Goal: Information Seeking & Learning: Learn about a topic

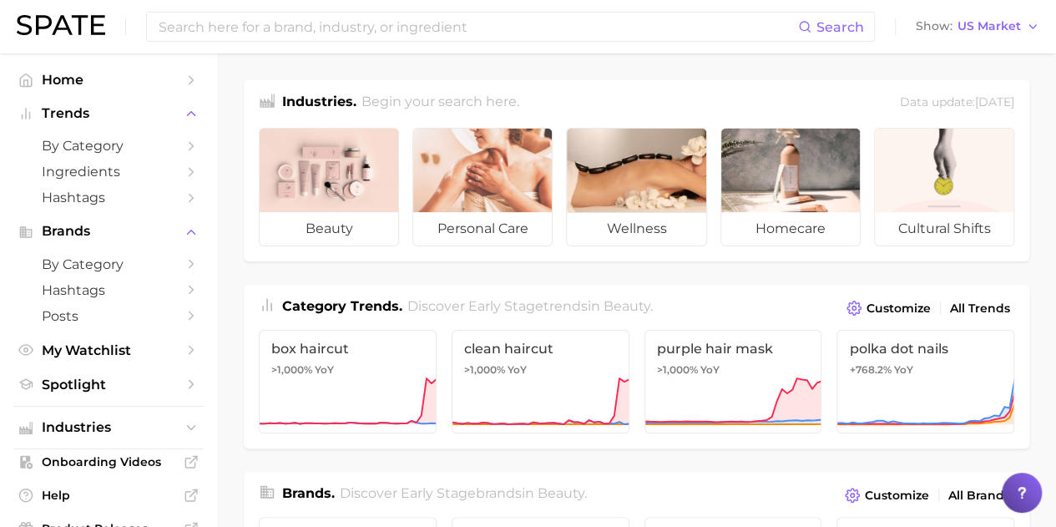
click at [334, 37] on input at bounding box center [477, 27] width 641 height 28
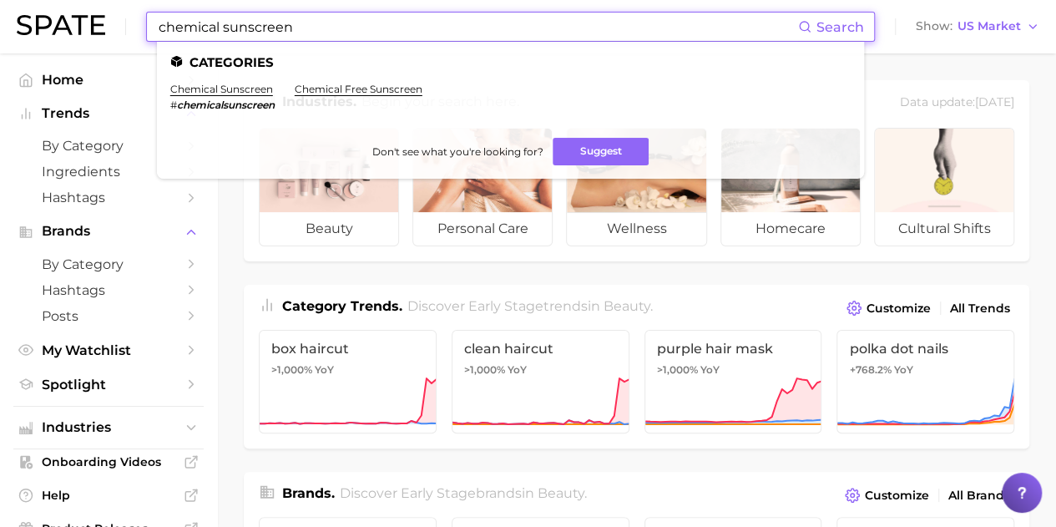
type input "chemical sunscreen"
click at [221, 87] on link "chemical sunscreen" at bounding box center [221, 89] width 103 height 13
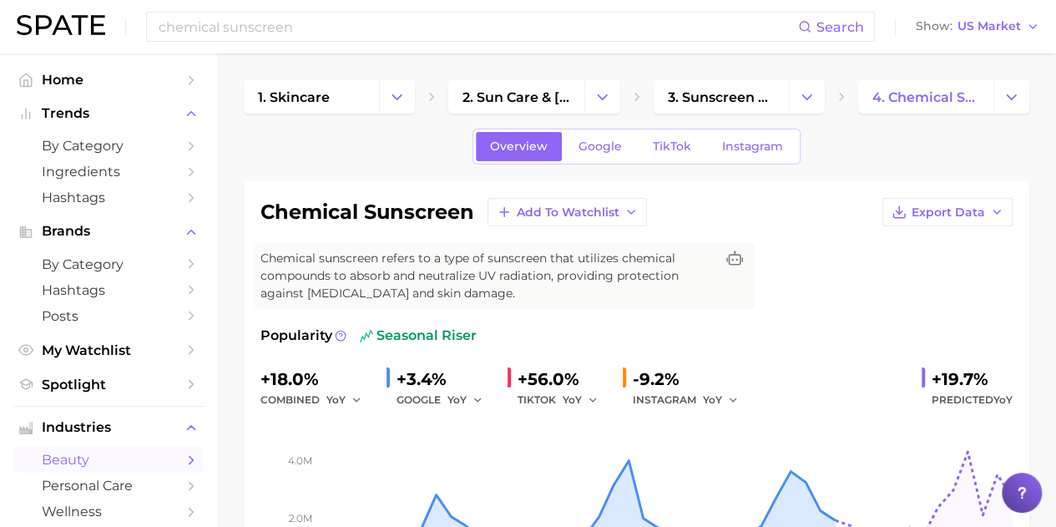
click at [604, 147] on span "Google" at bounding box center [600, 146] width 43 height 14
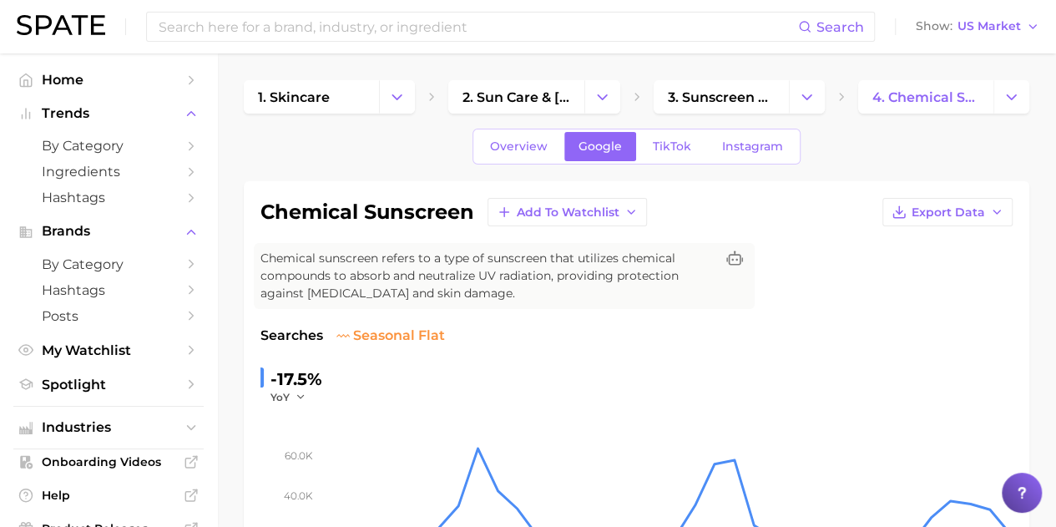
click at [521, 141] on span "Overview" at bounding box center [519, 146] width 58 height 14
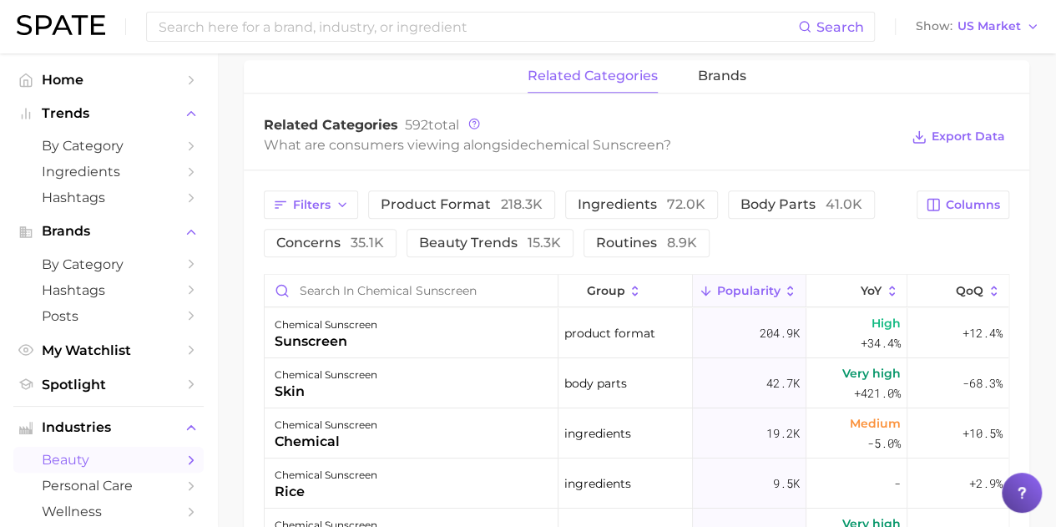
scroll to position [835, 0]
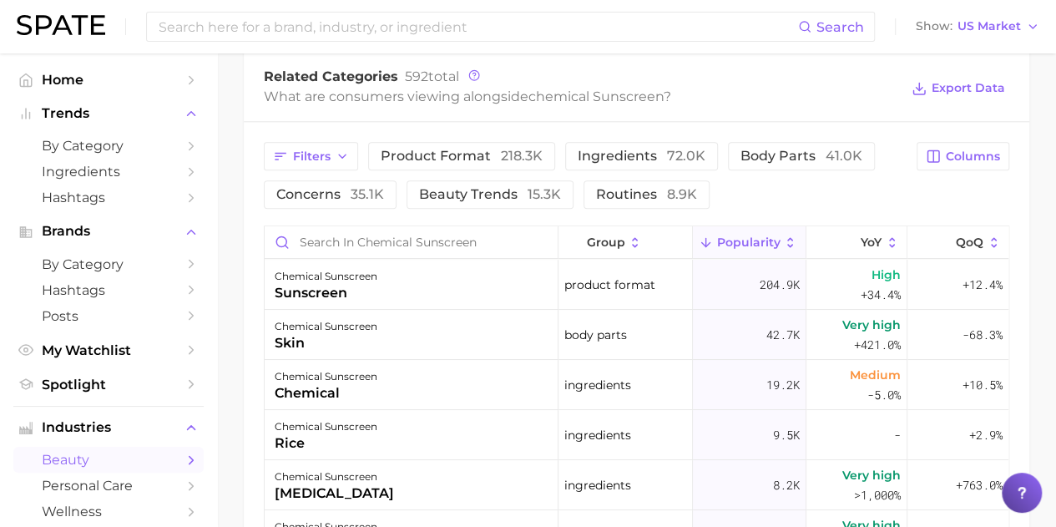
click at [514, 163] on button "product format 218.3k" at bounding box center [461, 156] width 187 height 28
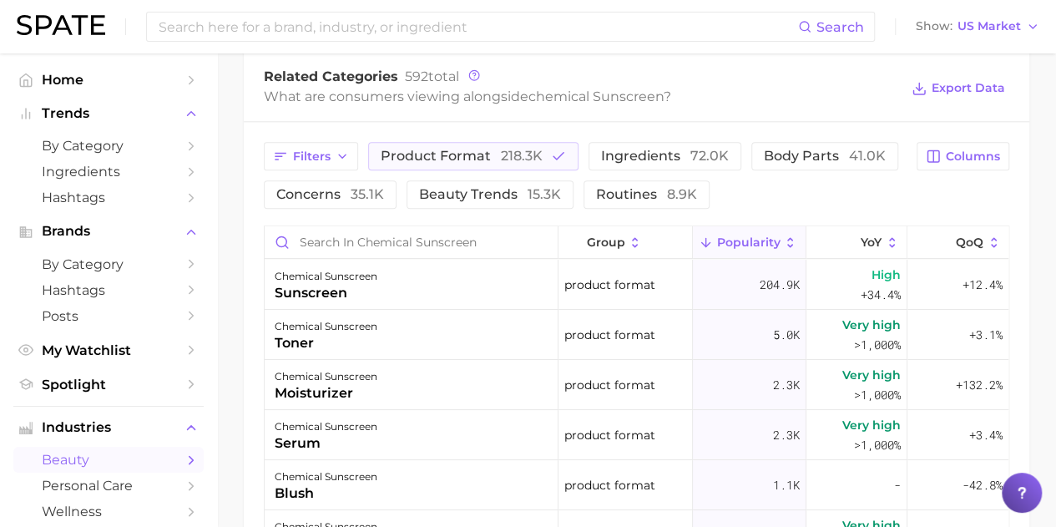
click at [506, 153] on span "218.3k" at bounding box center [522, 156] width 42 height 16
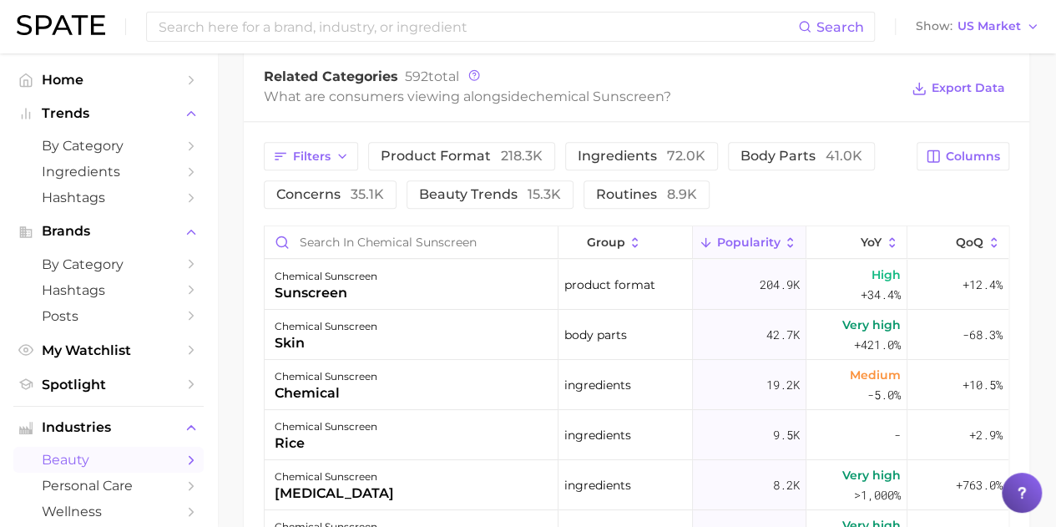
click at [875, 139] on div "Filters product format 218.3k ingredients 72.0k body parts 41.0k concerns 35.1k…" at bounding box center [637, 447] width 786 height 651
click at [824, 145] on button "body parts 41.0k" at bounding box center [801, 156] width 147 height 28
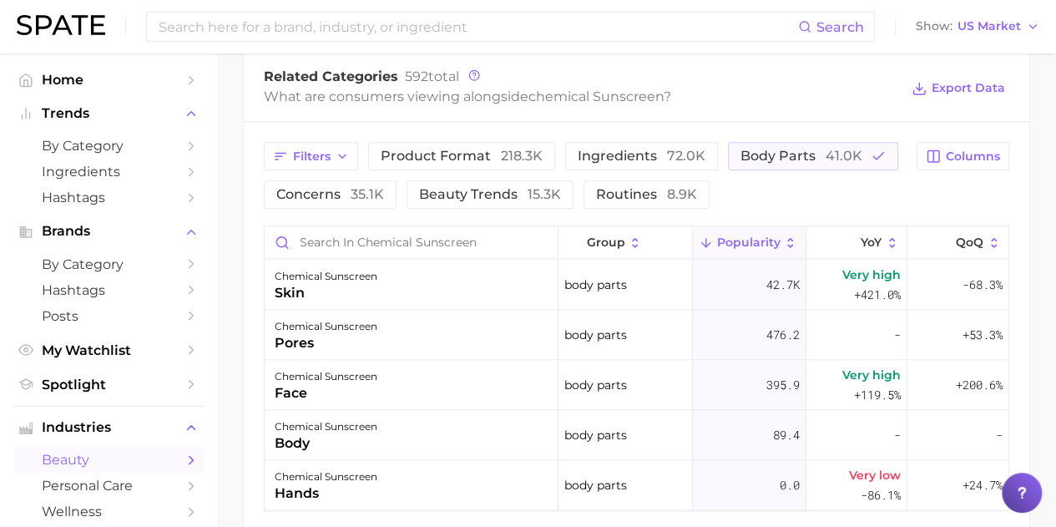
click at [824, 145] on button "body parts 41.0k" at bounding box center [813, 156] width 170 height 28
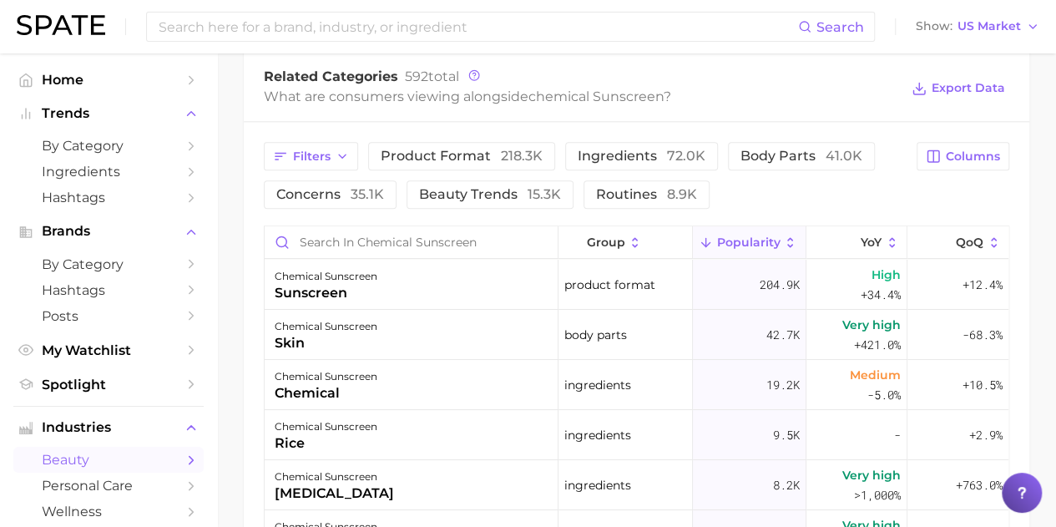
click at [656, 217] on div "Filters product format 218.3k ingredients 72.0k body parts 41.0k concerns 35.1k…" at bounding box center [637, 447] width 786 height 651
click at [657, 195] on span "routines 8.9k" at bounding box center [646, 194] width 101 height 13
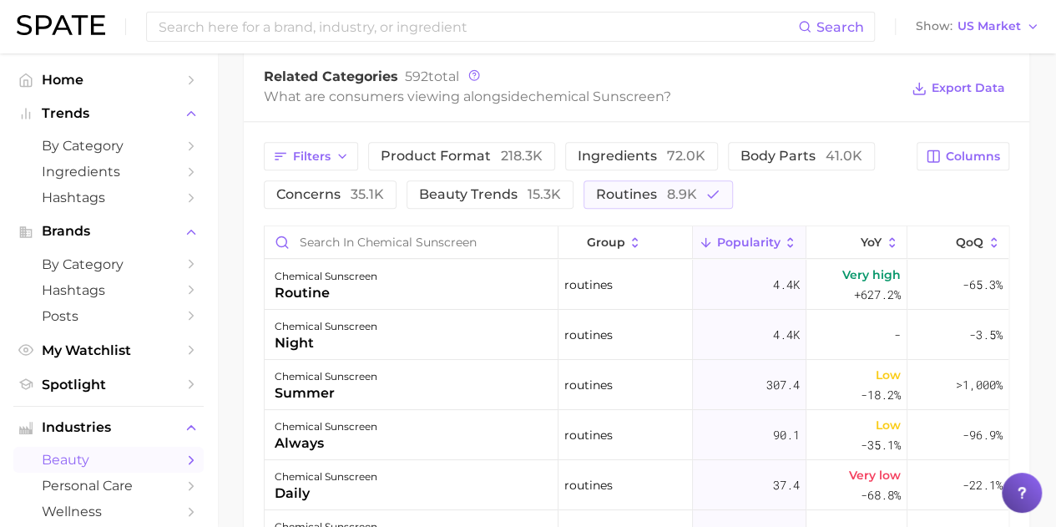
click at [657, 195] on span "routines 8.9k" at bounding box center [646, 194] width 101 height 13
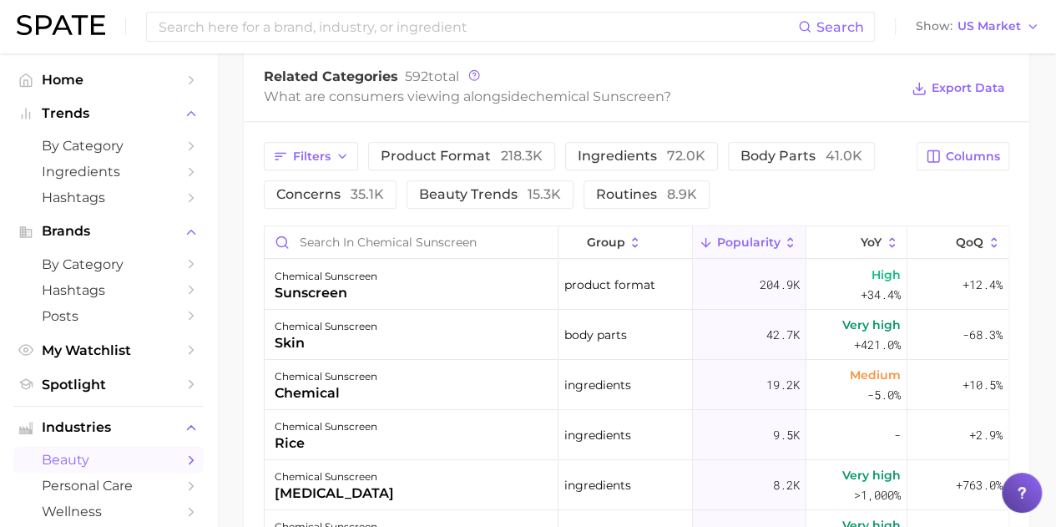
click at [390, 31] on input at bounding box center [477, 27] width 641 height 28
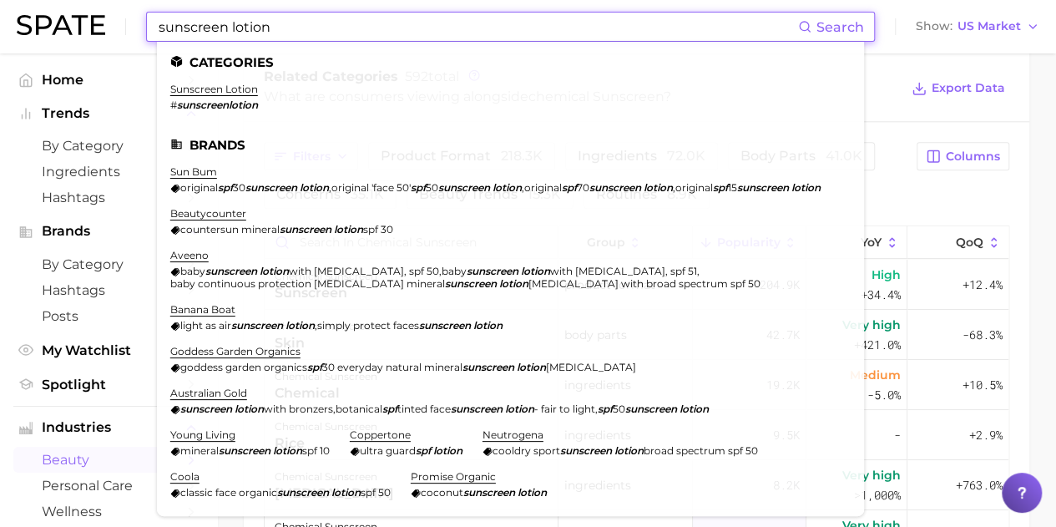
type input "sunscreen lotion"
click at [192, 94] on link "sunscreen lotion" at bounding box center [214, 89] width 88 height 13
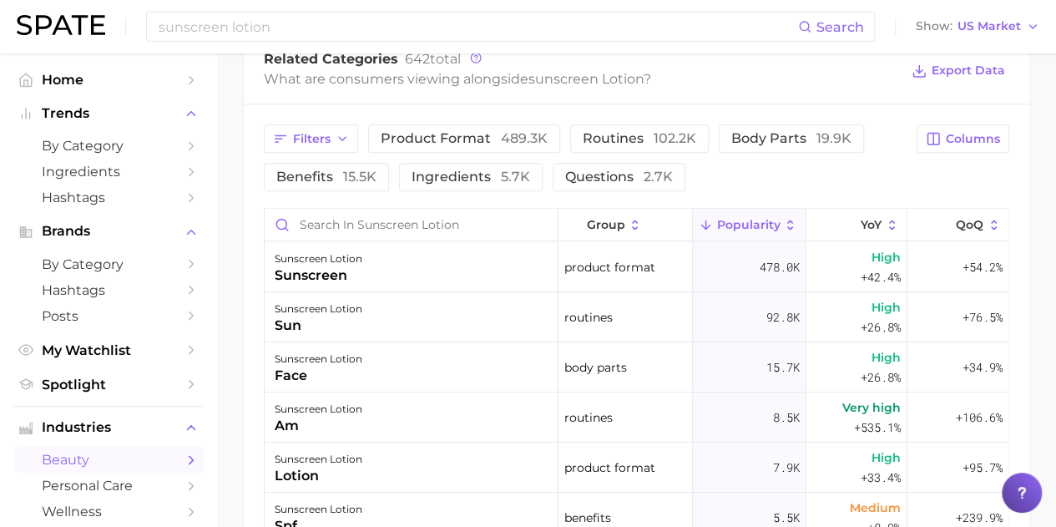
scroll to position [501, 0]
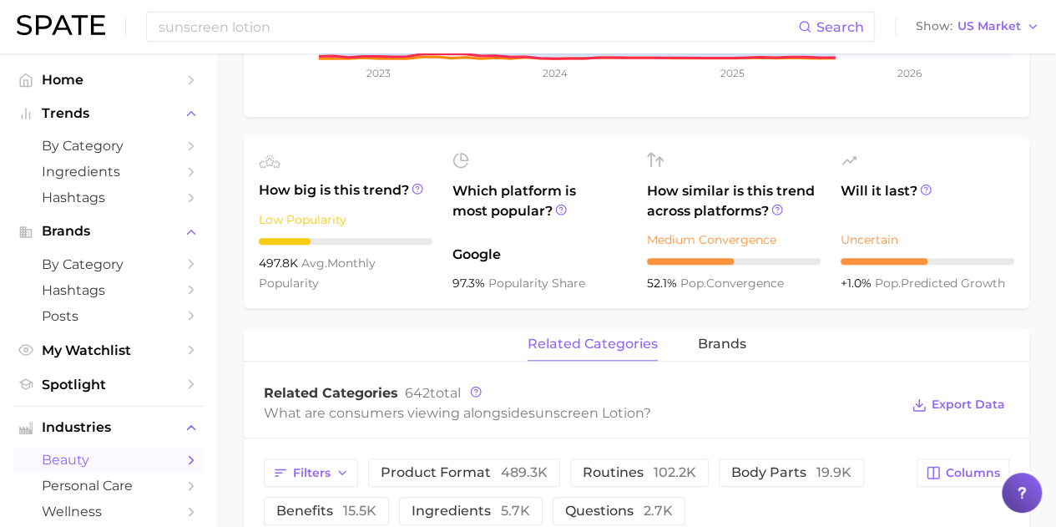
drag, startPoint x: 593, startPoint y: 271, endPoint x: 383, endPoint y: 321, distance: 216.3
click at [383, 321] on div "sunscreen lotion Add to Watchlist Export Data Sun lotion is a type of sunscreen…" at bounding box center [637, 384] width 786 height 1409
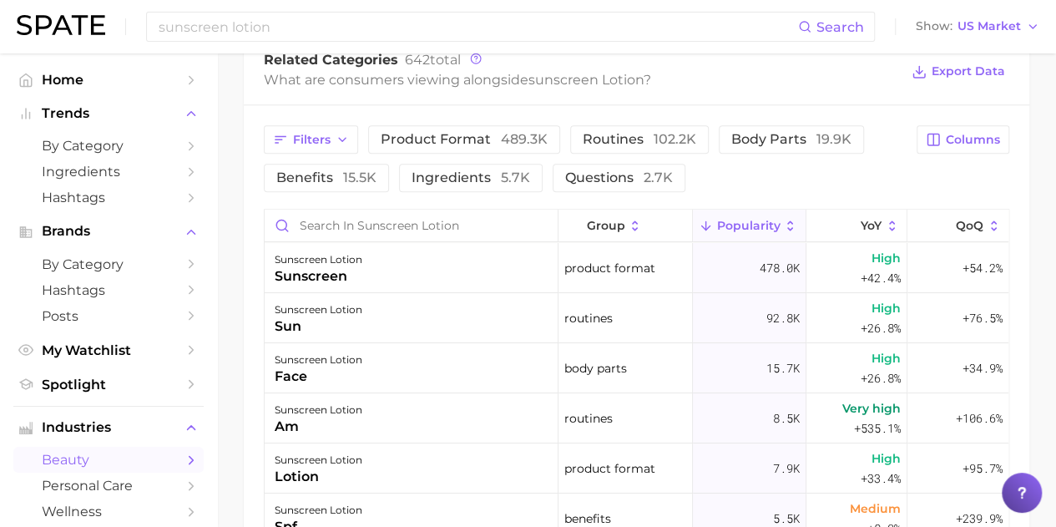
scroll to position [835, 0]
click at [762, 138] on span "body parts 19.9k" at bounding box center [792, 138] width 120 height 13
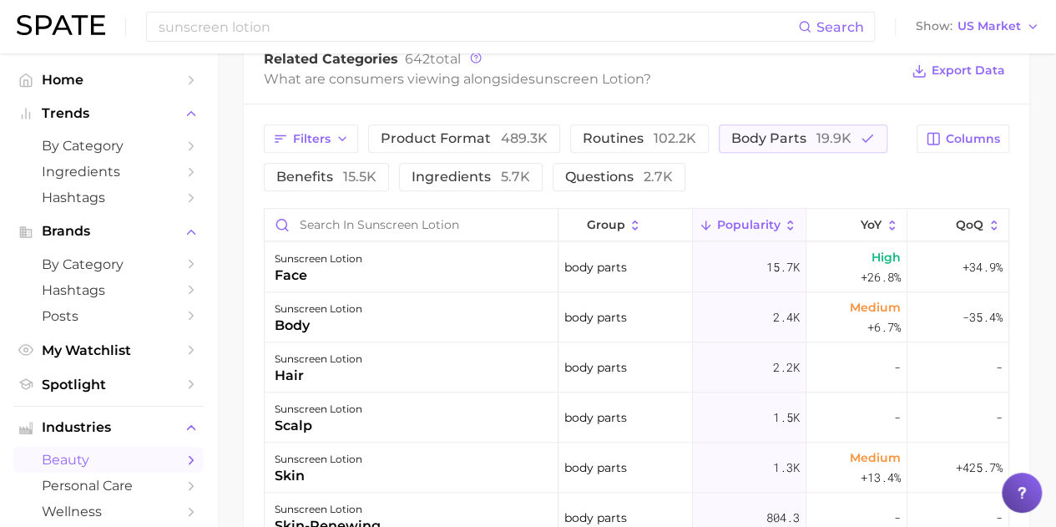
click at [762, 138] on span "body parts 19.9k" at bounding box center [792, 138] width 120 height 13
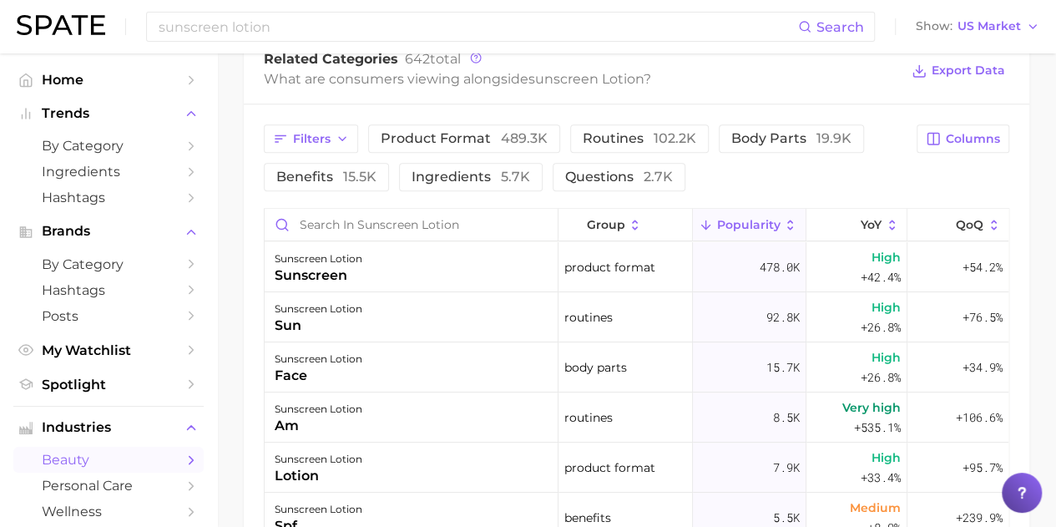
click at [463, 126] on button "product format 489.3k" at bounding box center [464, 138] width 192 height 28
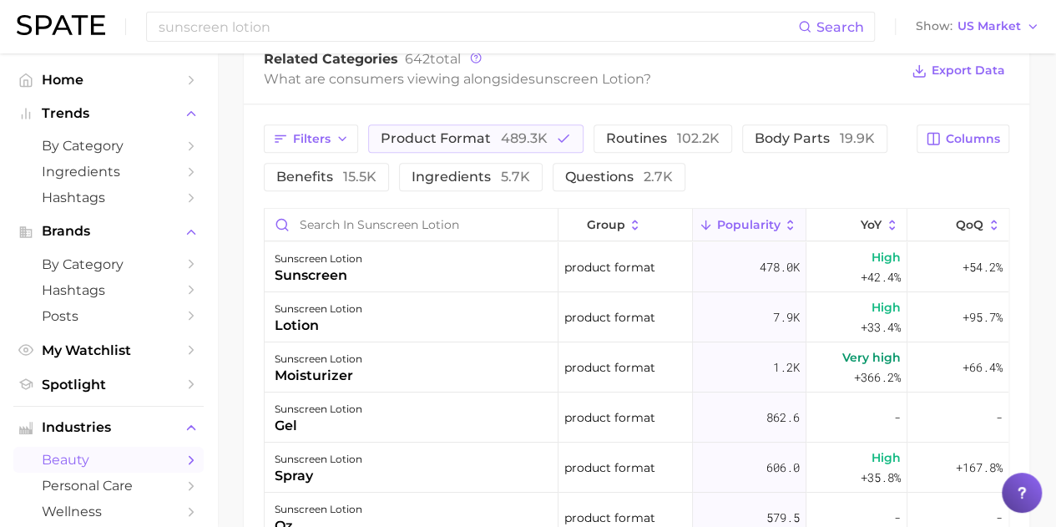
click at [463, 126] on button "product format 489.3k" at bounding box center [475, 138] width 215 height 28
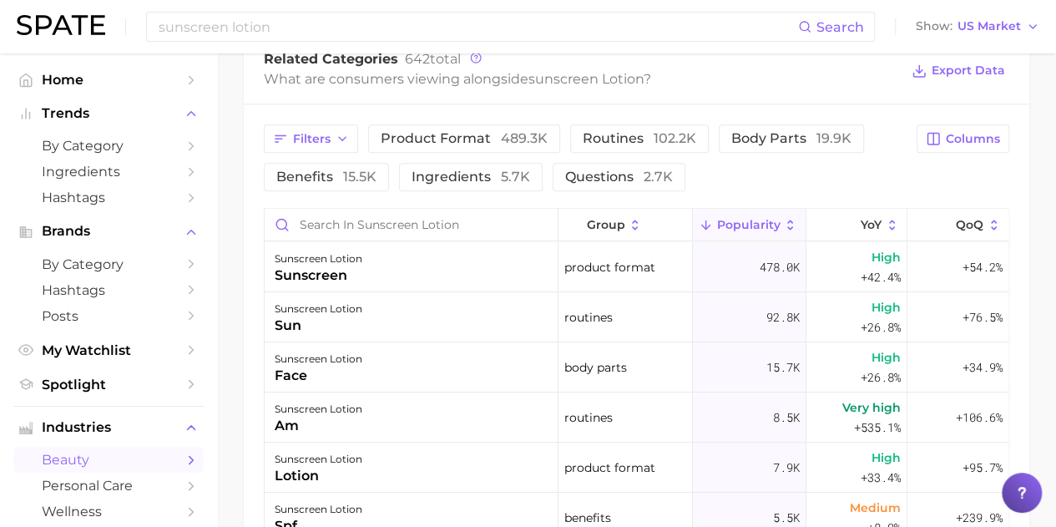
click at [627, 142] on span "routines 102.2k" at bounding box center [640, 138] width 114 height 13
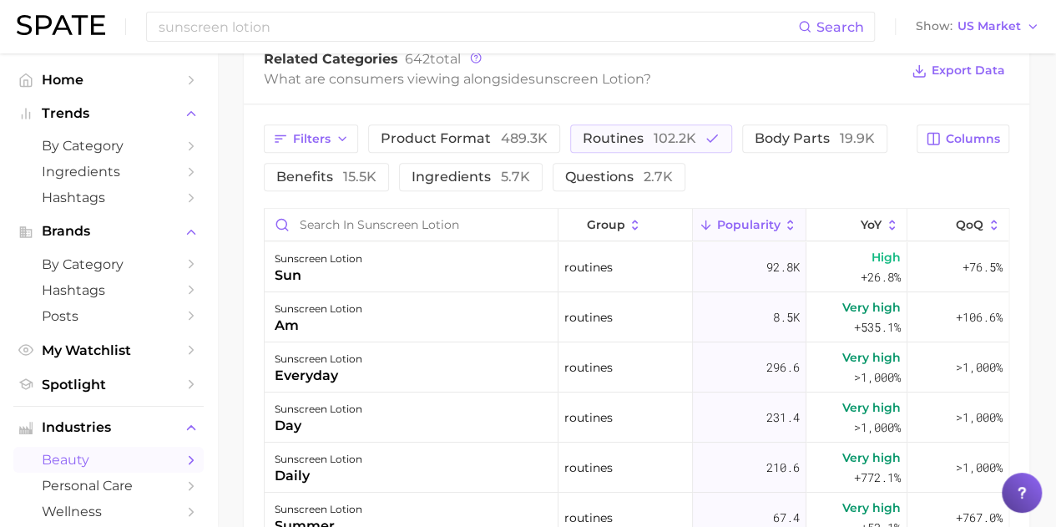
click at [627, 142] on span "routines 102.2k" at bounding box center [640, 138] width 114 height 13
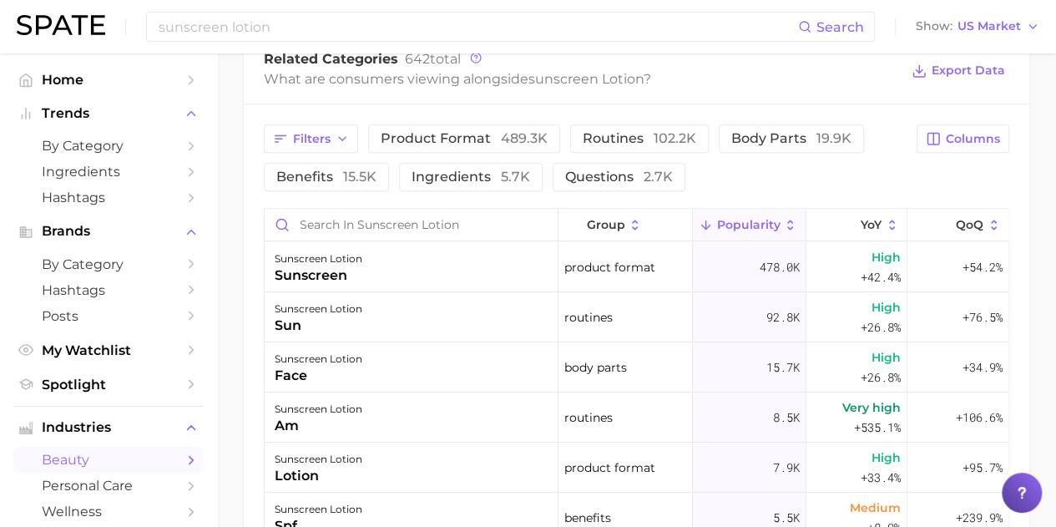
click at [805, 133] on span "body parts 19.9k" at bounding box center [792, 138] width 120 height 13
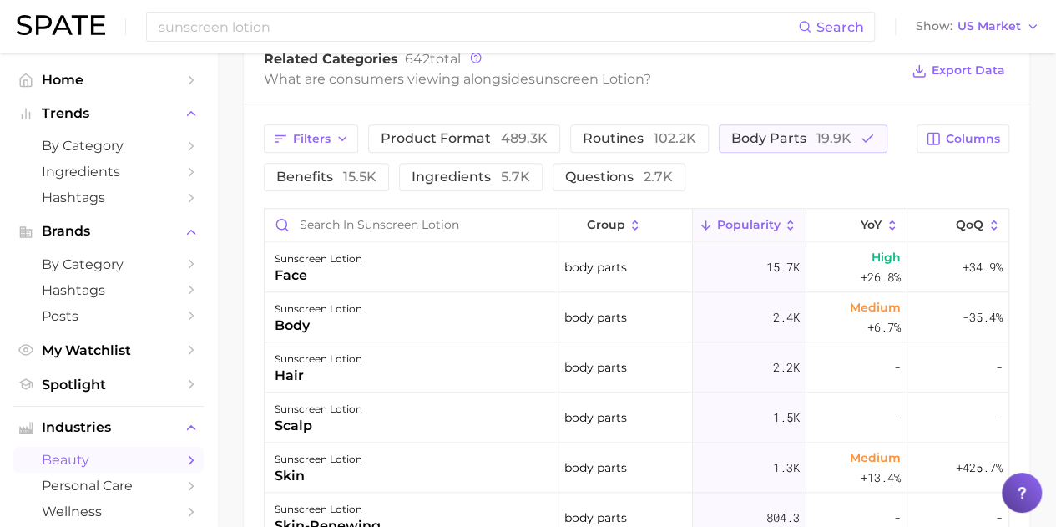
click at [805, 138] on span "body parts 19.9k" at bounding box center [792, 138] width 120 height 13
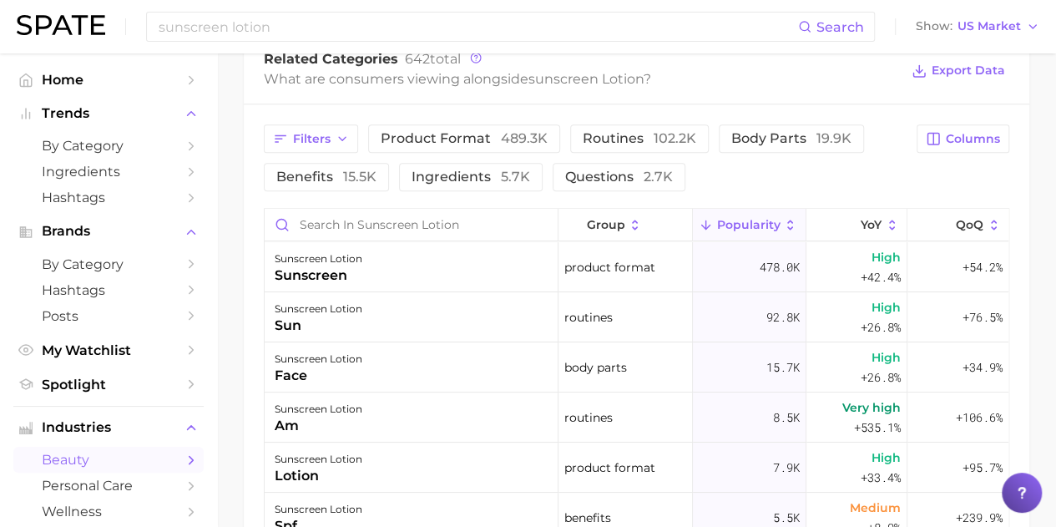
click at [805, 138] on span "body parts 19.9k" at bounding box center [792, 138] width 120 height 13
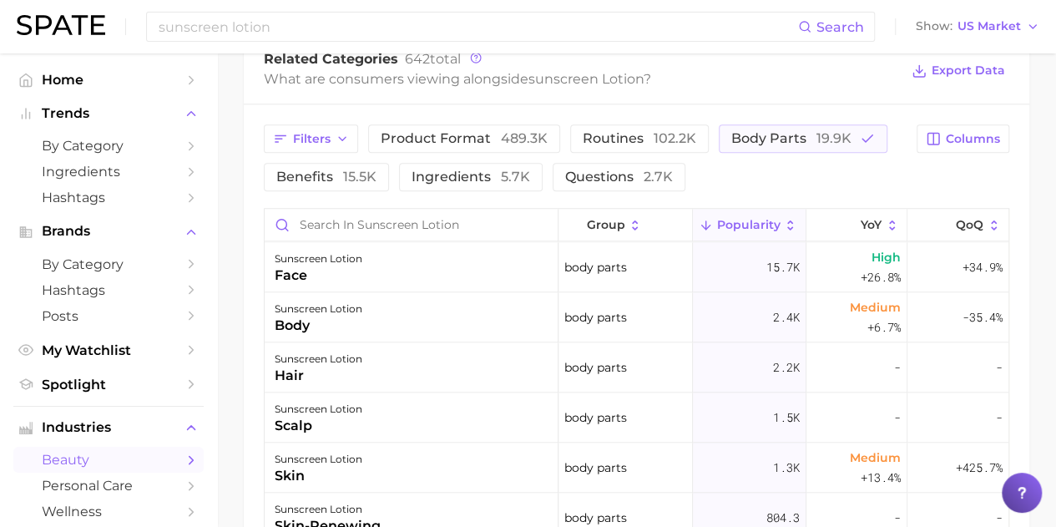
click at [805, 138] on span "body parts 19.9k" at bounding box center [792, 138] width 120 height 13
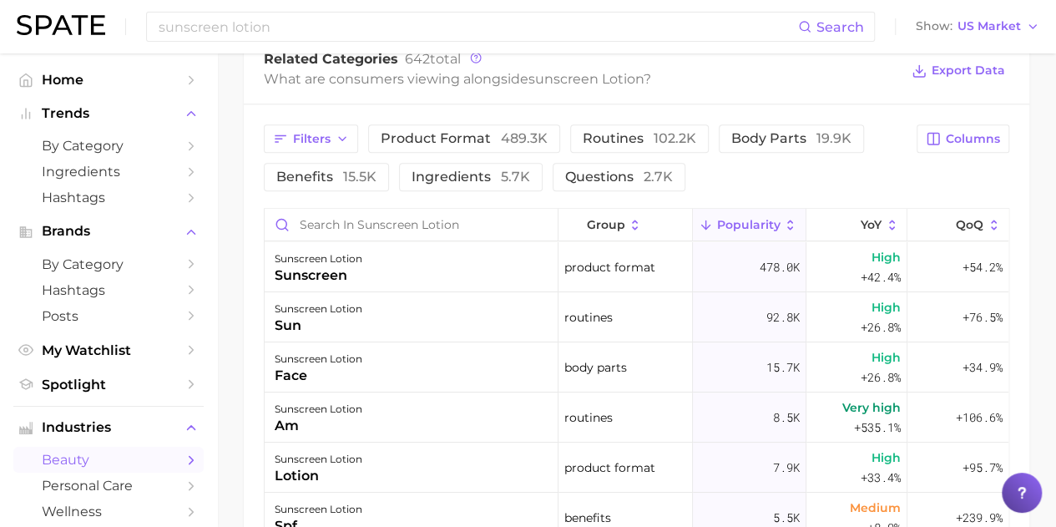
click at [308, 184] on span "benefits 15.5k" at bounding box center [326, 176] width 100 height 13
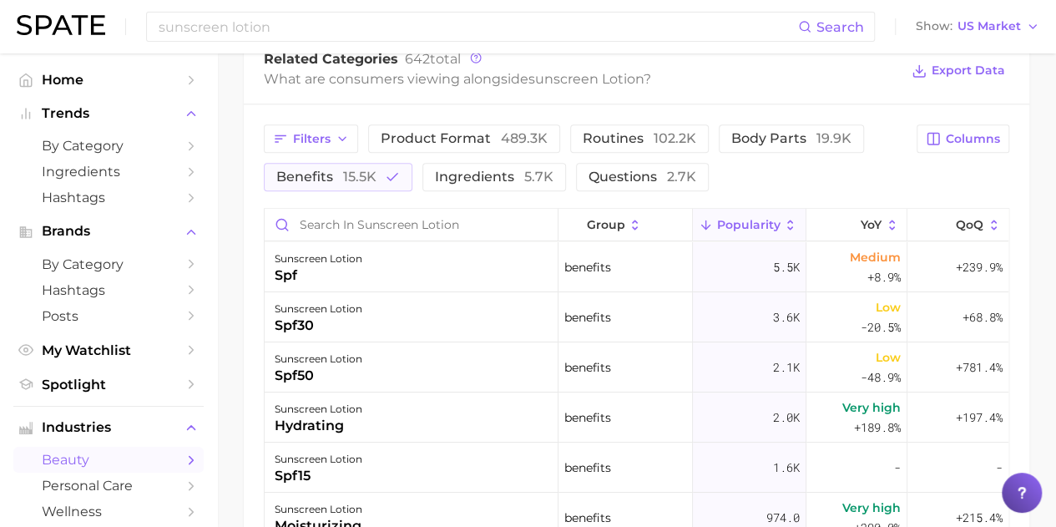
click at [308, 184] on span "benefits 15.5k" at bounding box center [326, 176] width 100 height 13
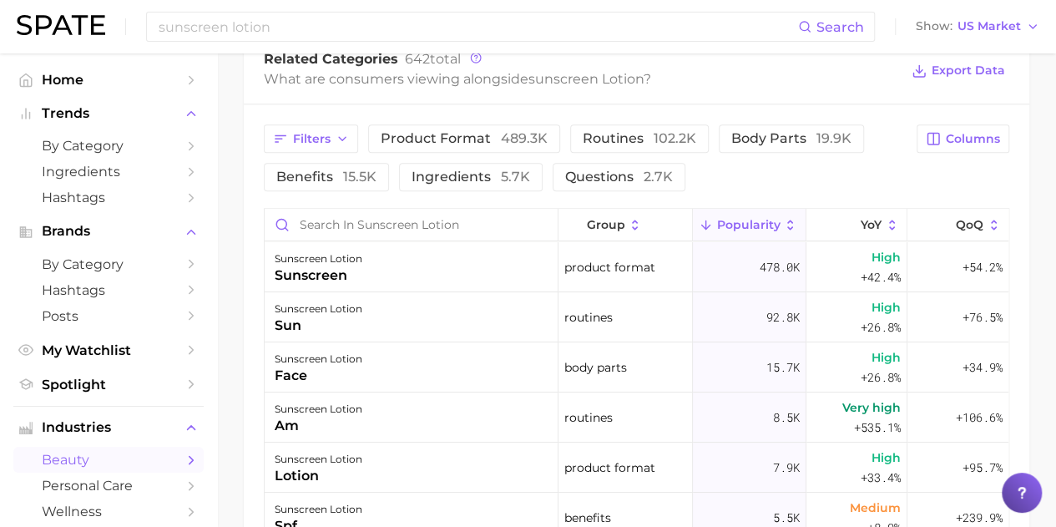
click at [426, 180] on span "ingredients 5.7k" at bounding box center [471, 176] width 119 height 13
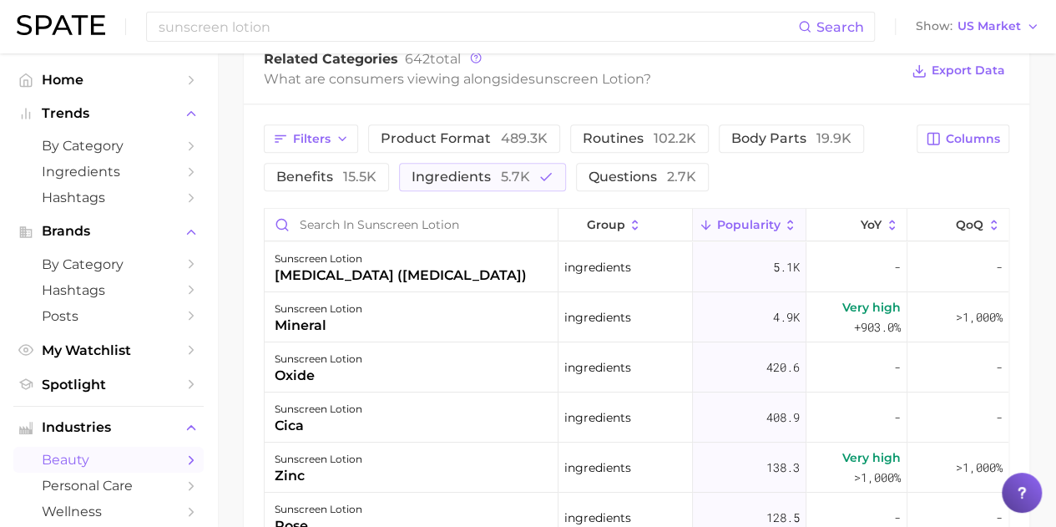
click at [426, 180] on span "ingredients 5.7k" at bounding box center [471, 176] width 119 height 13
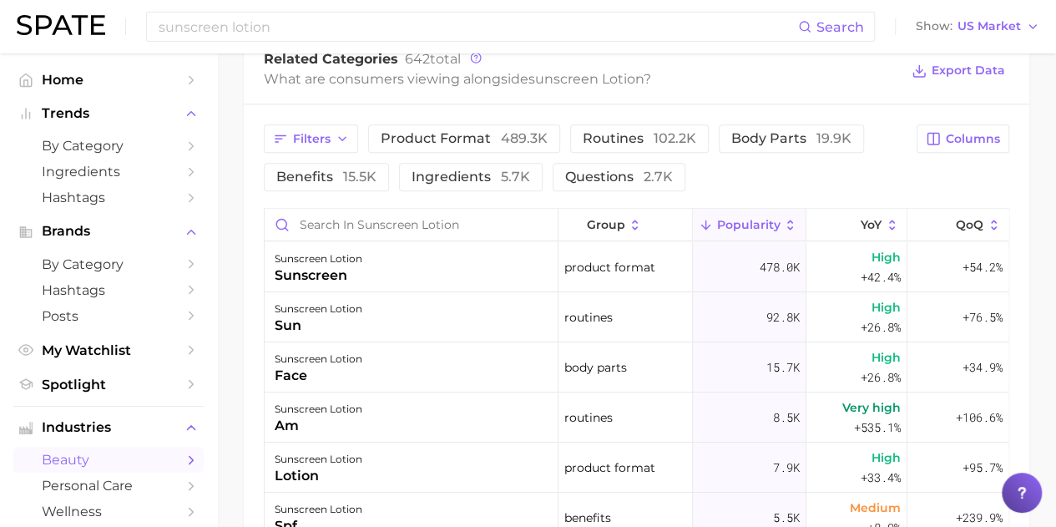
click at [573, 170] on span "questions 2.7k" at bounding box center [619, 176] width 108 height 13
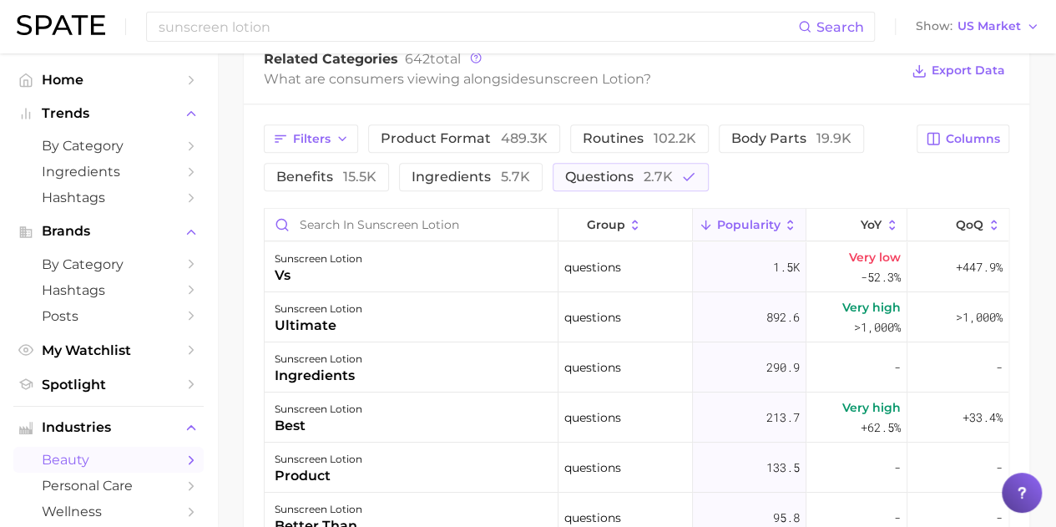
click at [573, 170] on span "questions 2.7k" at bounding box center [619, 176] width 108 height 13
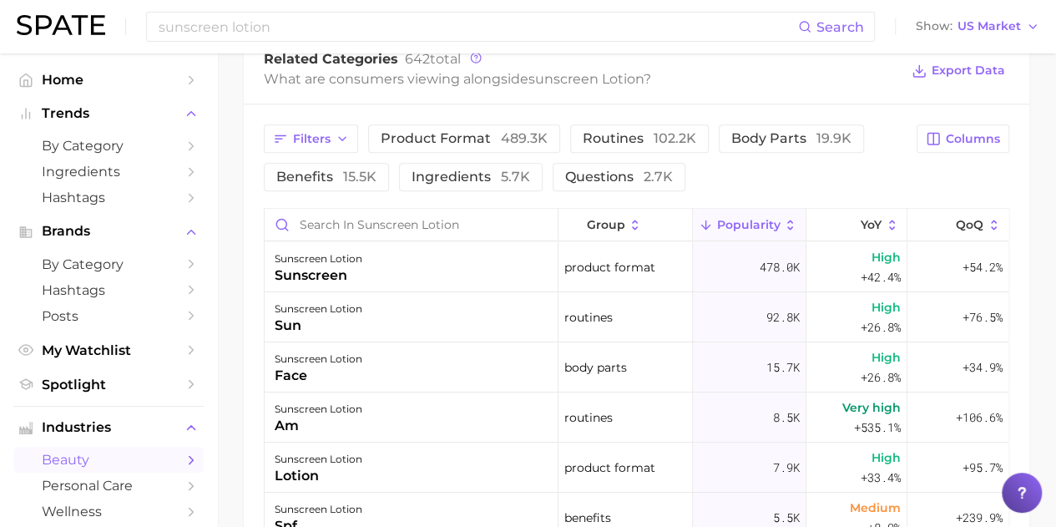
click at [505, 180] on span "5.7k" at bounding box center [515, 177] width 29 height 16
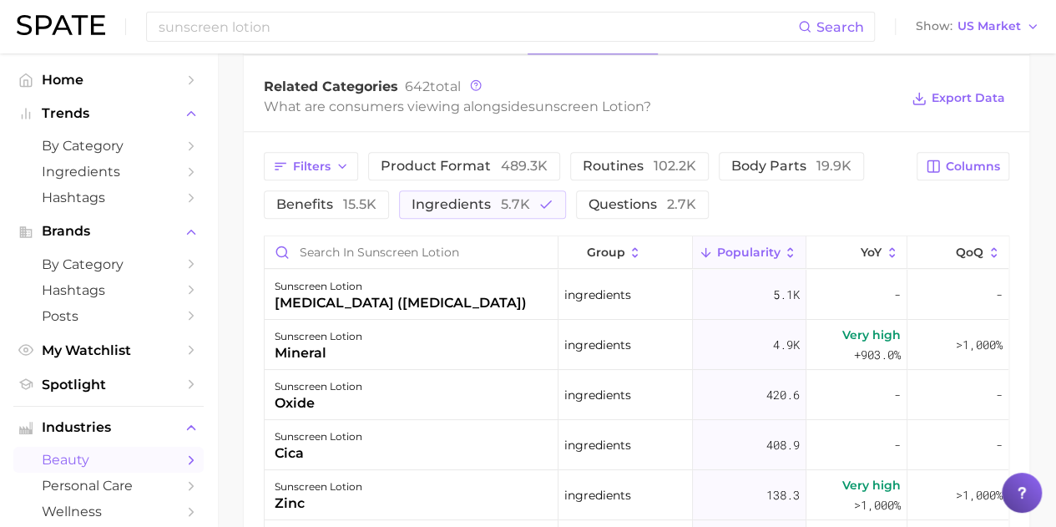
scroll to position [752, 0]
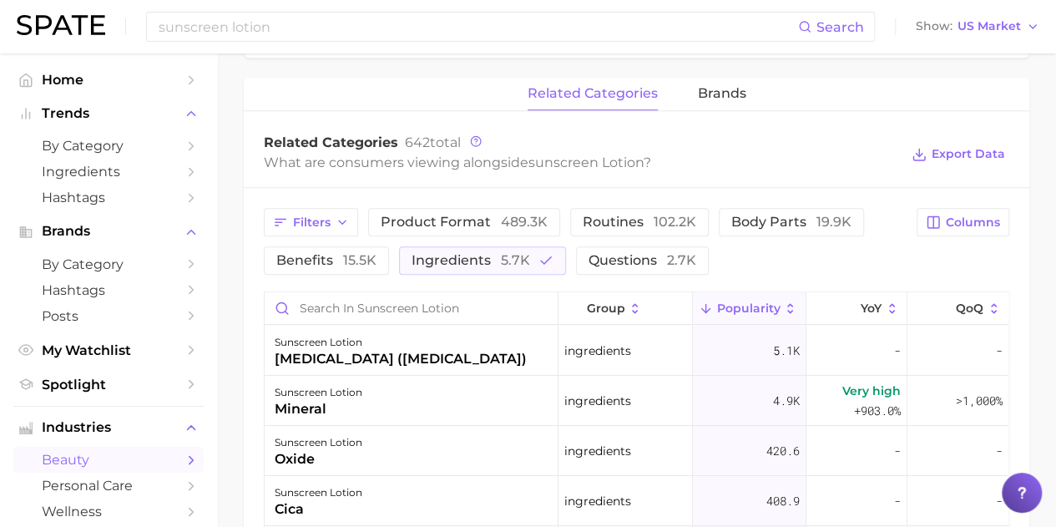
click at [470, 266] on span "ingredients 5.7k" at bounding box center [471, 260] width 119 height 13
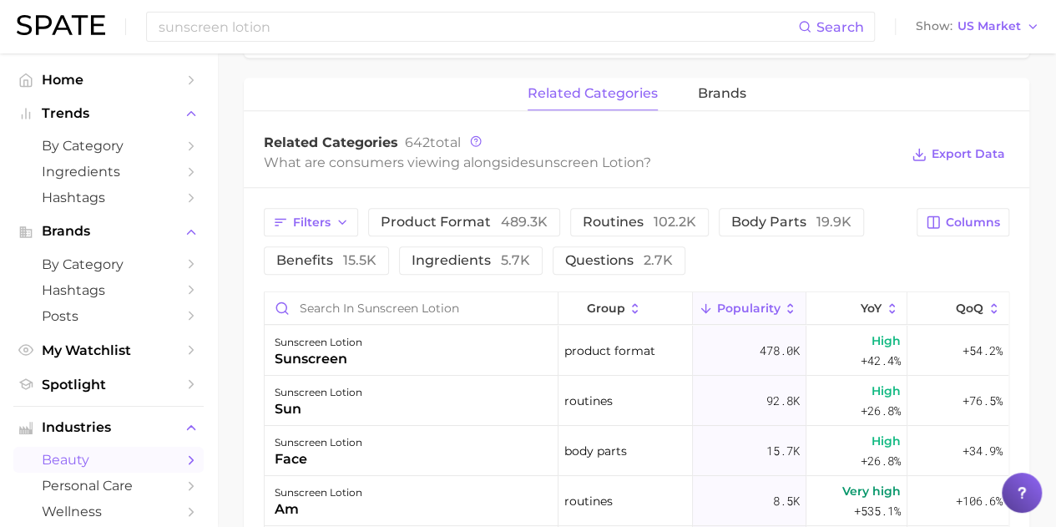
click at [347, 260] on span "15.5k" at bounding box center [359, 260] width 33 height 16
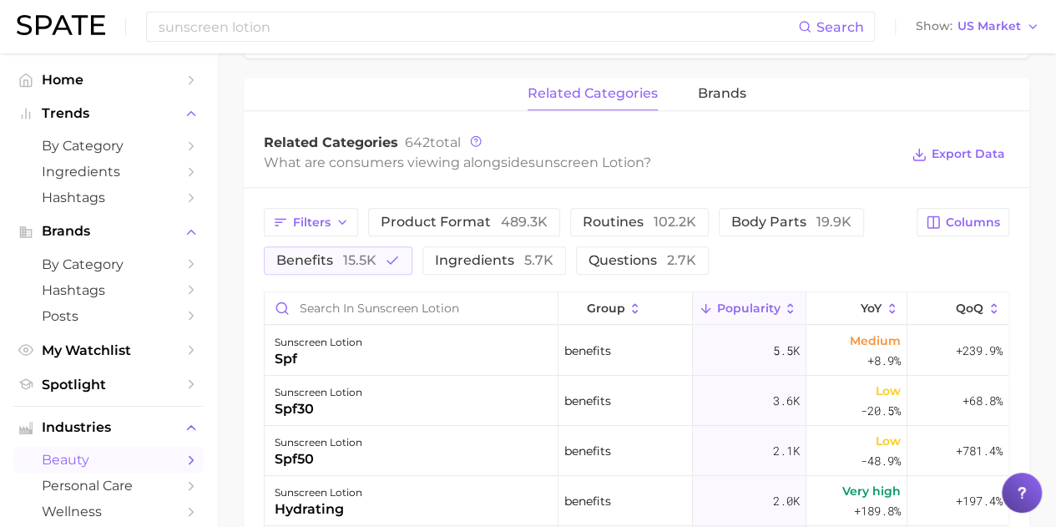
click at [325, 256] on span "benefits 15.5k" at bounding box center [326, 260] width 100 height 13
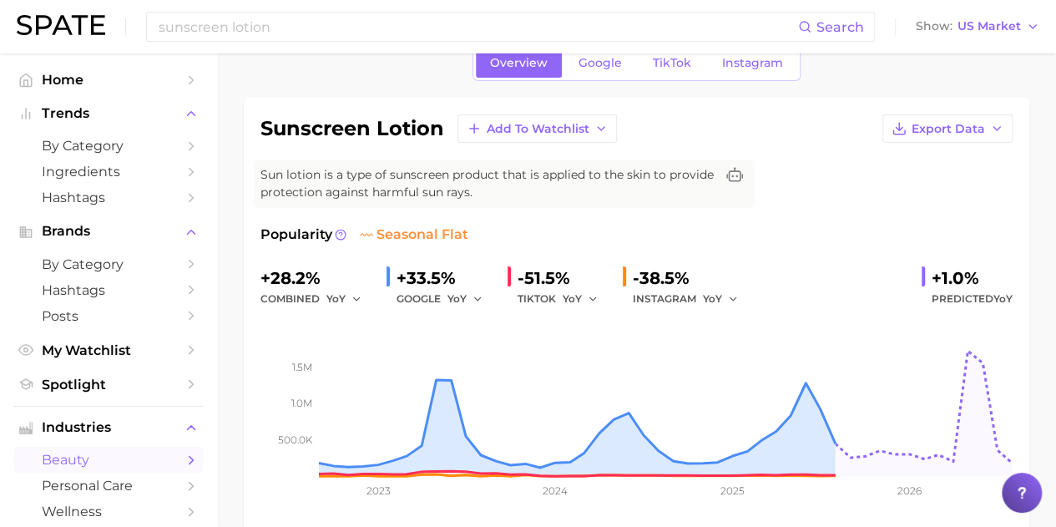
scroll to position [0, 0]
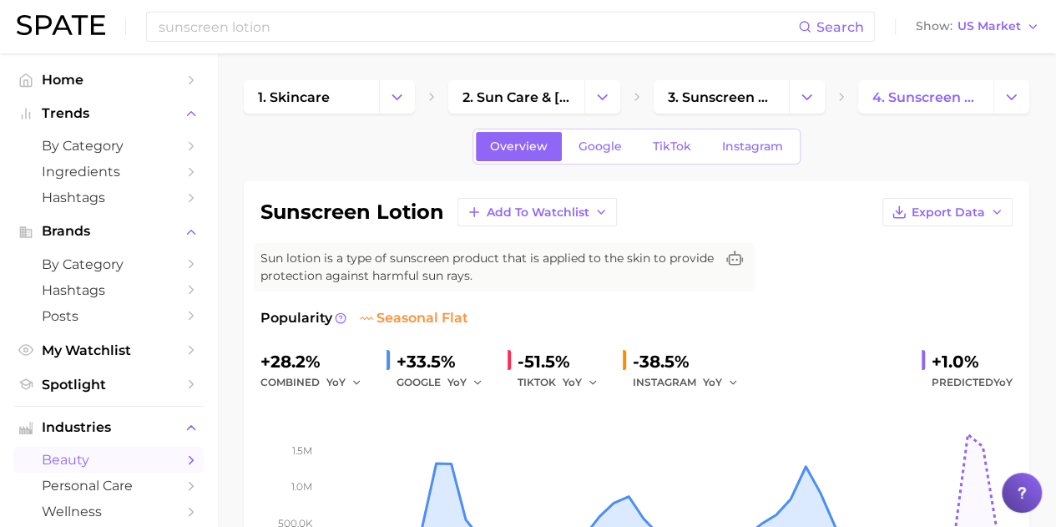
click at [657, 148] on span "TikTok" at bounding box center [672, 146] width 38 height 14
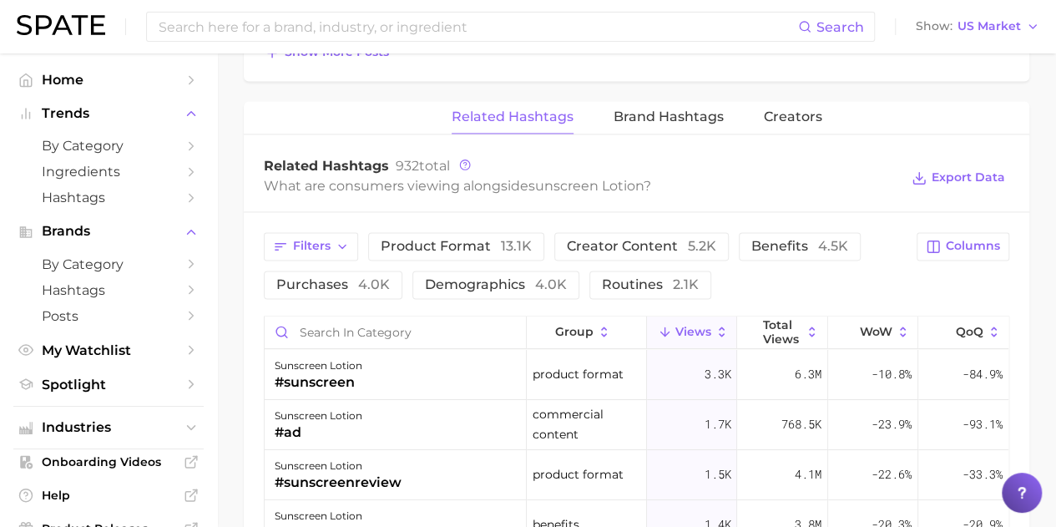
scroll to position [1253, 0]
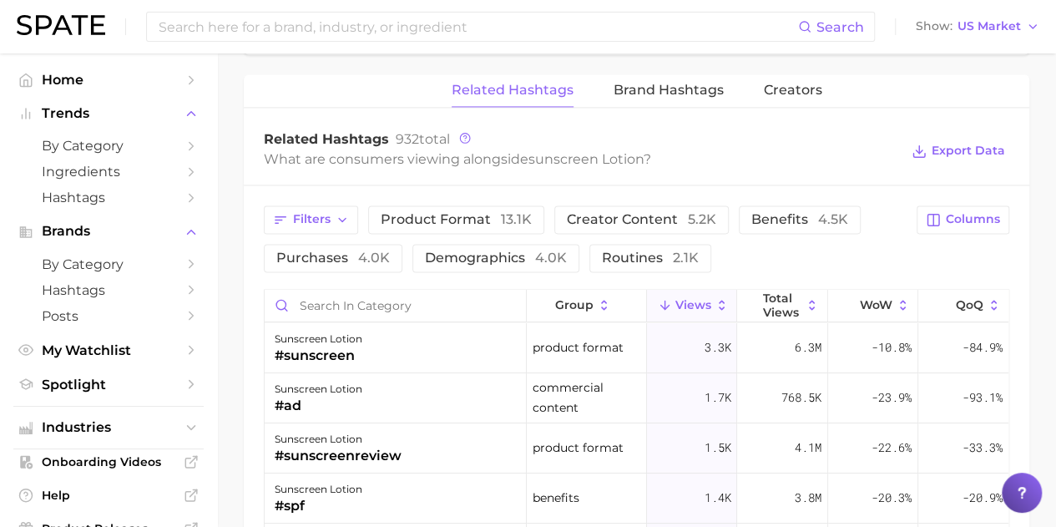
click at [739, 218] on button "benefits 4.5k" at bounding box center [800, 219] width 122 height 28
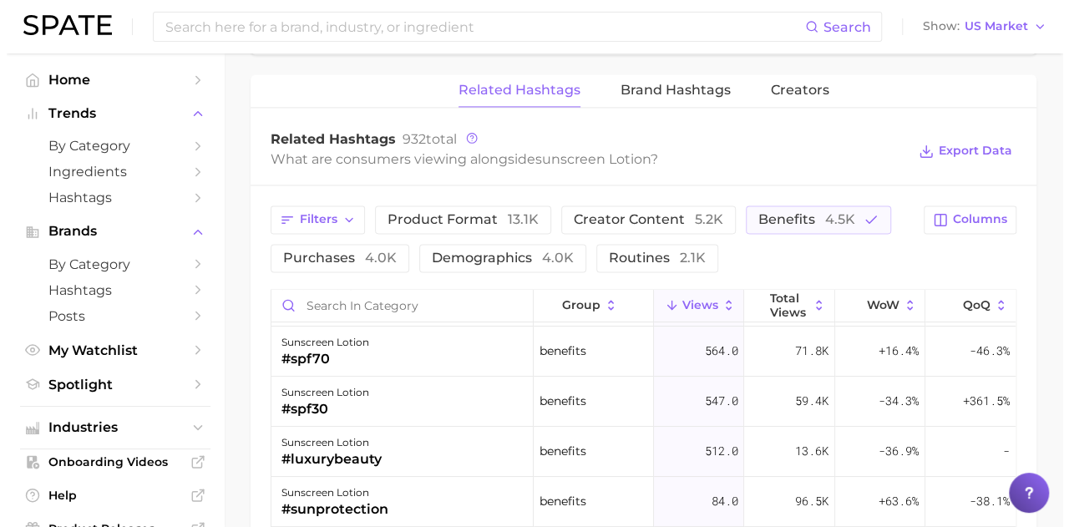
scroll to position [0, 0]
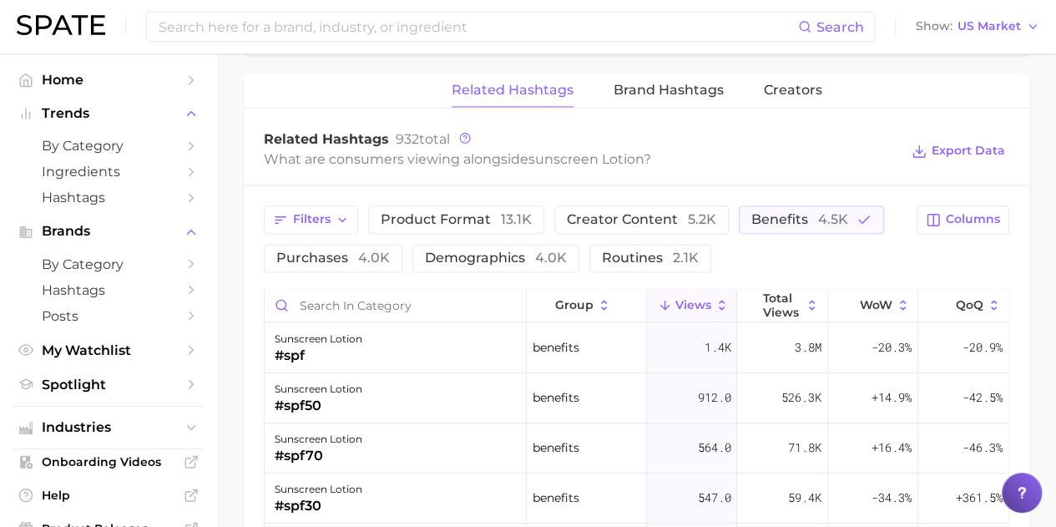
click at [370, 346] on div "sunscreen lotion #spf" at bounding box center [396, 348] width 262 height 50
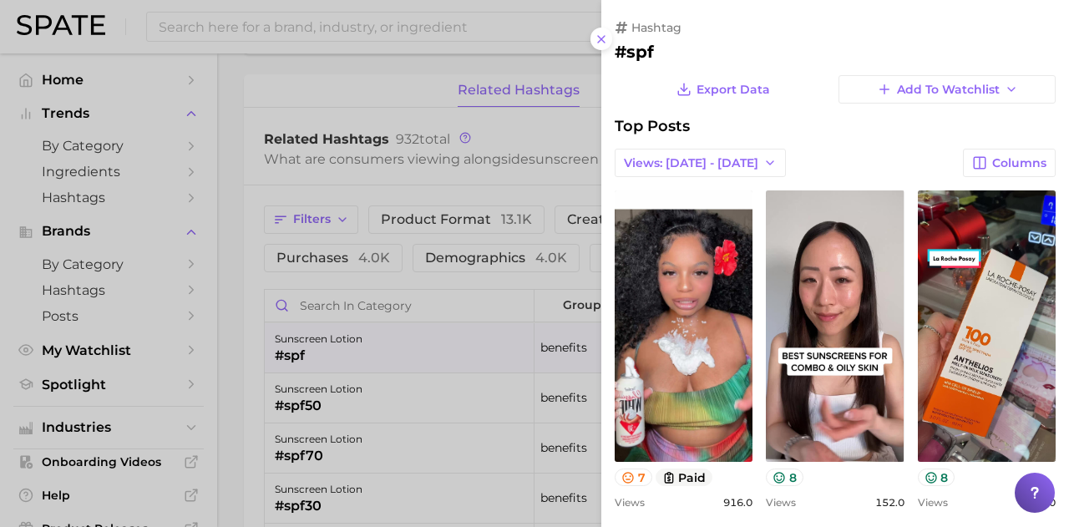
click at [682, 154] on button "Views: [DATE] - [DATE]" at bounding box center [700, 163] width 171 height 28
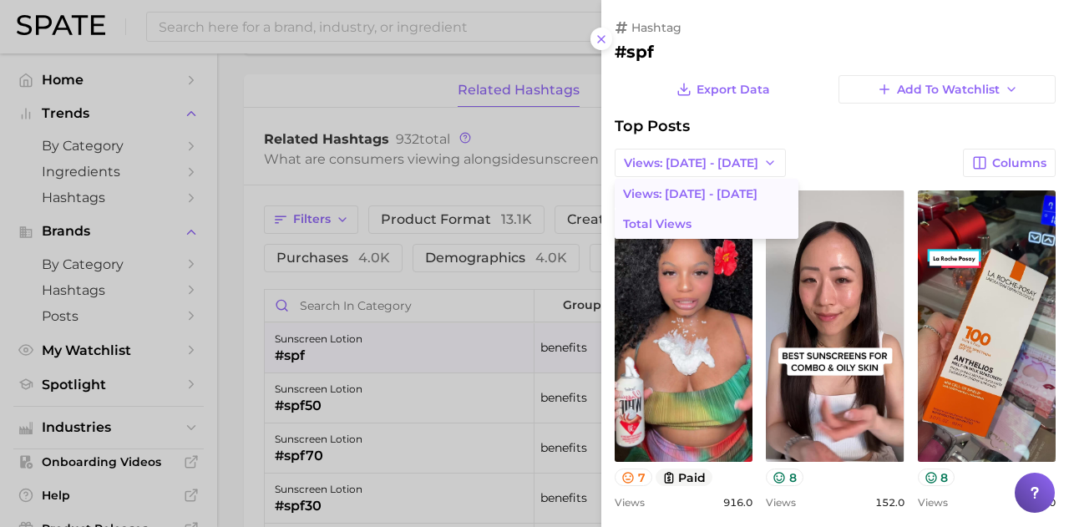
click at [650, 225] on span "Total Views" at bounding box center [657, 224] width 68 height 14
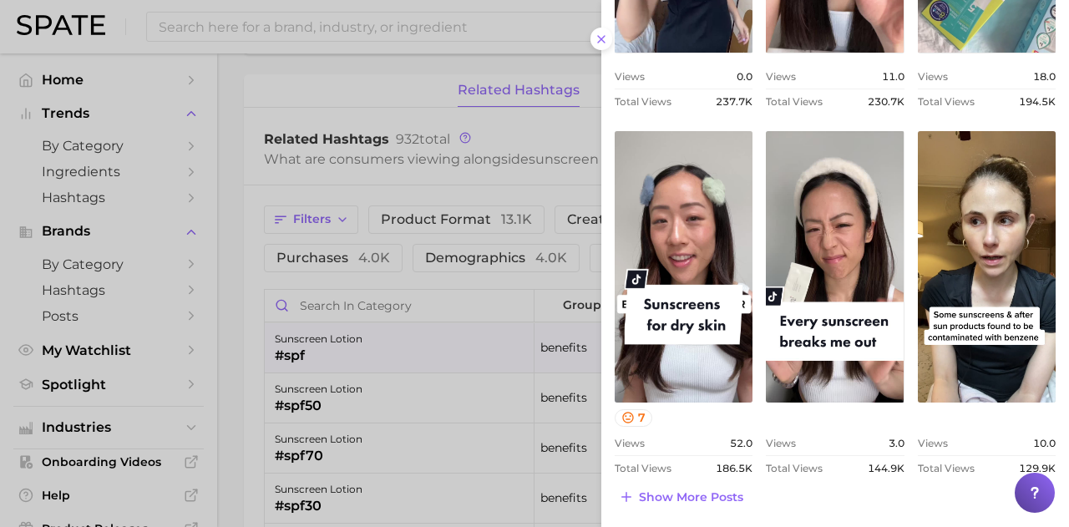
click at [377, 412] on div at bounding box center [534, 263] width 1069 height 527
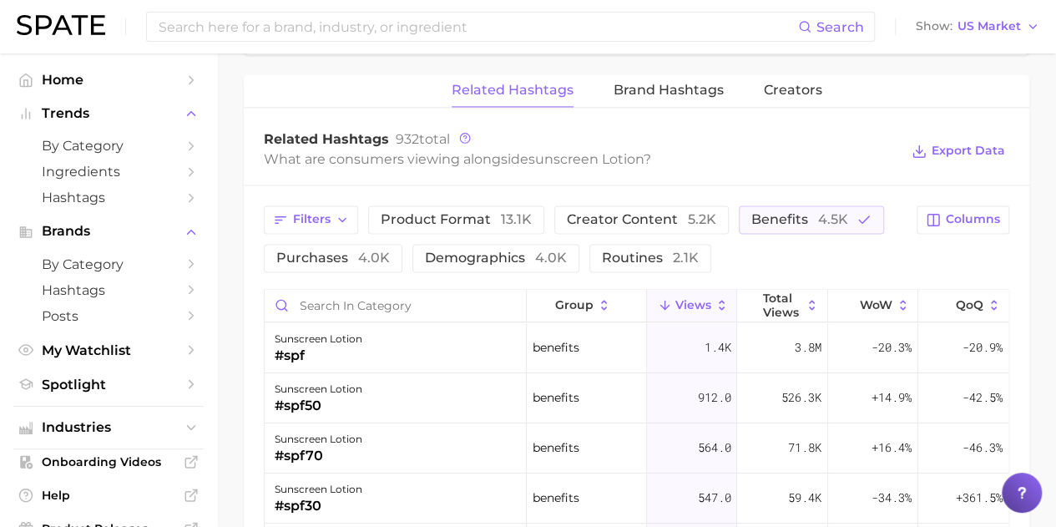
click at [329, 397] on div "#spf50" at bounding box center [319, 406] width 88 height 20
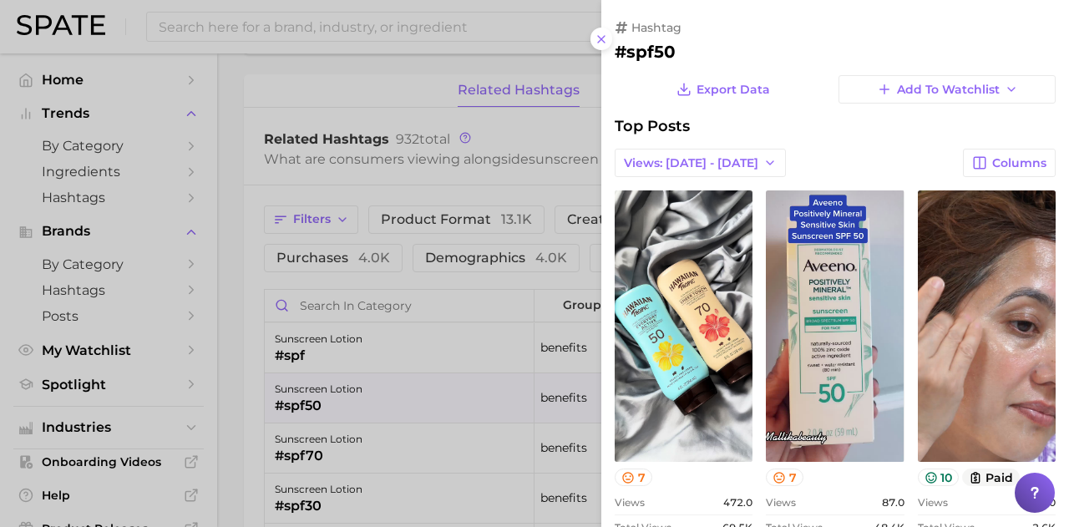
click at [681, 163] on span "Views: [DATE] - [DATE]" at bounding box center [691, 163] width 134 height 14
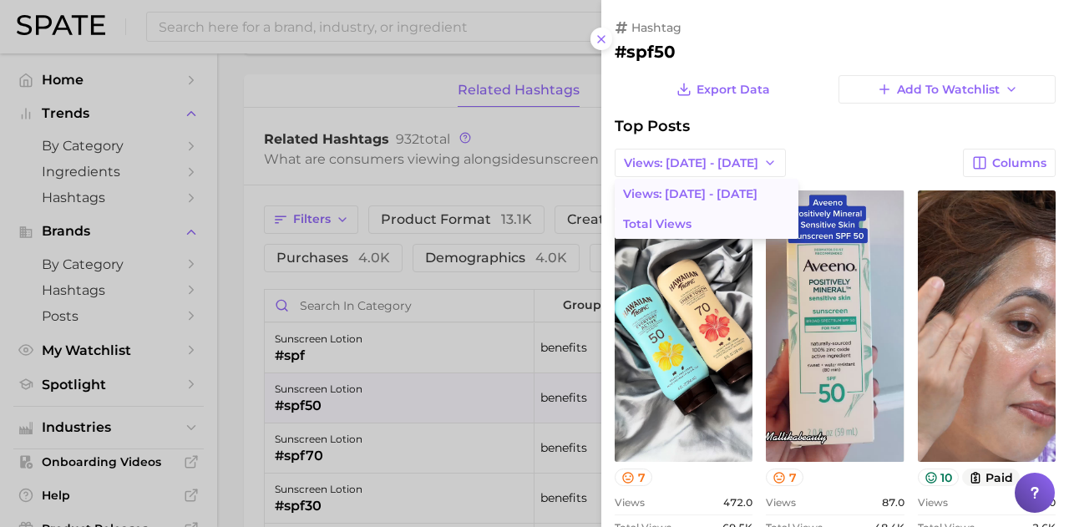
click at [681, 228] on span "Total Views" at bounding box center [657, 224] width 68 height 14
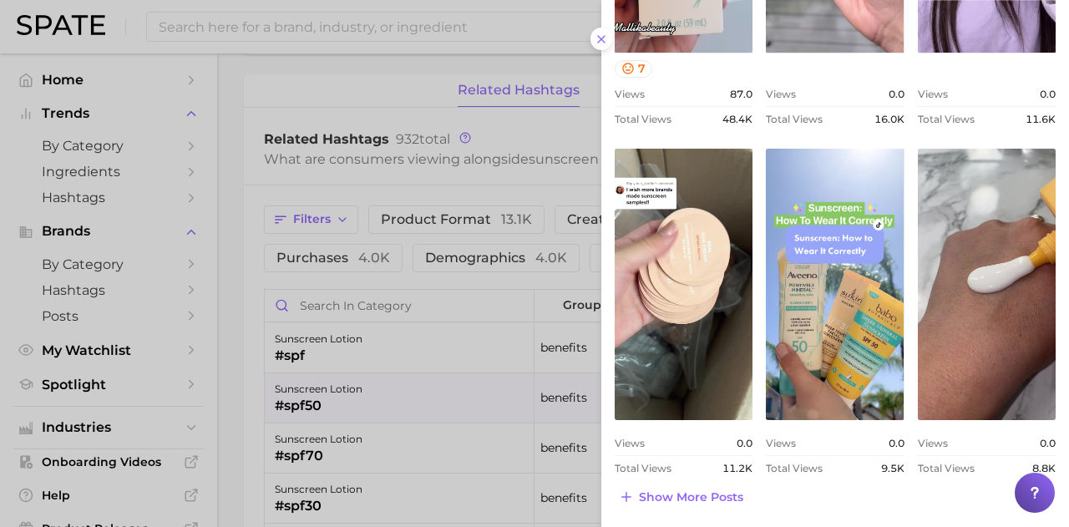
click at [369, 441] on div at bounding box center [534, 263] width 1069 height 527
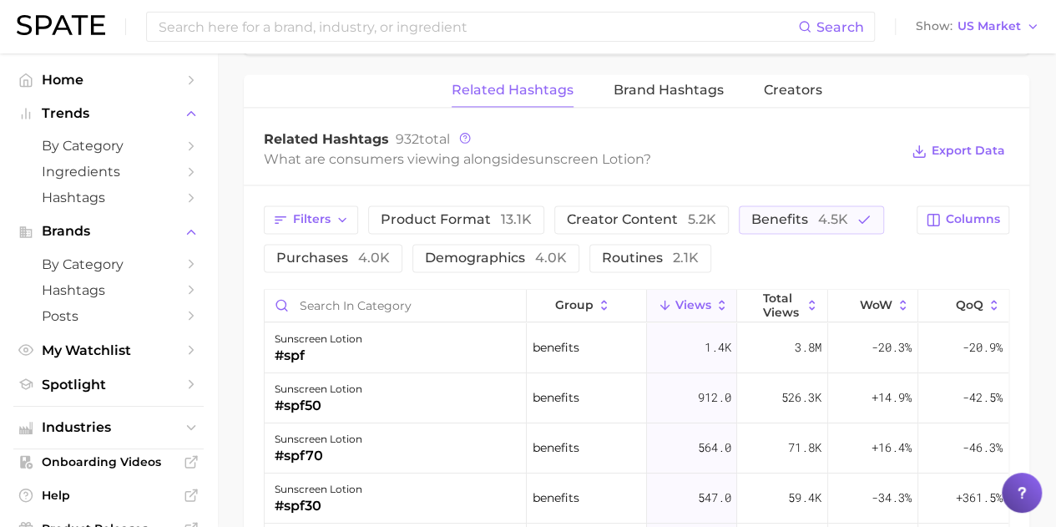
click at [334, 440] on div "sunscreen lotion" at bounding box center [319, 439] width 88 height 20
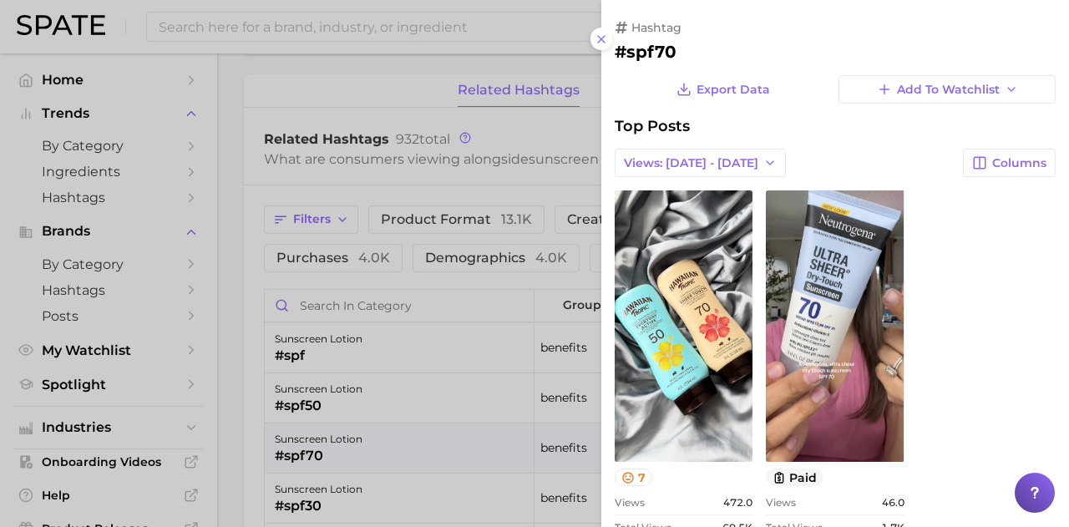
click at [710, 168] on span "Views: [DATE] - [DATE]" at bounding box center [691, 163] width 134 height 14
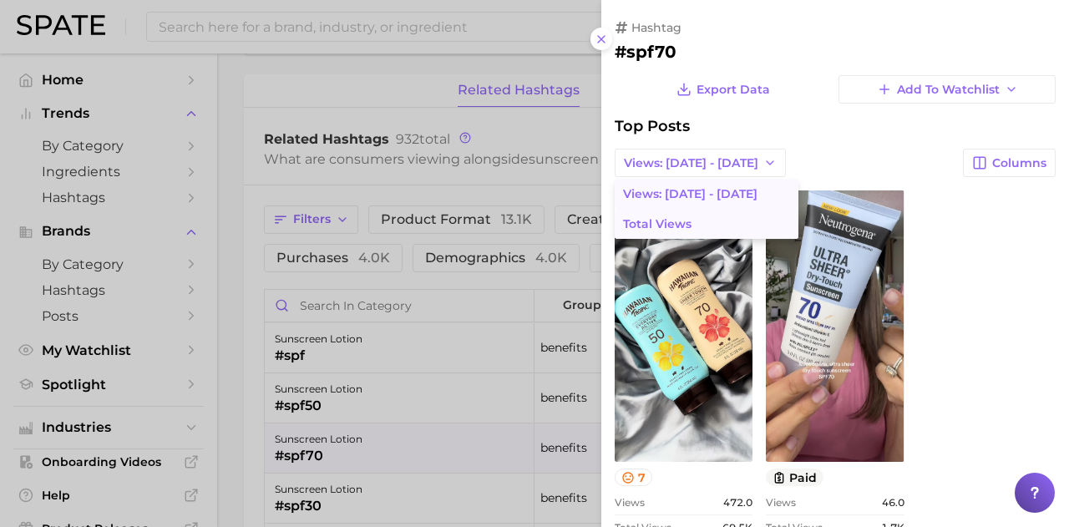
click at [680, 230] on span "Total Views" at bounding box center [657, 224] width 68 height 14
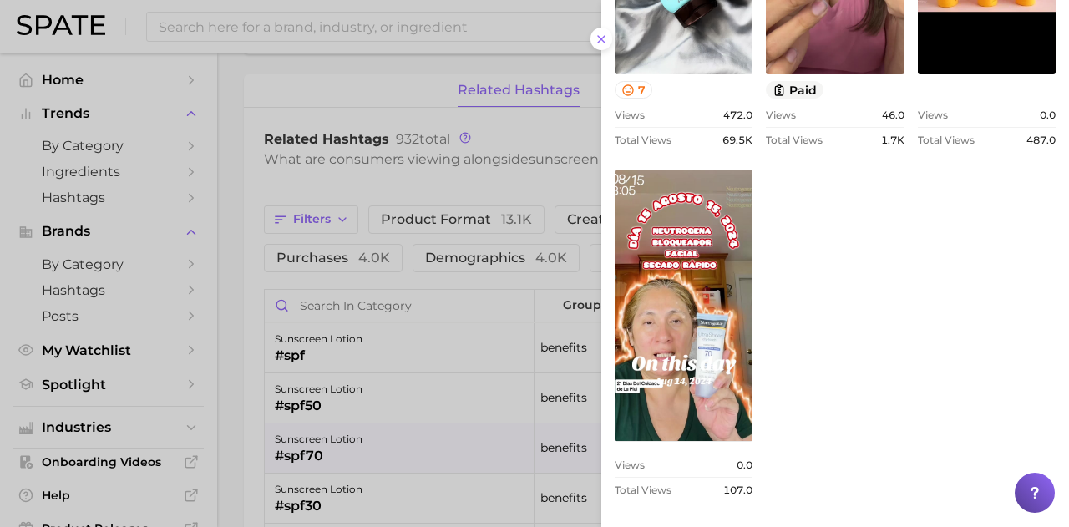
click at [524, 245] on div at bounding box center [534, 263] width 1069 height 527
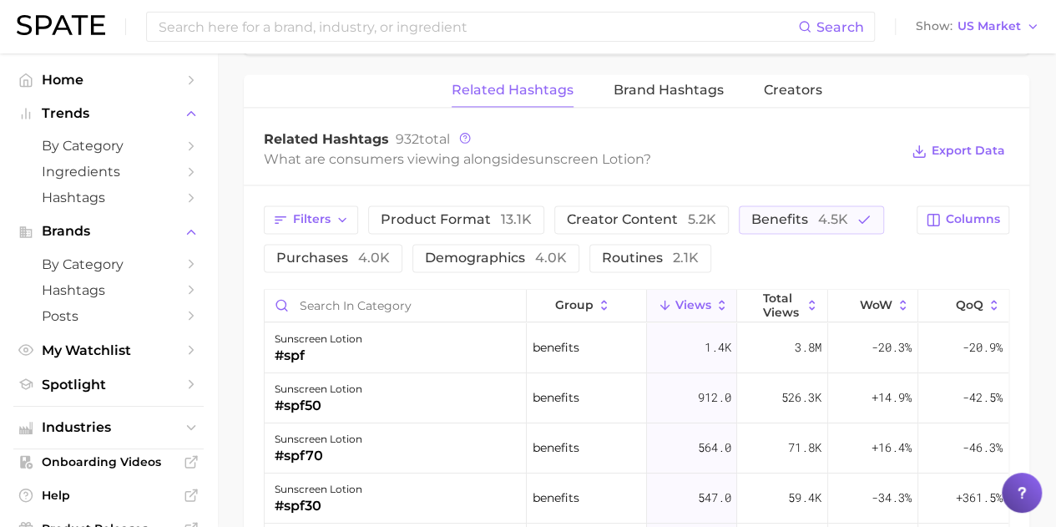
click at [793, 217] on span "benefits 4.5k" at bounding box center [800, 219] width 97 height 13
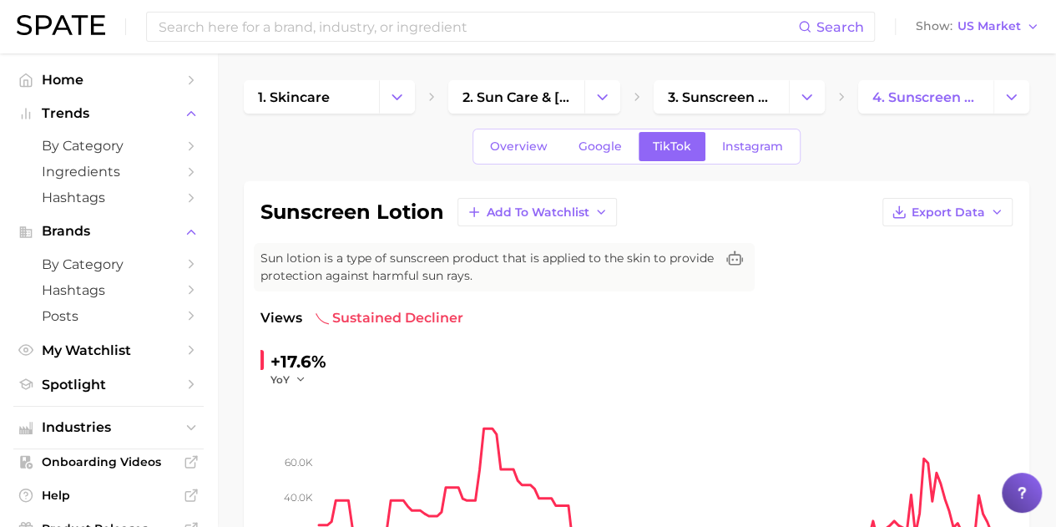
click at [613, 146] on span "Google" at bounding box center [600, 146] width 43 height 14
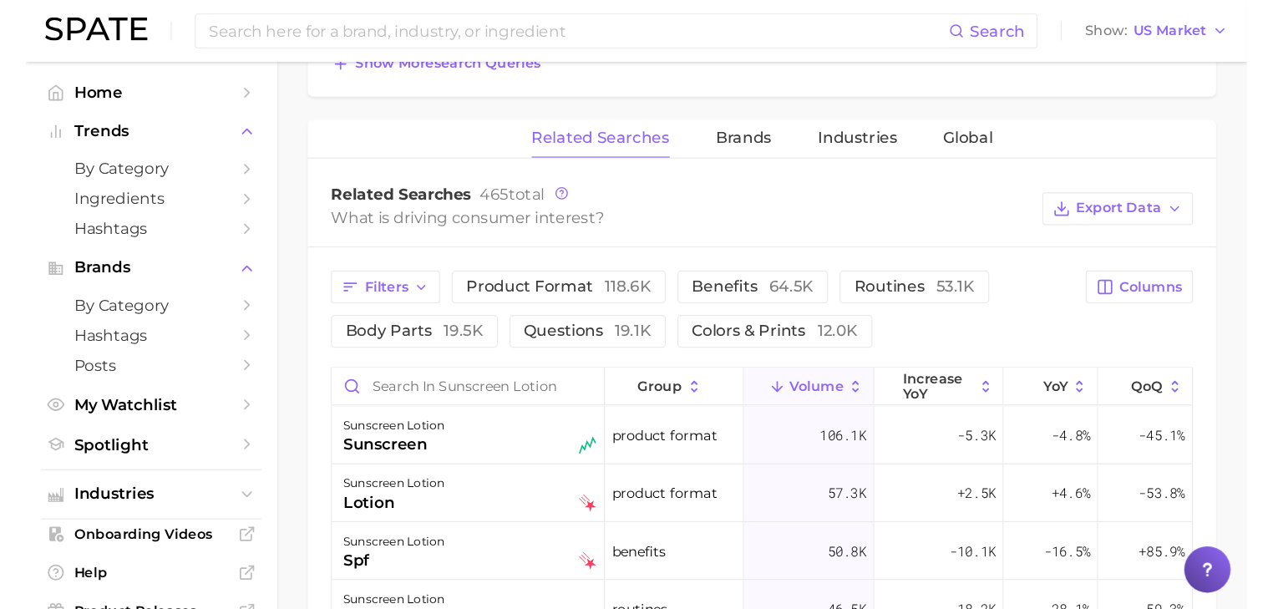
scroll to position [835, 0]
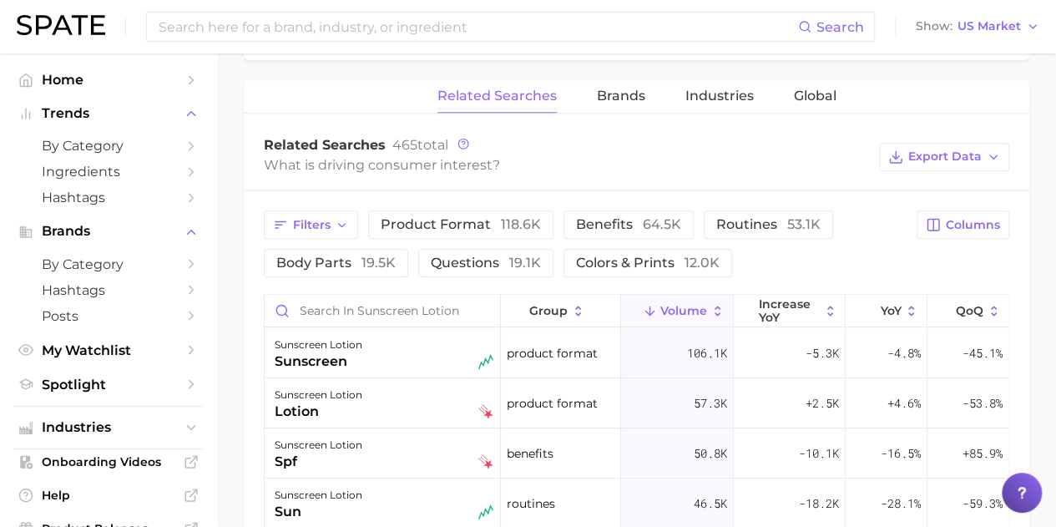
drag, startPoint x: 538, startPoint y: 178, endPoint x: 773, endPoint y: 136, distance: 238.4
click at [771, 127] on div "Related Searches 465 total What is driving consumer interest? Export Data" at bounding box center [637, 157] width 786 height 67
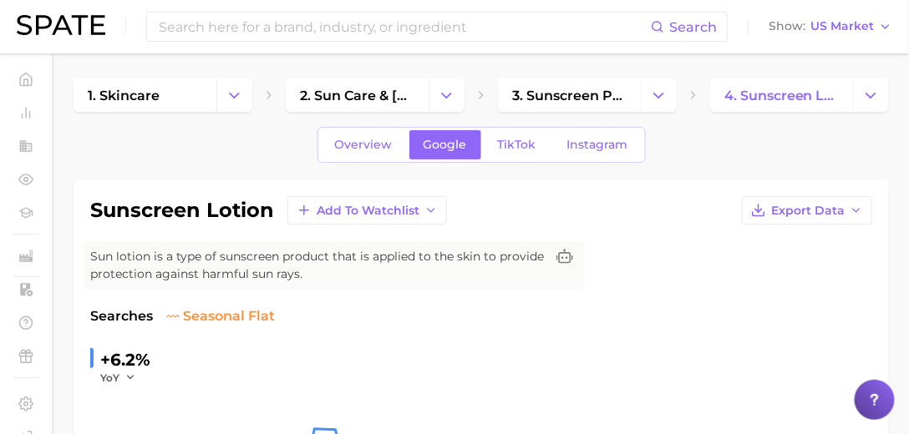
scroll to position [0, 0]
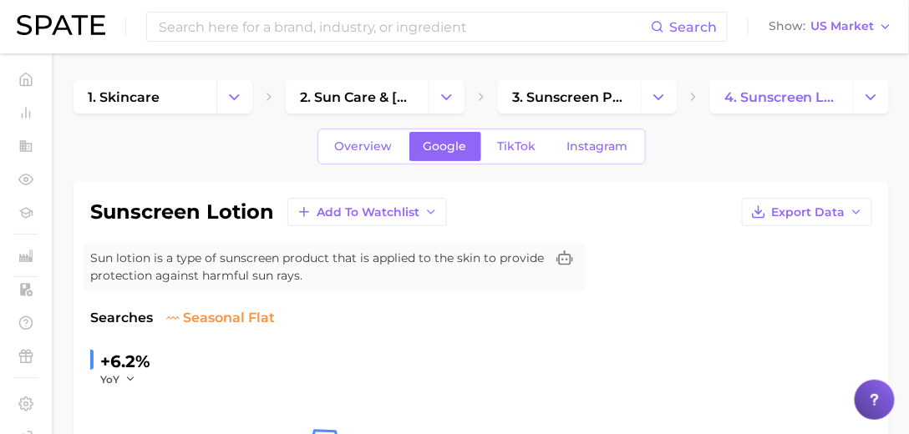
click at [388, 149] on span "Overview" at bounding box center [364, 146] width 58 height 14
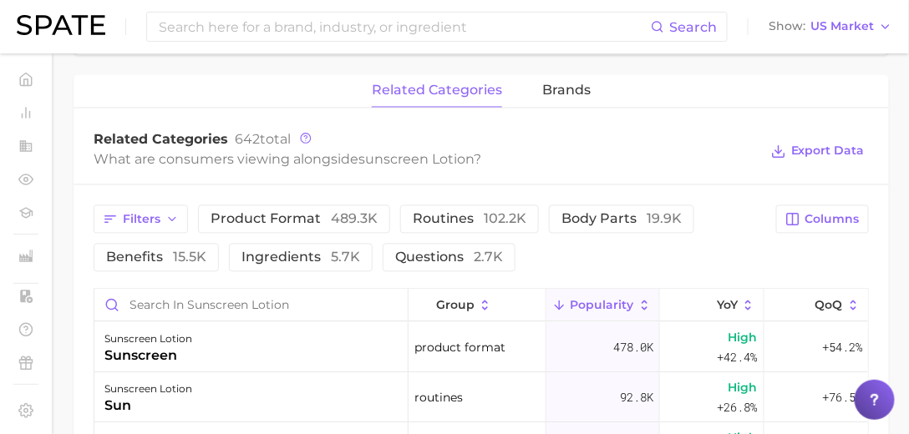
scroll to position [763, 0]
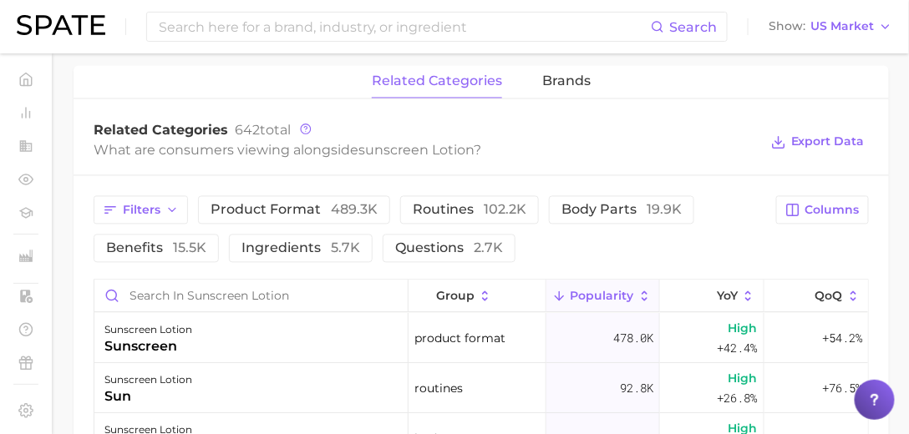
click at [559, 94] on button "brands" at bounding box center [566, 82] width 48 height 33
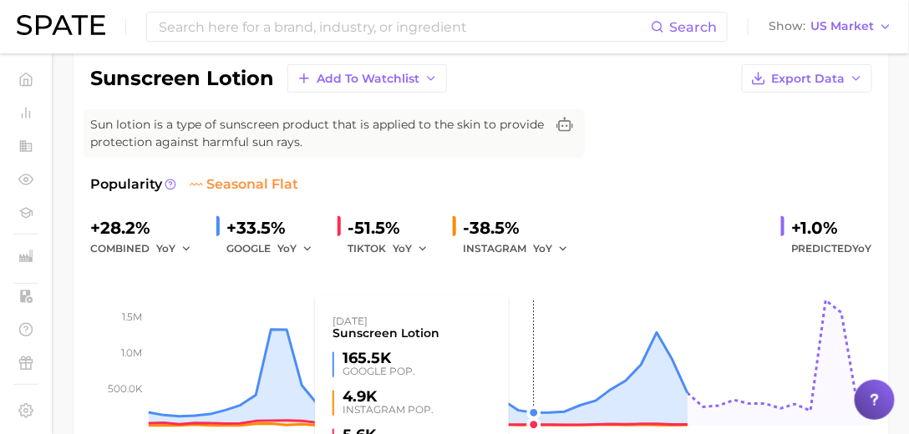
scroll to position [41, 0]
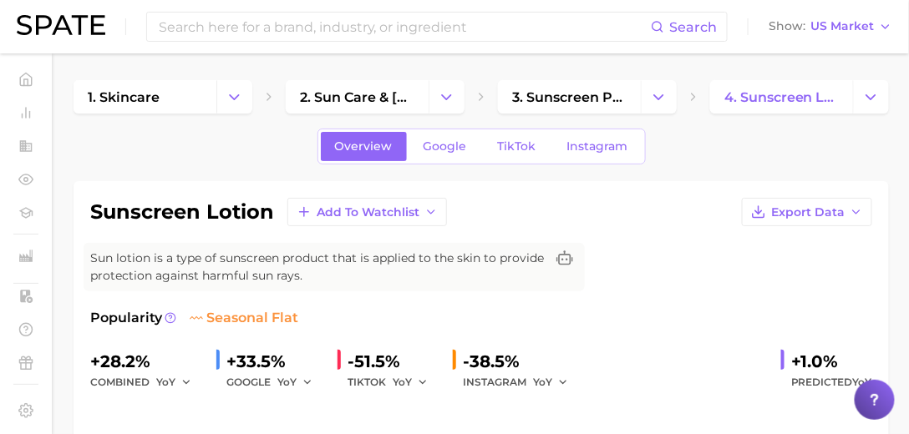
type input "sunscreen lotion"
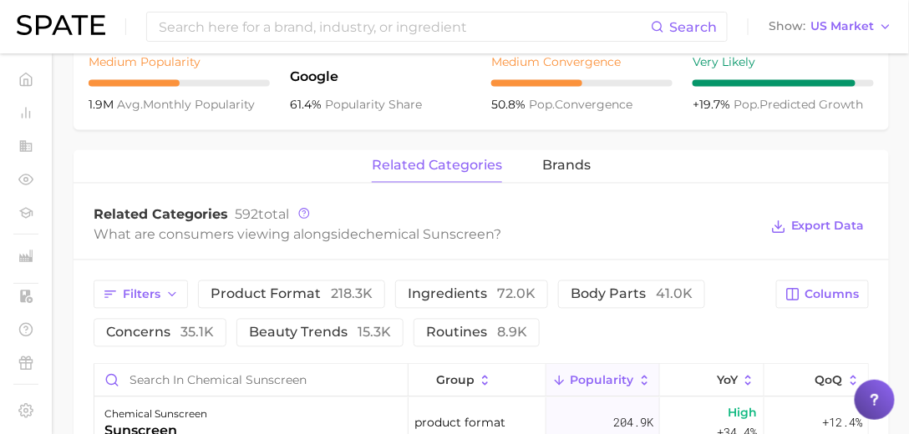
scroll to position [609, 0]
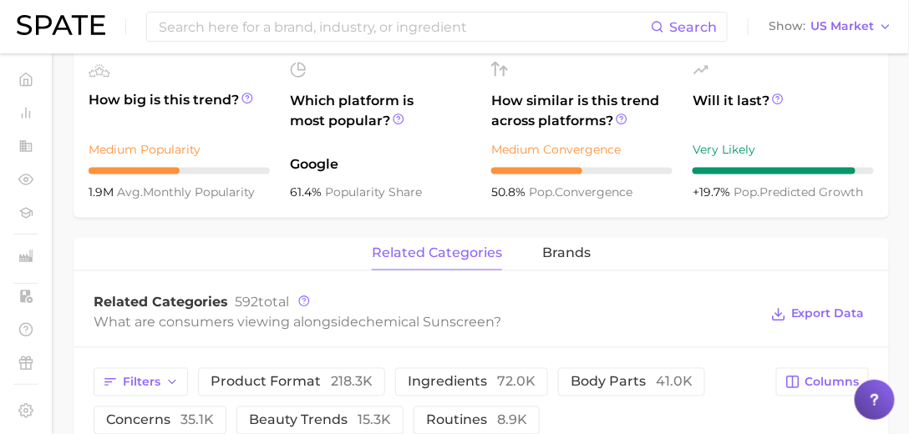
click at [236, 28] on input at bounding box center [404, 27] width 494 height 28
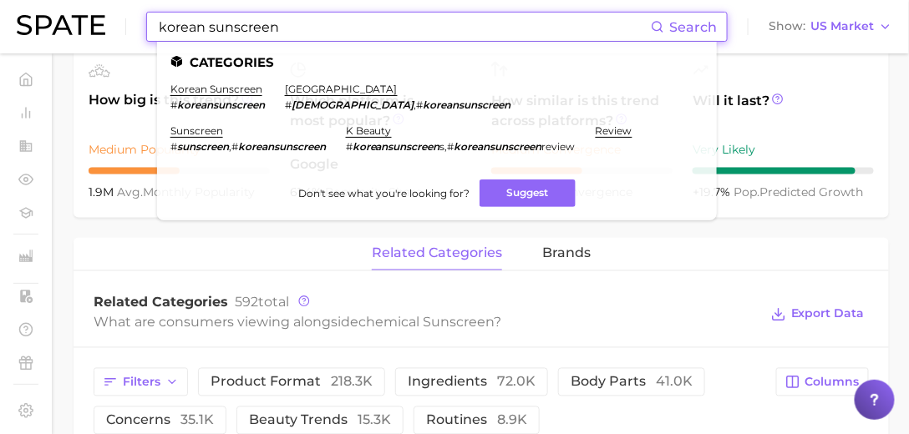
type input "korean sunscreen"
click at [210, 87] on link "korean sunscreen" at bounding box center [216, 89] width 92 height 13
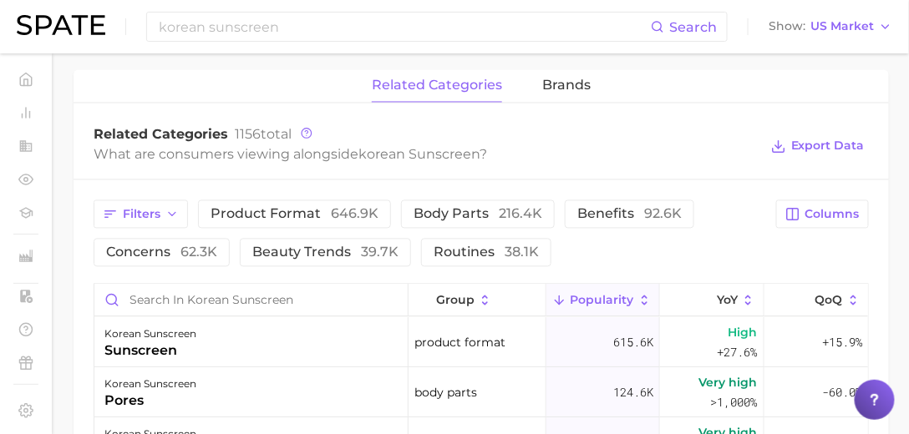
scroll to position [763, 0]
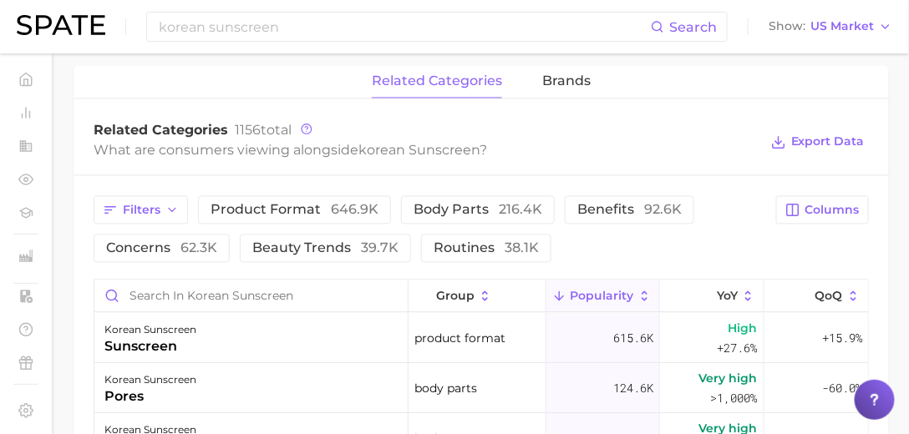
click at [562, 91] on button "brands" at bounding box center [566, 82] width 48 height 33
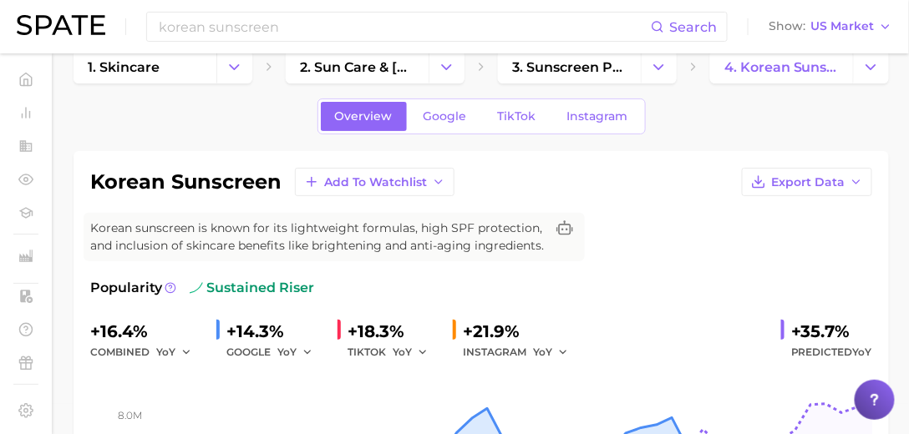
scroll to position [0, 0]
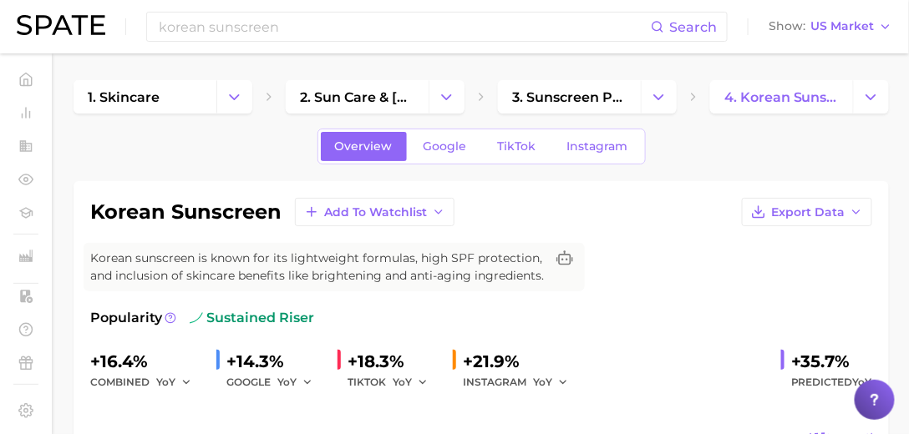
click at [453, 139] on span "Google" at bounding box center [444, 146] width 43 height 14
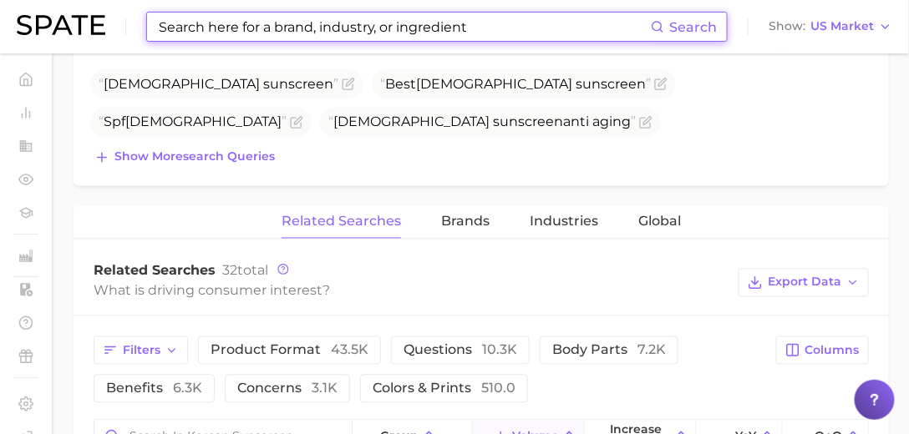
scroll to position [811, 0]
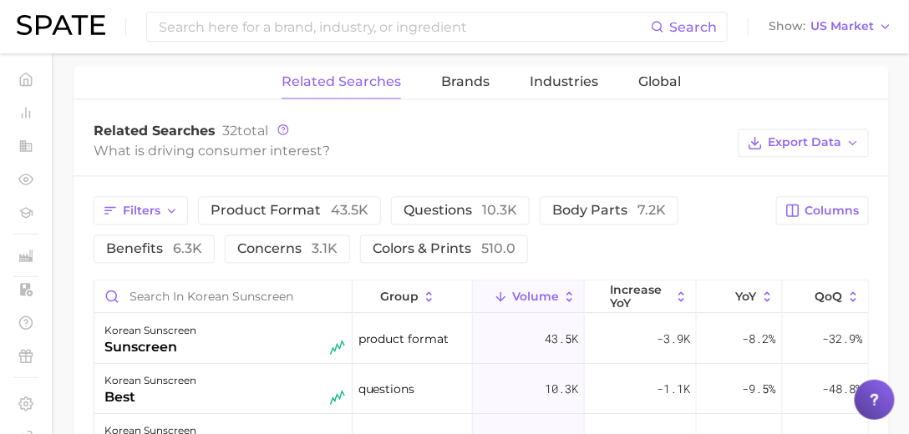
click at [175, 242] on span "6.3k" at bounding box center [187, 249] width 29 height 16
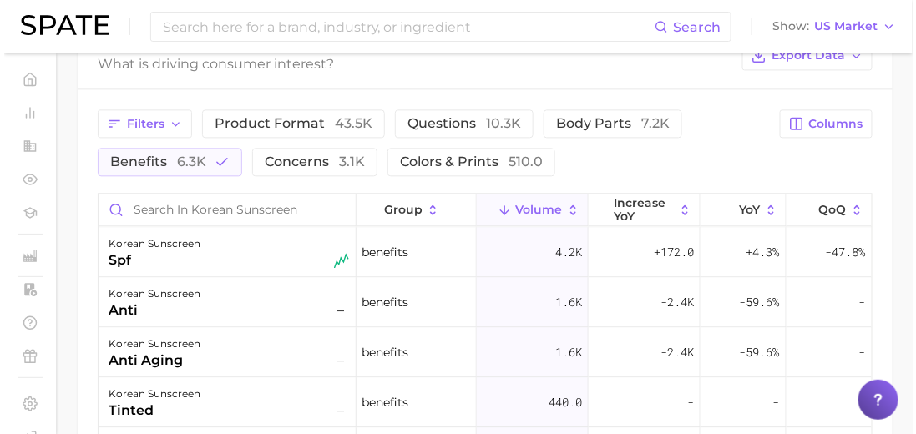
scroll to position [906, 0]
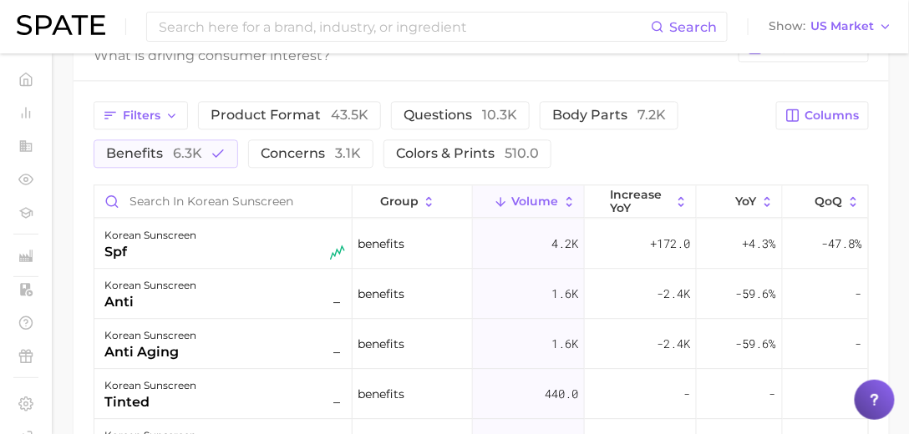
click at [257, 288] on div "korean sunscreen anti –" at bounding box center [224, 294] width 241 height 37
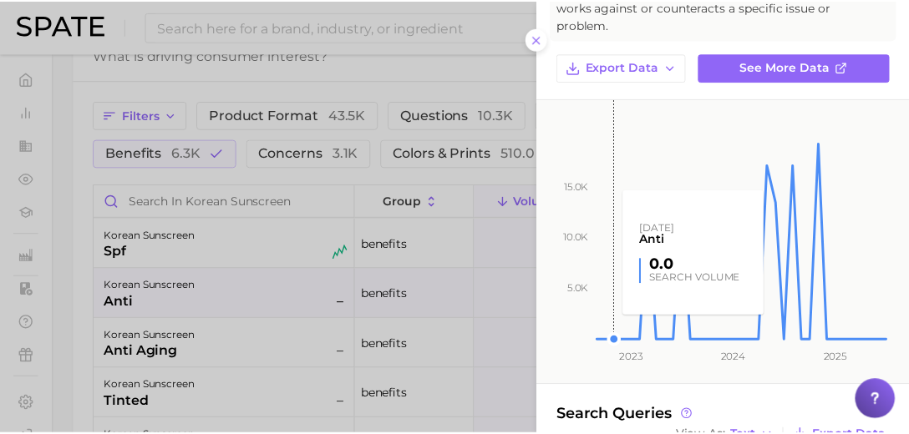
scroll to position [205, 0]
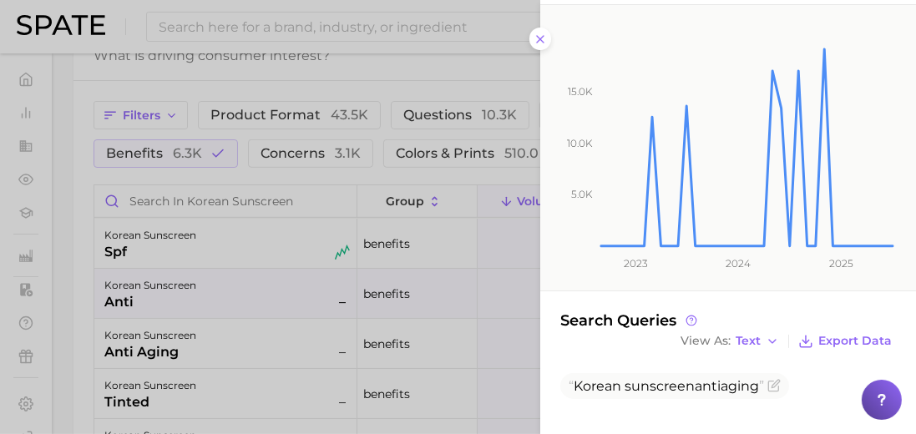
click at [301, 276] on div at bounding box center [458, 217] width 916 height 434
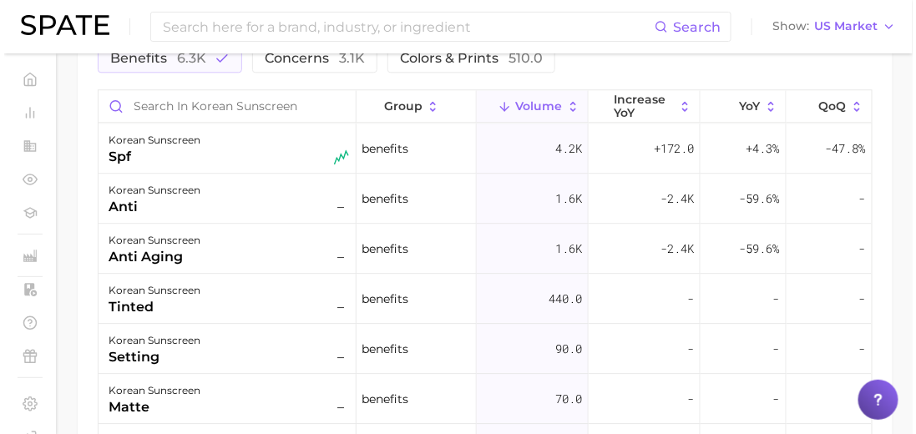
scroll to position [1002, 0]
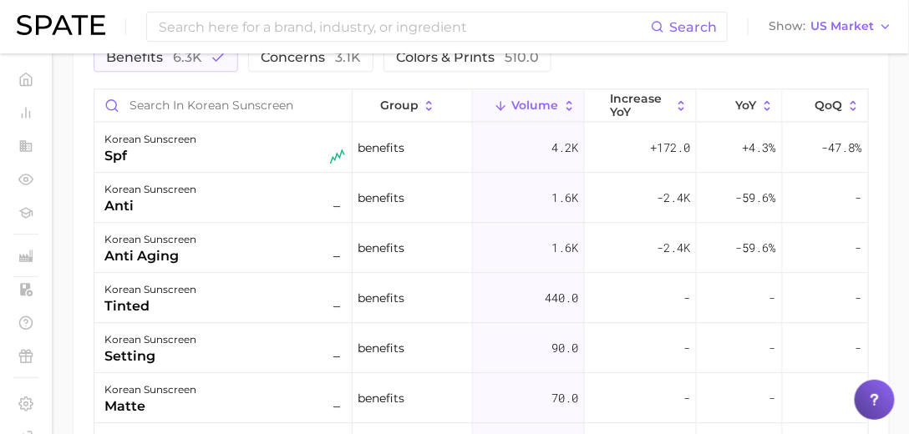
click at [246, 289] on div "korean sunscreen tinted –" at bounding box center [224, 298] width 241 height 37
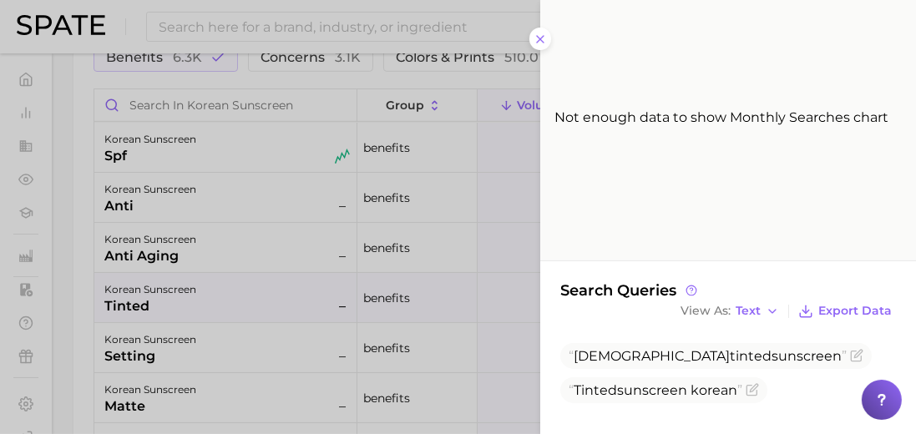
scroll to position [223, 0]
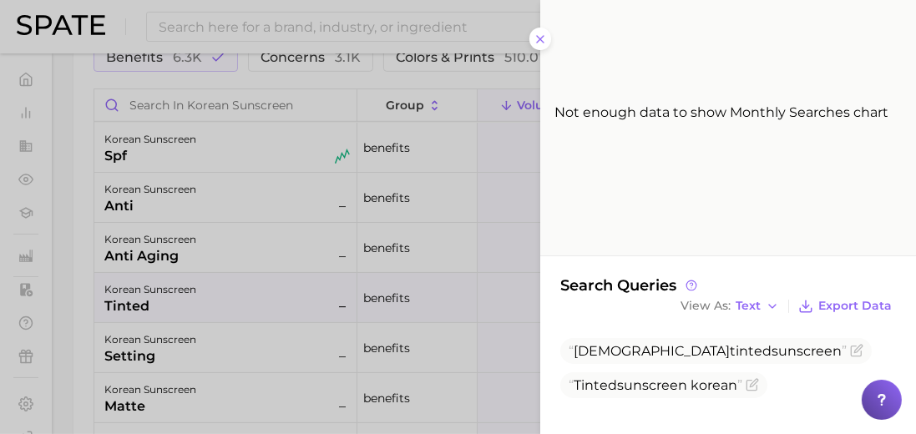
click at [308, 331] on div at bounding box center [458, 217] width 916 height 434
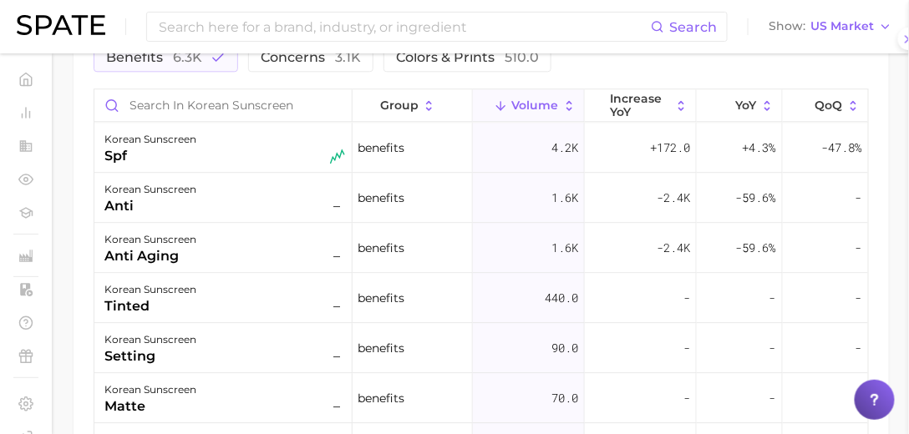
click at [289, 362] on div "korean sunscreen setting –" at bounding box center [223, 348] width 258 height 50
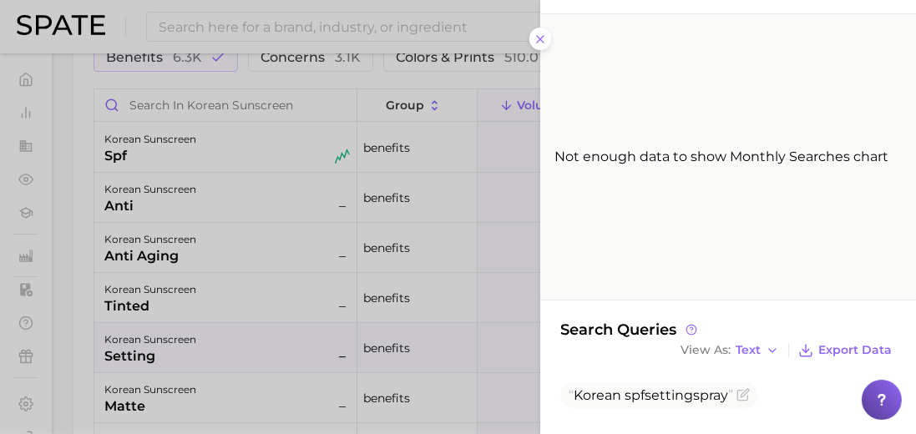
scroll to position [205, 0]
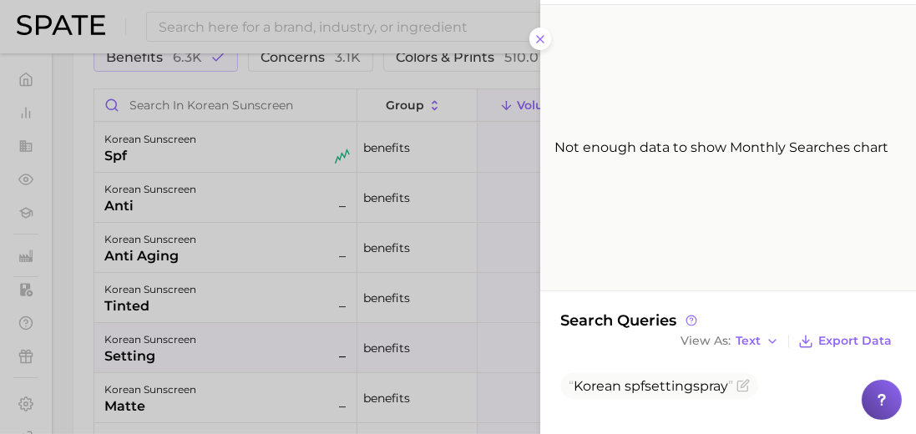
click at [316, 209] on div at bounding box center [458, 217] width 916 height 434
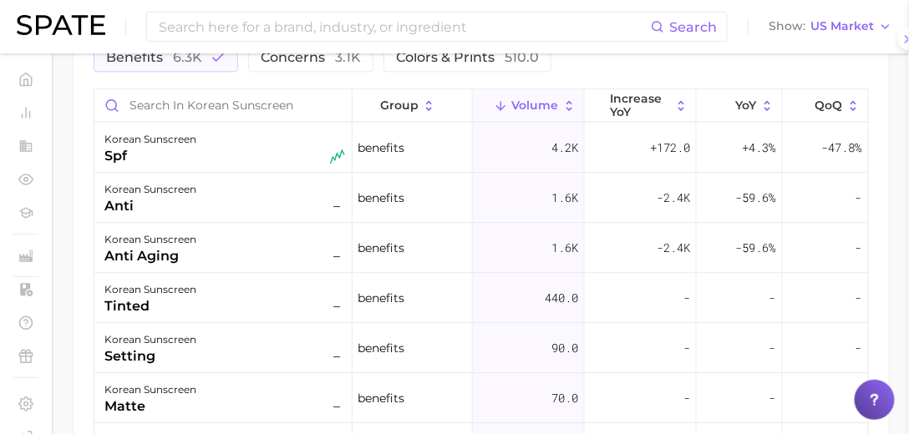
click at [248, 162] on div "korean sunscreen spf" at bounding box center [223, 148] width 258 height 50
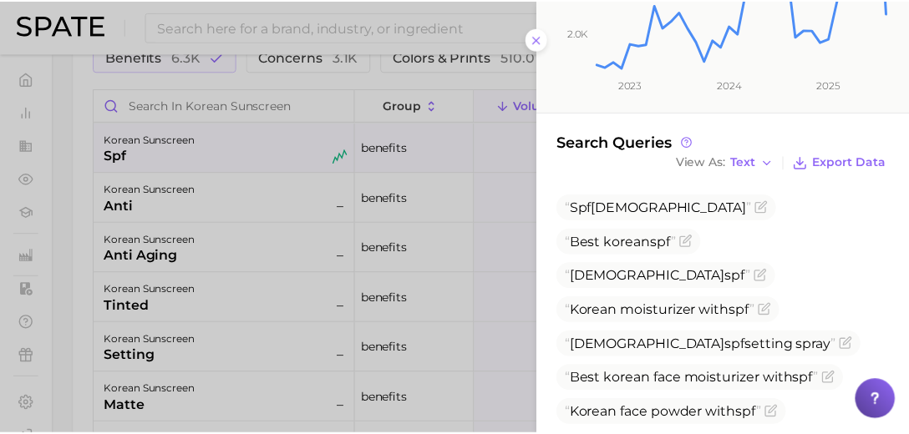
scroll to position [431, 0]
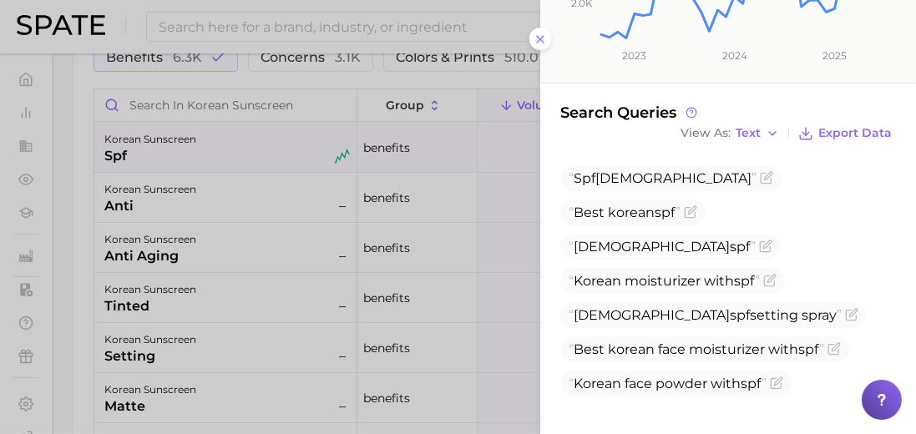
click at [479, 224] on div at bounding box center [458, 217] width 916 height 434
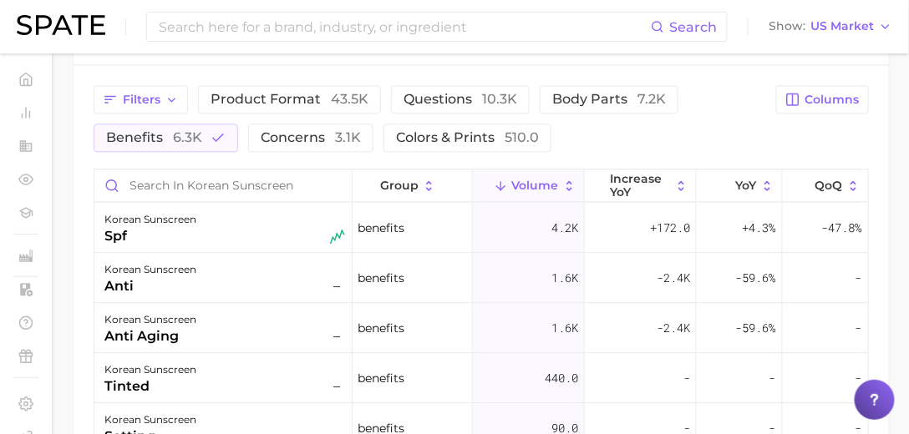
scroll to position [811, 0]
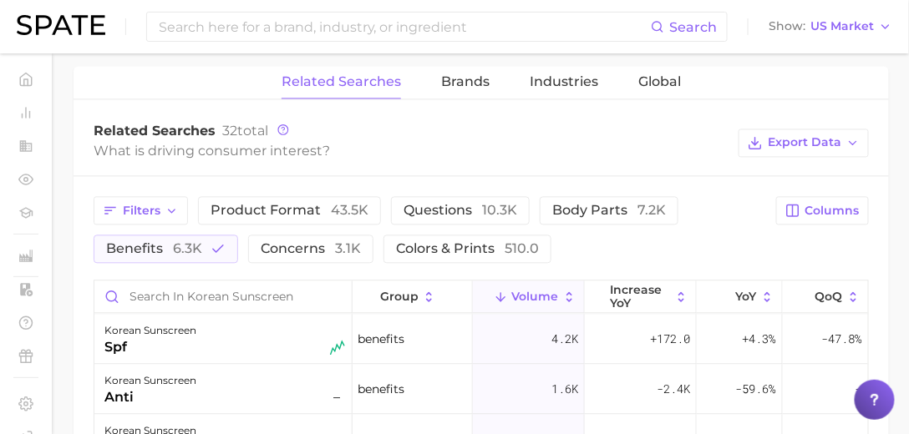
click at [207, 238] on button "benefits 6.3k" at bounding box center [166, 249] width 144 height 28
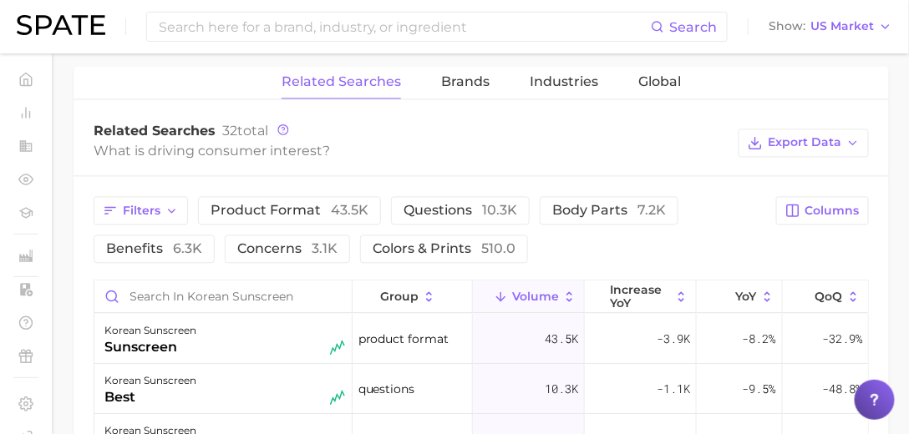
click at [280, 243] on span "concerns 3.1k" at bounding box center [287, 249] width 100 height 16
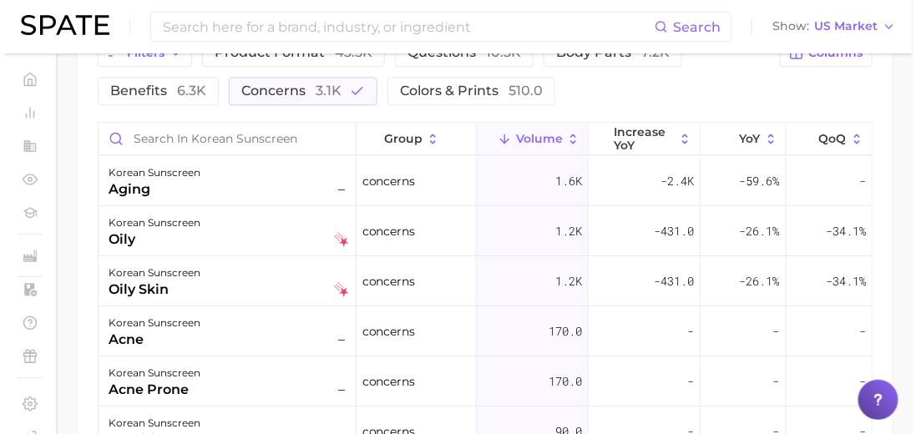
scroll to position [983, 0]
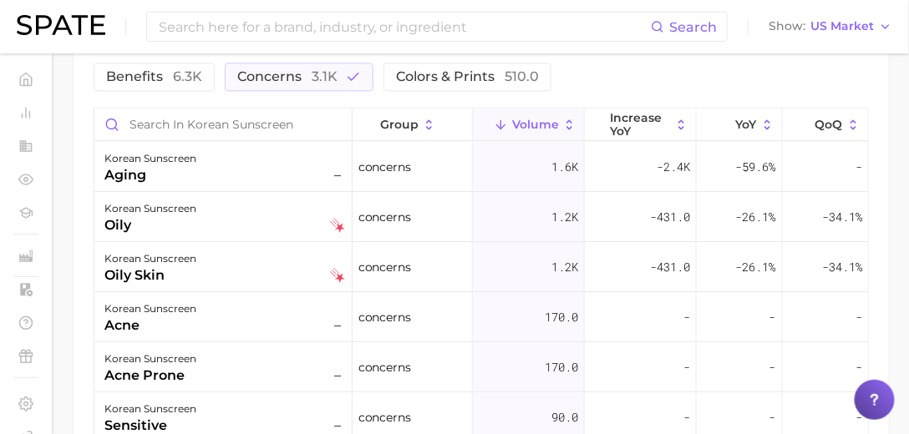
click at [162, 175] on div "aging" at bounding box center [150, 175] width 92 height 20
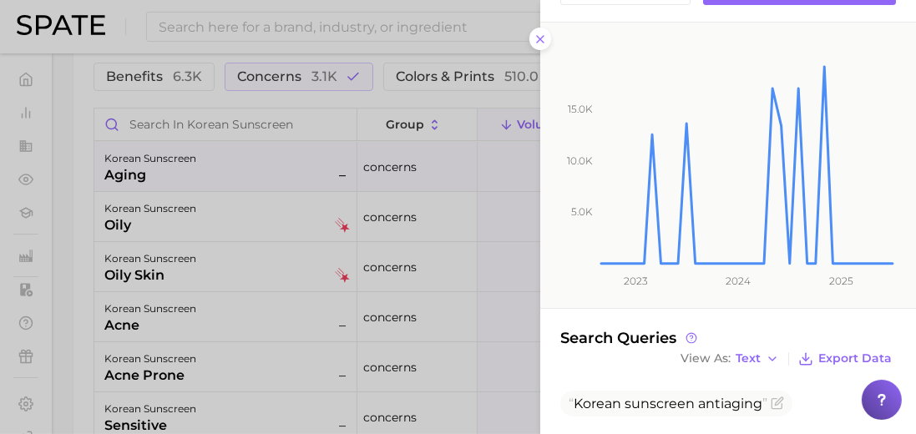
scroll to position [188, 0]
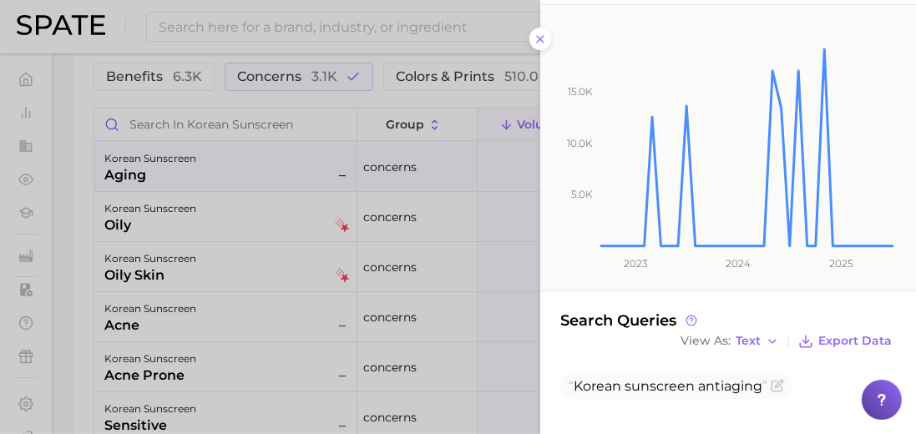
click at [189, 208] on div at bounding box center [458, 217] width 916 height 434
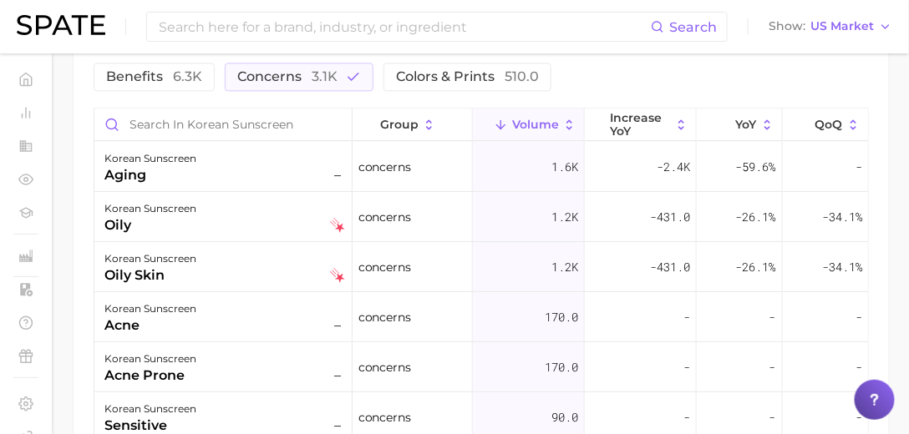
click at [151, 215] on div "oily" at bounding box center [150, 225] width 92 height 20
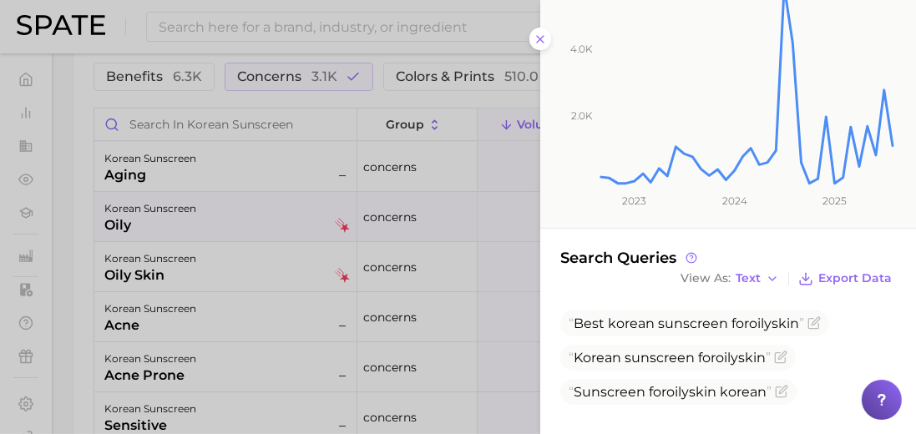
scroll to position [275, 0]
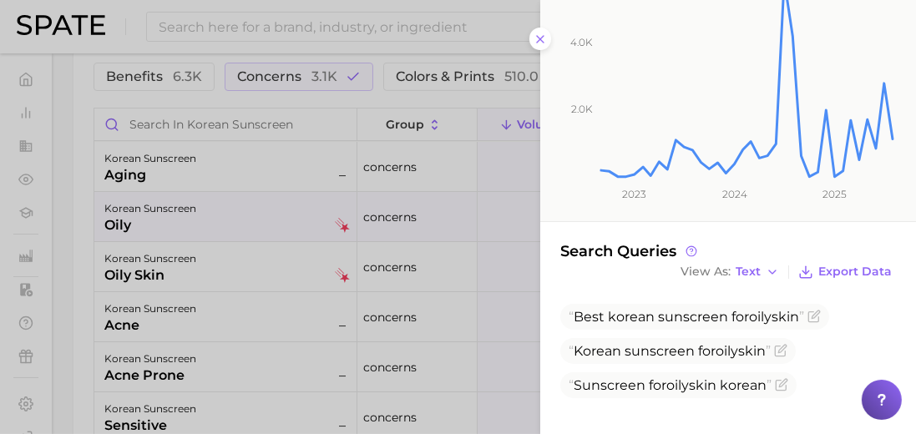
click at [241, 258] on div at bounding box center [458, 217] width 916 height 434
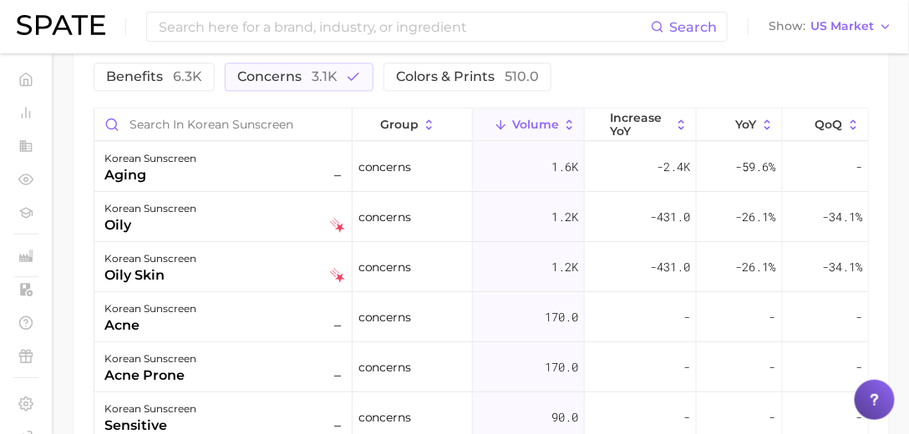
click at [219, 277] on div "korean sunscreen oily skin" at bounding box center [224, 267] width 241 height 37
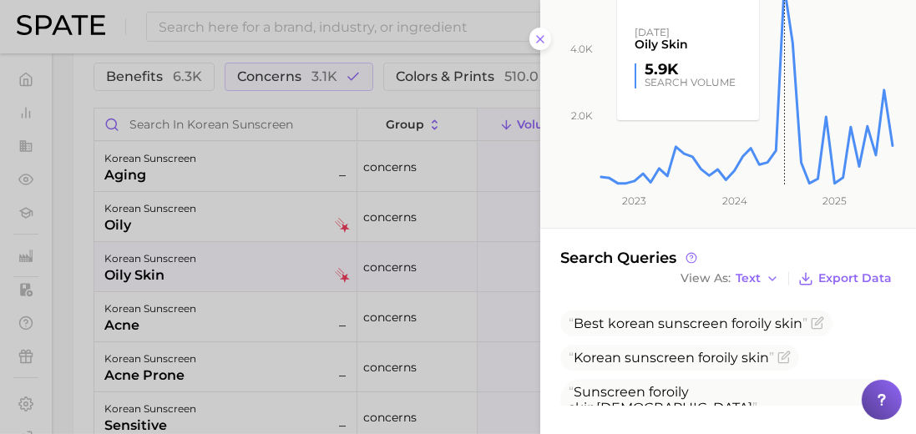
scroll to position [292, 0]
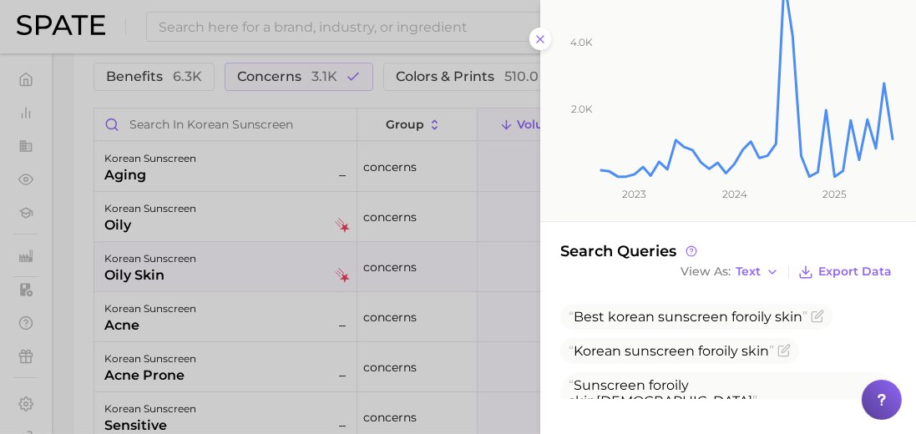
click at [286, 342] on div at bounding box center [458, 217] width 916 height 434
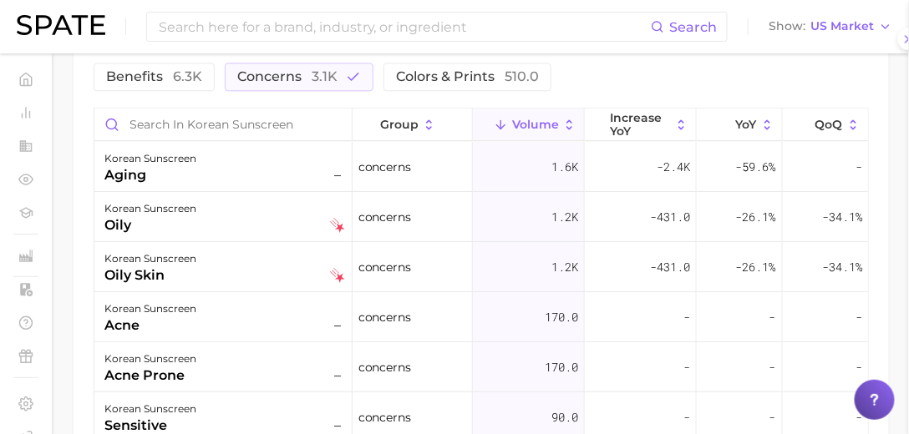
click at [248, 329] on div "korean sunscreen acne –" at bounding box center [224, 317] width 241 height 37
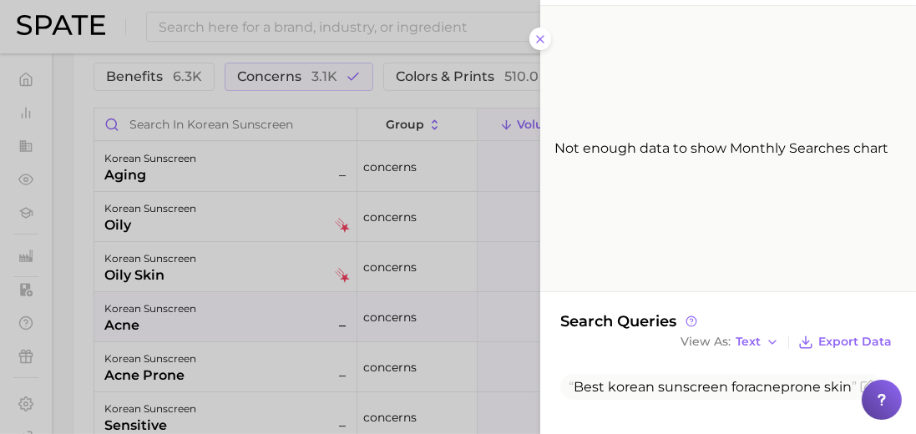
scroll to position [223, 0]
click at [304, 357] on div at bounding box center [458, 217] width 916 height 434
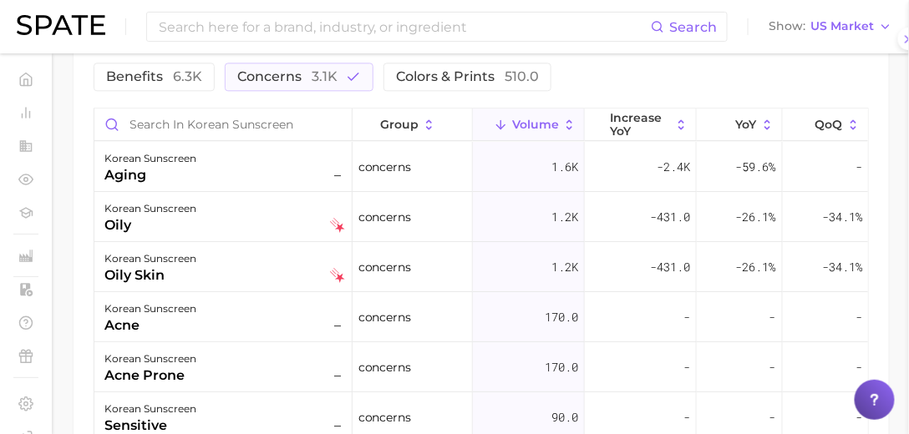
click at [269, 367] on div "korean sunscreen acne prone –" at bounding box center [224, 367] width 241 height 37
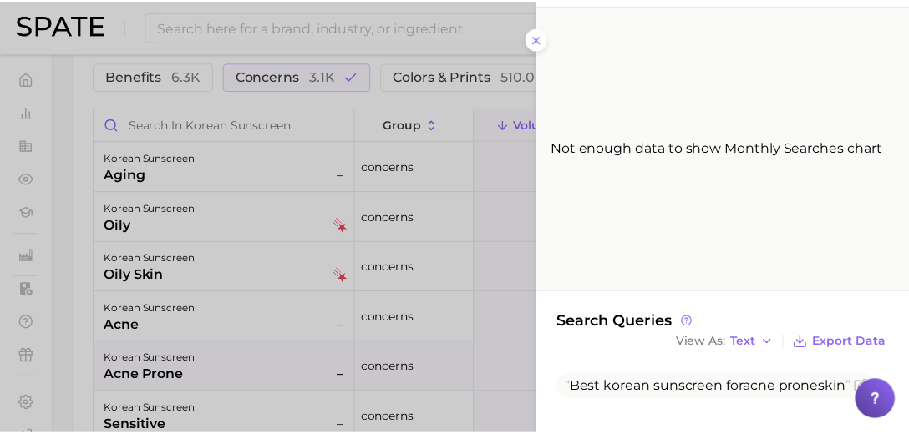
scroll to position [205, 0]
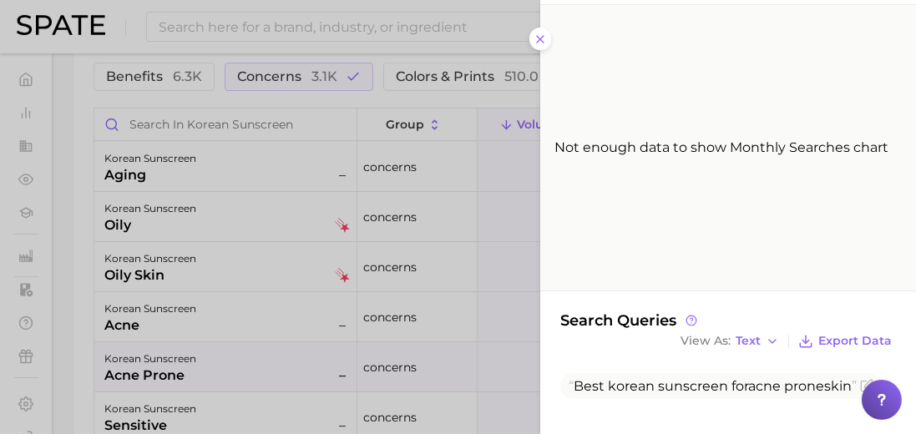
click at [492, 139] on div at bounding box center [458, 217] width 916 height 434
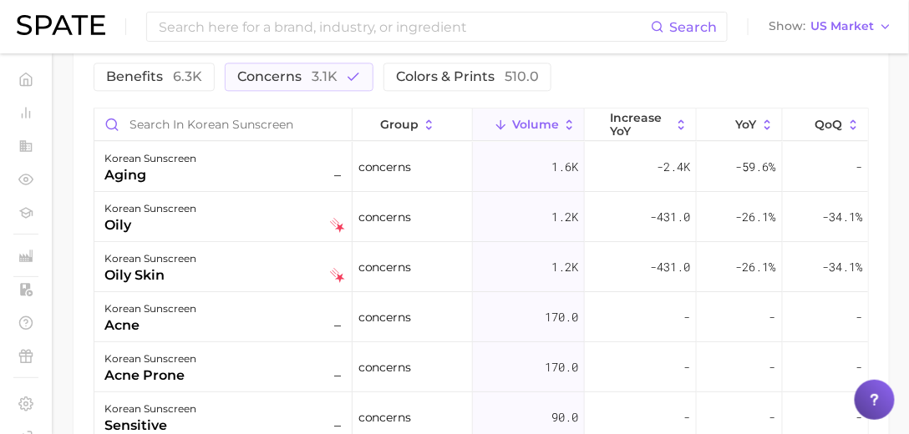
scroll to position [888, 0]
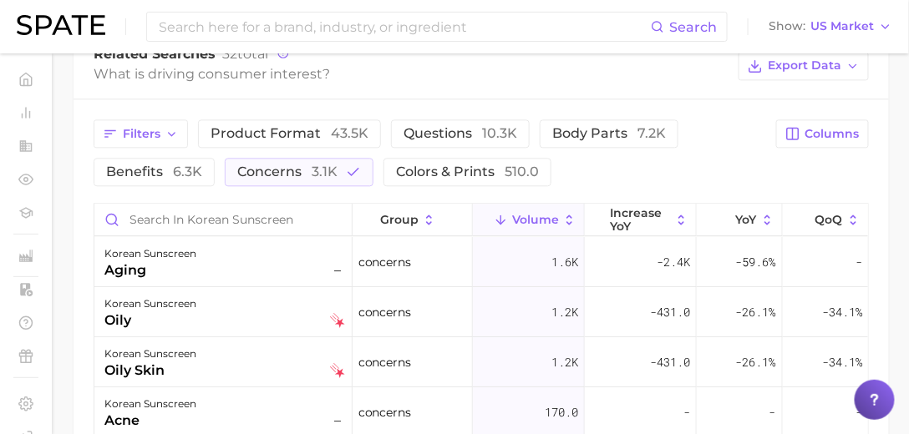
click at [328, 168] on span "3.1k" at bounding box center [325, 172] width 26 height 16
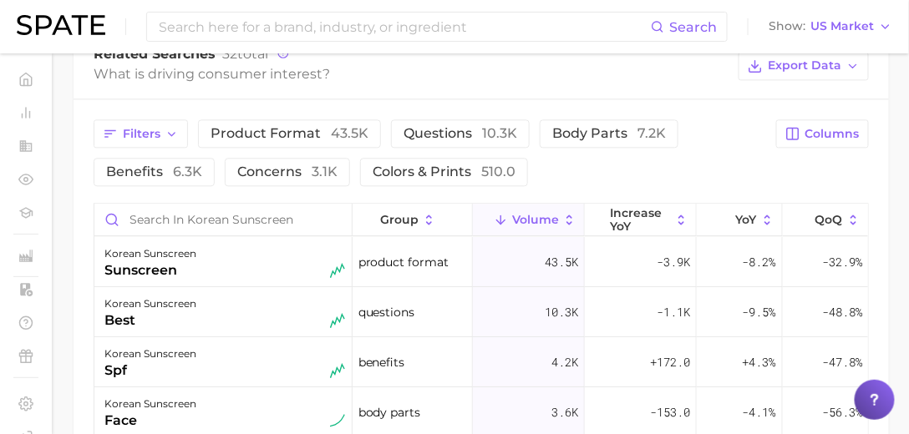
scroll to position [0, 0]
click at [312, 119] on button "product format 43.5k" at bounding box center [289, 133] width 183 height 28
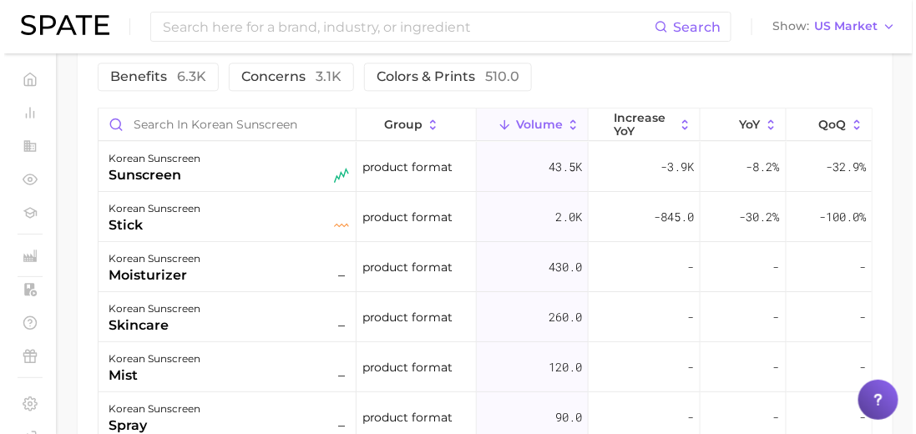
scroll to position [983, 0]
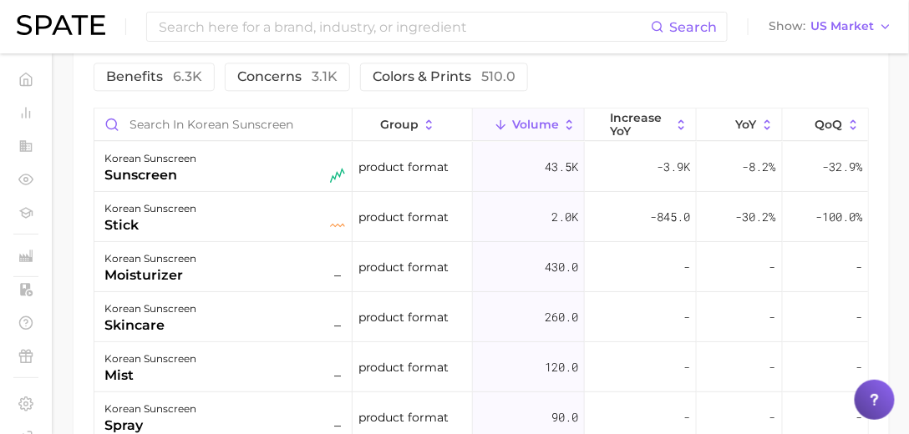
click at [200, 170] on div "korean sunscreen sunscreen" at bounding box center [224, 167] width 241 height 37
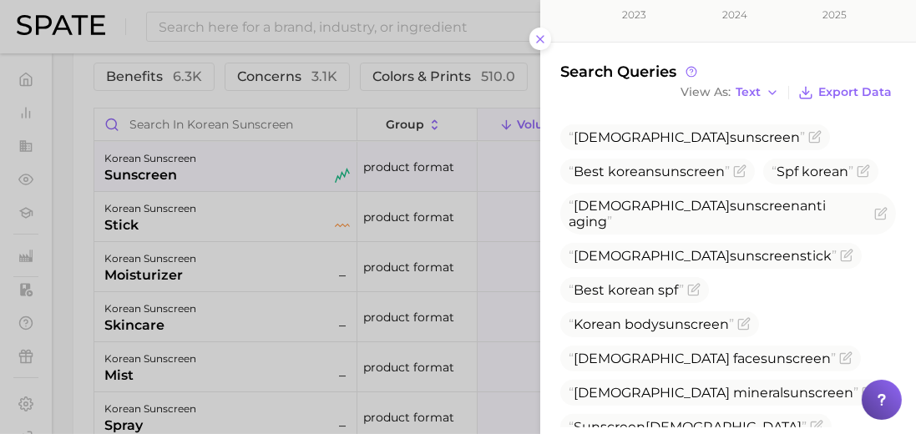
scroll to position [505, 0]
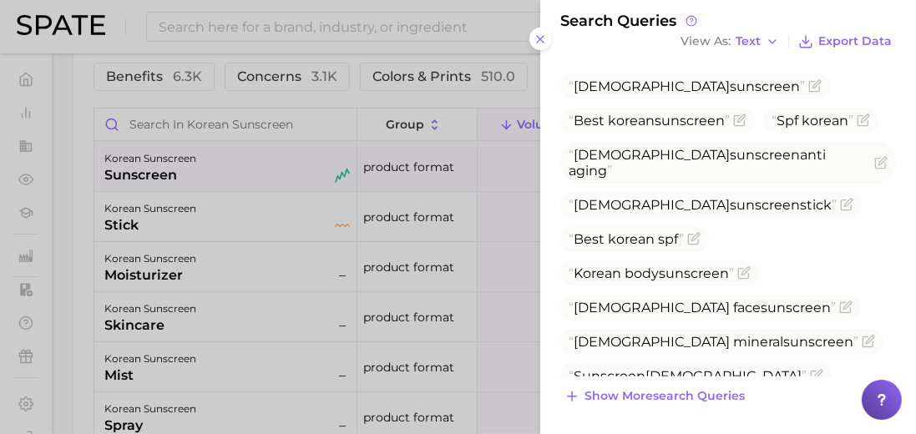
click at [317, 224] on div at bounding box center [458, 217] width 916 height 434
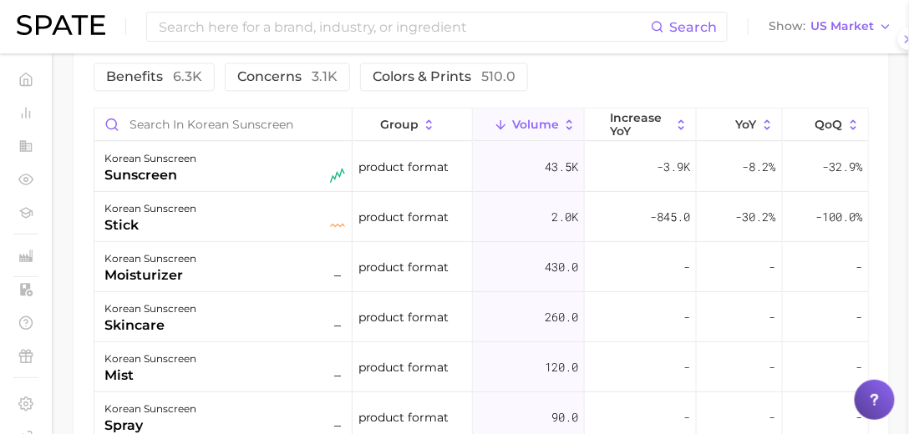
click at [222, 218] on div "korean sunscreen stick" at bounding box center [224, 217] width 241 height 37
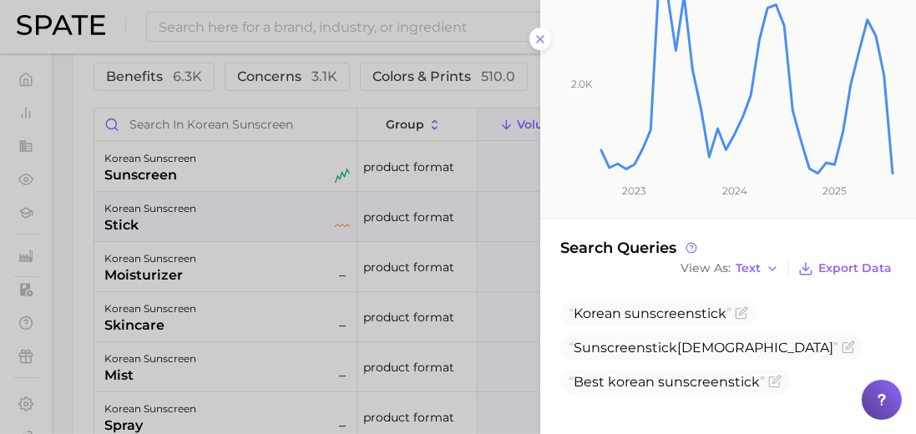
scroll to position [275, 0]
click at [418, 222] on div at bounding box center [458, 217] width 916 height 434
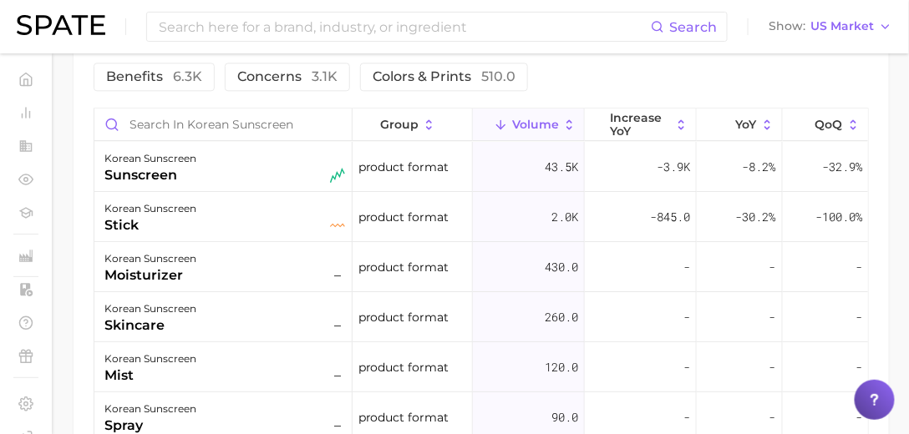
click at [296, 255] on div "korean sunscreen moisturizer –" at bounding box center [224, 267] width 241 height 37
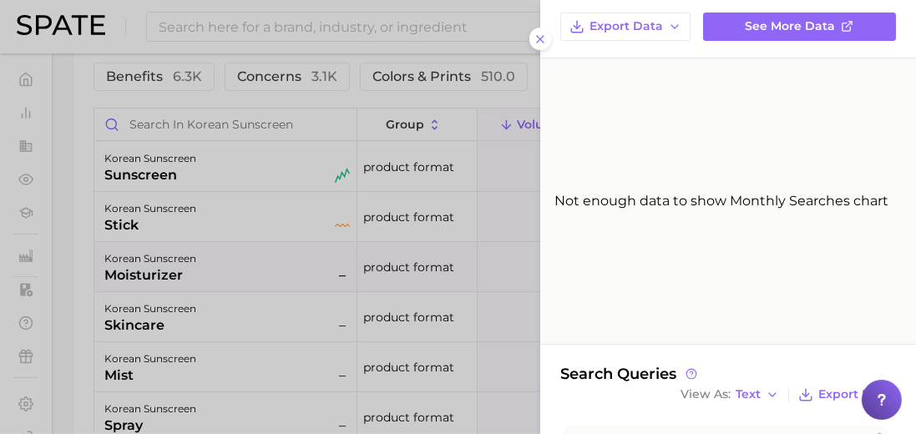
scroll to position [223, 0]
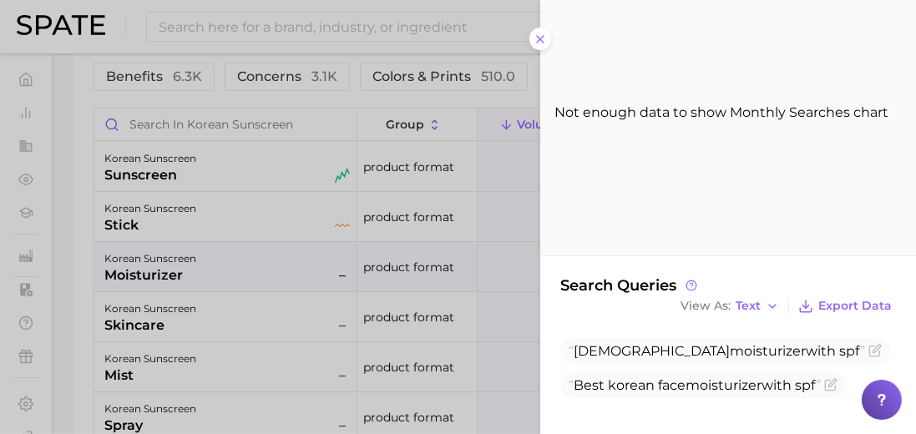
click at [306, 260] on div at bounding box center [458, 217] width 916 height 434
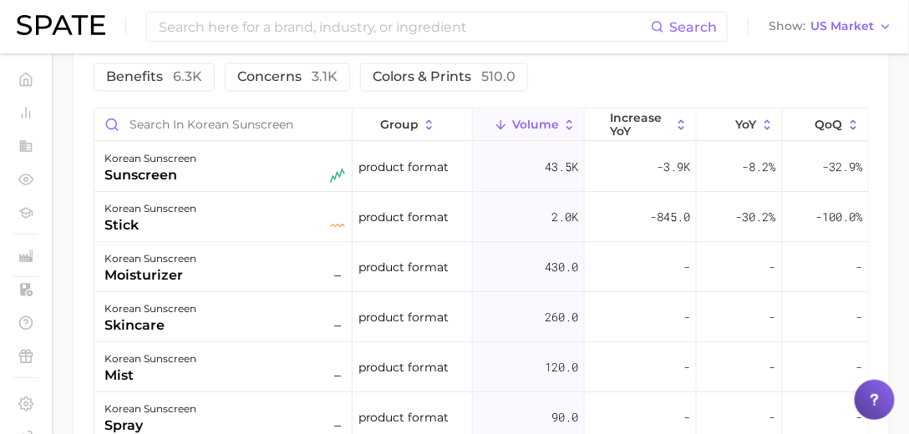
click at [214, 309] on div "korean sunscreen skincare –" at bounding box center [224, 317] width 241 height 37
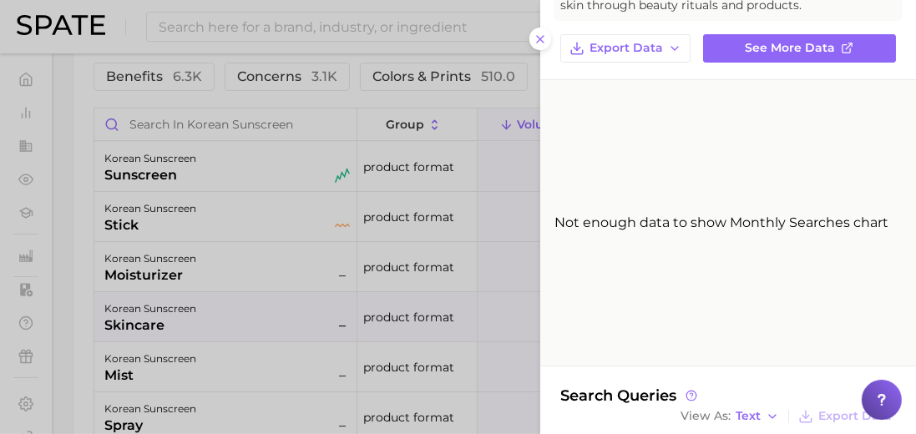
scroll to position [196, 0]
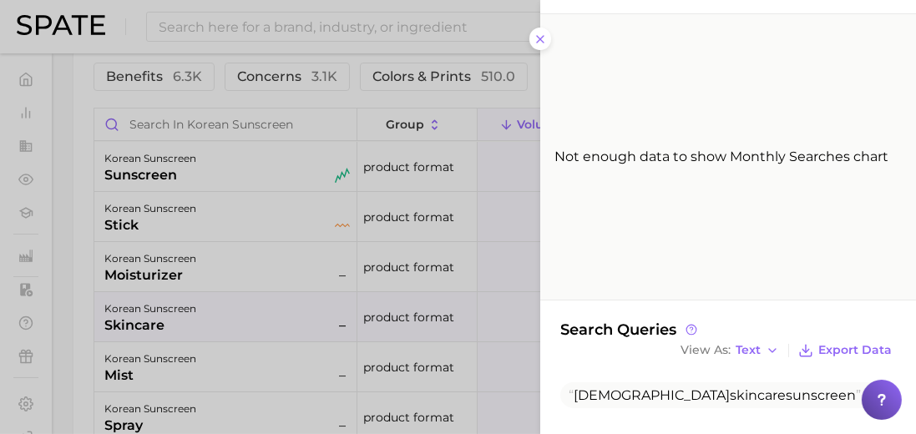
click at [274, 301] on div at bounding box center [458, 217] width 916 height 434
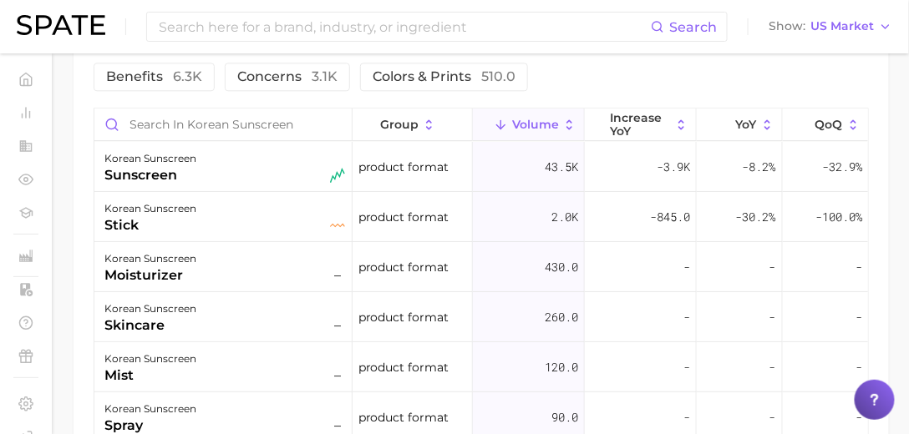
click at [228, 354] on div "korean sunscreen mist –" at bounding box center [224, 367] width 241 height 37
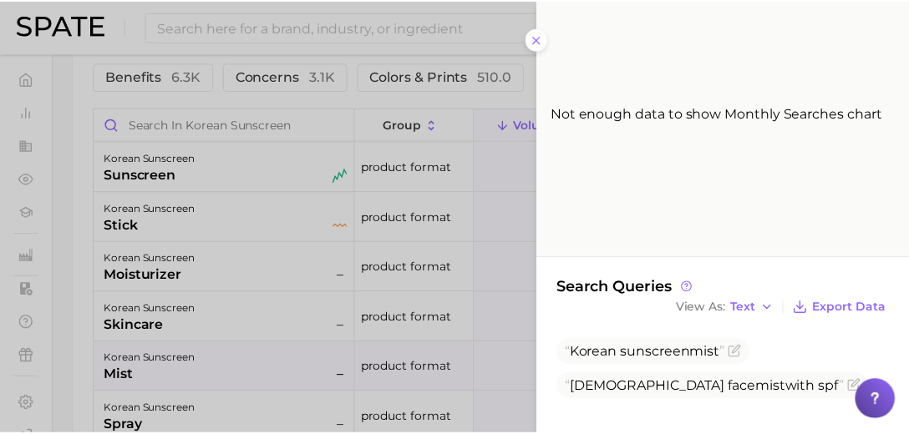
scroll to position [241, 0]
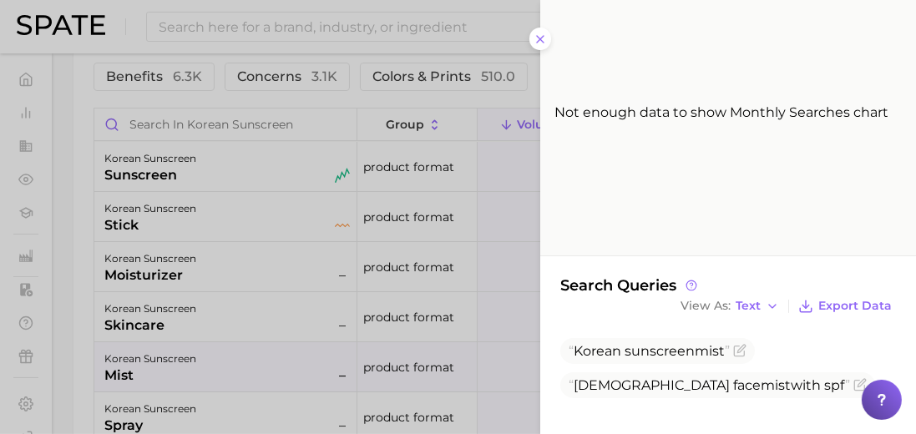
click at [270, 257] on div at bounding box center [458, 217] width 916 height 434
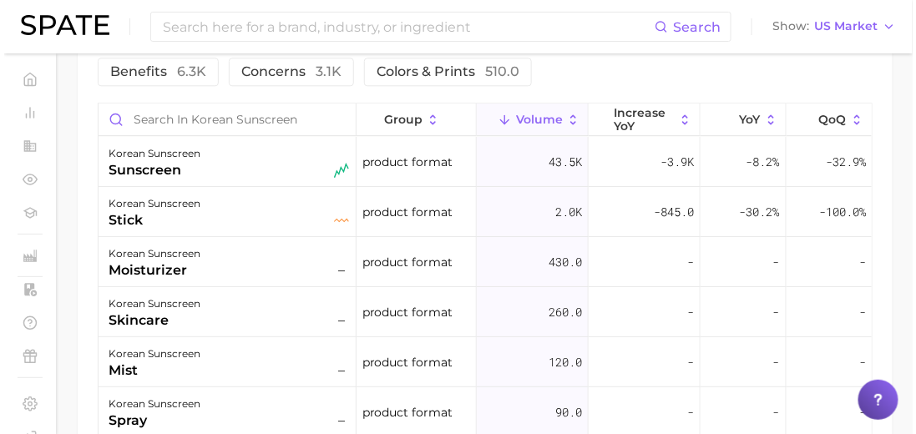
scroll to position [989, 0]
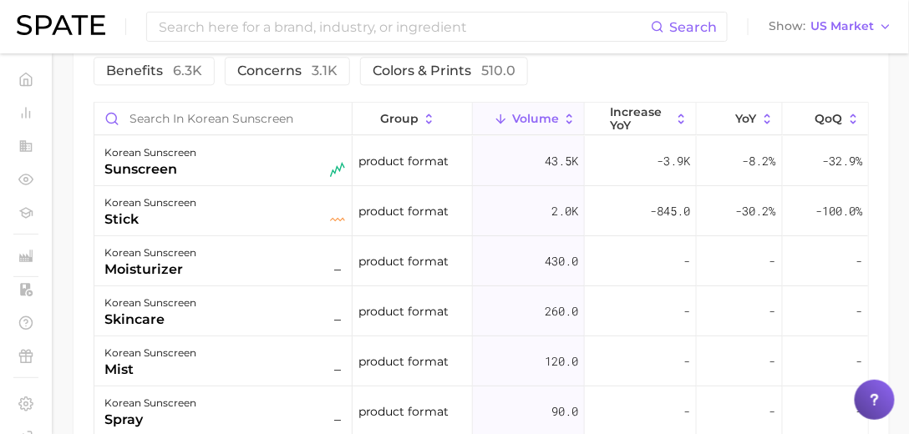
click at [216, 179] on div "korean sunscreen sunscreen" at bounding box center [223, 161] width 258 height 50
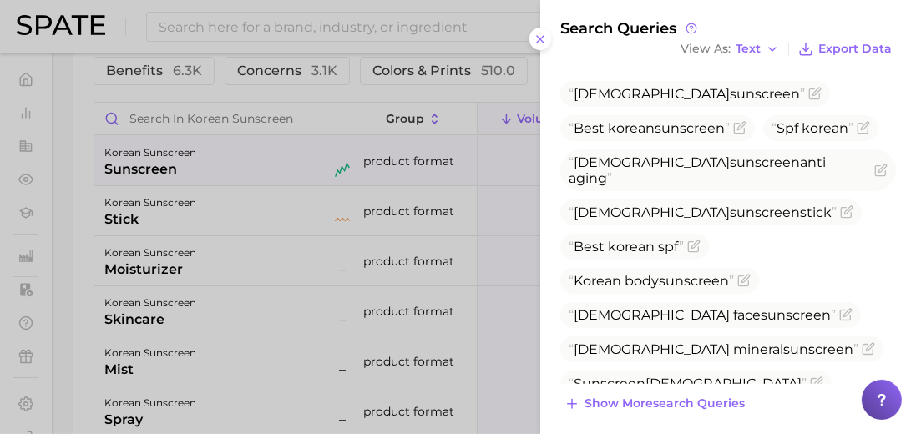
scroll to position [505, 0]
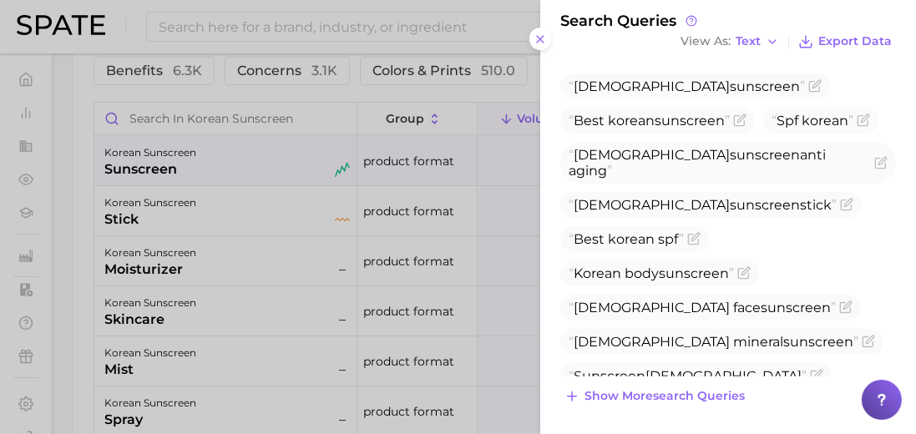
click at [207, 219] on div at bounding box center [458, 217] width 916 height 434
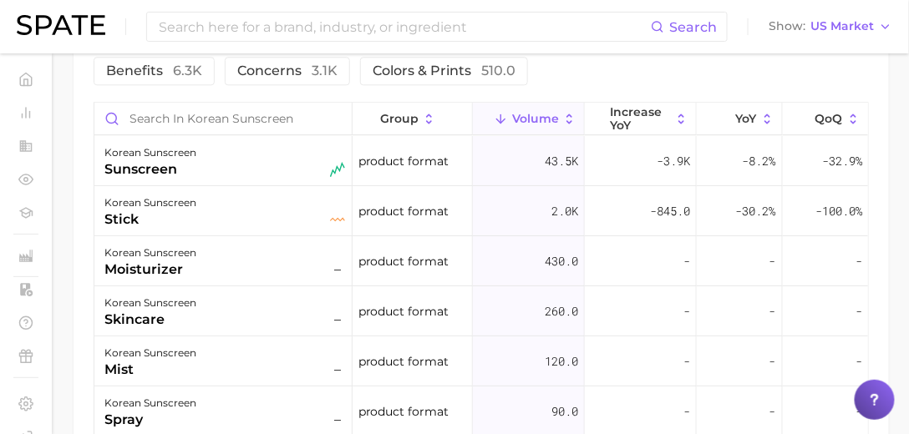
click at [165, 210] on div "stick" at bounding box center [150, 220] width 92 height 20
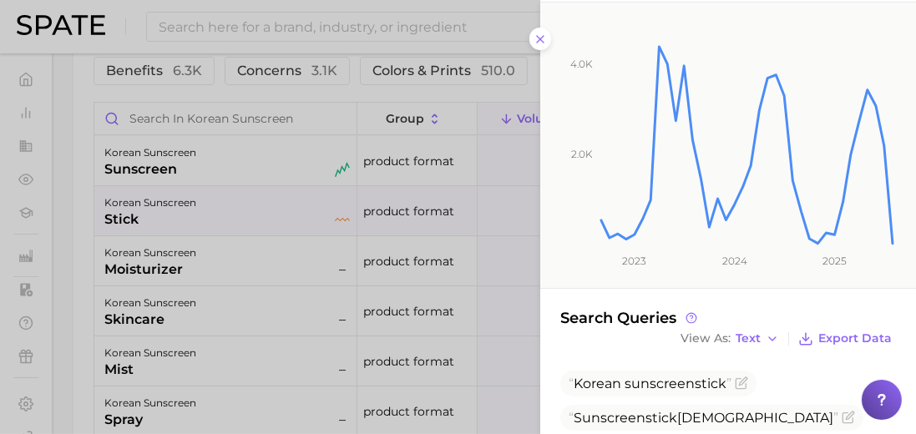
scroll to position [275, 0]
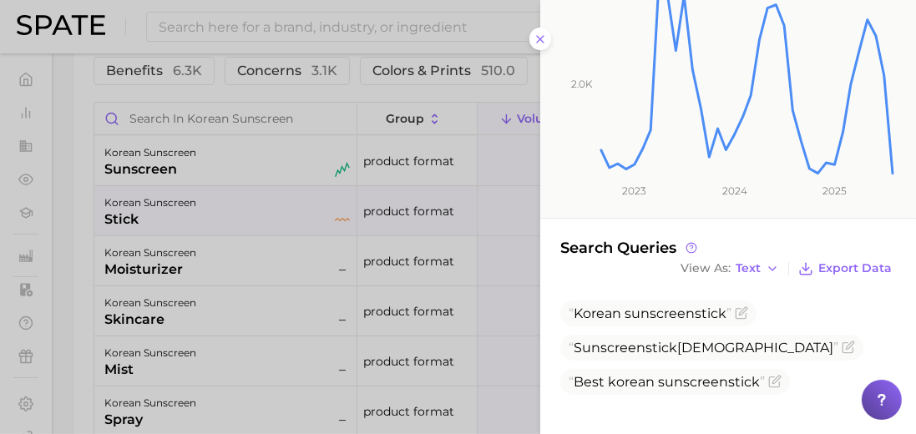
click at [275, 254] on div at bounding box center [458, 217] width 916 height 434
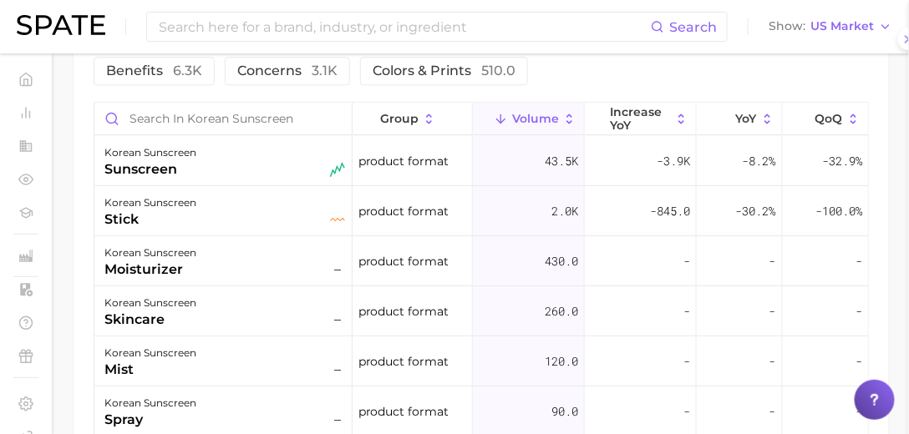
click at [216, 258] on div "korean sunscreen moisturizer –" at bounding box center [224, 261] width 241 height 37
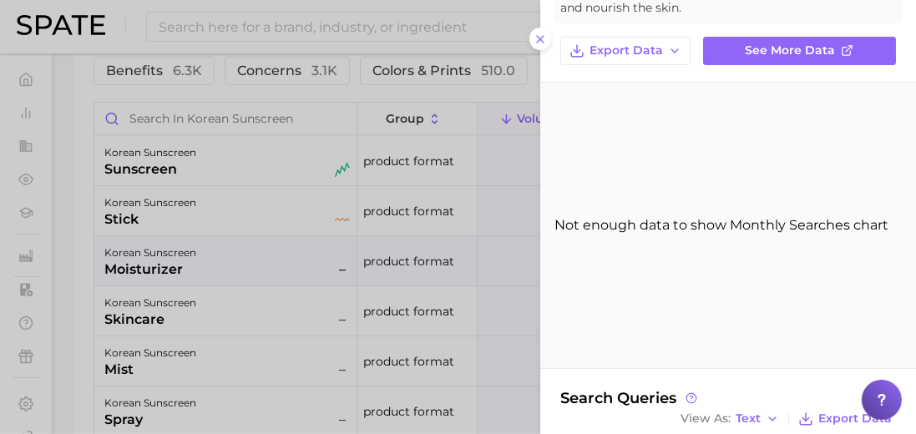
scroll to position [223, 0]
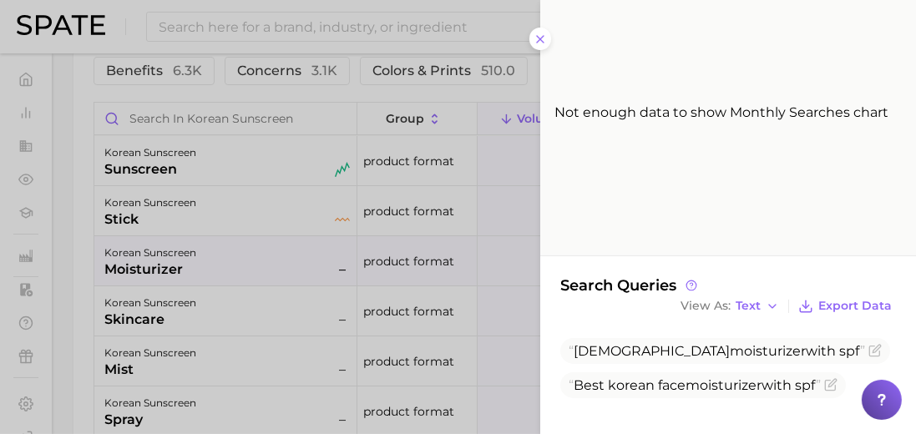
click at [281, 314] on div at bounding box center [458, 217] width 916 height 434
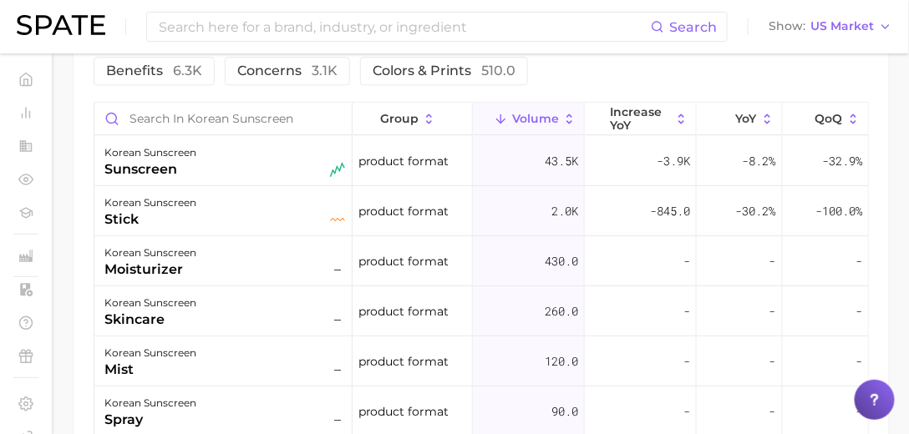
click at [177, 305] on div "korean sunscreen" at bounding box center [150, 303] width 92 height 20
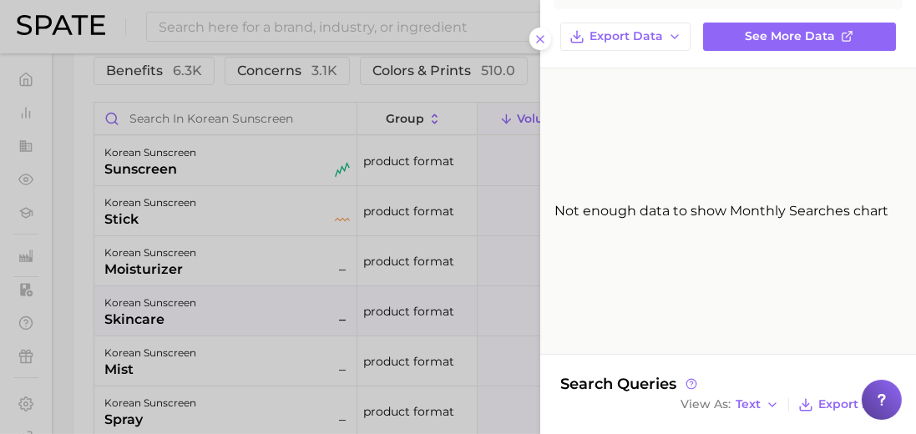
scroll to position [205, 0]
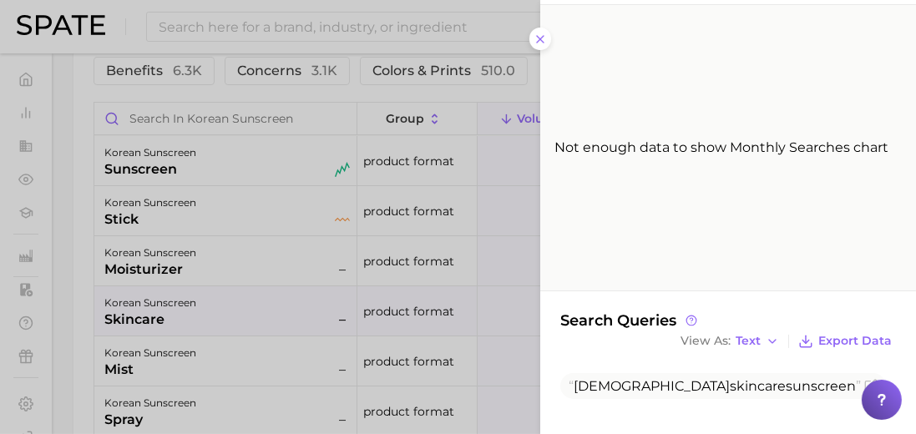
click at [224, 347] on div at bounding box center [458, 217] width 916 height 434
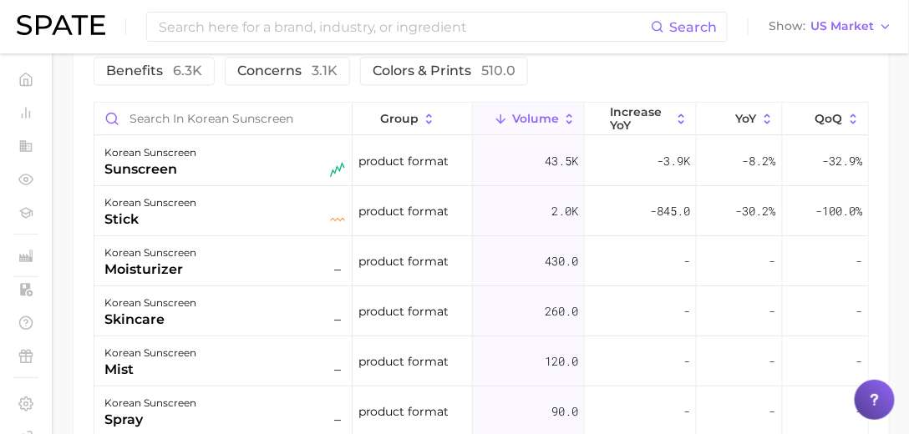
click at [165, 355] on div "korean sunscreen" at bounding box center [150, 353] width 92 height 20
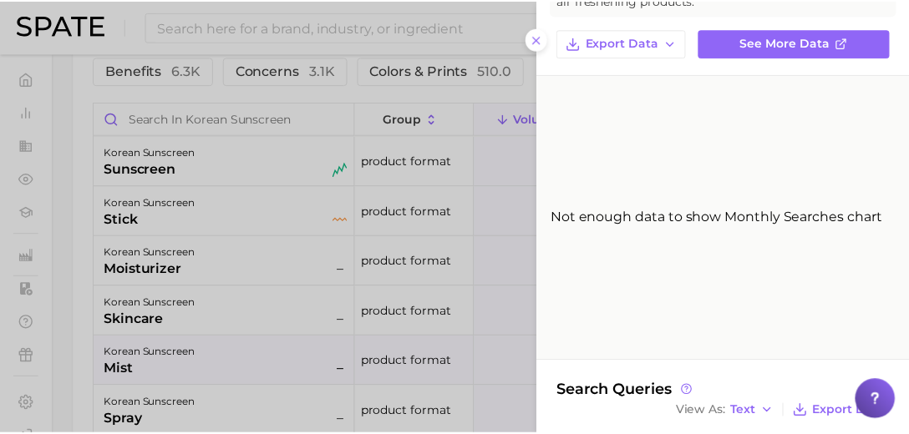
scroll to position [241, 0]
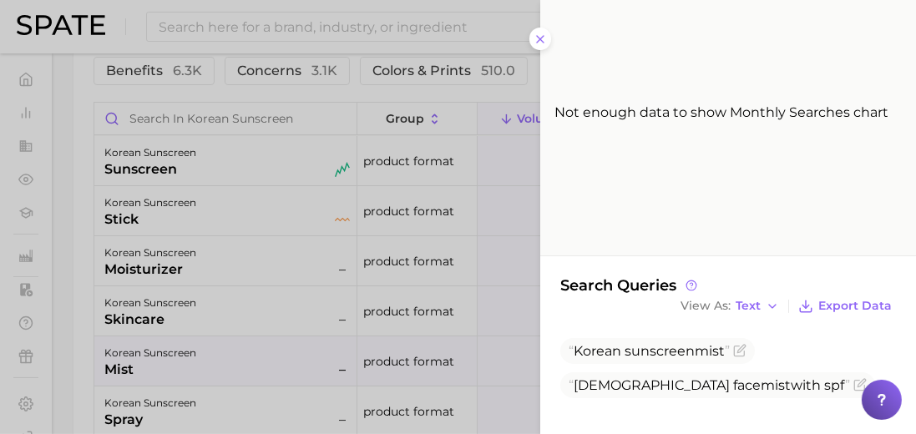
click at [477, 165] on div at bounding box center [458, 217] width 916 height 434
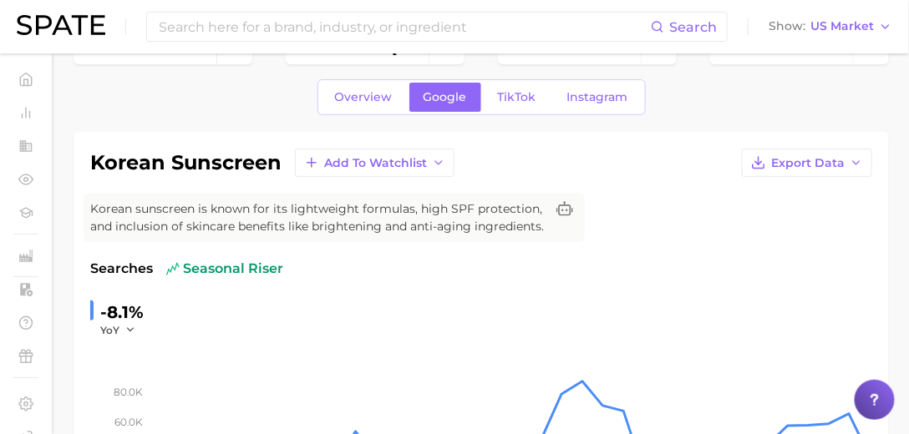
scroll to position [34, 0]
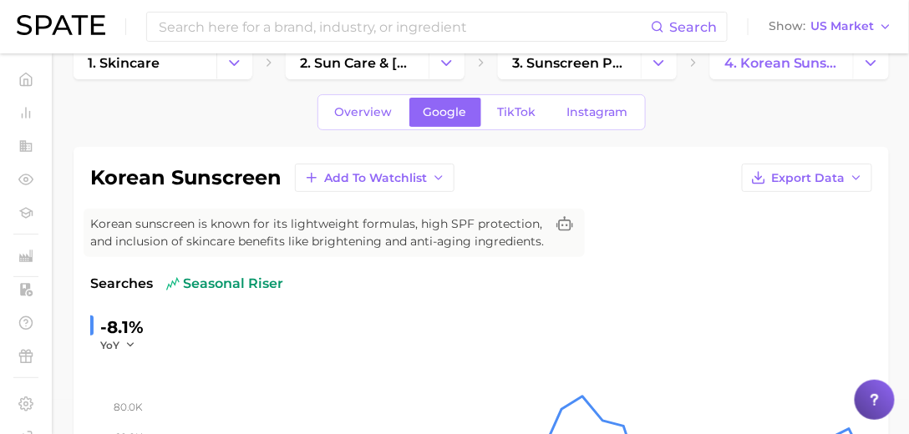
click at [503, 112] on span "TikTok" at bounding box center [517, 112] width 38 height 14
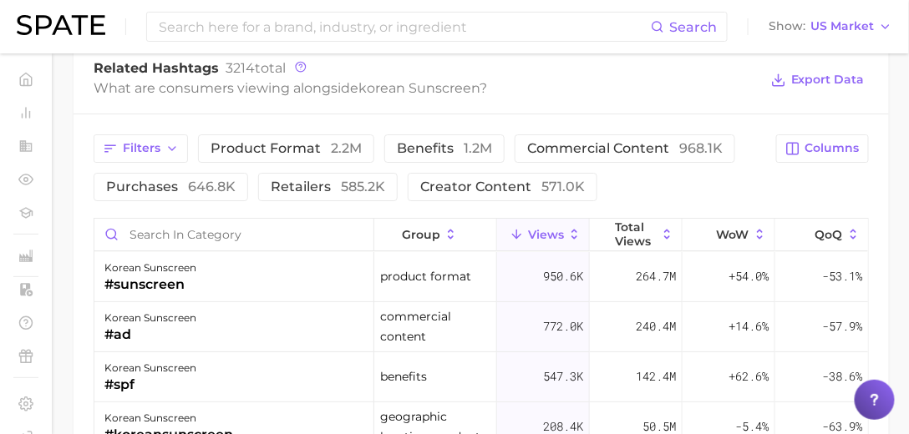
scroll to position [1384, 0]
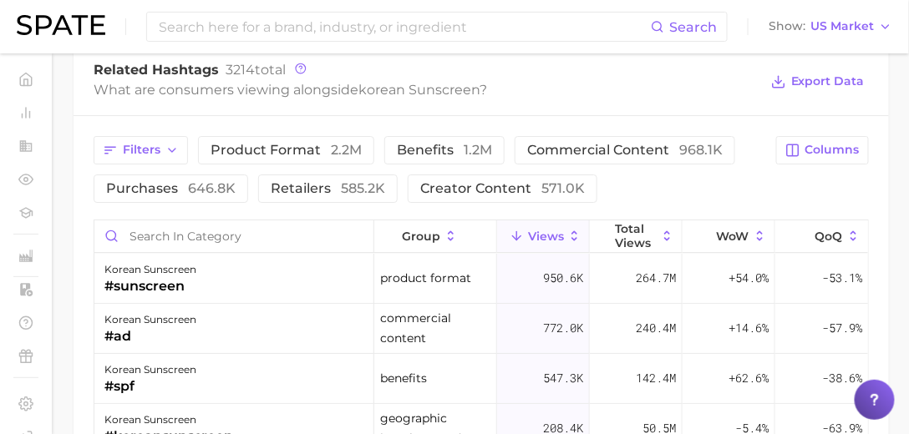
click at [312, 144] on span "product format 2.2m" at bounding box center [285, 150] width 151 height 13
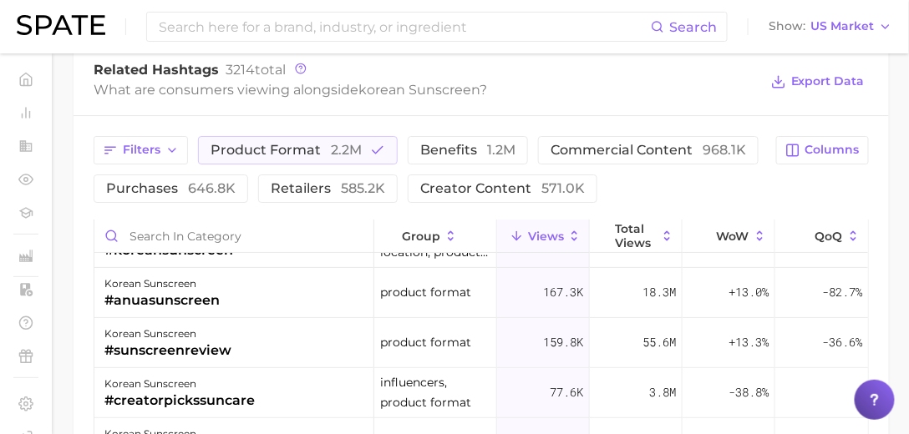
scroll to position [95, 0]
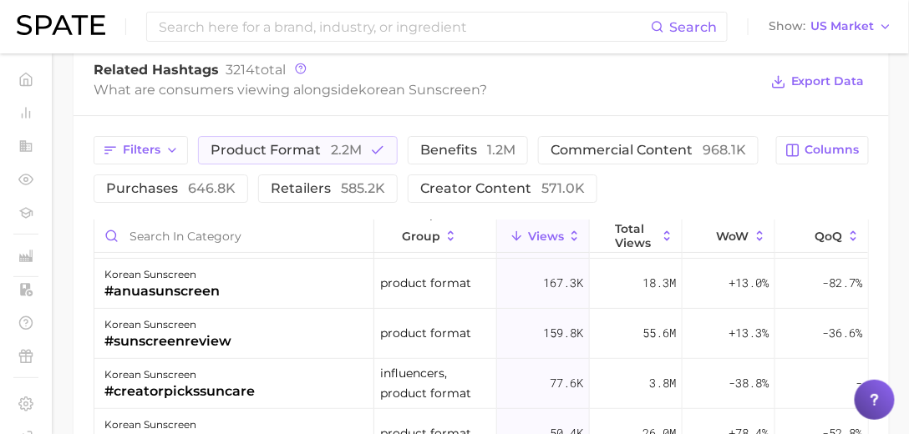
click at [331, 150] on span "2.2m" at bounding box center [346, 150] width 31 height 16
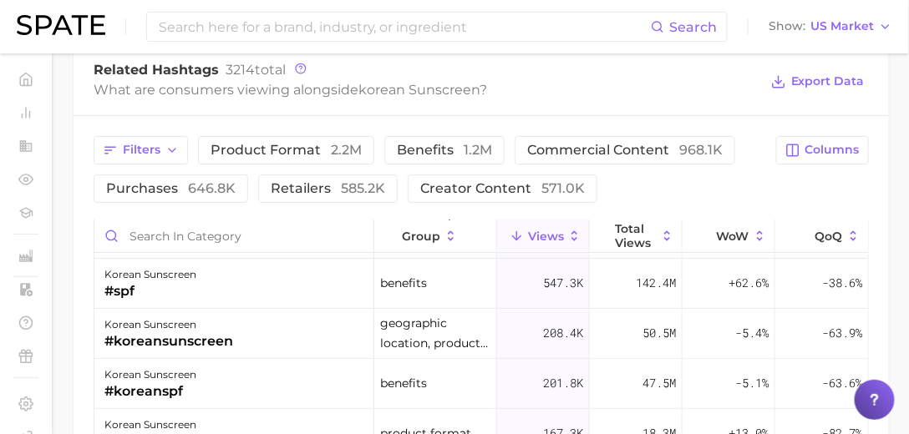
scroll to position [0, 0]
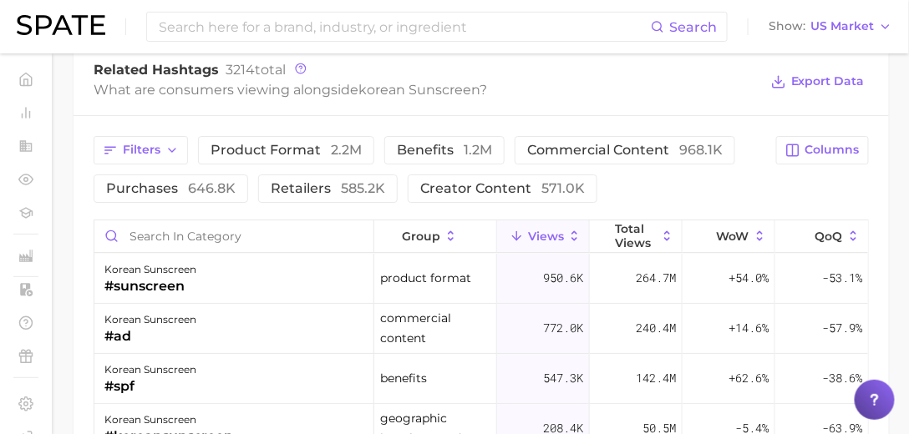
click at [454, 149] on span "benefits 1.2m" at bounding box center [444, 150] width 95 height 13
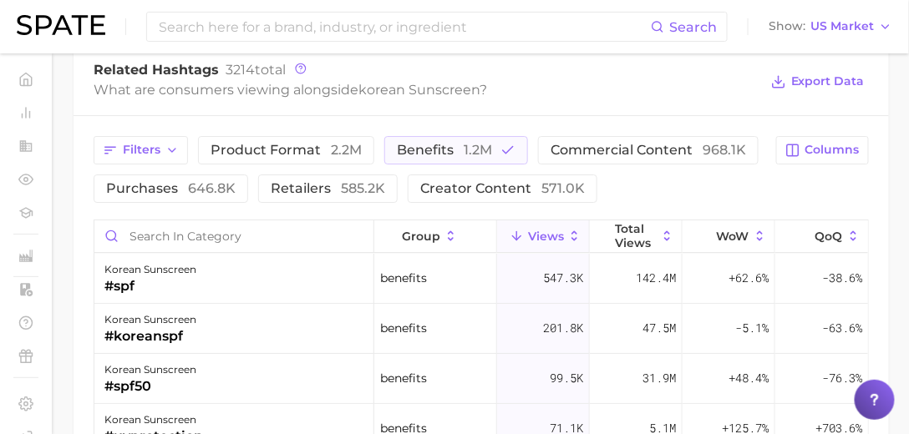
click at [429, 147] on span "benefits 1.2m" at bounding box center [444, 150] width 95 height 13
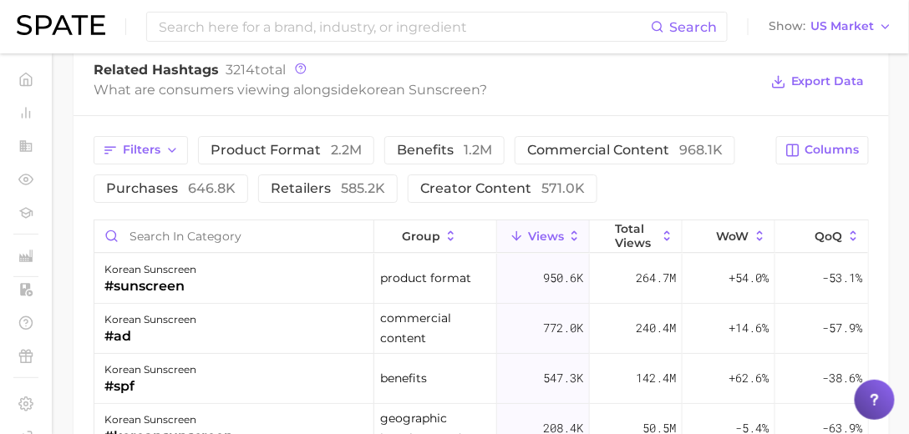
click at [342, 185] on span "585.2k" at bounding box center [363, 188] width 44 height 16
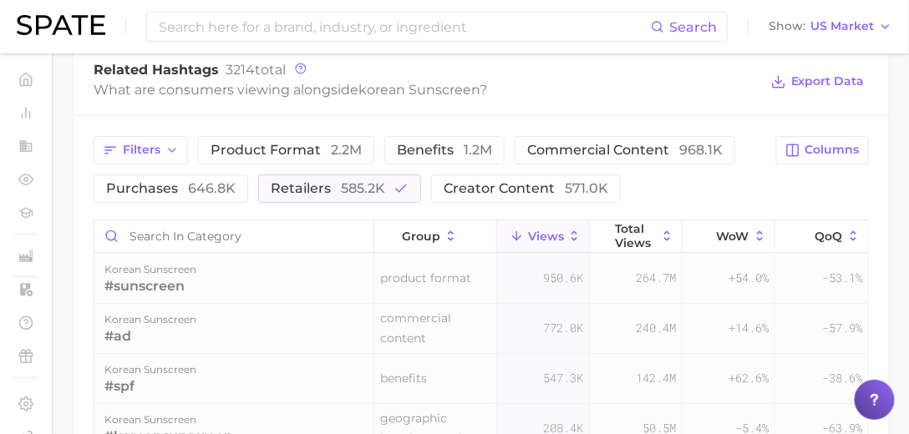
click at [342, 185] on span "585.2k" at bounding box center [363, 188] width 44 height 16
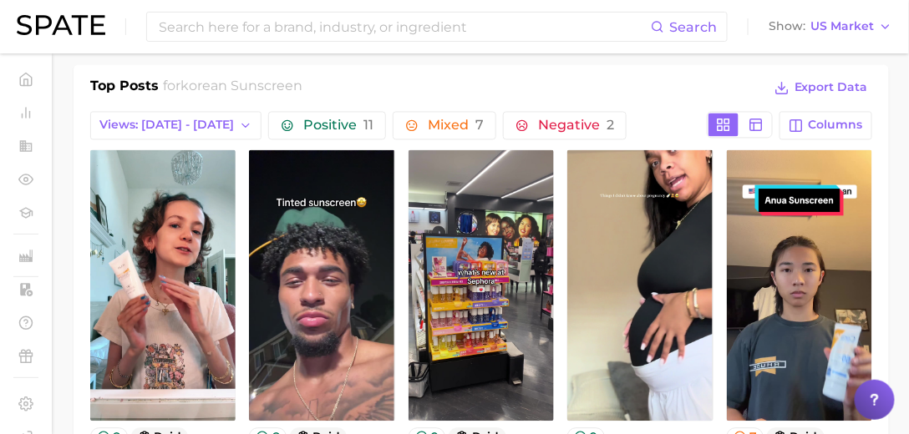
scroll to position [859, 0]
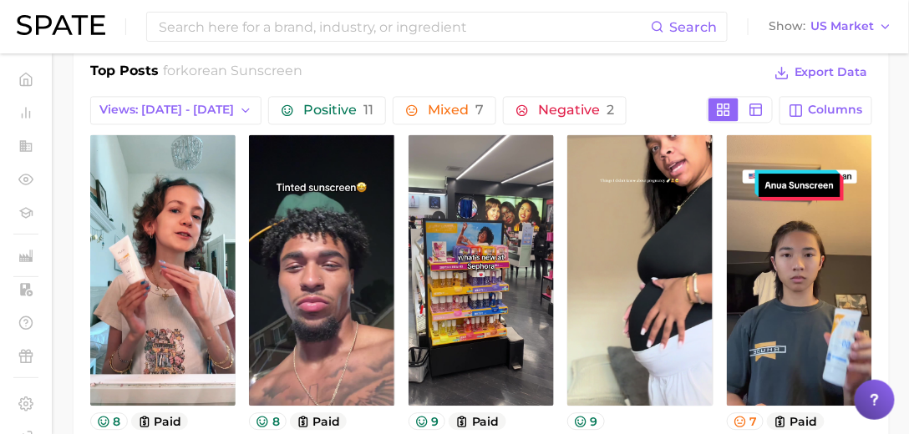
click at [129, 96] on button "Views: [DATE] - [DATE]" at bounding box center [175, 110] width 171 height 28
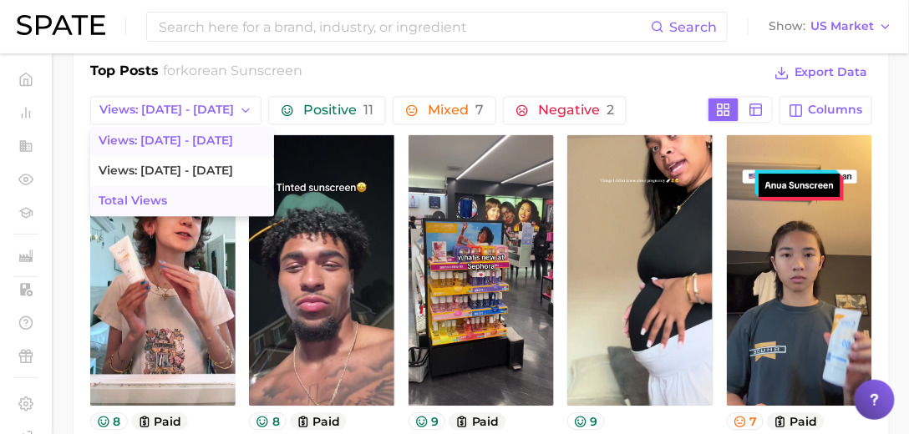
click at [140, 194] on span "Total Views" at bounding box center [133, 201] width 68 height 14
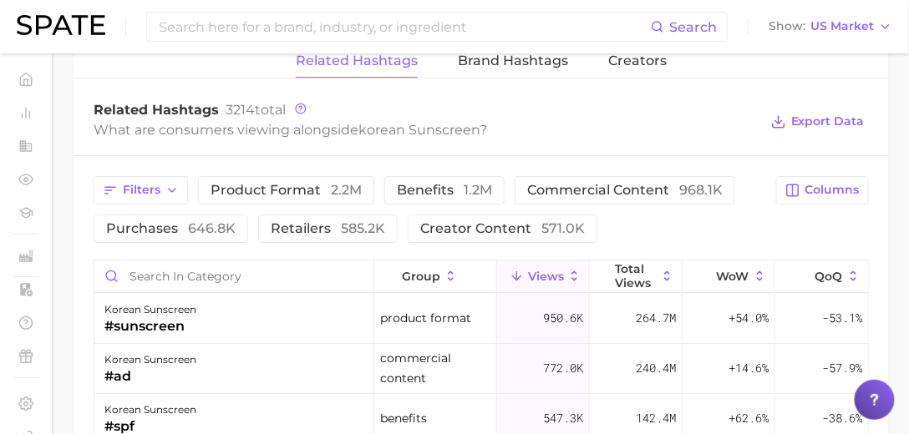
scroll to position [1431, 0]
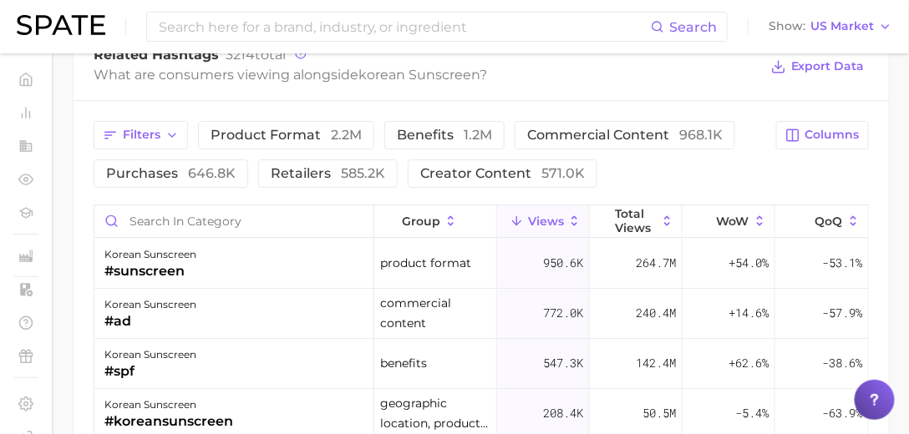
click at [448, 134] on span "benefits 1.2m" at bounding box center [444, 135] width 95 height 13
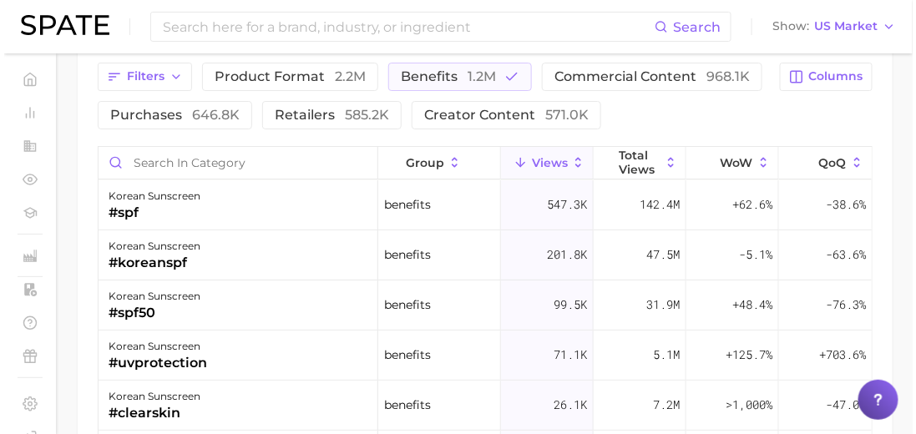
scroll to position [1574, 0]
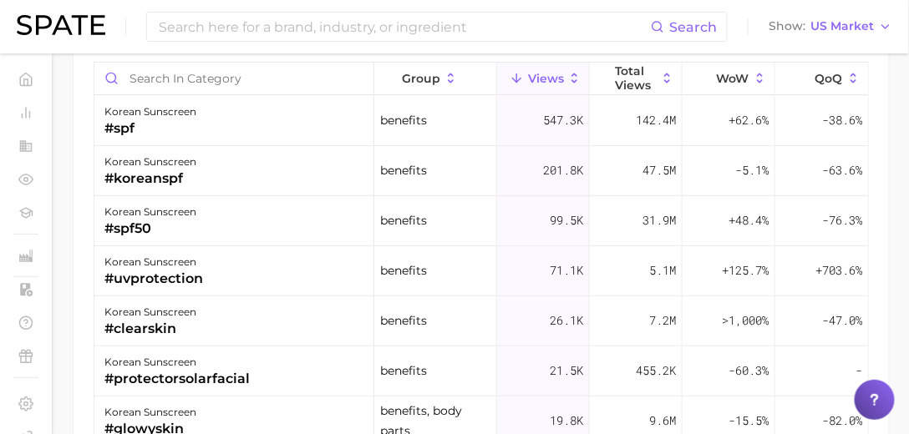
click at [237, 227] on div "korean sunscreen #spf50" at bounding box center [234, 221] width 280 height 50
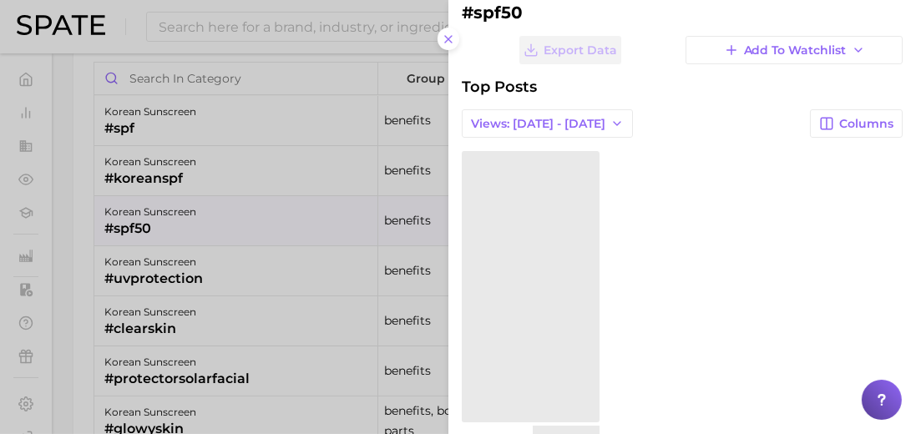
scroll to position [80, 0]
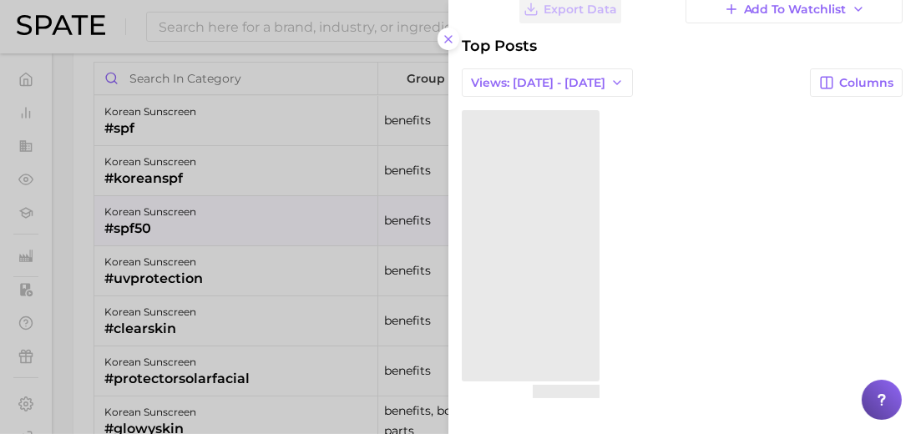
click at [540, 76] on span "Views: [DATE] - [DATE]" at bounding box center [538, 83] width 134 height 14
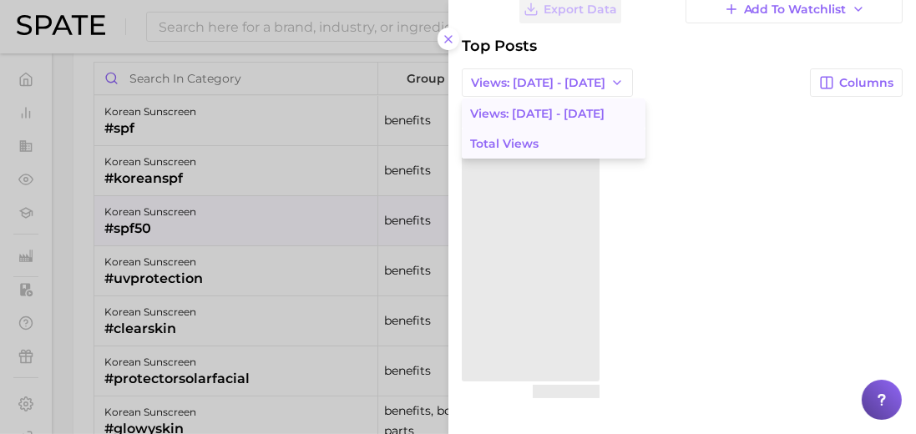
click at [543, 135] on button "Total Views" at bounding box center [554, 144] width 184 height 30
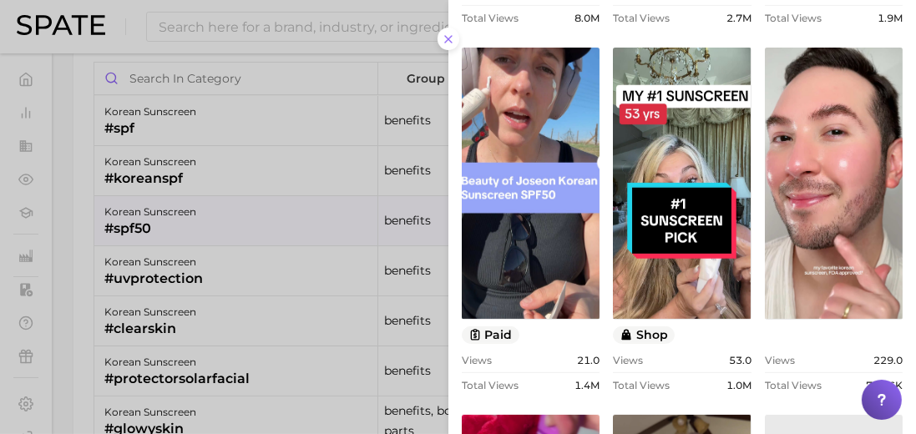
scroll to position [0, 0]
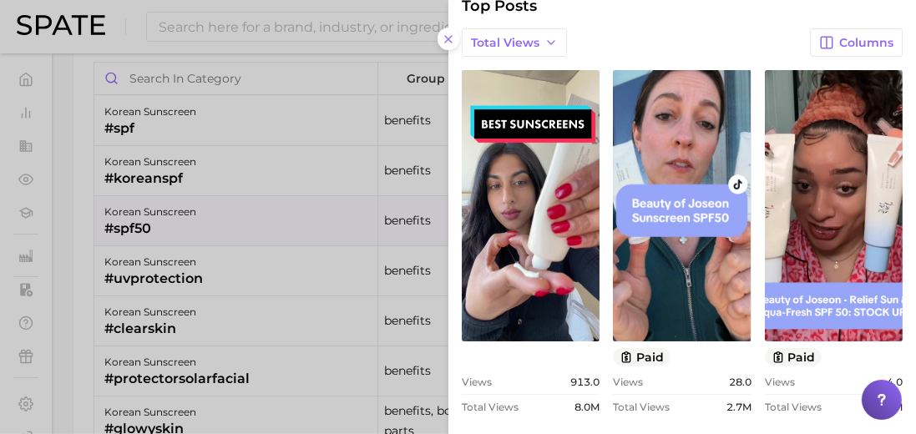
click at [448, 38] on line at bounding box center [448, 39] width 7 height 7
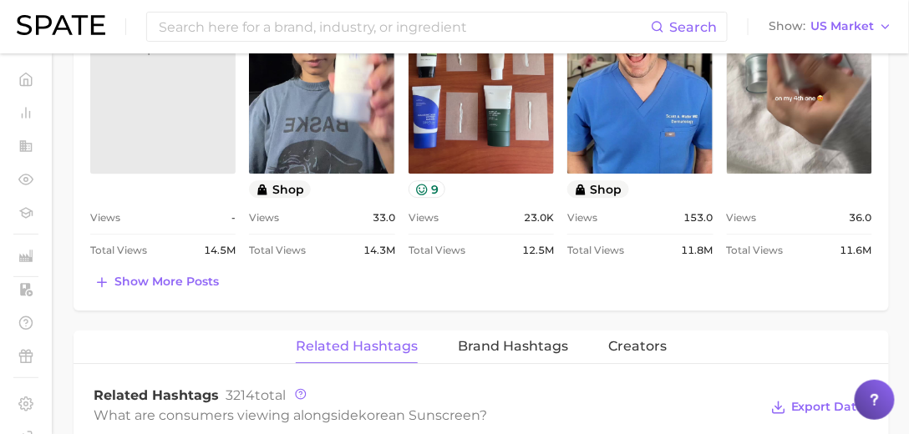
scroll to position [1193, 0]
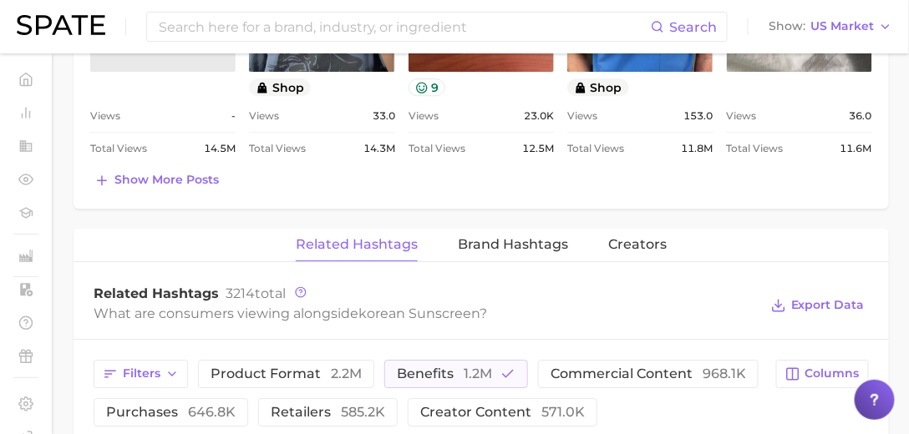
click at [513, 230] on button "Brand Hashtags" at bounding box center [513, 245] width 110 height 33
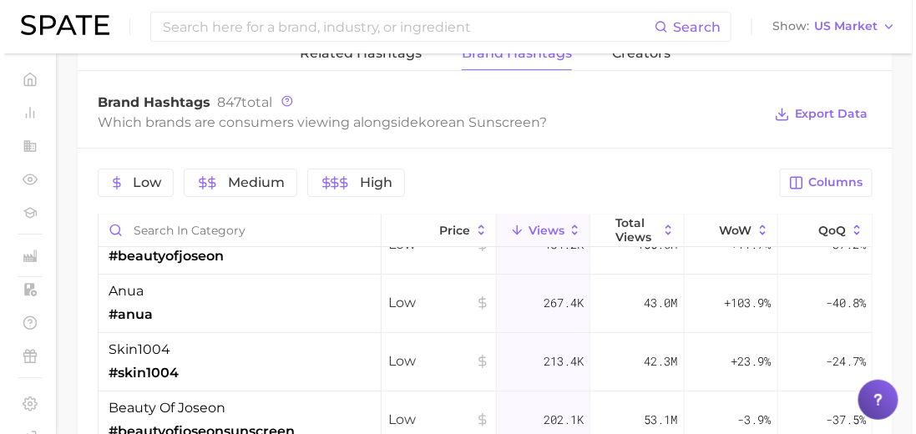
scroll to position [0, 0]
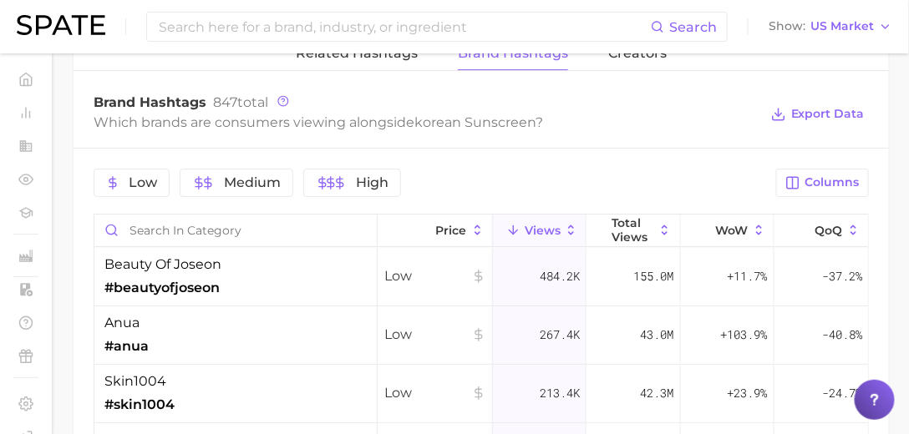
click at [265, 271] on div "beauty of joseon #beautyofjoseon" at bounding box center [235, 277] width 283 height 58
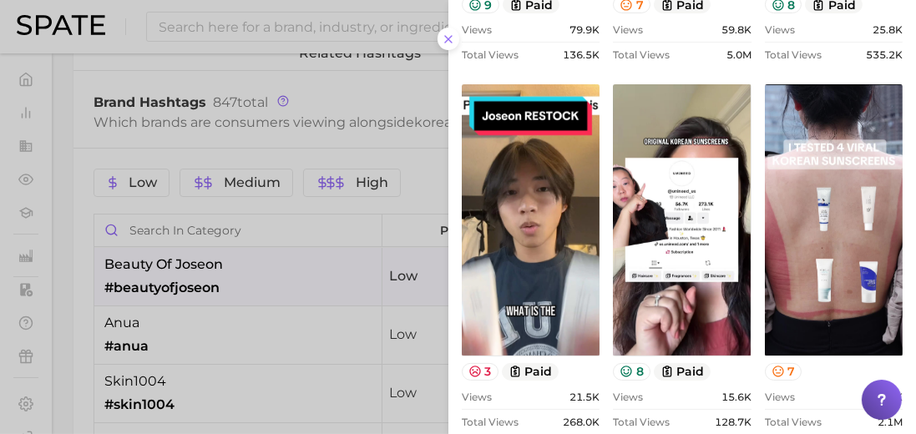
scroll to position [477, 0]
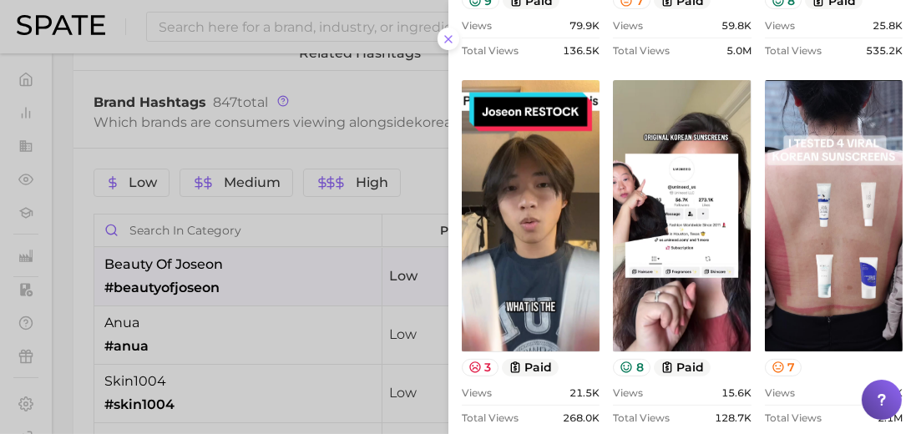
click at [447, 38] on line at bounding box center [448, 39] width 7 height 7
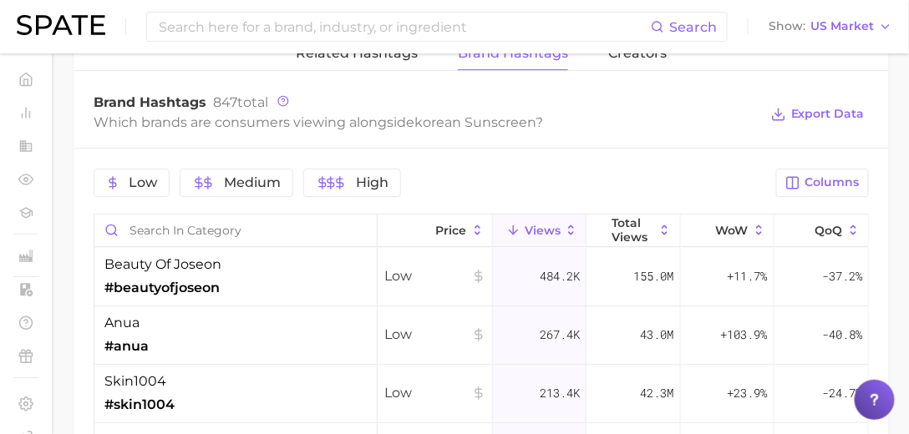
click at [199, 320] on div "anua #anua" at bounding box center [235, 336] width 283 height 58
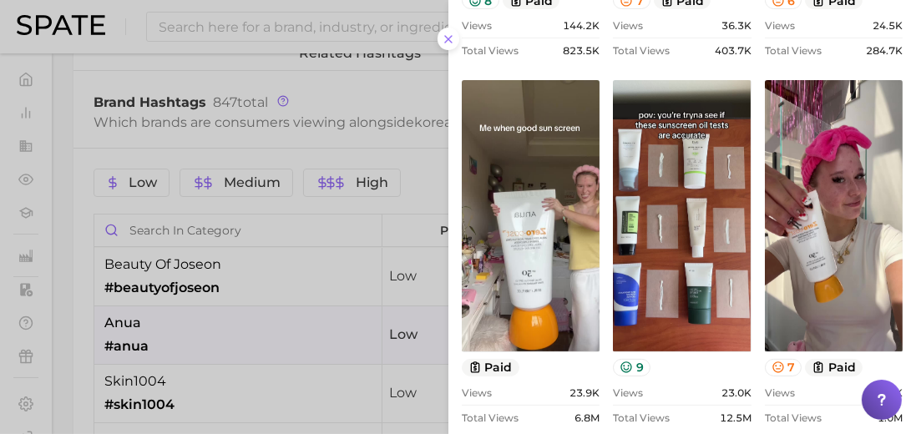
click at [181, 311] on div at bounding box center [458, 217] width 916 height 434
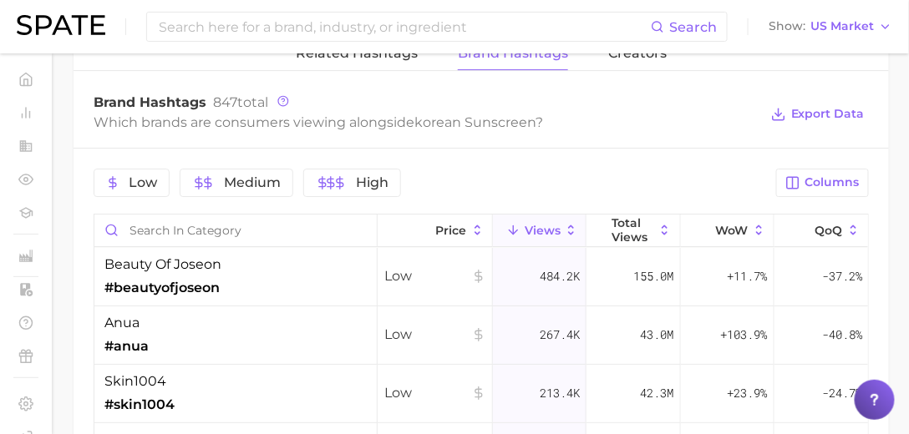
click at [187, 369] on div "skin1004 #skin1004" at bounding box center [235, 394] width 283 height 58
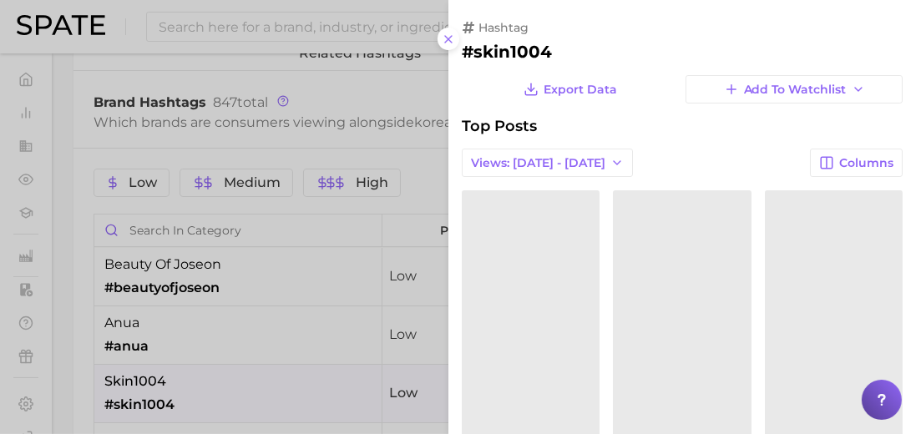
scroll to position [0, 0]
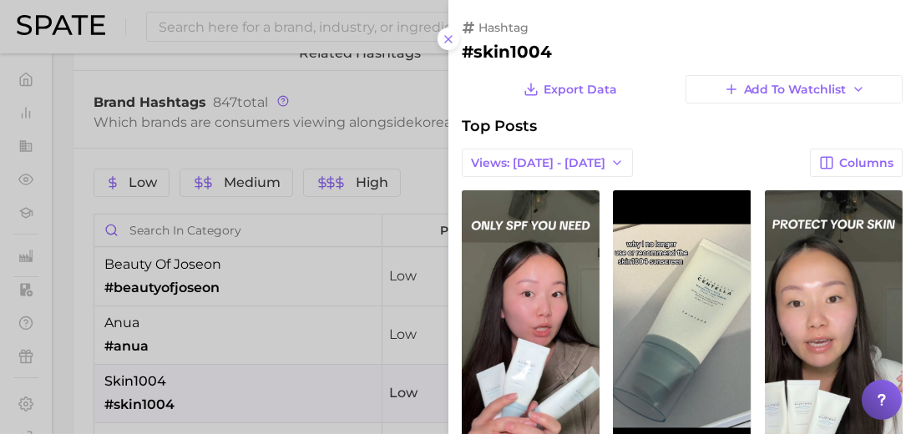
click at [555, 168] on span "Views: [DATE] - [DATE]" at bounding box center [538, 163] width 134 height 14
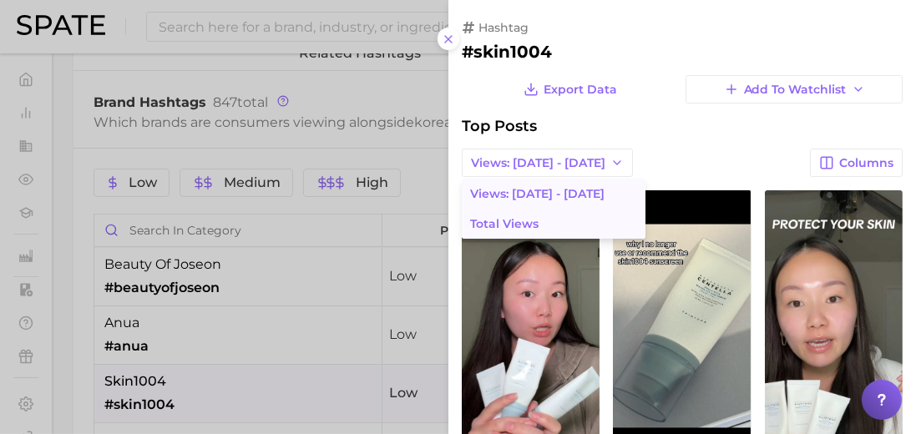
click at [540, 214] on button "Total Views" at bounding box center [554, 224] width 184 height 30
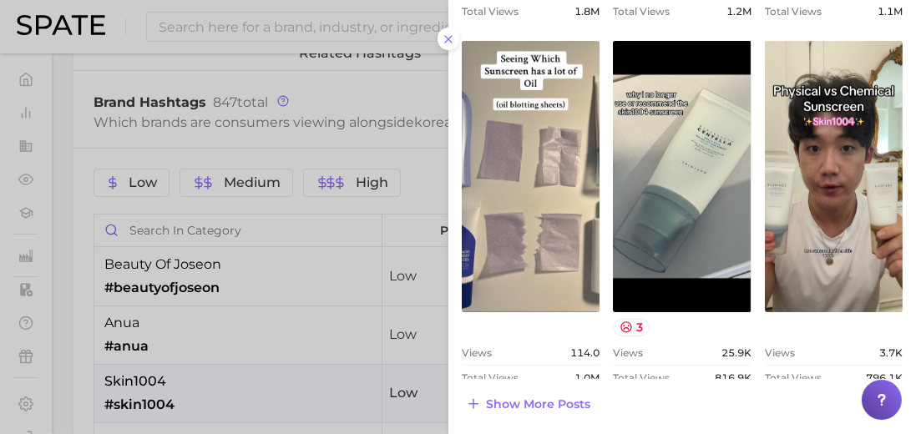
click at [249, 299] on div at bounding box center [458, 217] width 916 height 434
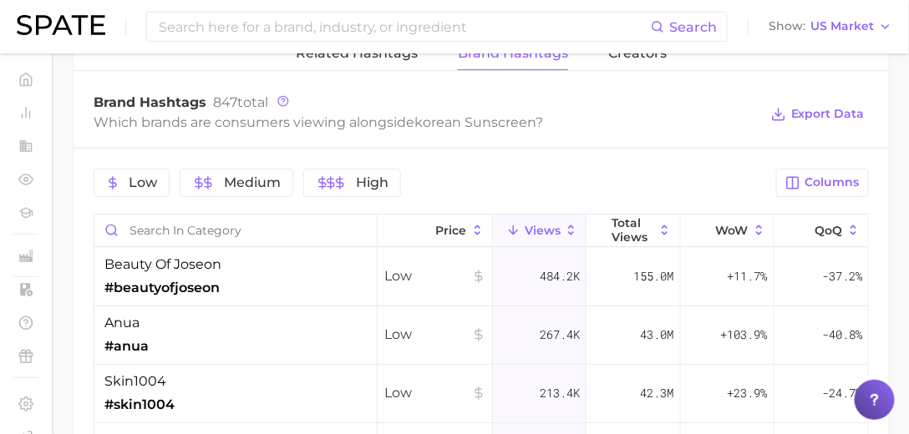
click at [248, 276] on div "beauty of joseon #beautyofjoseon" at bounding box center [235, 277] width 283 height 58
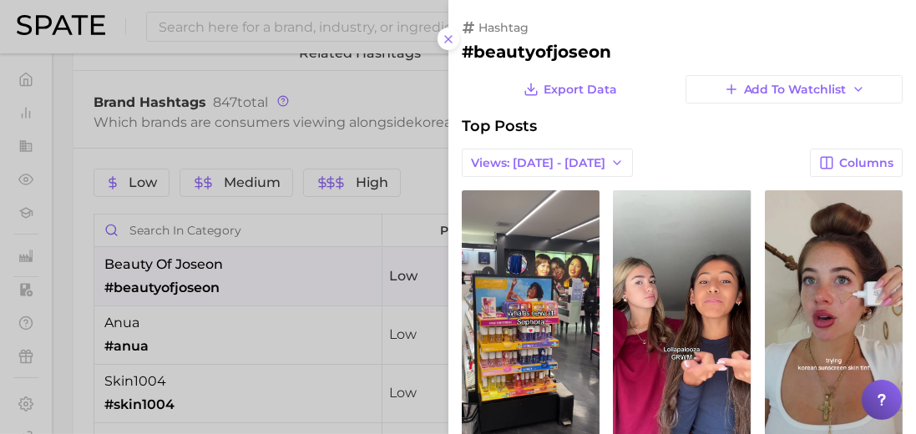
click at [532, 156] on span "Views: [DATE] - [DATE]" at bounding box center [538, 163] width 134 height 14
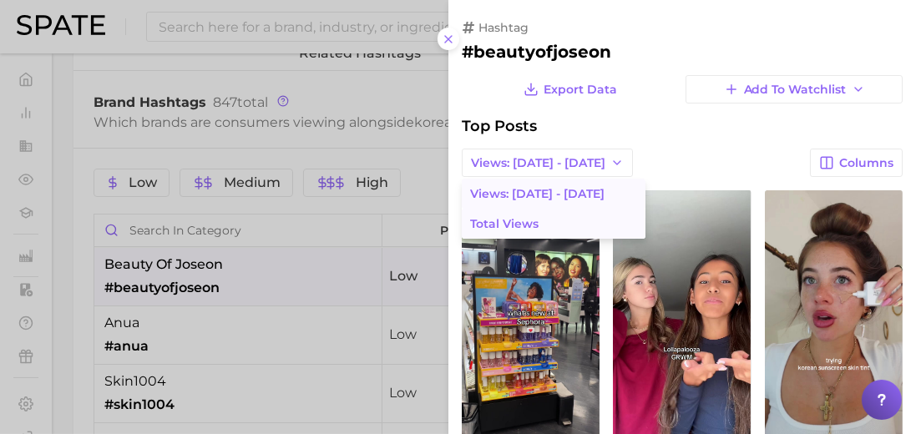
click at [508, 219] on span "Total Views" at bounding box center [504, 224] width 68 height 14
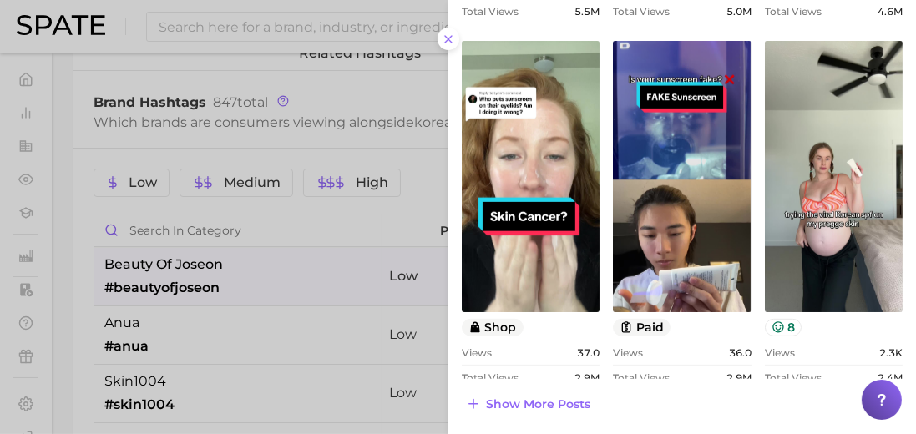
click at [293, 338] on div at bounding box center [458, 217] width 916 height 434
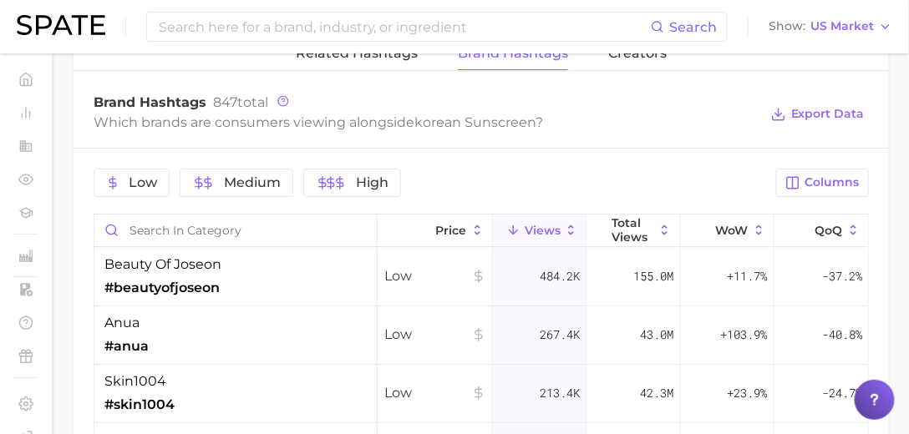
click at [269, 332] on div "anua #anua" at bounding box center [235, 336] width 283 height 58
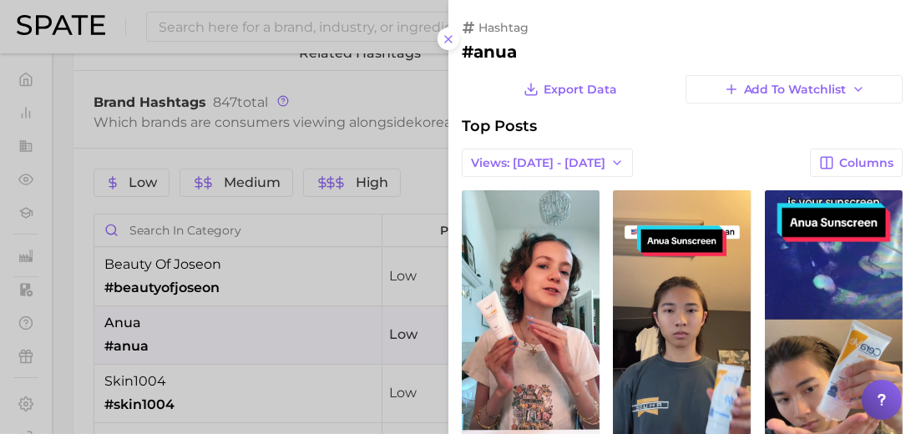
click at [497, 149] on button "Views: [DATE] - [DATE]" at bounding box center [547, 163] width 171 height 28
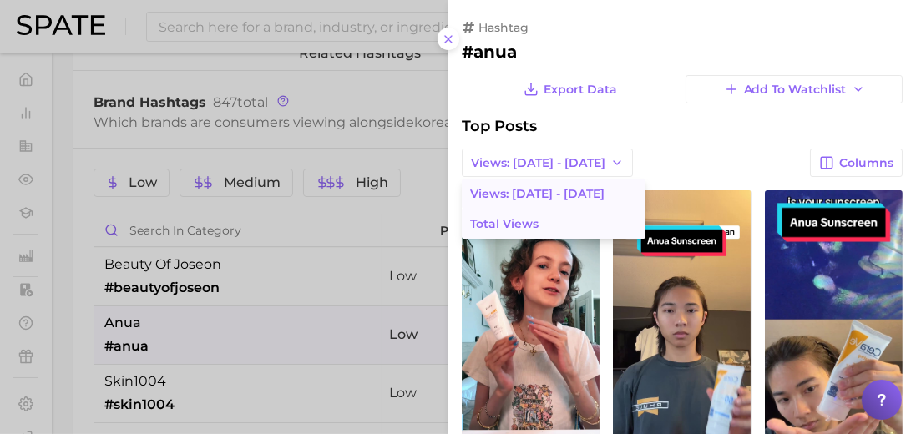
click at [499, 224] on span "Total Views" at bounding box center [504, 224] width 68 height 14
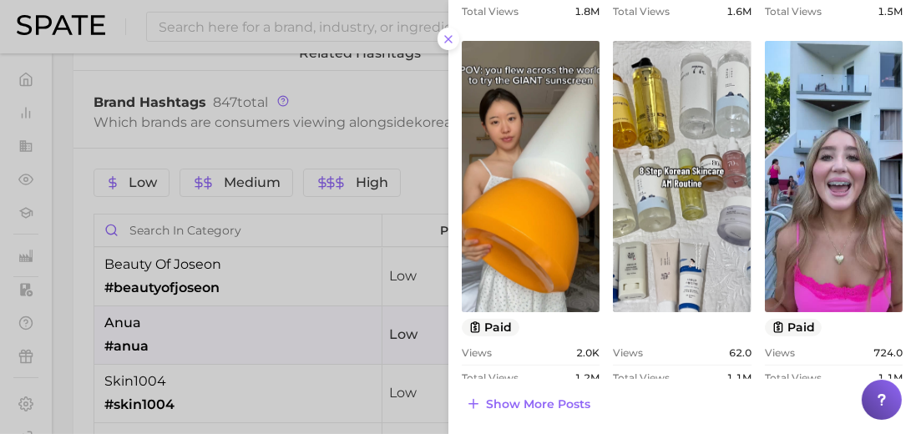
click at [332, 89] on div at bounding box center [458, 217] width 916 height 434
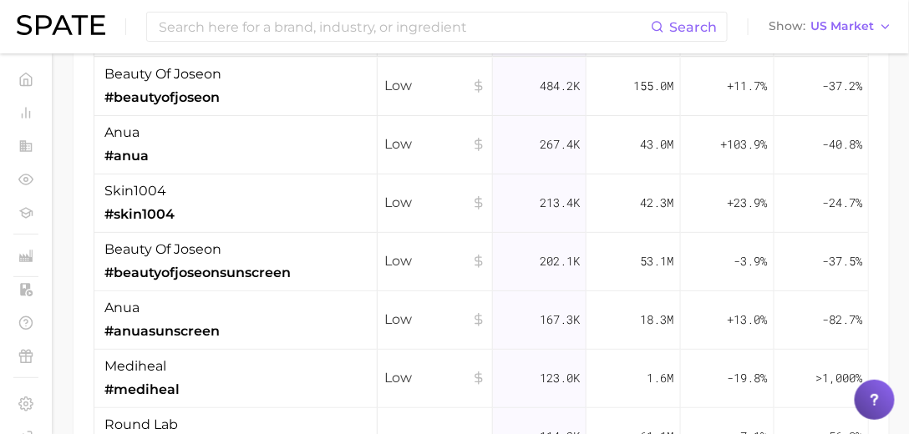
click at [282, 272] on span "#beautyofjoseonsunscreen" at bounding box center [197, 273] width 186 height 20
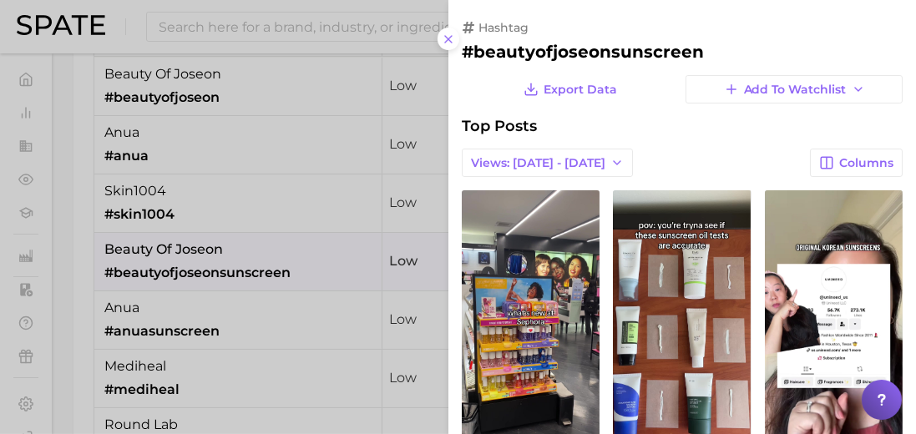
click at [576, 157] on button "Views: [DATE] - [DATE]" at bounding box center [547, 163] width 171 height 28
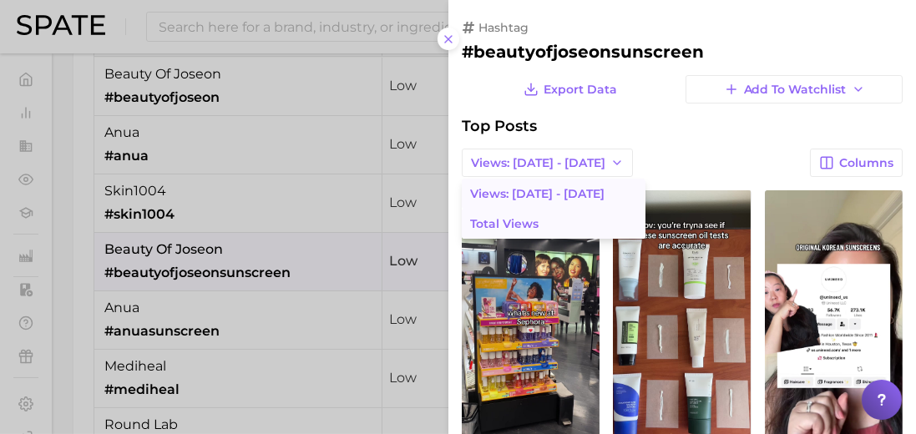
click at [542, 224] on button "Total Views" at bounding box center [554, 224] width 184 height 30
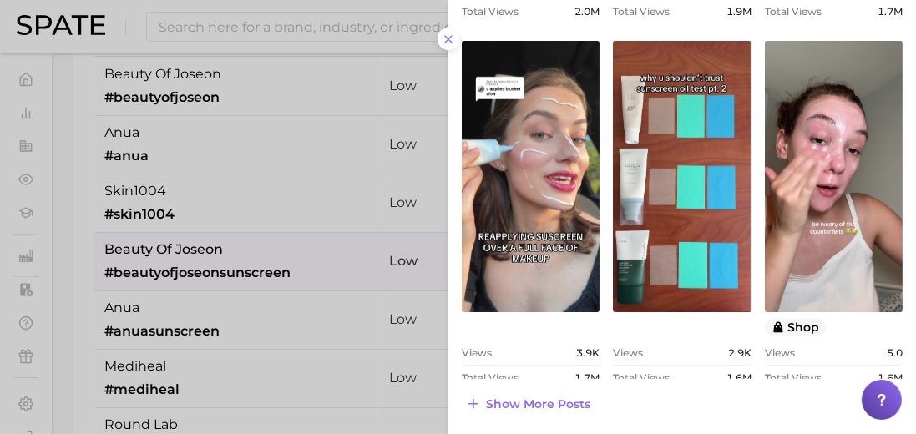
click at [180, 292] on div at bounding box center [458, 217] width 916 height 434
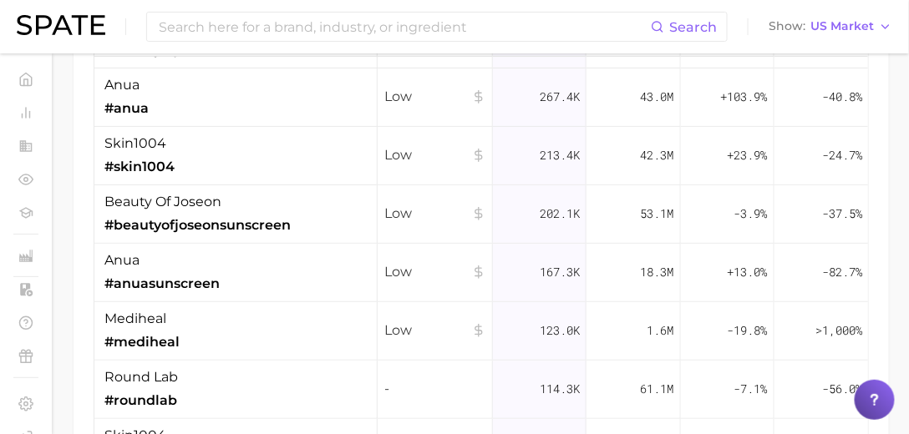
click at [187, 307] on div "mediheal #mediheal" at bounding box center [235, 331] width 283 height 58
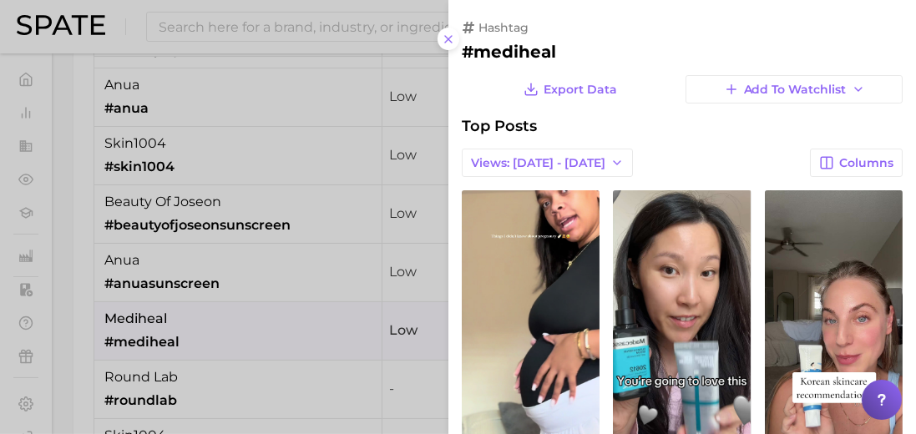
click at [516, 163] on span "Views: [DATE] - [DATE]" at bounding box center [538, 163] width 134 height 14
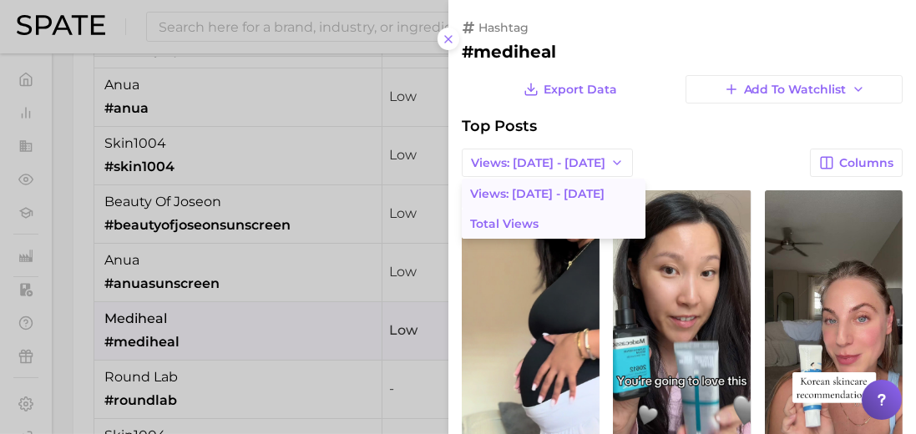
click at [509, 213] on button "Total Views" at bounding box center [554, 224] width 184 height 30
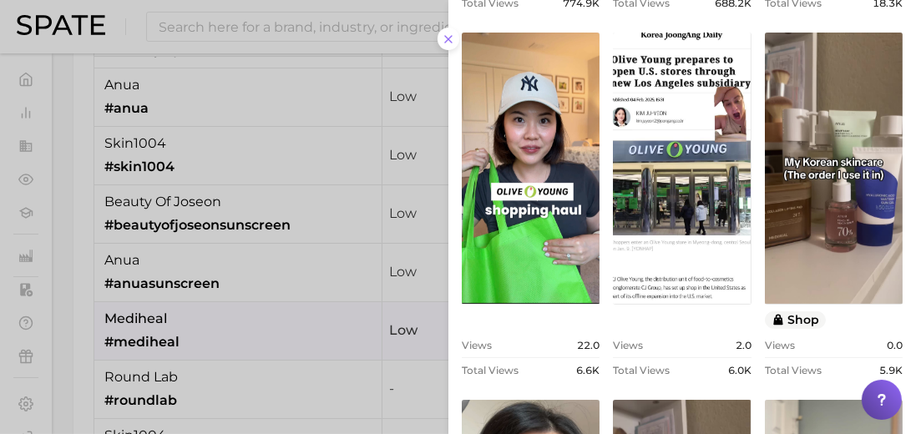
click at [334, 184] on div at bounding box center [458, 217] width 916 height 434
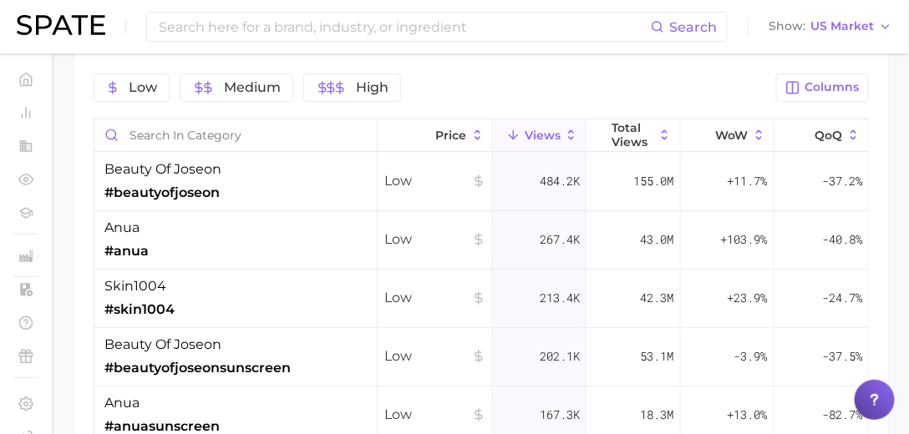
click at [207, 187] on span "#beautyofjoseon" at bounding box center [161, 193] width 115 height 20
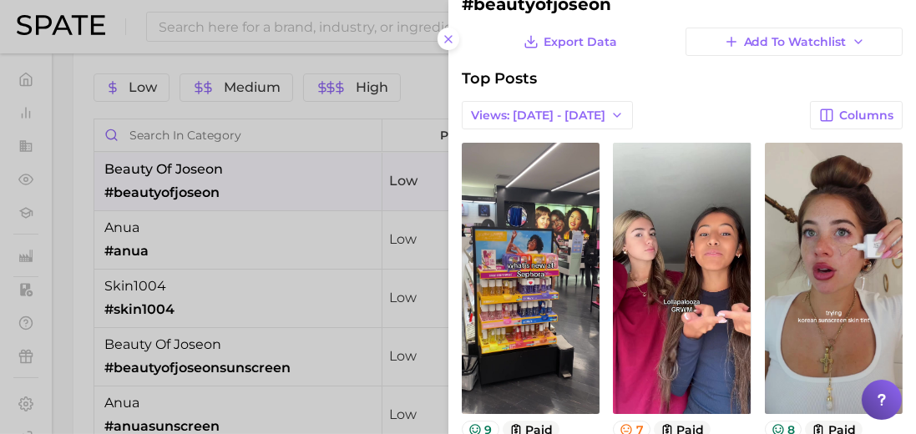
click at [529, 114] on span "Views: [DATE] - [DATE]" at bounding box center [538, 116] width 134 height 14
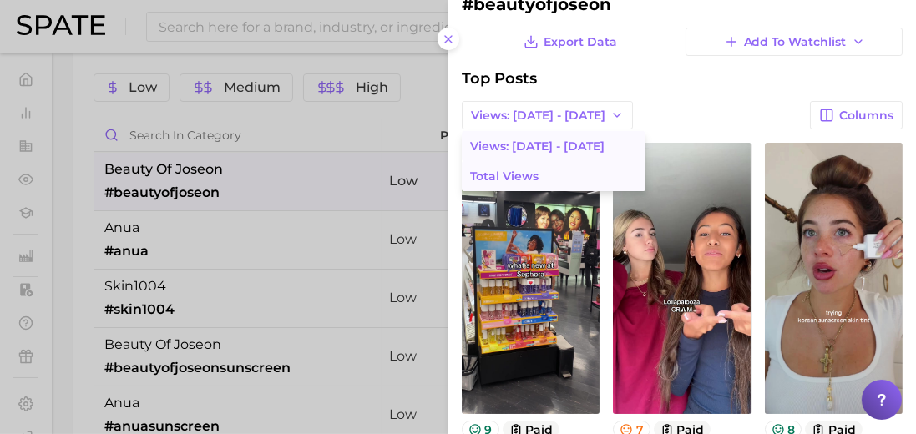
click at [519, 170] on span "Total Views" at bounding box center [504, 177] width 68 height 14
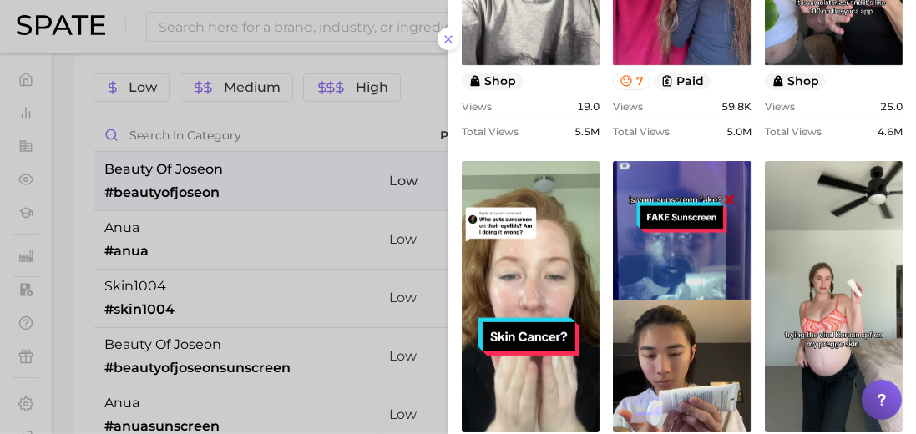
click at [354, 172] on div at bounding box center [458, 217] width 916 height 434
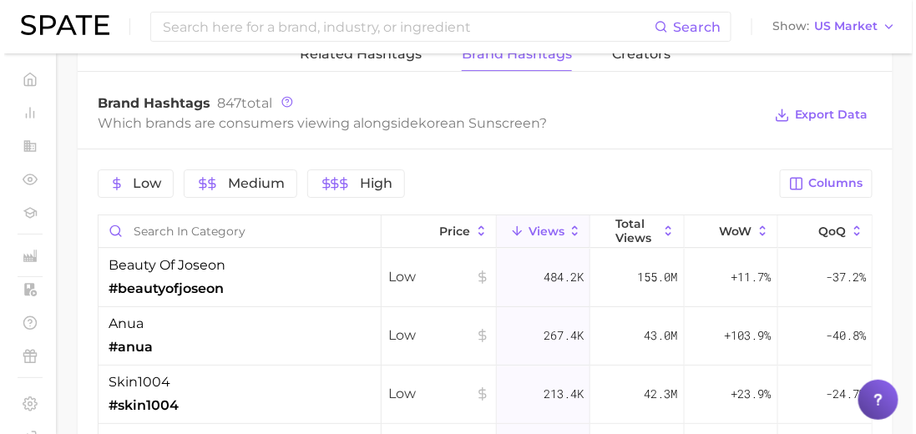
scroll to position [1384, 0]
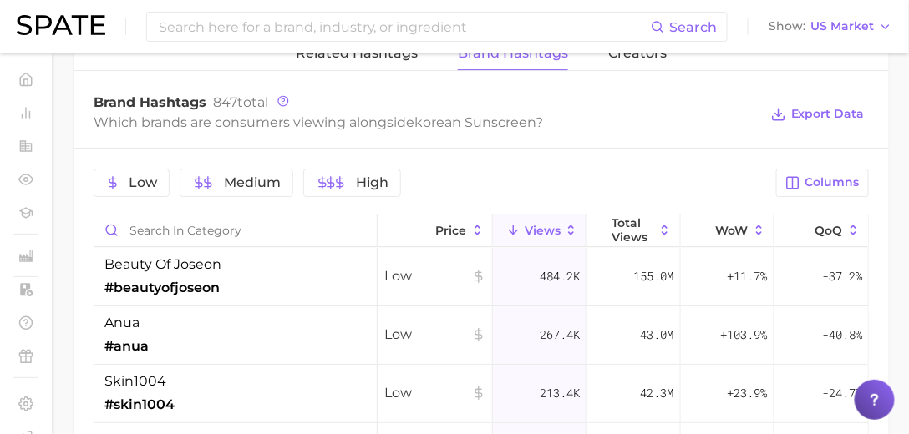
click at [212, 266] on span "beauty of joseon" at bounding box center [162, 265] width 117 height 20
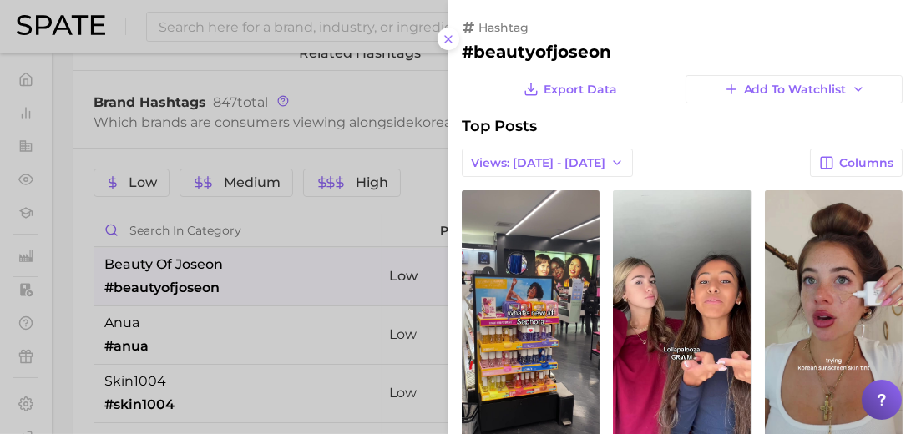
scroll to position [0, 0]
click at [519, 169] on span "Views: [DATE] - [DATE]" at bounding box center [538, 163] width 134 height 14
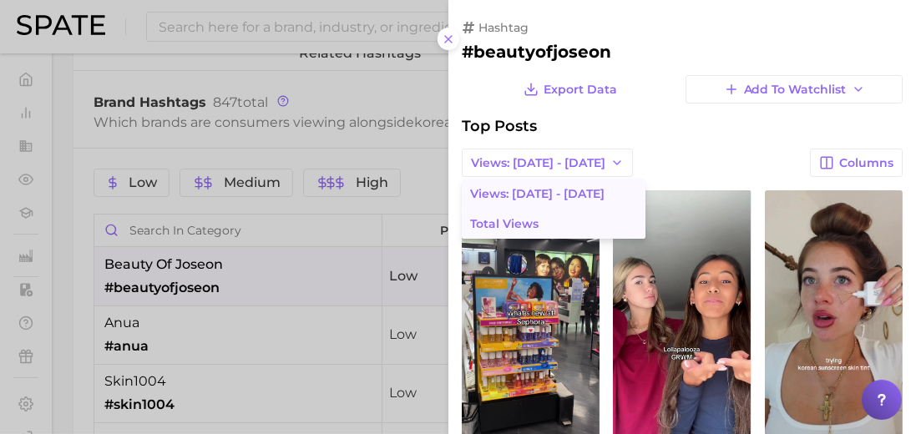
click at [531, 222] on span "Total Views" at bounding box center [504, 224] width 68 height 14
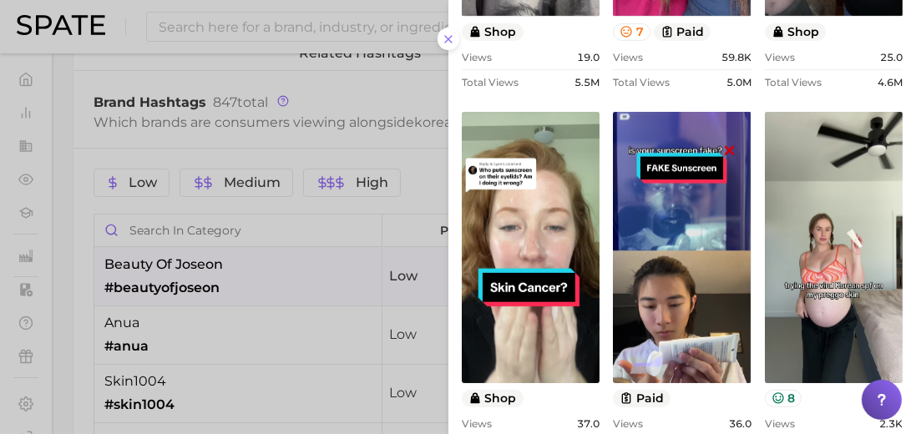
scroll to position [884, 0]
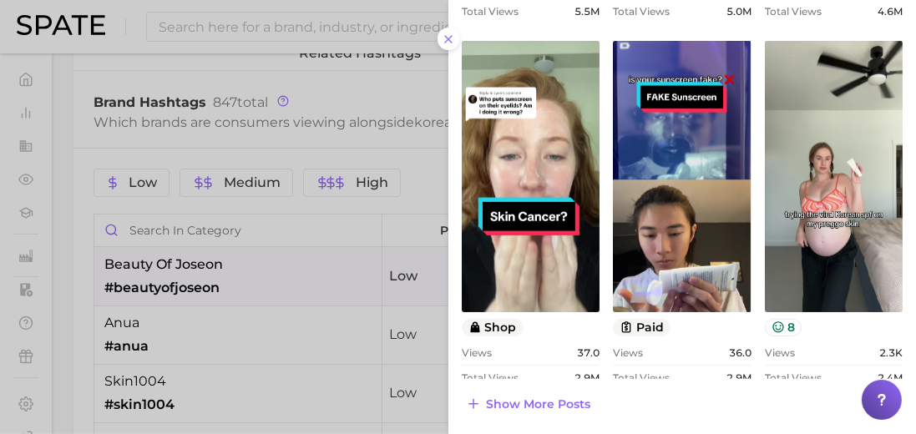
click at [200, 279] on div at bounding box center [458, 217] width 916 height 434
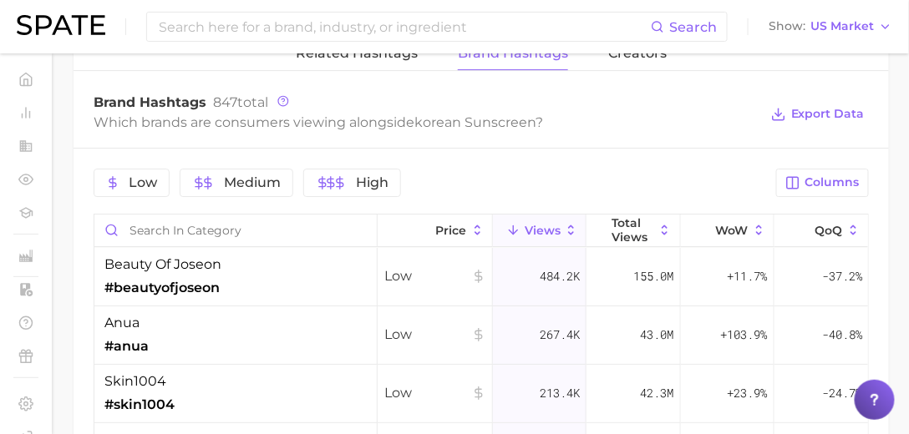
click at [184, 337] on div "anua #anua" at bounding box center [235, 336] width 283 height 58
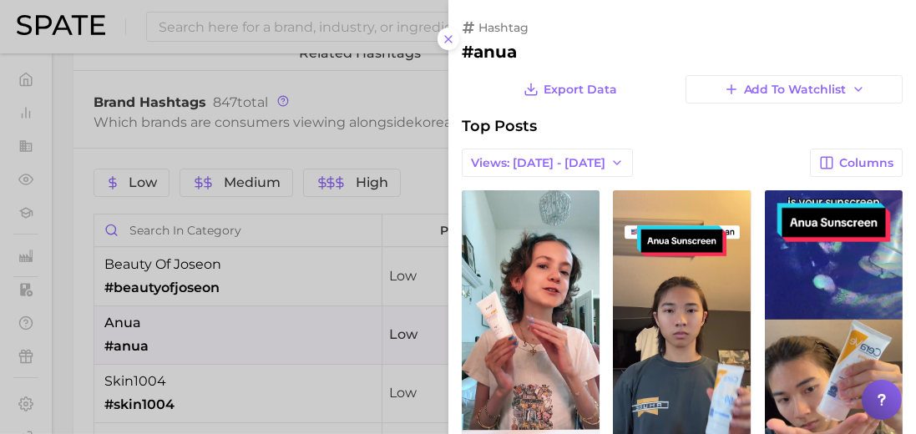
scroll to position [0, 0]
click at [500, 161] on span "Views: [DATE] - [DATE]" at bounding box center [538, 163] width 134 height 14
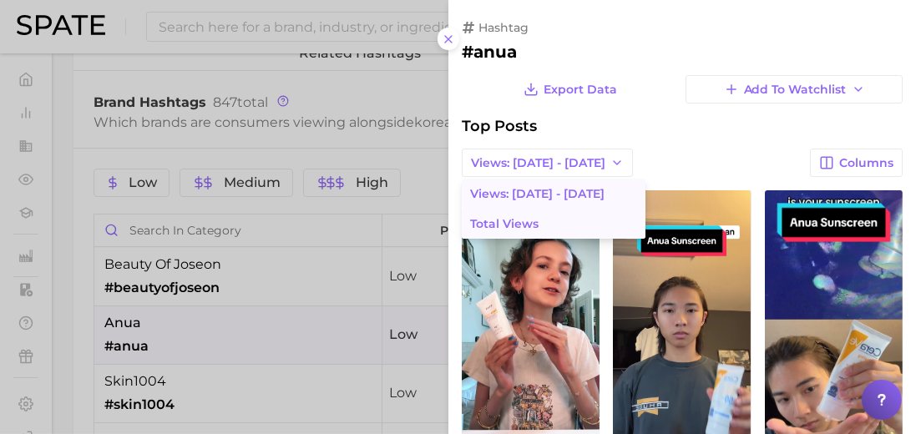
click at [518, 220] on span "Total Views" at bounding box center [504, 224] width 68 height 14
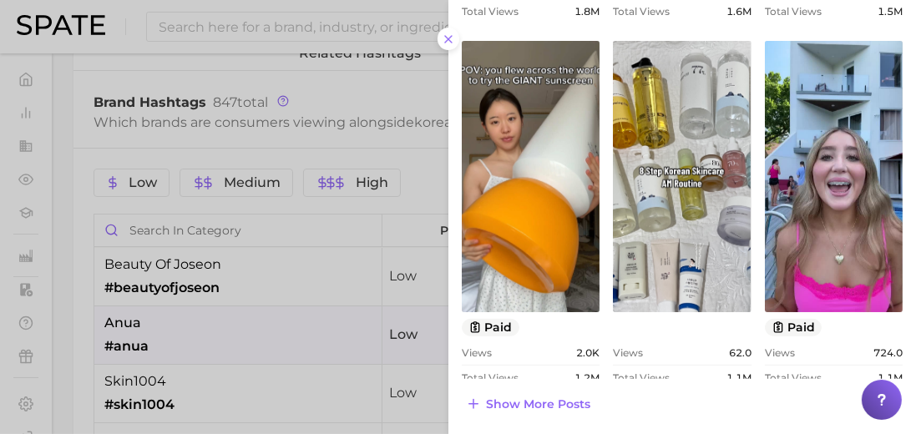
click at [194, 310] on div at bounding box center [458, 217] width 916 height 434
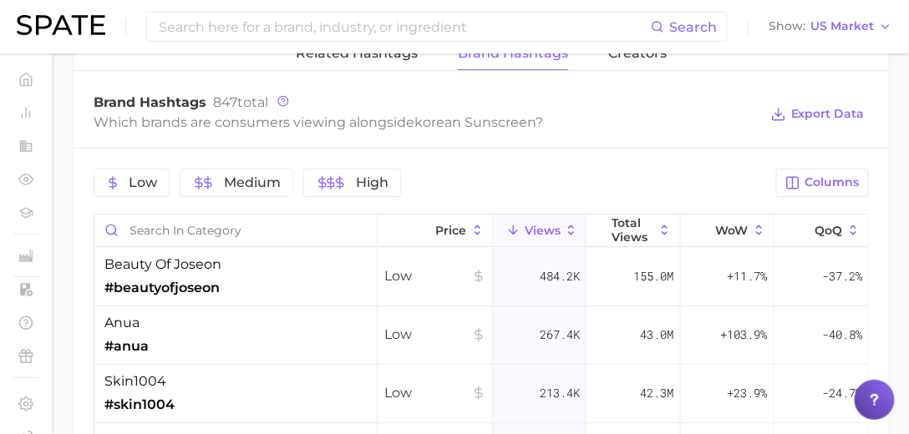
click at [192, 371] on div "skin1004 #skin1004" at bounding box center [235, 394] width 283 height 58
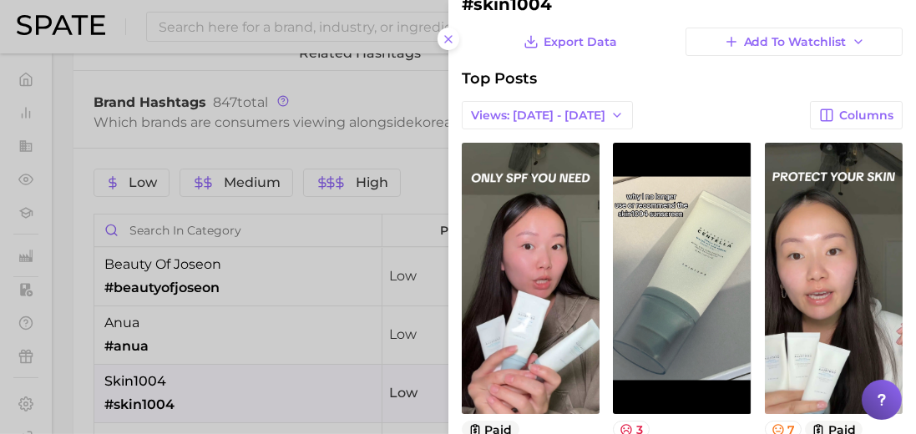
click at [570, 111] on span "Views: [DATE] - [DATE]" at bounding box center [538, 116] width 134 height 14
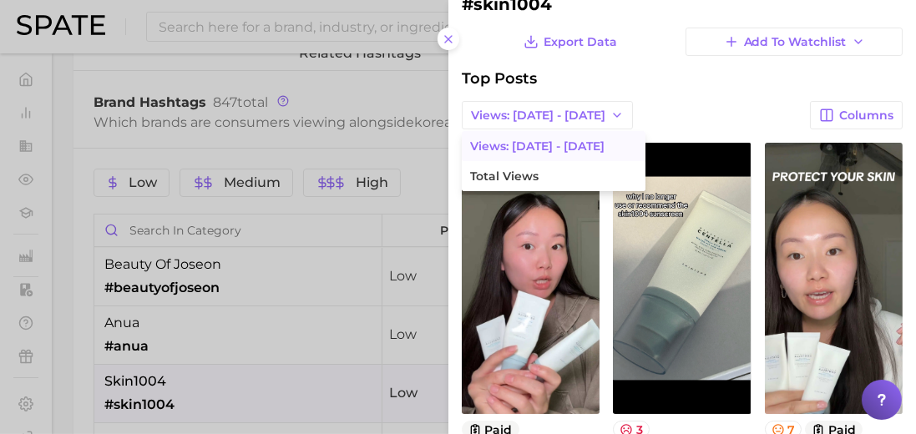
click at [550, 172] on button "Total Views" at bounding box center [554, 176] width 184 height 30
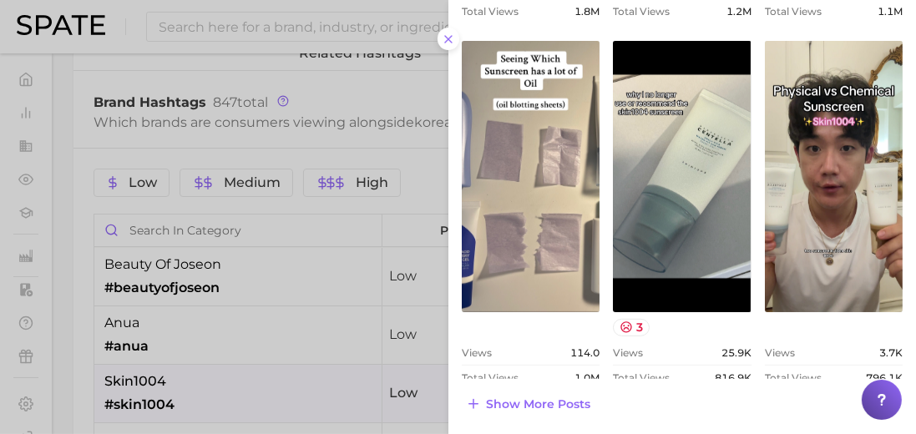
click at [275, 332] on div at bounding box center [458, 217] width 916 height 434
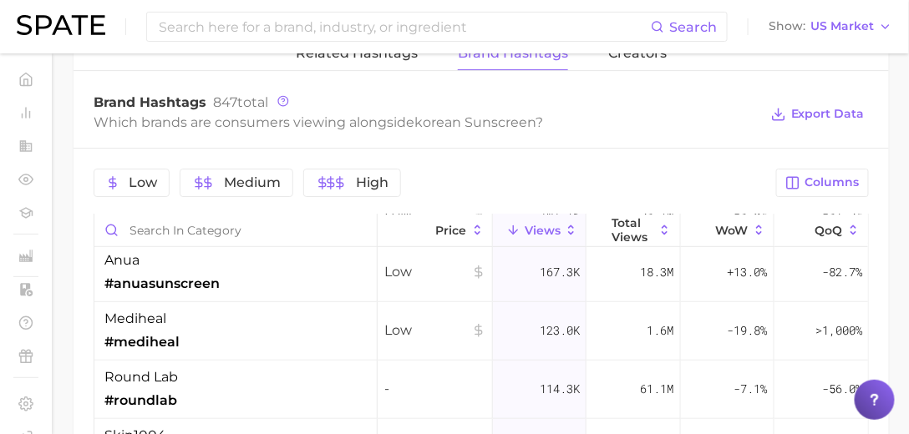
click at [266, 326] on div "mediheal #mediheal" at bounding box center [235, 331] width 283 height 58
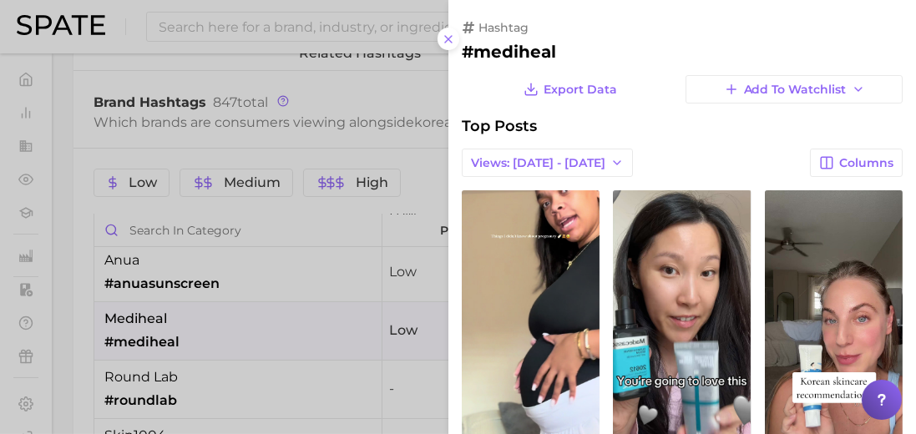
click at [547, 165] on span "Views: [DATE] - [DATE]" at bounding box center [538, 163] width 134 height 14
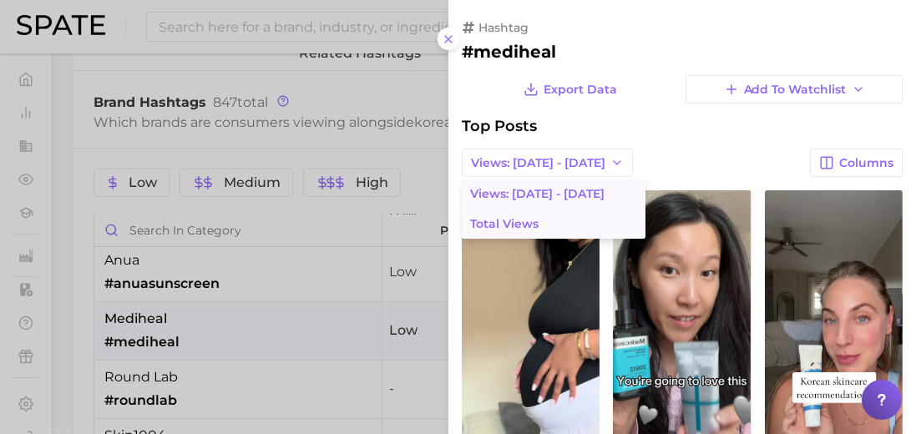
click at [516, 225] on span "Total Views" at bounding box center [504, 224] width 68 height 14
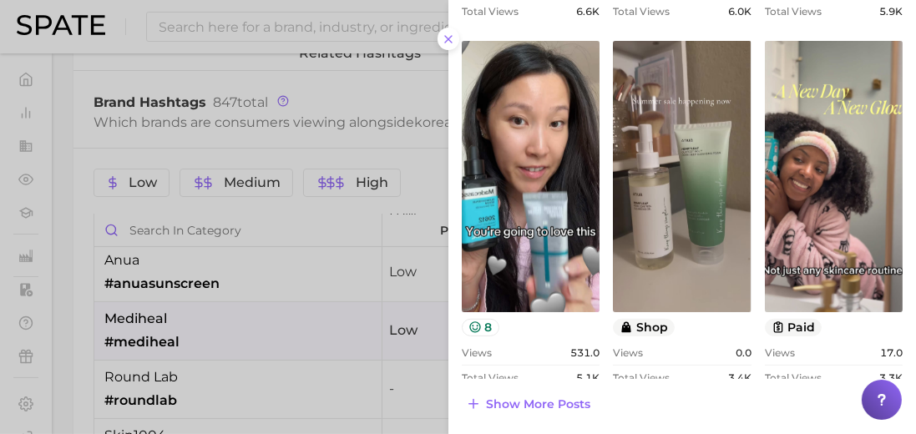
drag, startPoint x: 225, startPoint y: 345, endPoint x: 250, endPoint y: 332, distance: 28.0
click at [225, 345] on div at bounding box center [458, 217] width 916 height 434
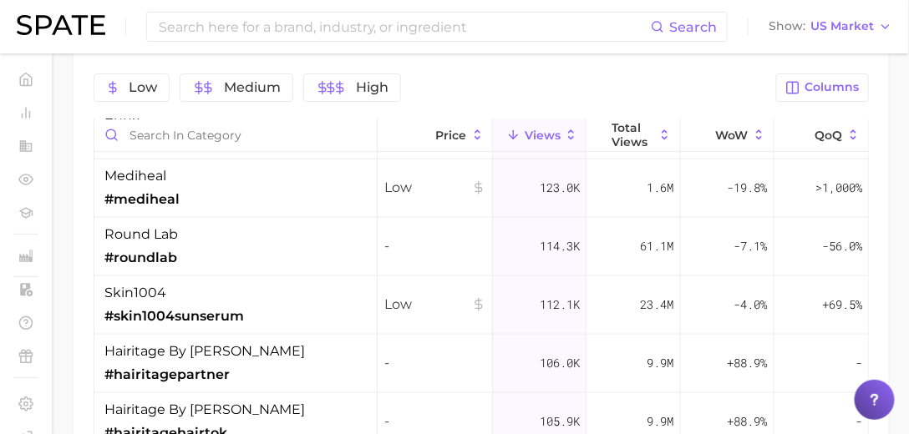
click at [275, 251] on div "round lab #roundlab" at bounding box center [235, 247] width 283 height 58
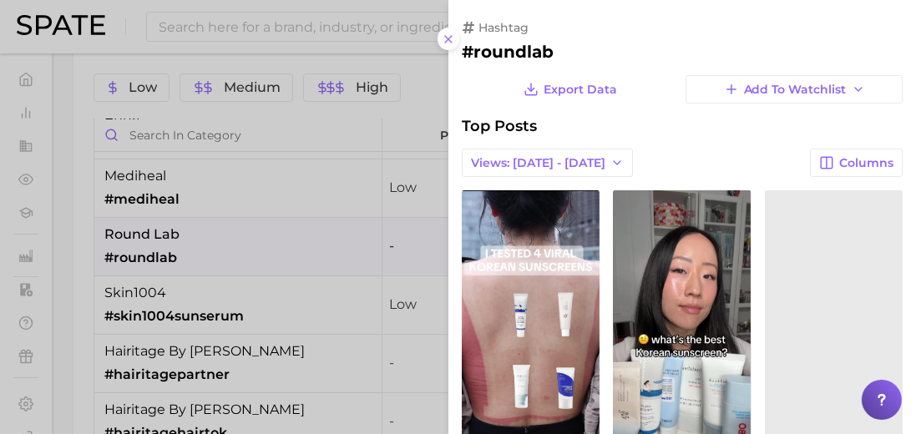
click at [552, 157] on span "Views: [DATE] - [DATE]" at bounding box center [538, 163] width 134 height 14
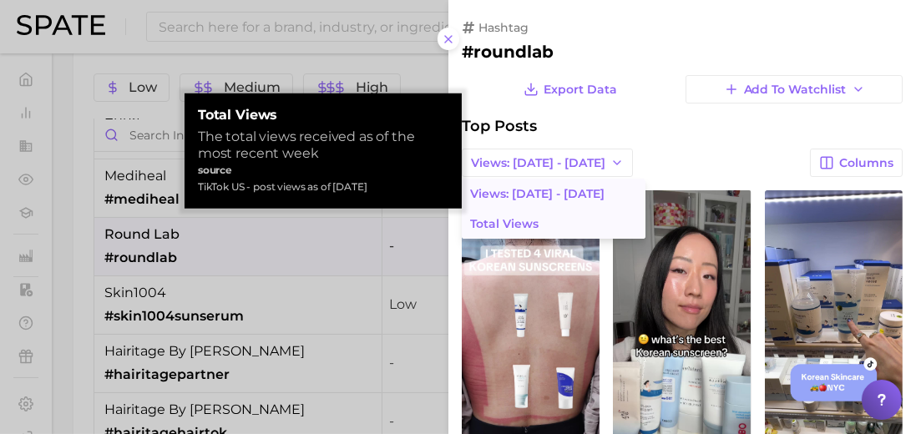
click at [565, 216] on button "Total Views" at bounding box center [554, 224] width 184 height 30
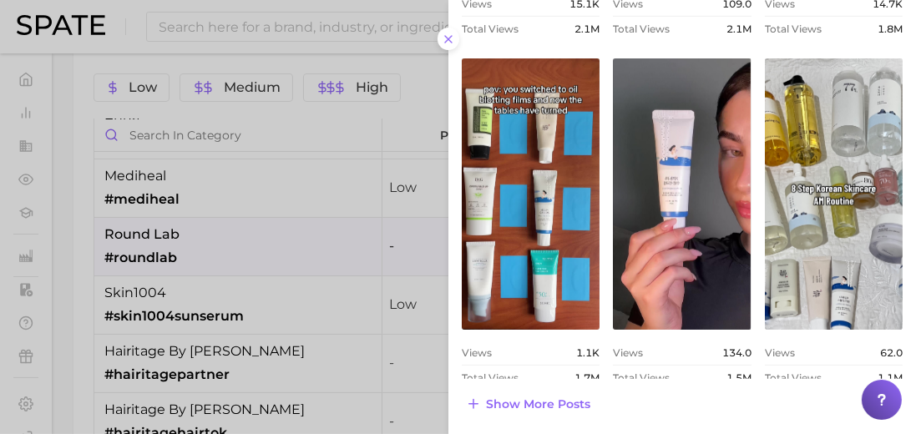
click at [312, 213] on div at bounding box center [458, 217] width 916 height 434
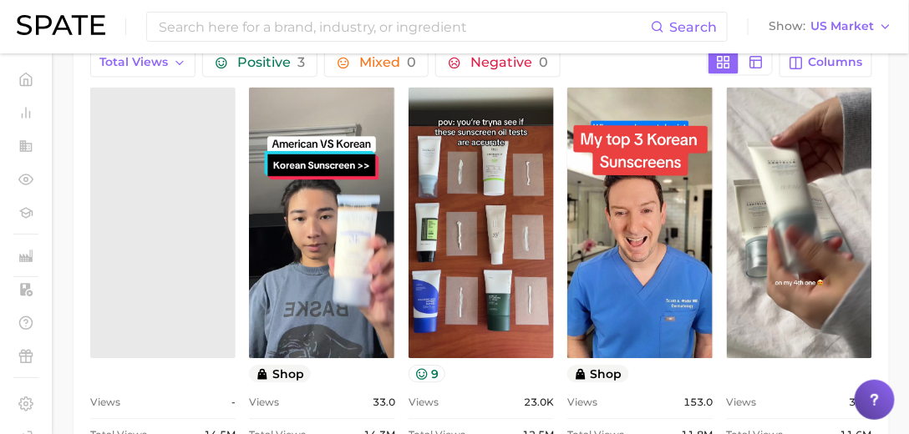
drag, startPoint x: 493, startPoint y: 167, endPoint x: 323, endPoint y: 384, distance: 275.5
click at [322, 384] on div "view post on TikTok shop Views 33.0 Total Views 14.3m" at bounding box center [321, 266] width 145 height 358
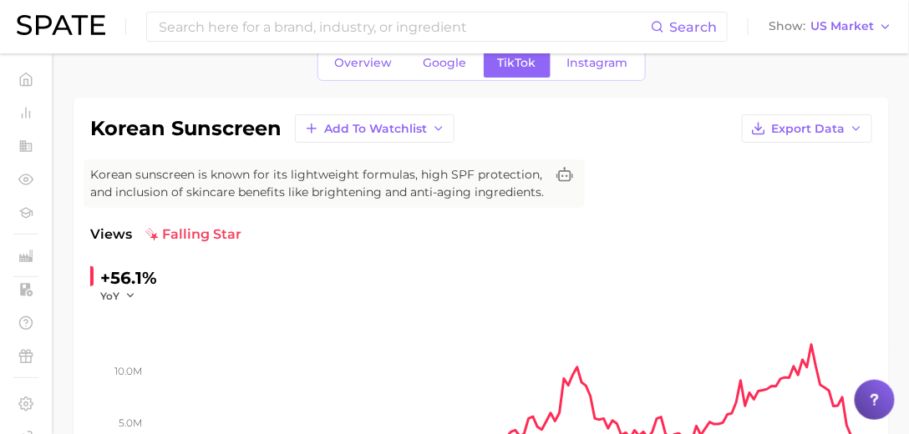
scroll to position [48, 0]
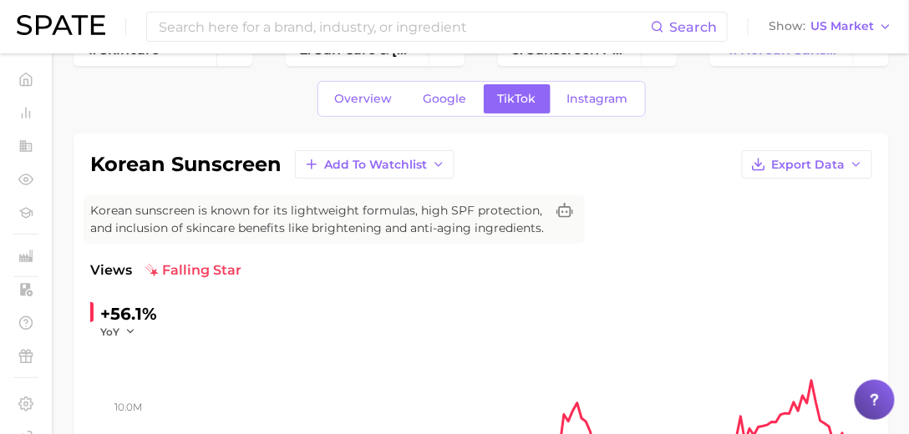
click at [576, 99] on span "Instagram" at bounding box center [597, 99] width 61 height 14
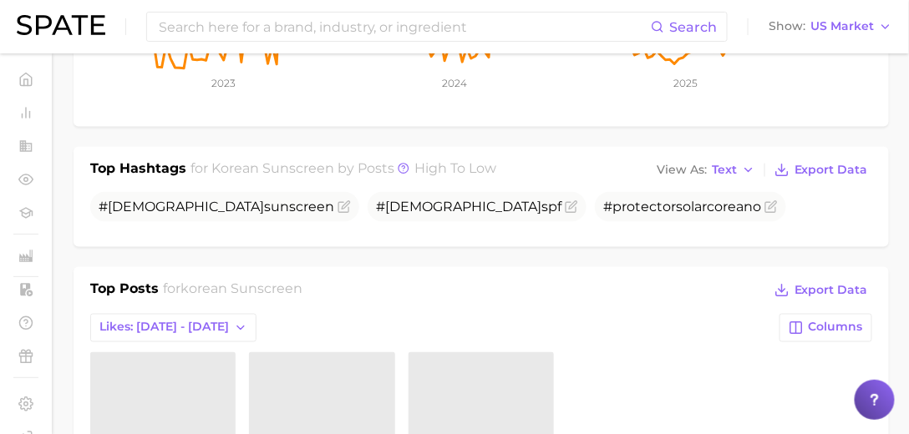
scroll to position [572, 0]
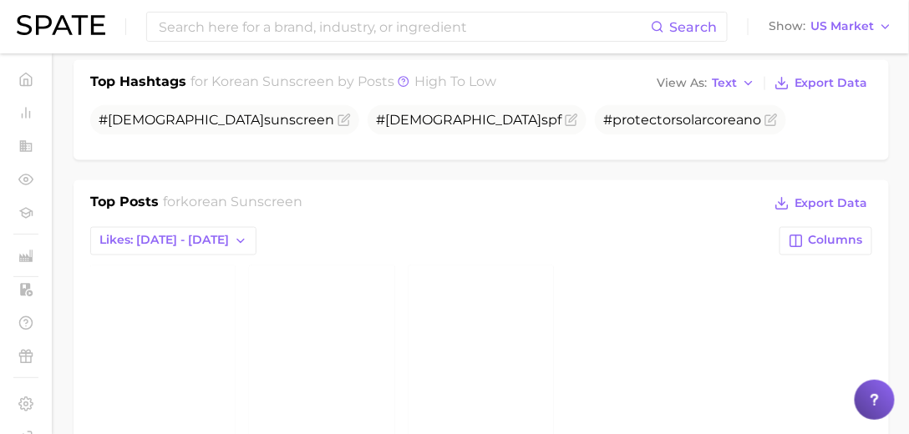
click at [166, 236] on span "Likes: [DATE] - [DATE]" at bounding box center [163, 241] width 129 height 14
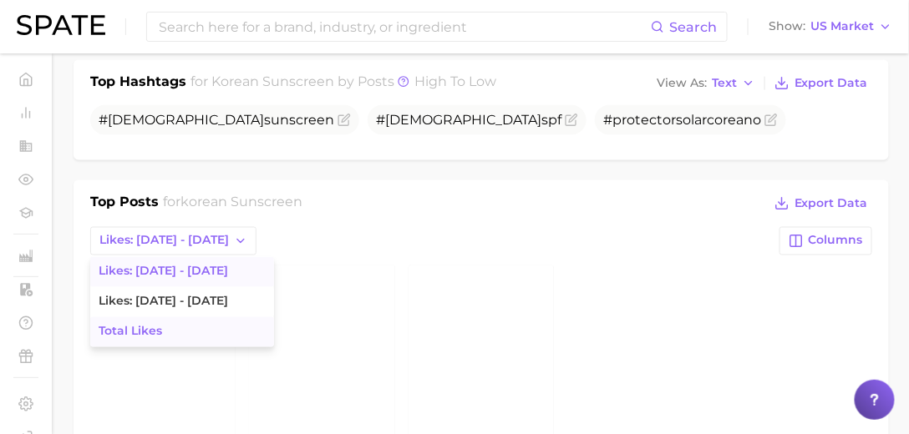
click at [150, 325] on span "Total Likes" at bounding box center [130, 332] width 63 height 14
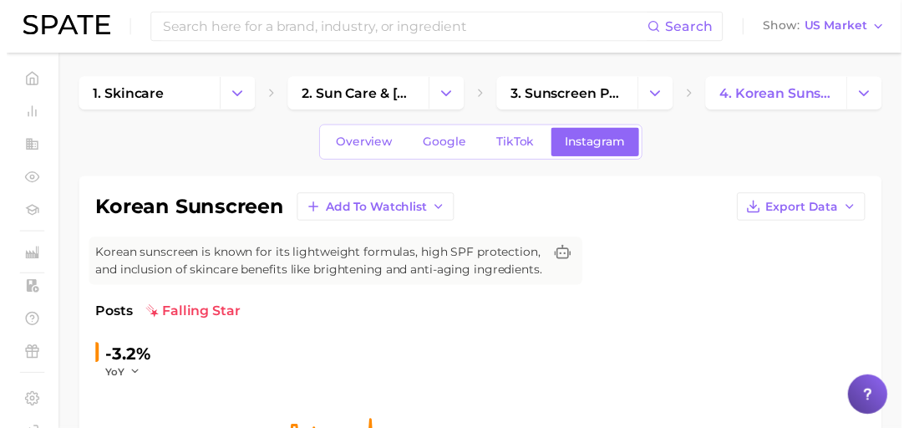
scroll to position [0, 0]
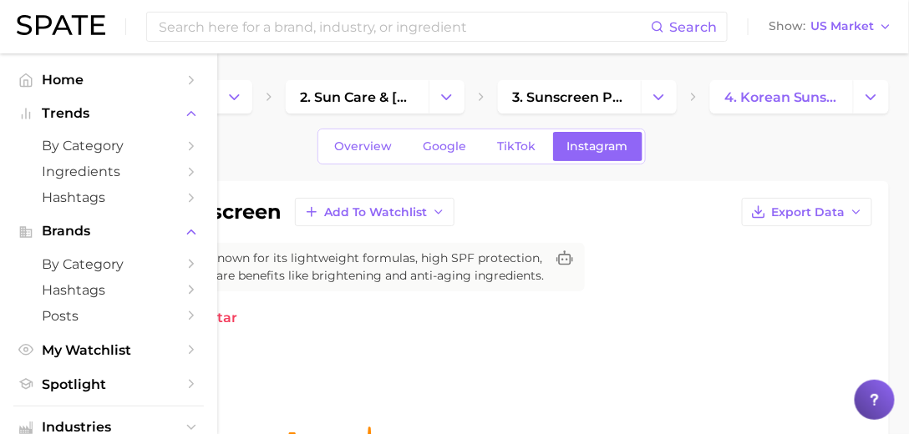
click at [70, 144] on span "by Category" at bounding box center [109, 146] width 134 height 16
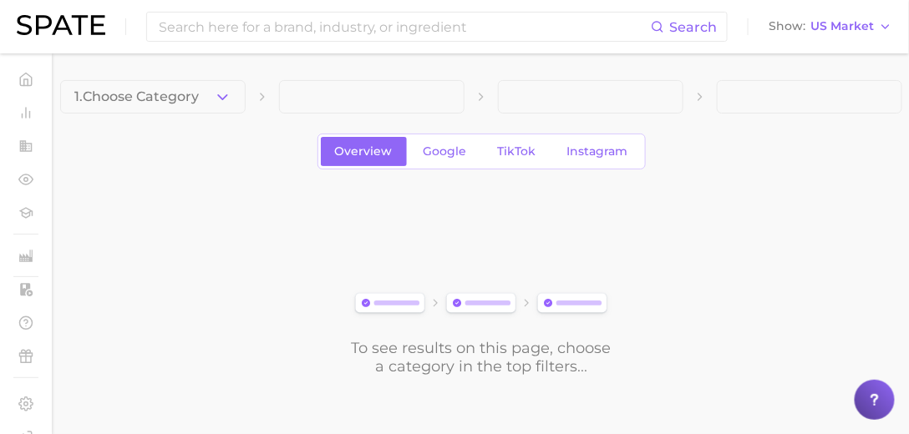
click at [219, 100] on icon "button" at bounding box center [223, 98] width 18 height 18
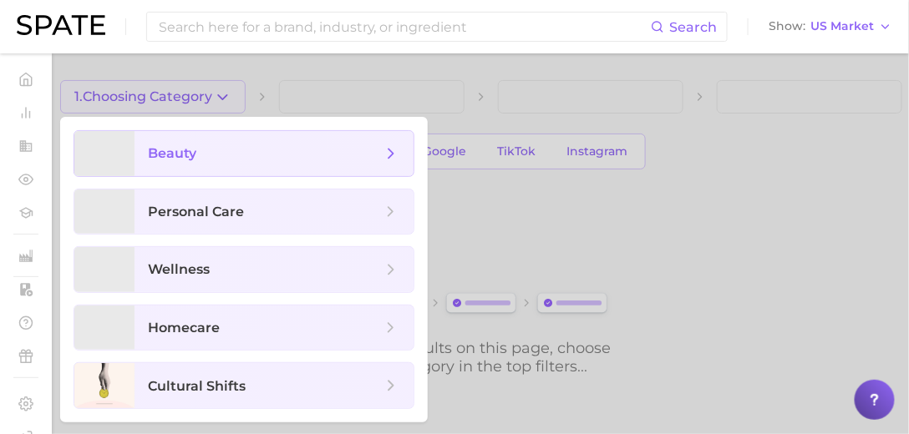
click at [206, 147] on span "beauty" at bounding box center [265, 153] width 234 height 18
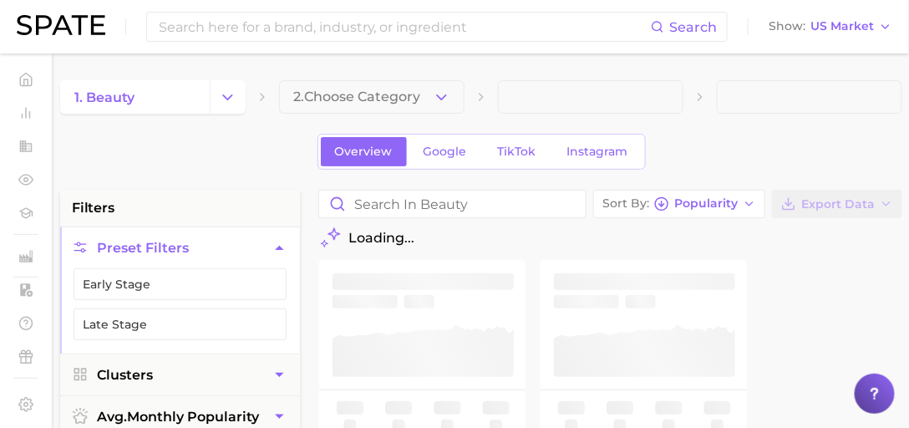
click at [366, 98] on span "2. Choose Category" at bounding box center [356, 96] width 127 height 15
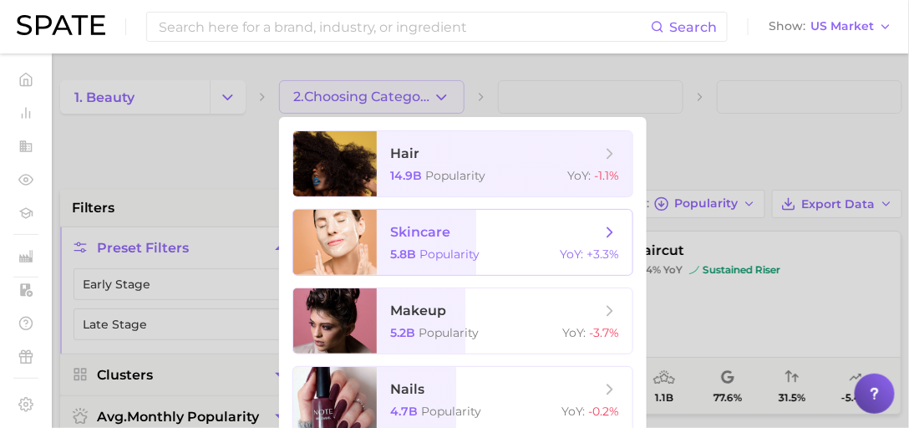
click at [415, 246] on span "skincare 5.8b Popularity YoY : +3.3%" at bounding box center [505, 242] width 256 height 65
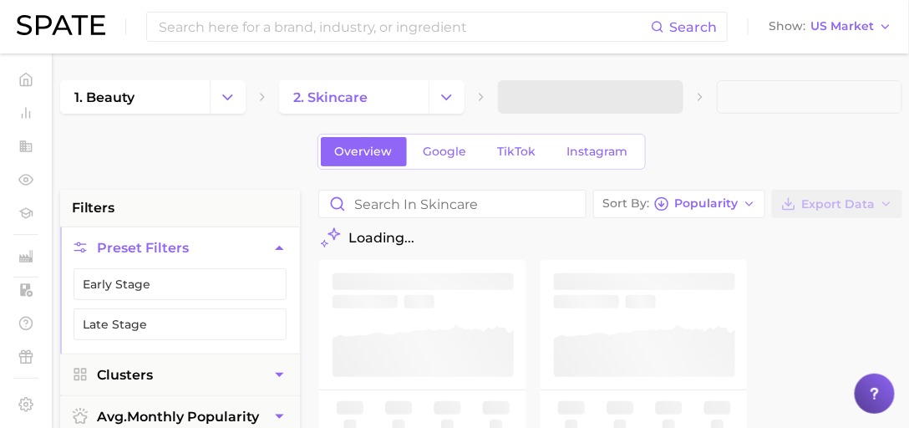
click at [536, 98] on span at bounding box center [590, 96] width 185 height 33
click at [592, 113] on button "3. Subcategory" at bounding box center [590, 96] width 185 height 33
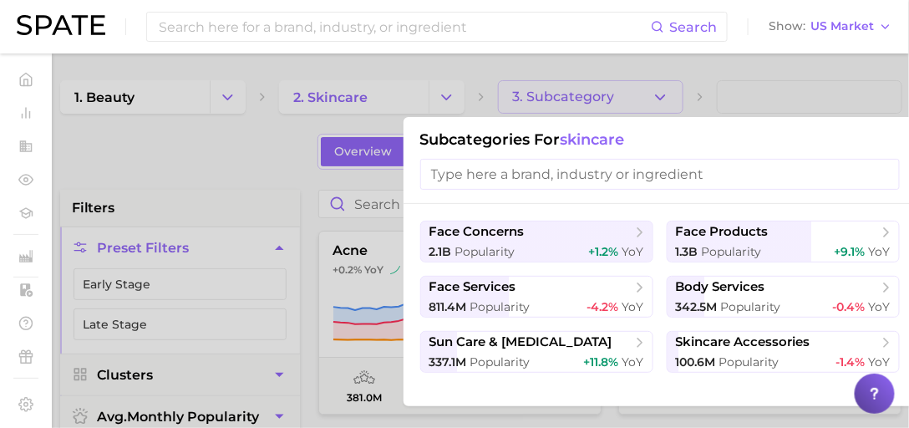
click at [693, 247] on span "1.3b" at bounding box center [687, 251] width 23 height 15
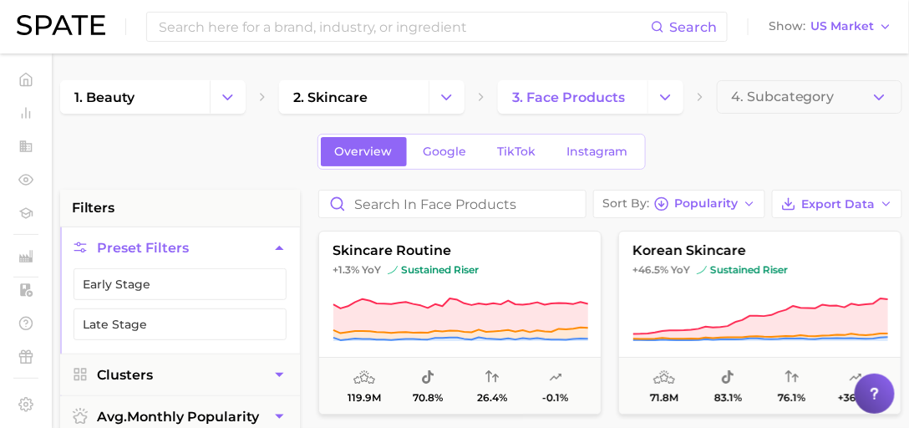
click at [658, 199] on icon "button" at bounding box center [661, 203] width 15 height 15
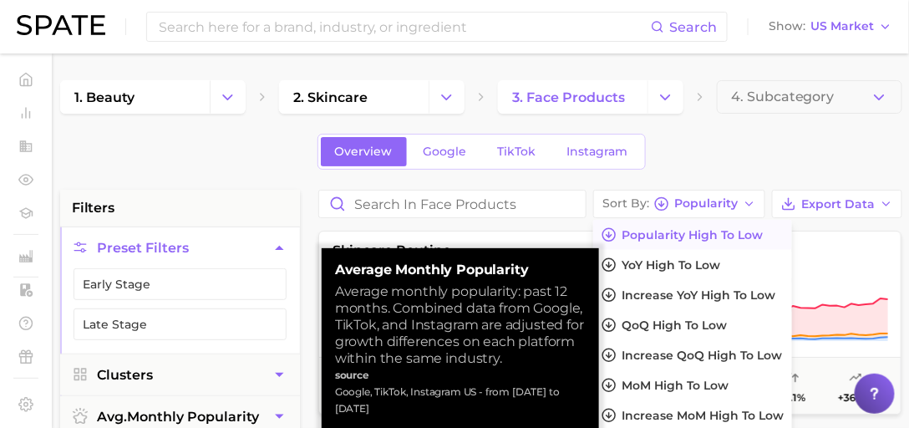
click at [660, 235] on span "Popularity high to low" at bounding box center [691, 235] width 141 height 14
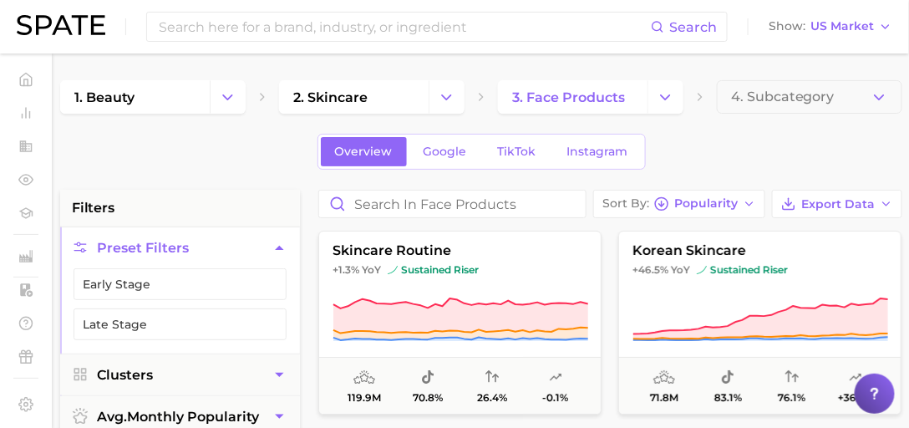
click at [672, 107] on button "Change Category" at bounding box center [665, 96] width 36 height 33
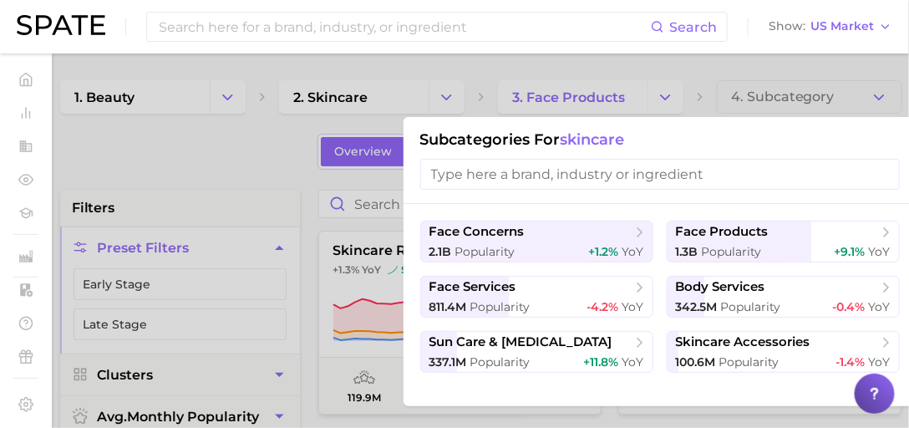
click at [494, 337] on span "sun care & [MEDICAL_DATA]" at bounding box center [520, 342] width 183 height 16
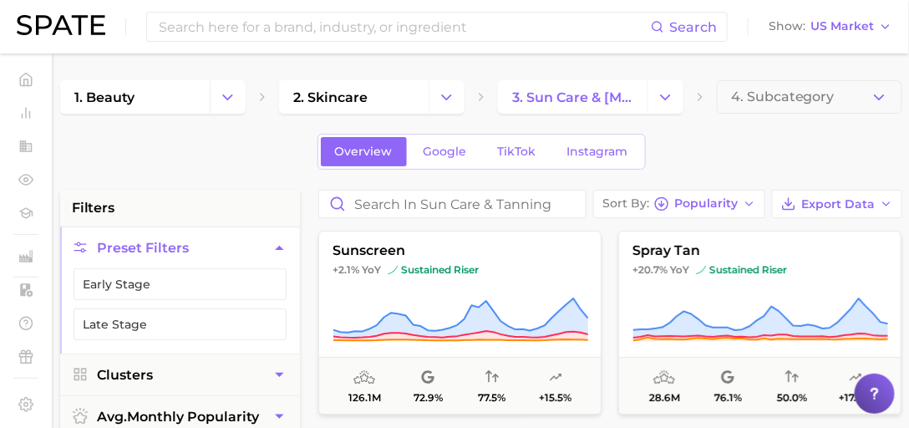
click at [560, 105] on link "3. sun care & tanning" at bounding box center [572, 96] width 149 height 33
click at [662, 106] on button "Change Category" at bounding box center [665, 96] width 36 height 33
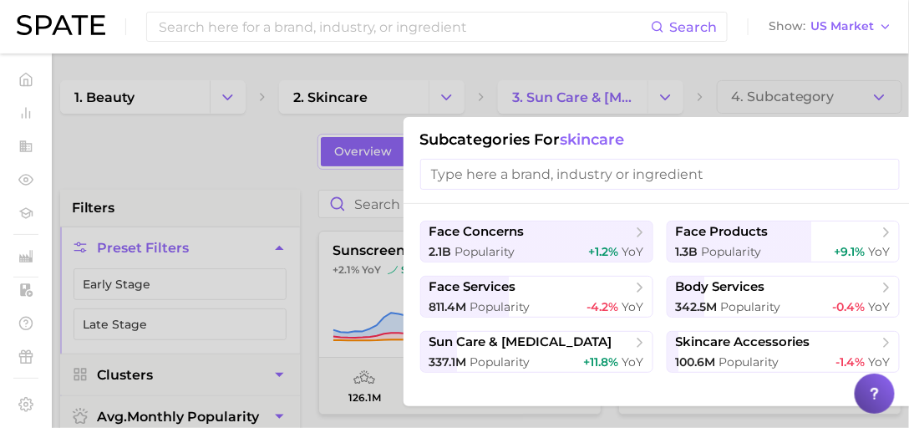
click at [504, 251] on span "Popularity" at bounding box center [485, 251] width 60 height 15
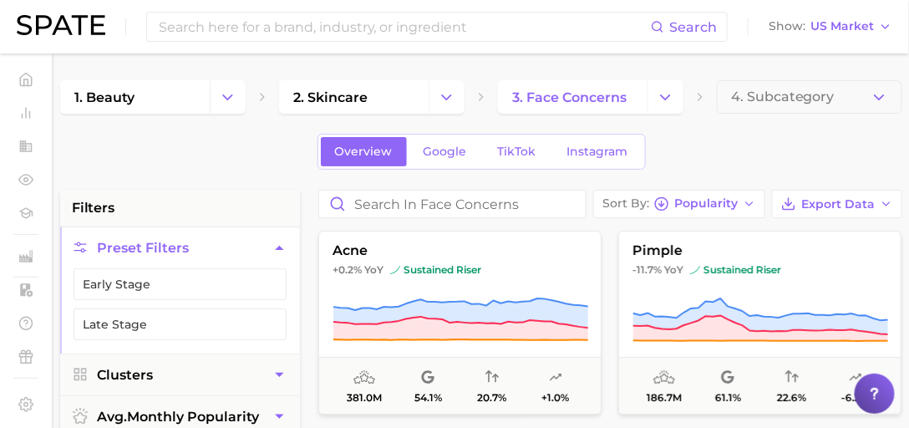
click at [666, 109] on button "Change Category" at bounding box center [665, 96] width 36 height 33
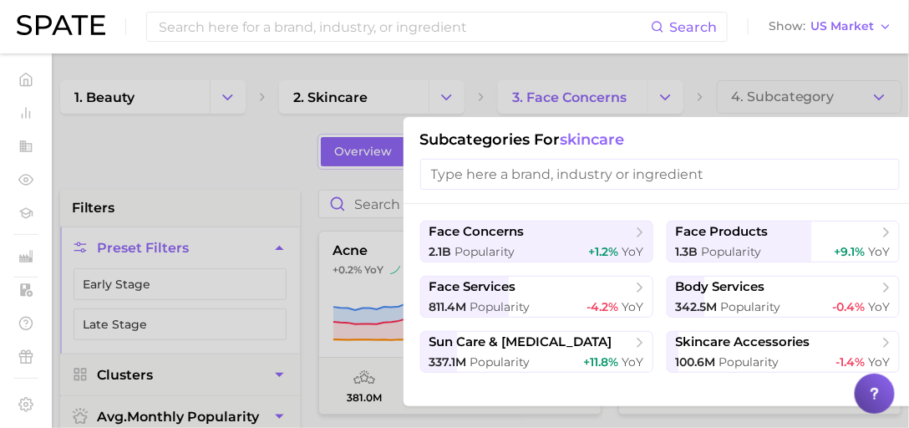
click at [635, 291] on icon at bounding box center [639, 287] width 17 height 17
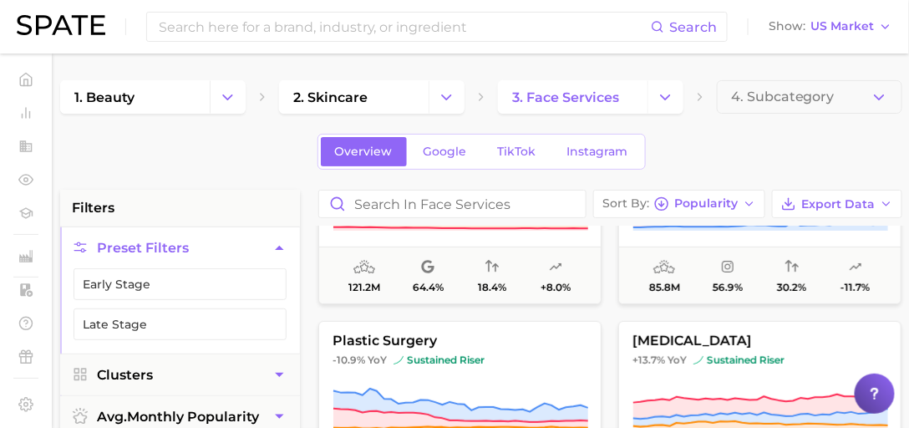
scroll to position [286, 0]
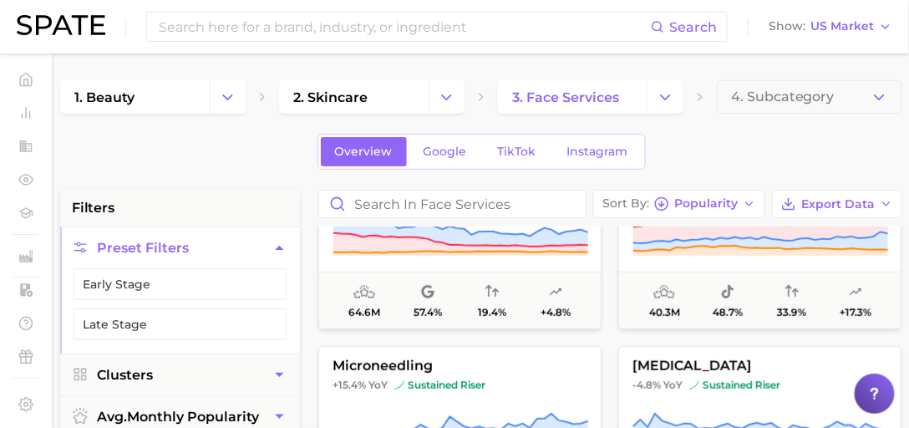
click at [668, 99] on icon "Change Category" at bounding box center [665, 98] width 18 height 18
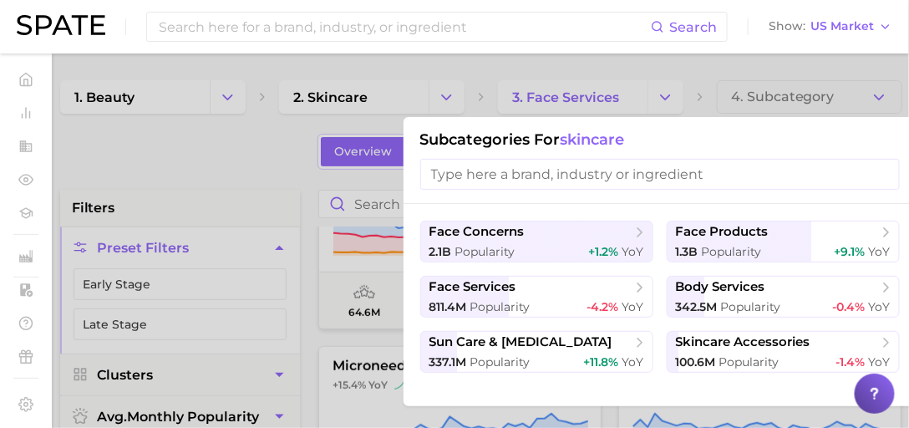
click at [747, 241] on button "face products 1.3b Popularity +9.1% YoY" at bounding box center [782, 241] width 233 height 42
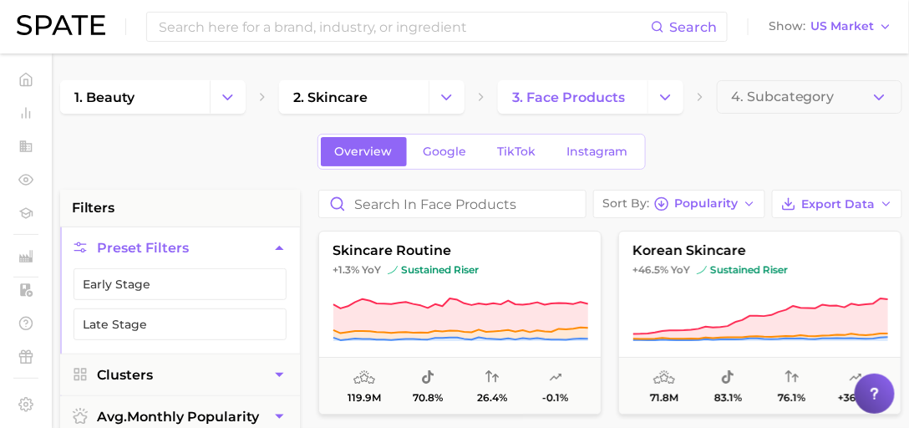
click at [671, 104] on icon "Change Category" at bounding box center [665, 98] width 18 height 18
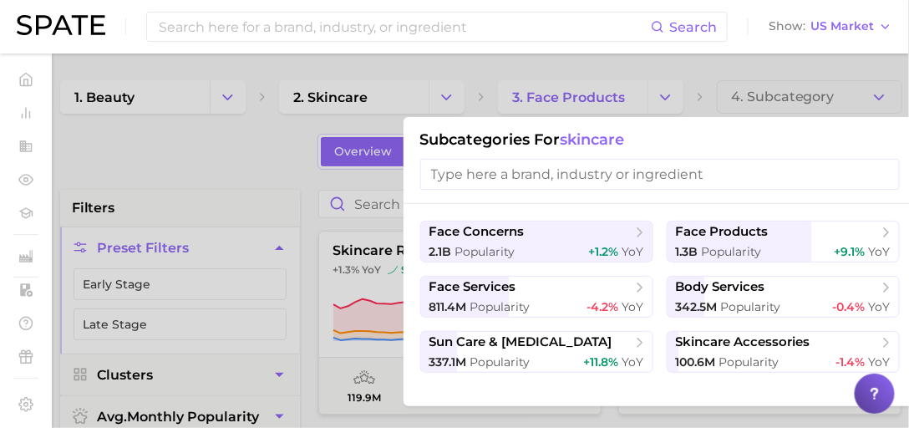
click at [758, 236] on span "face products" at bounding box center [722, 232] width 93 height 16
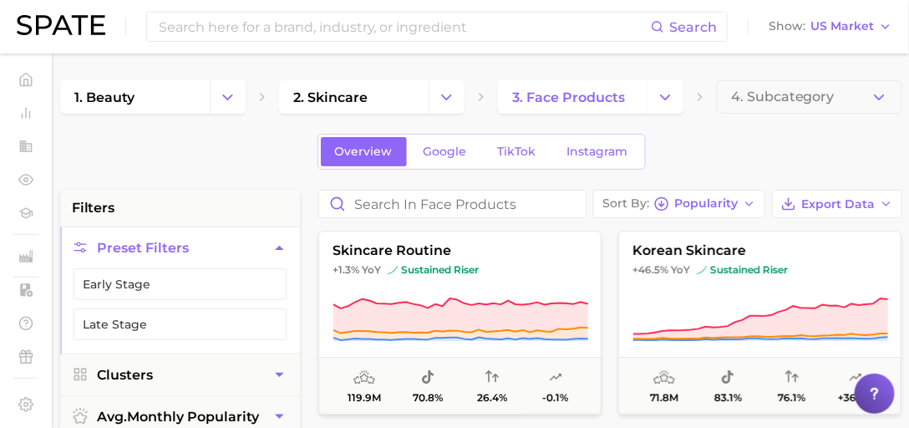
click at [735, 160] on div "Overview Google TikTok Instagram" at bounding box center [481, 152] width 842 height 36
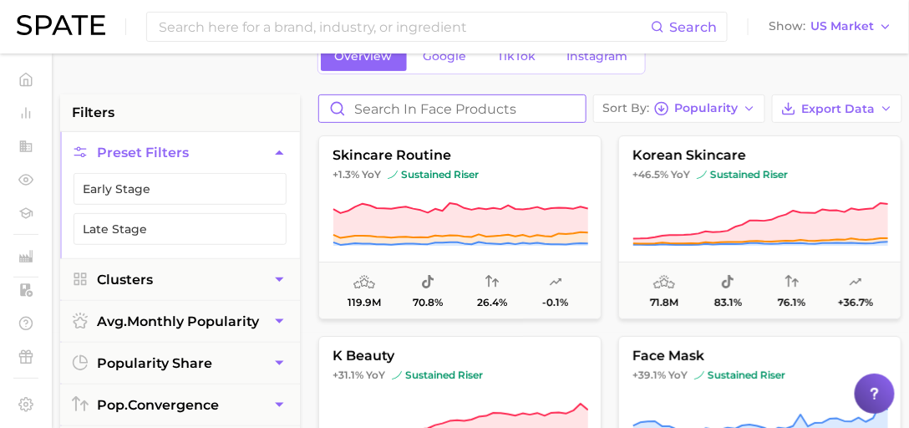
click at [481, 107] on input "Search in face products" at bounding box center [452, 108] width 266 height 27
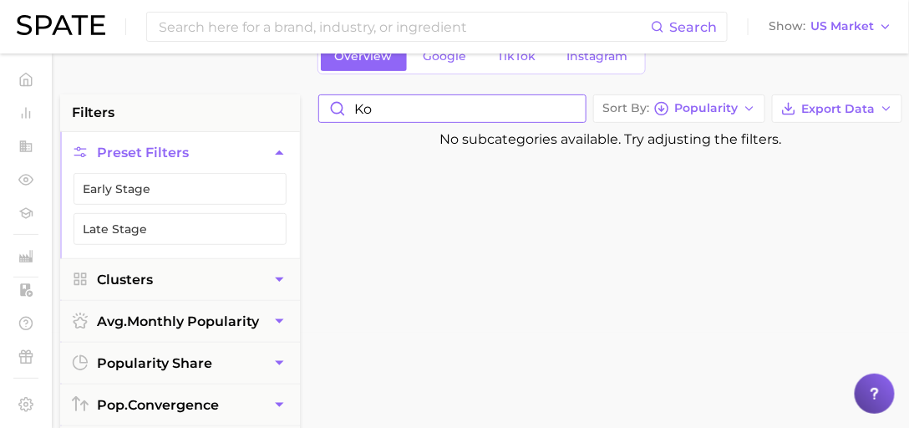
type input "k"
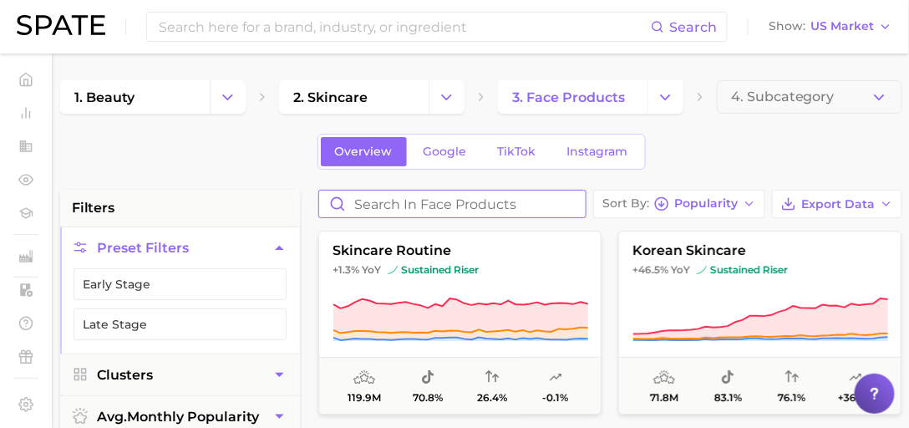
click at [661, 102] on icon "Change Category" at bounding box center [665, 98] width 18 height 18
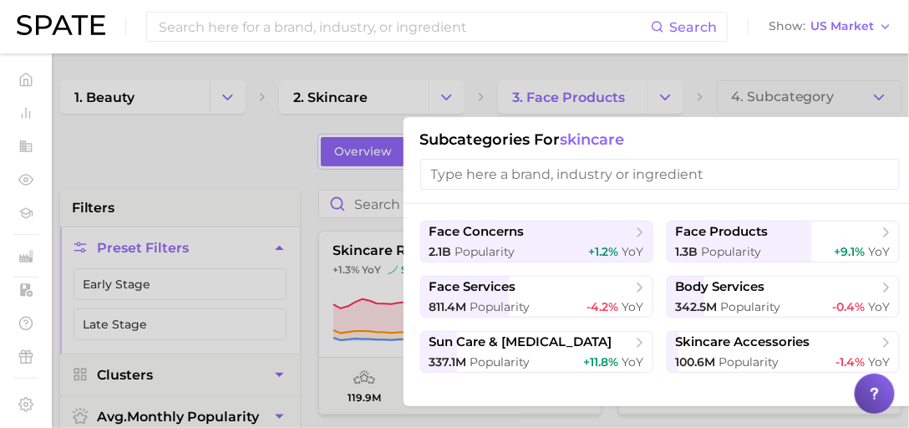
click at [811, 241] on button "face products 1.3b Popularity +9.1% YoY" at bounding box center [782, 241] width 233 height 42
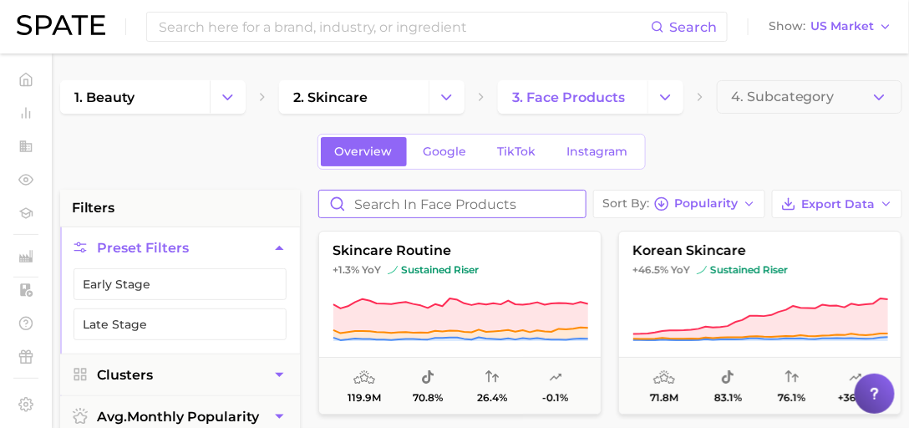
click at [545, 204] on input "Search in face products" at bounding box center [452, 203] width 266 height 27
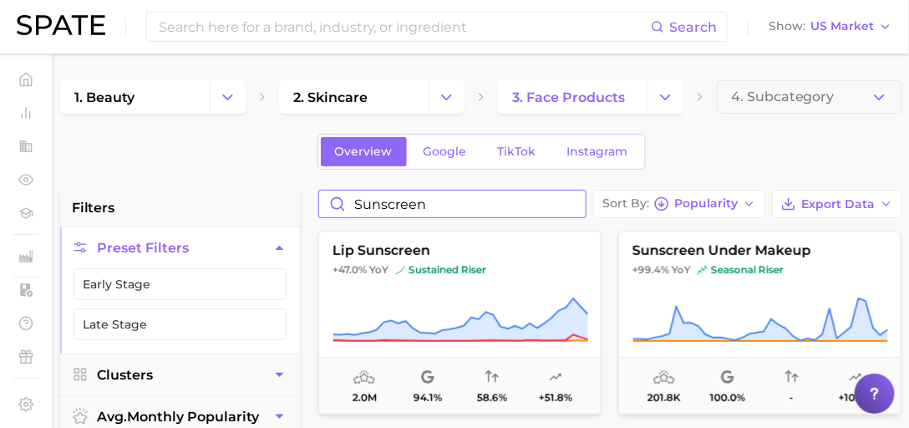
type input "sunscreen"
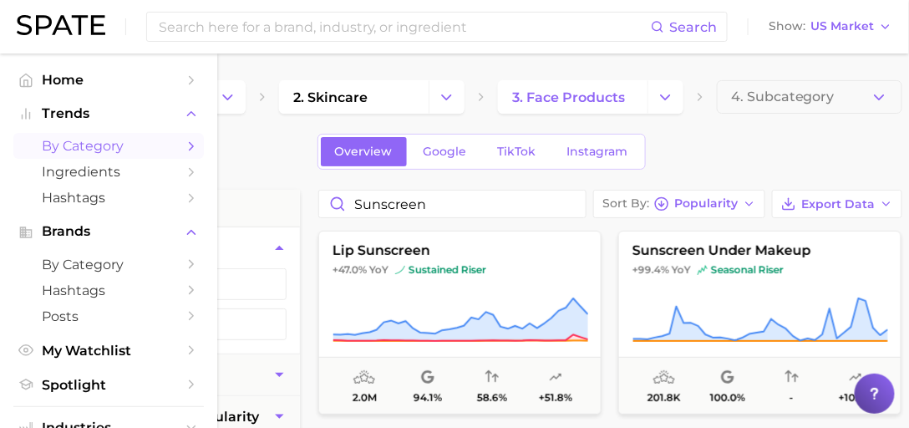
click at [26, 73] on icon "Sidebar" at bounding box center [26, 79] width 12 height 13
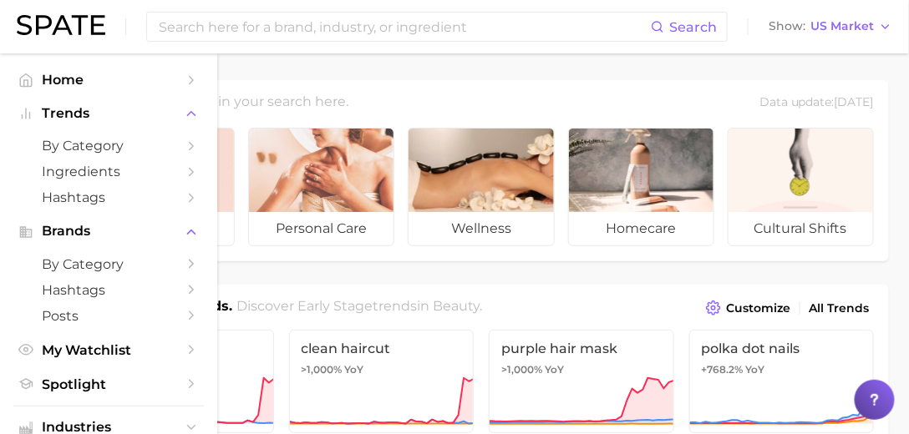
click at [170, 146] on link "by Category" at bounding box center [108, 146] width 190 height 26
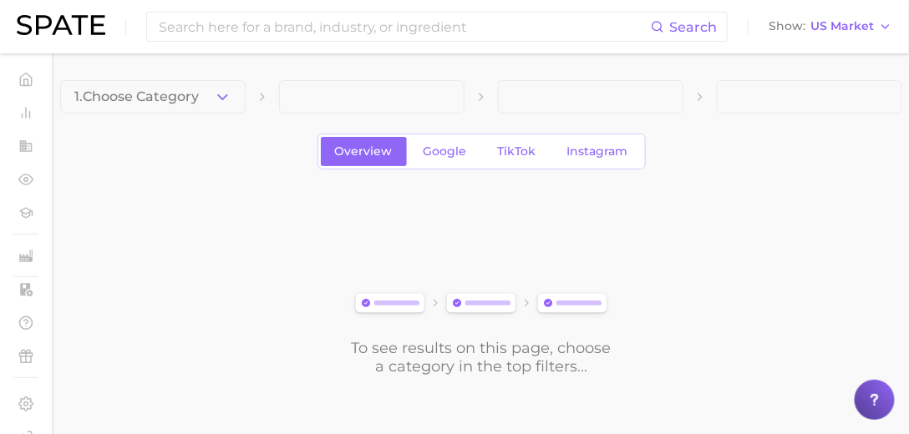
click at [225, 99] on icon "button" at bounding box center [223, 98] width 18 height 18
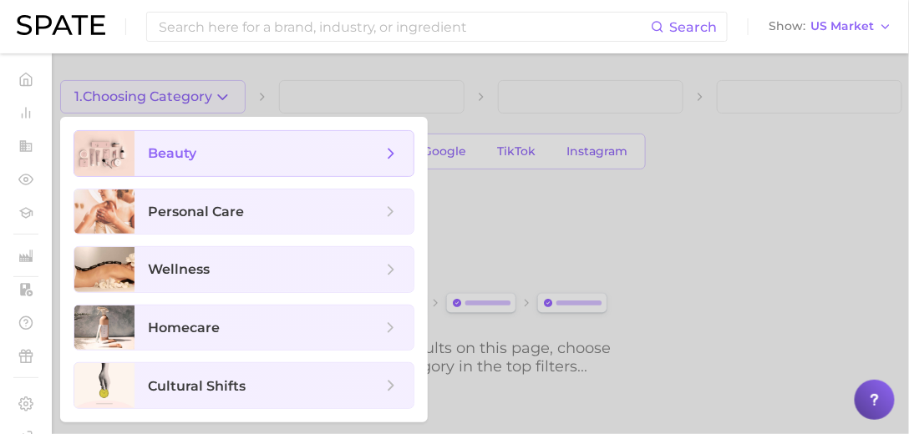
click at [255, 144] on span "beauty" at bounding box center [265, 153] width 234 height 18
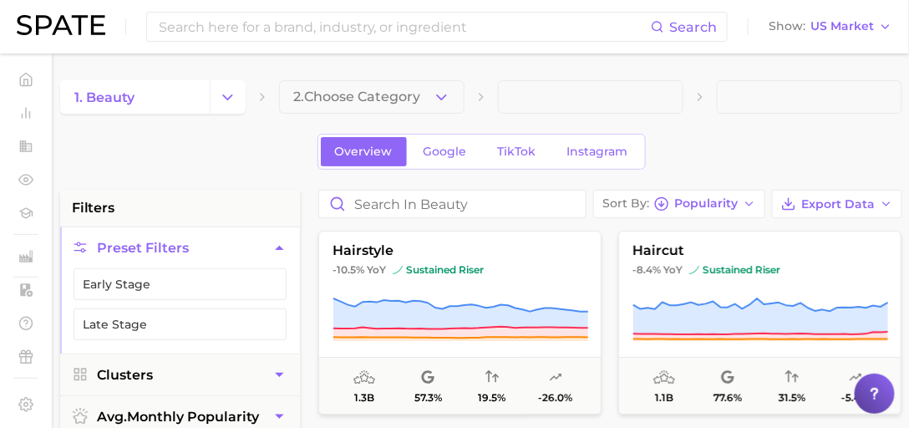
click at [398, 100] on span "2. Choose Category" at bounding box center [356, 96] width 127 height 15
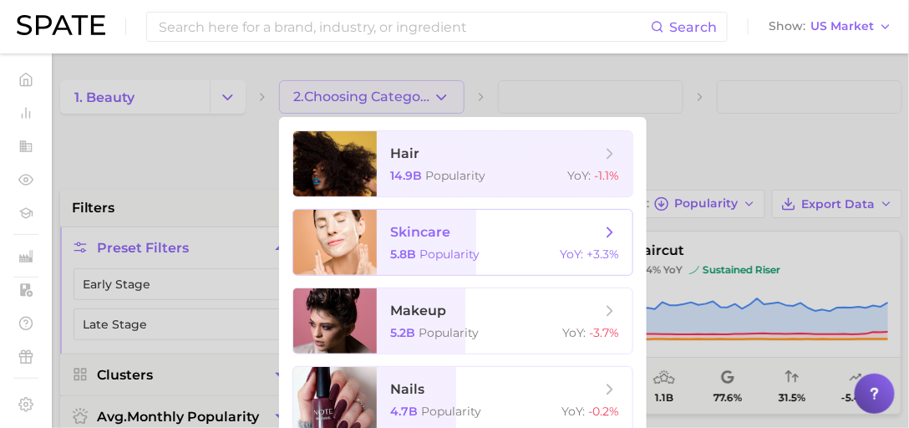
click at [464, 223] on span "skincare" at bounding box center [495, 232] width 210 height 18
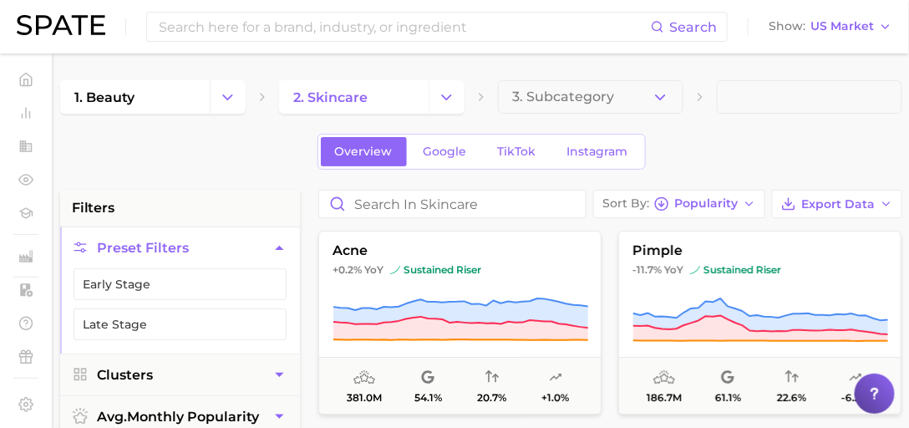
click at [670, 103] on button "3. Subcategory" at bounding box center [590, 96] width 185 height 33
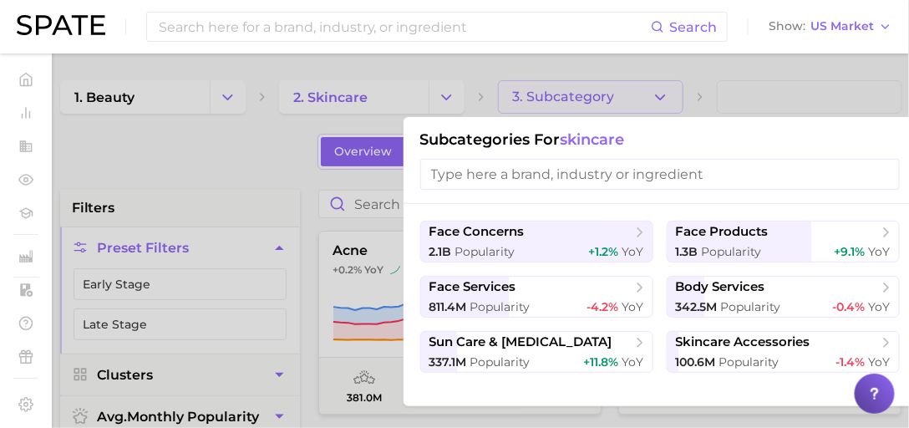
click at [865, 250] on span "+9.1%" at bounding box center [849, 251] width 31 height 15
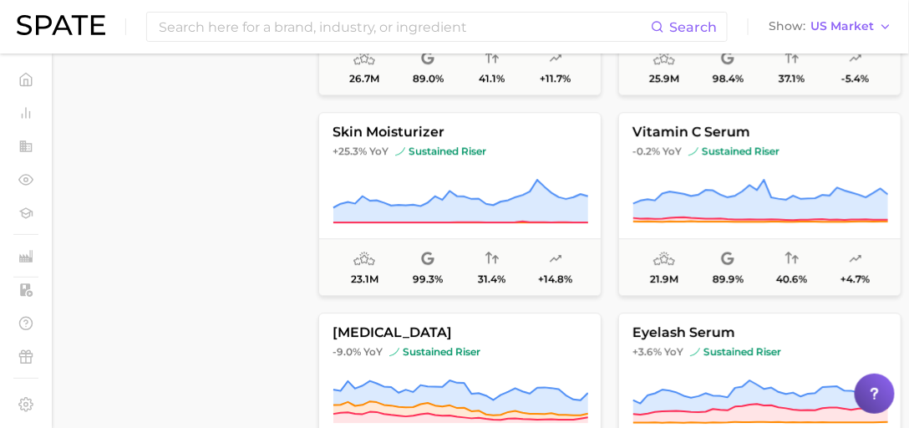
scroll to position [859, 0]
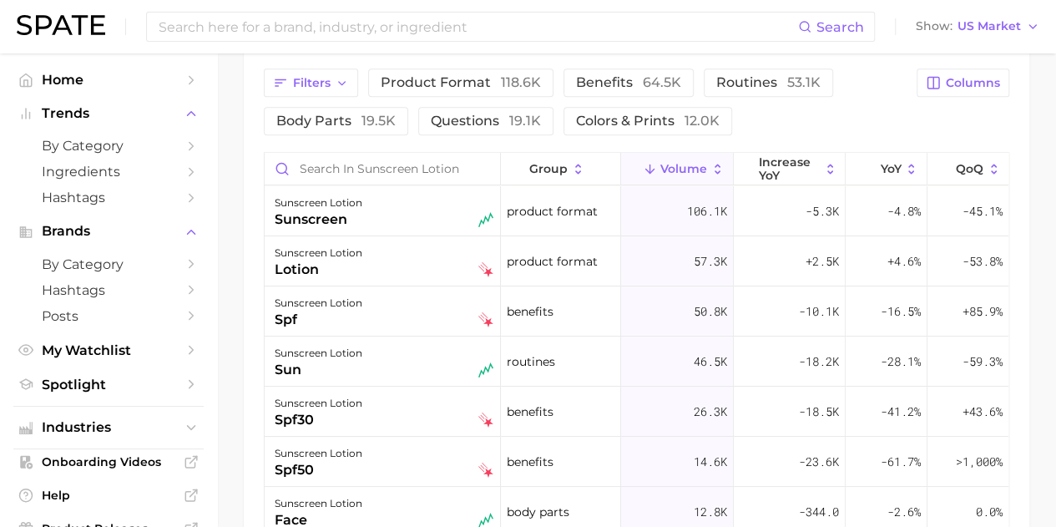
scroll to position [835, 0]
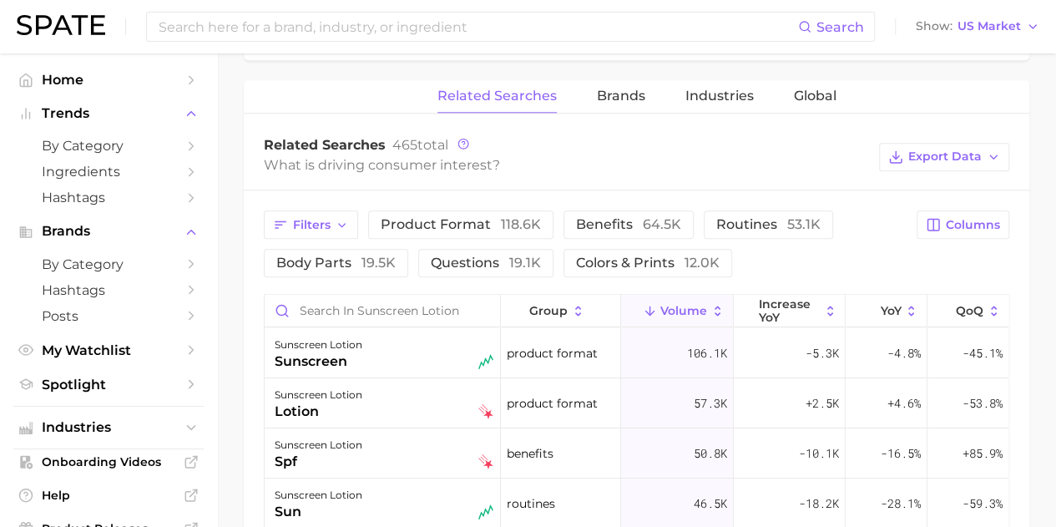
click at [124, 143] on span "by Category" at bounding box center [109, 146] width 134 height 16
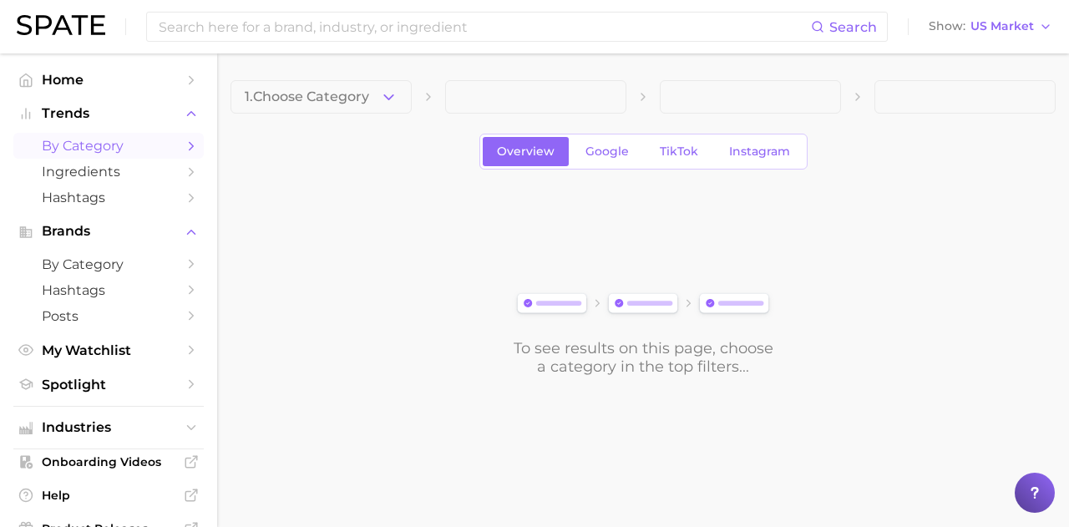
click at [331, 93] on span "1. Choose Category" at bounding box center [307, 96] width 124 height 15
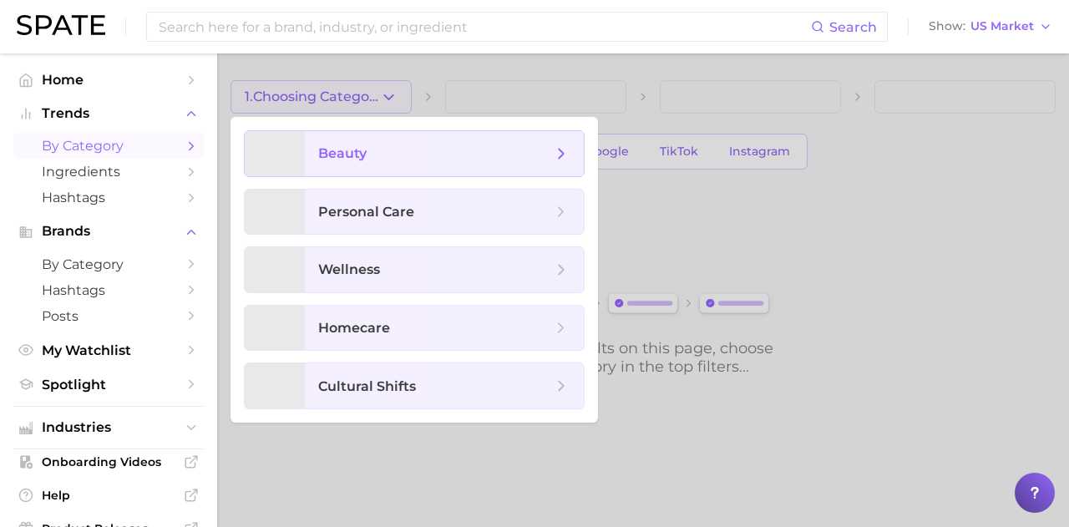
click at [365, 148] on span "beauty" at bounding box center [342, 153] width 48 height 16
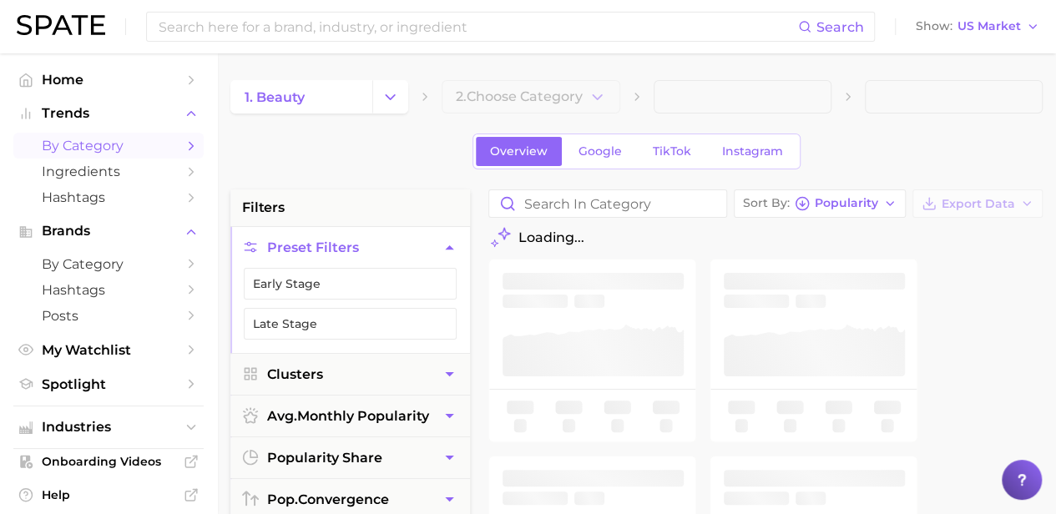
click at [596, 85] on button "2. Choose Category" at bounding box center [531, 96] width 178 height 33
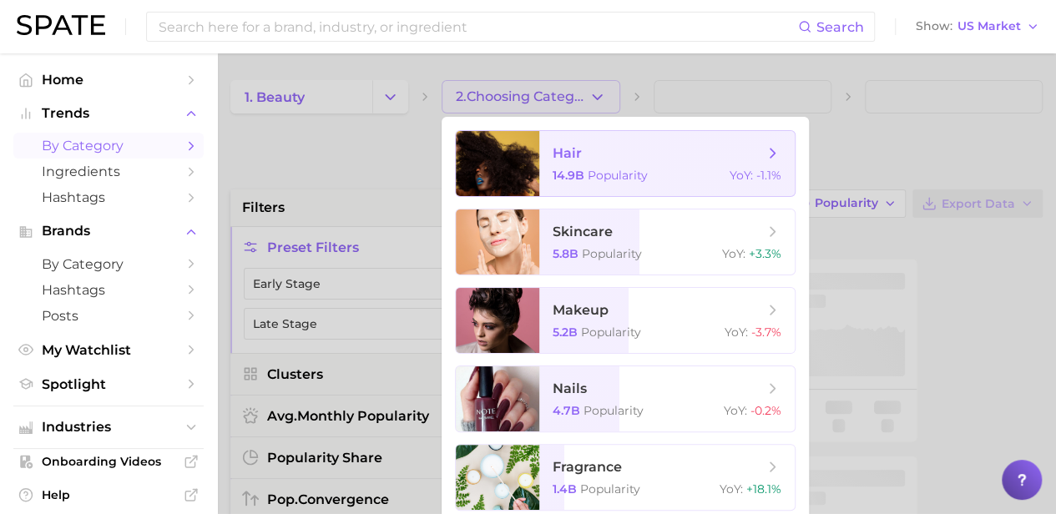
click at [652, 241] on span "skincare 5.8b Popularity YoY : +3.3%" at bounding box center [668, 242] width 256 height 65
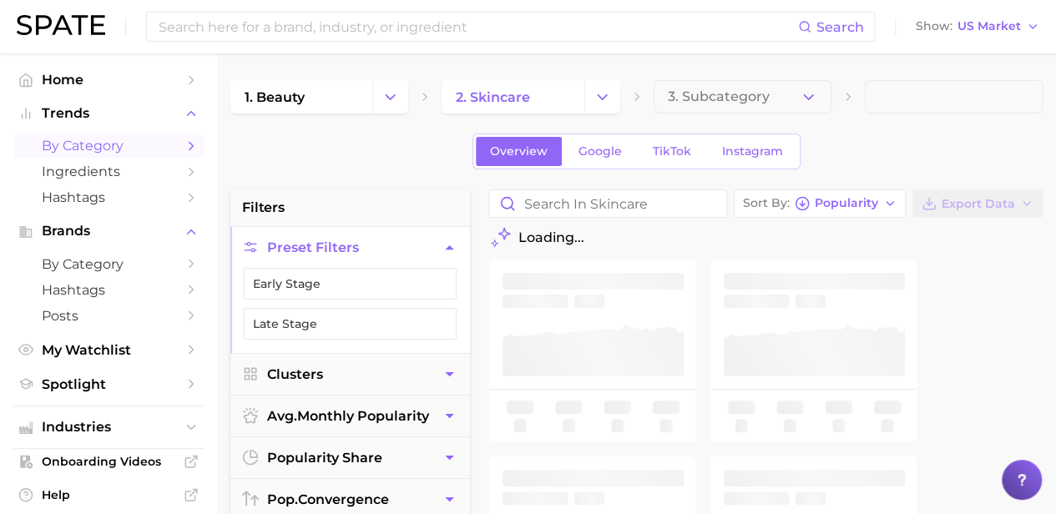
click at [802, 103] on icon "button" at bounding box center [809, 98] width 18 height 18
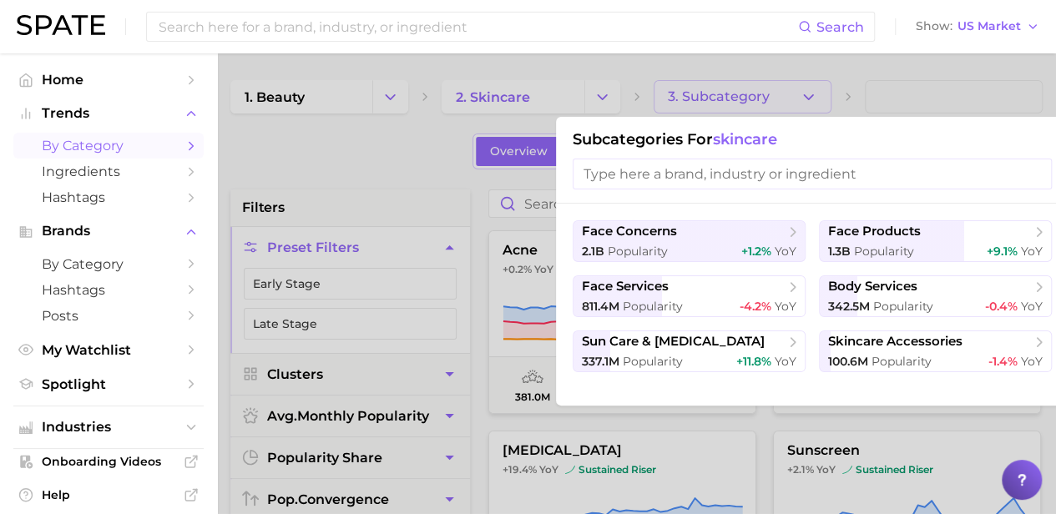
click at [803, 99] on div at bounding box center [528, 257] width 1056 height 514
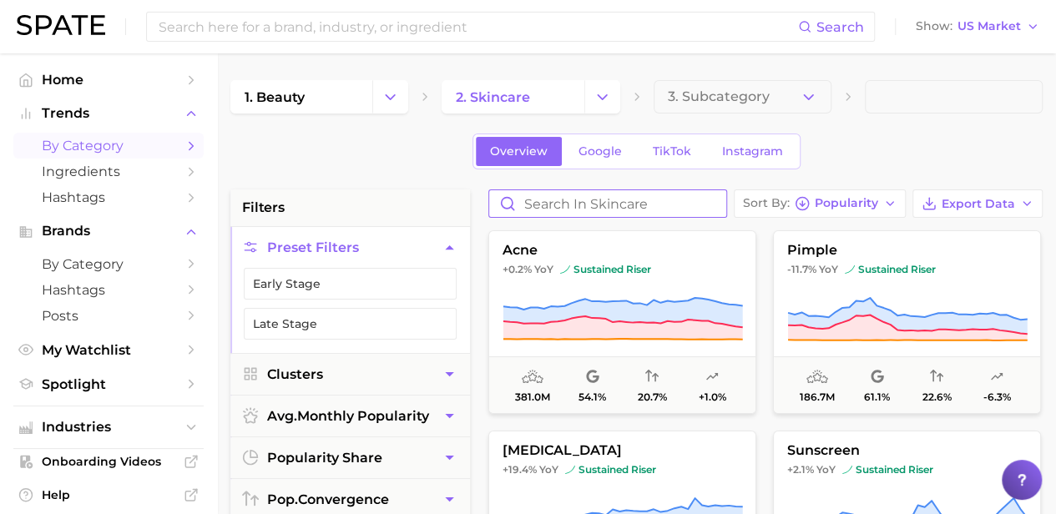
click at [662, 202] on input "Search in skincare" at bounding box center [607, 203] width 237 height 27
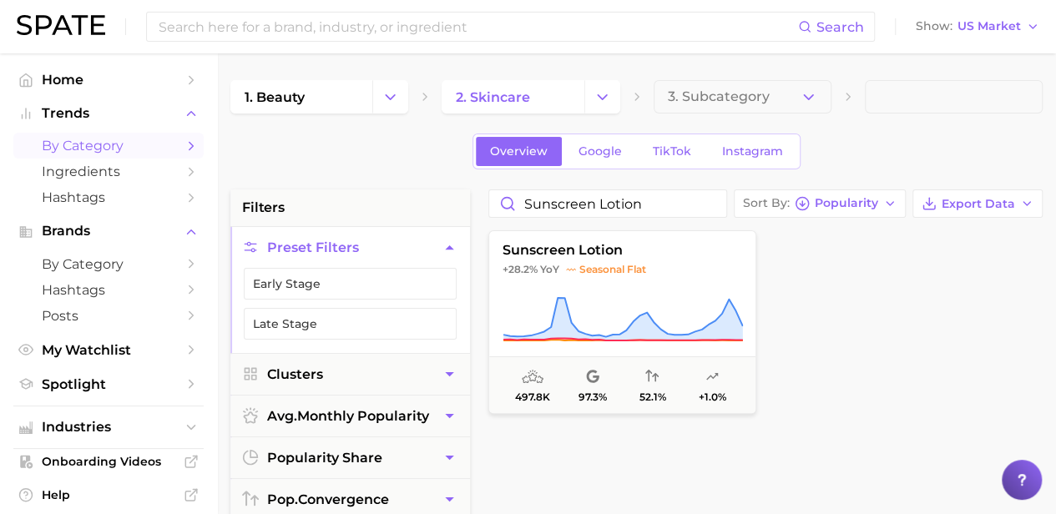
click at [529, 376] on icon at bounding box center [533, 376] width 22 height 13
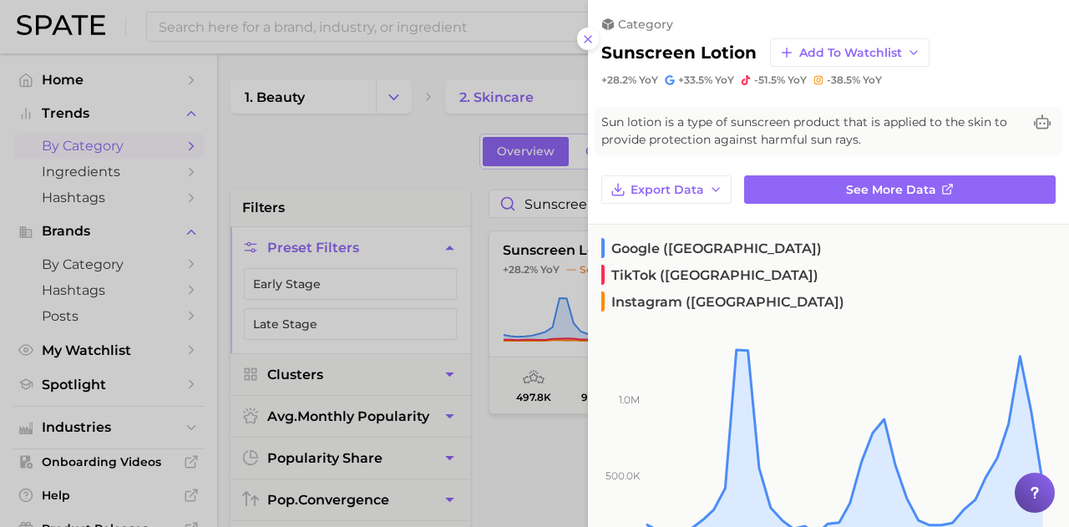
click at [593, 38] on icon at bounding box center [587, 39] width 13 height 13
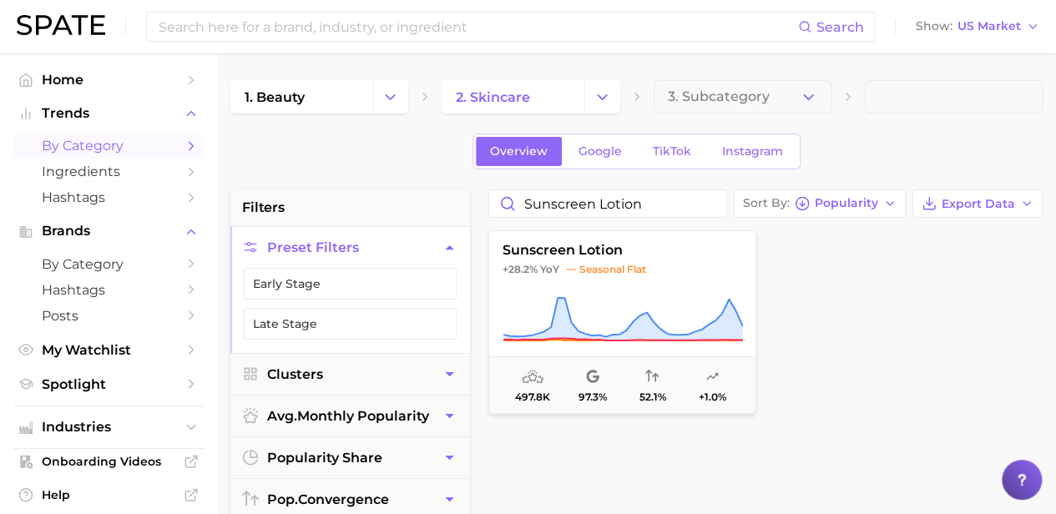
click at [436, 28] on input at bounding box center [477, 27] width 641 height 28
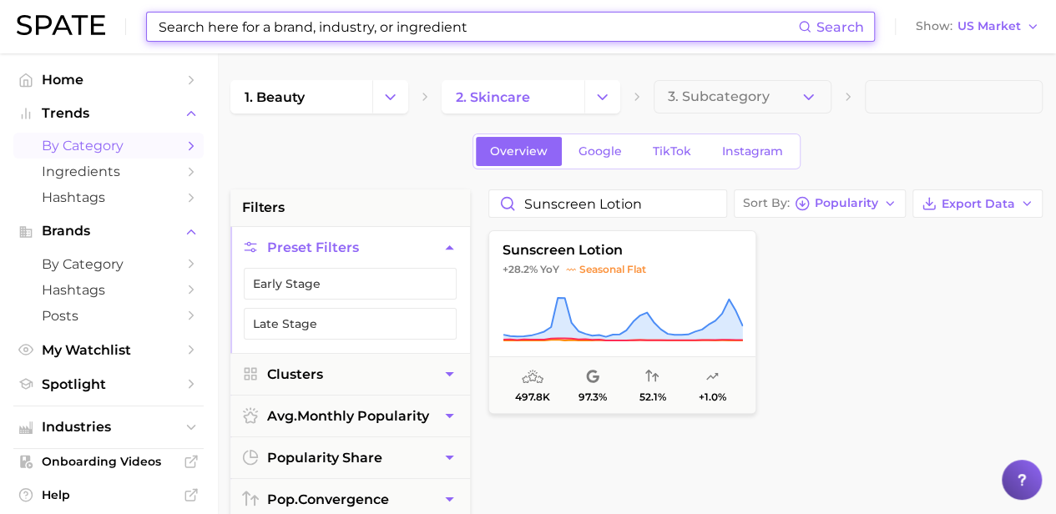
click at [436, 28] on input at bounding box center [477, 27] width 641 height 28
click at [660, 211] on input "sunscreen lotion" at bounding box center [607, 203] width 237 height 27
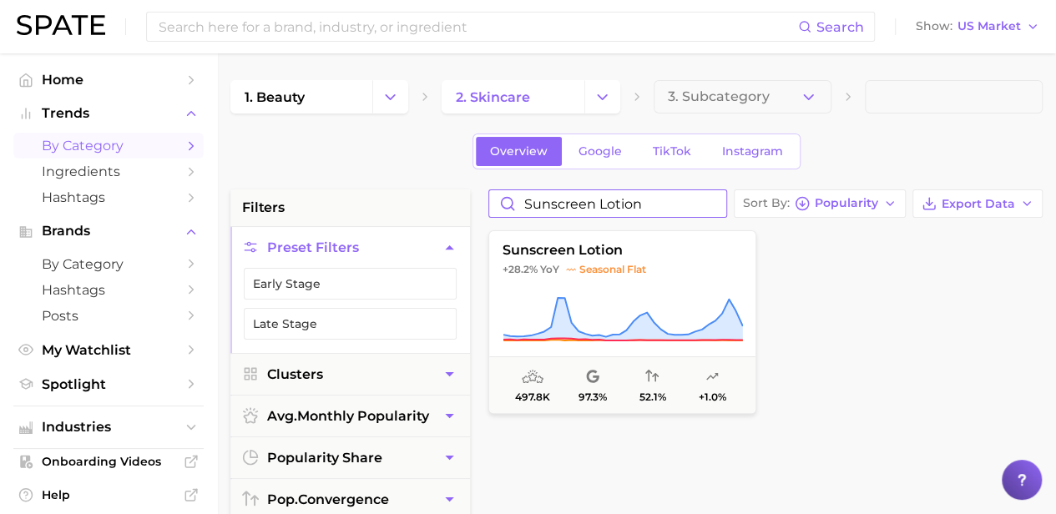
click at [660, 211] on input "sunscreen lotion" at bounding box center [607, 203] width 237 height 27
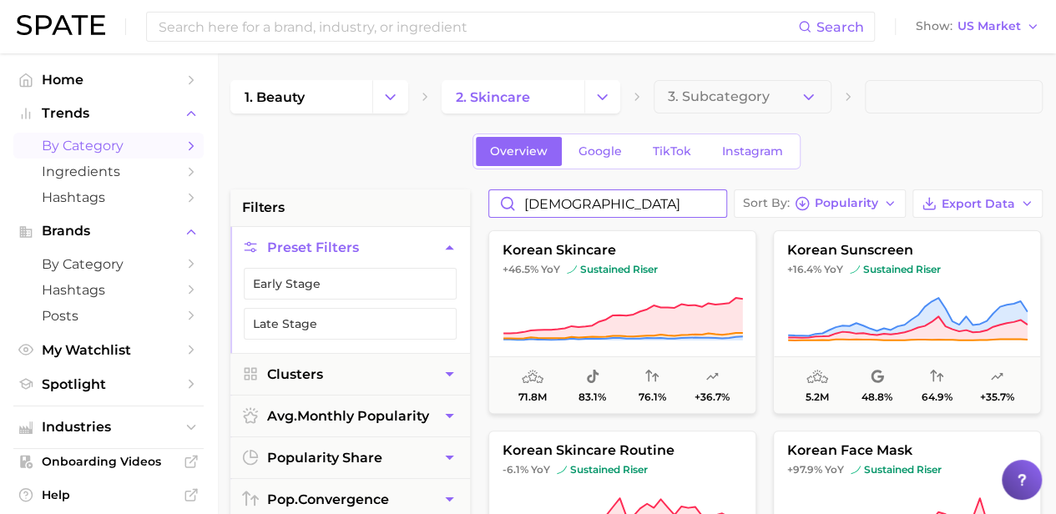
type input "[DEMOGRAPHIC_DATA]"
click at [869, 296] on icon at bounding box center [908, 319] width 241 height 47
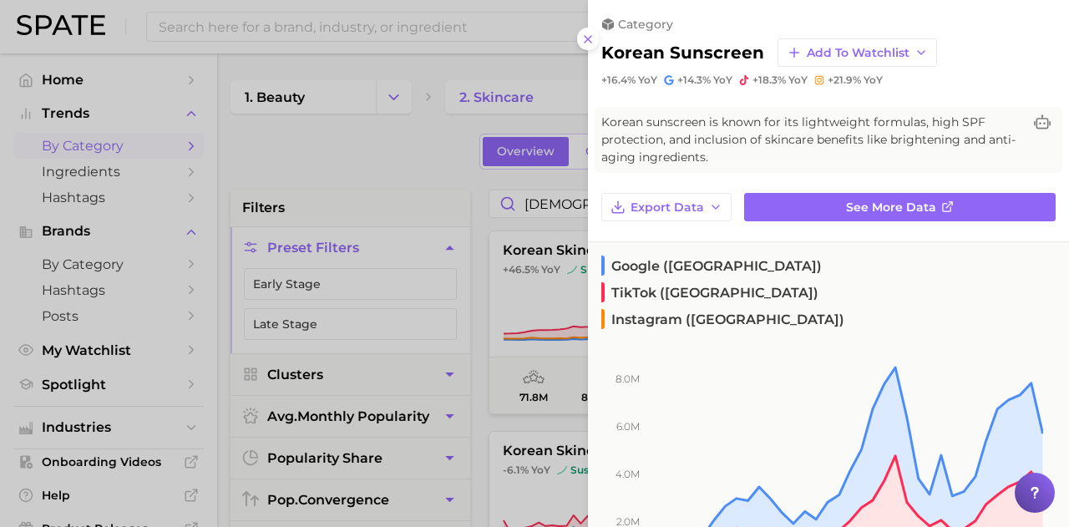
click at [297, 49] on div at bounding box center [534, 263] width 1069 height 527
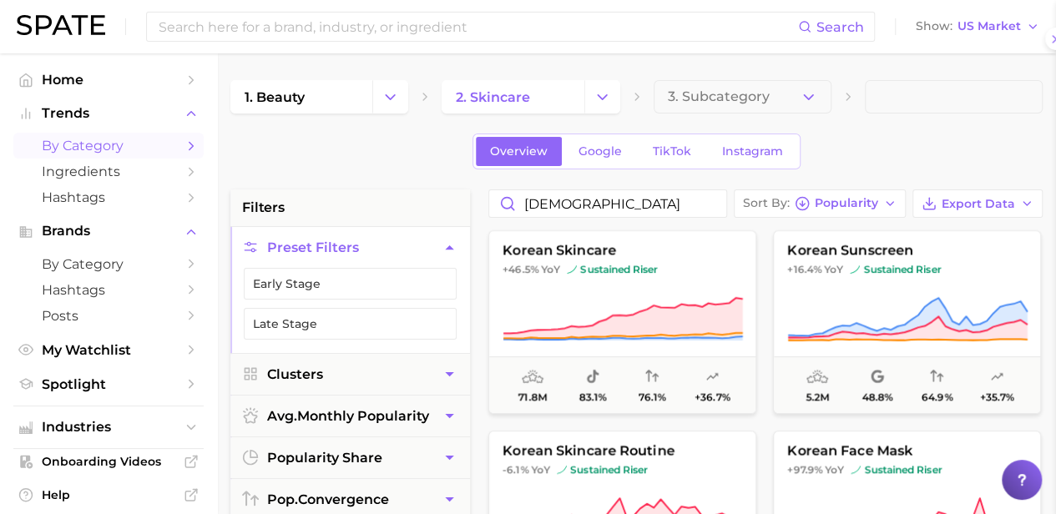
click at [276, 26] on input at bounding box center [477, 27] width 641 height 28
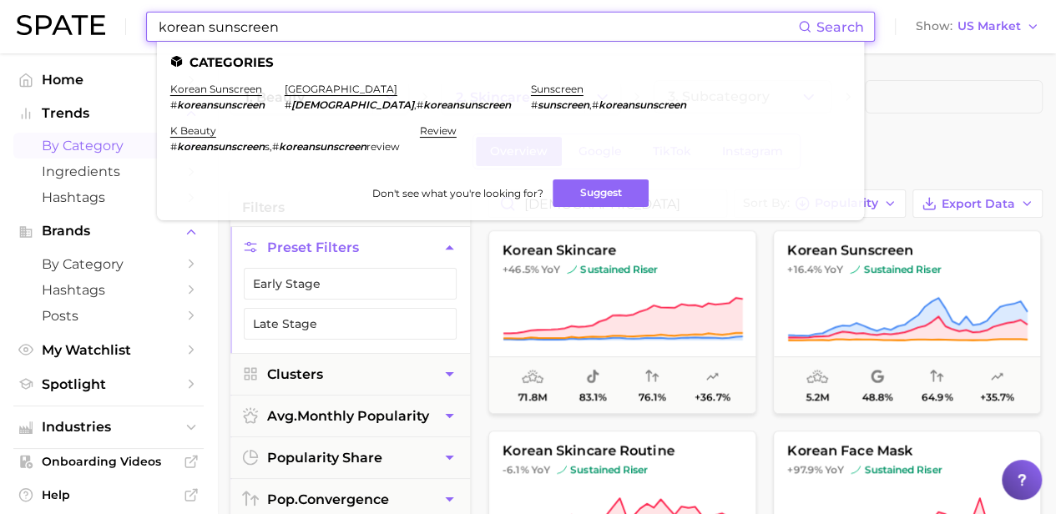
type input "korean sunscreen"
click at [236, 89] on link "korean sunscreen" at bounding box center [216, 89] width 92 height 13
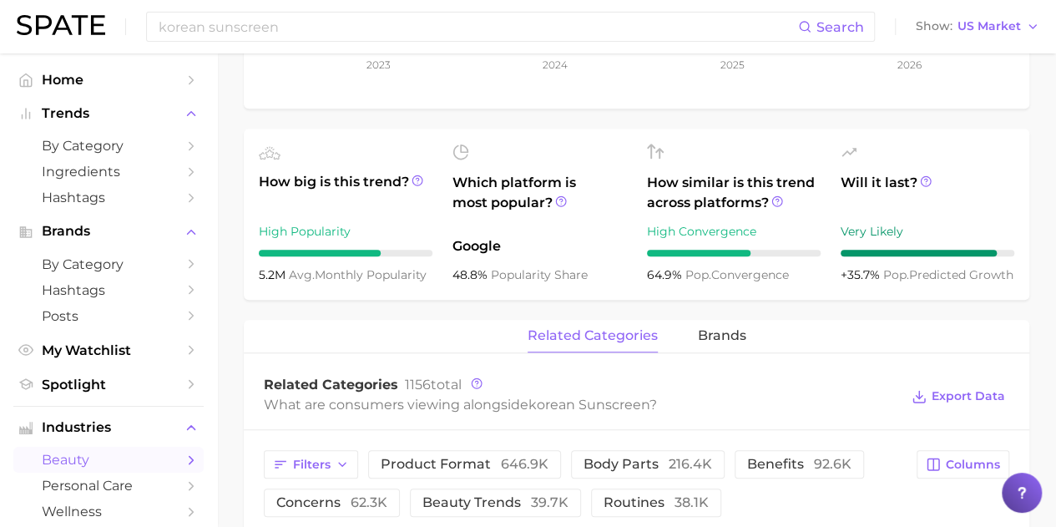
scroll to position [668, 0]
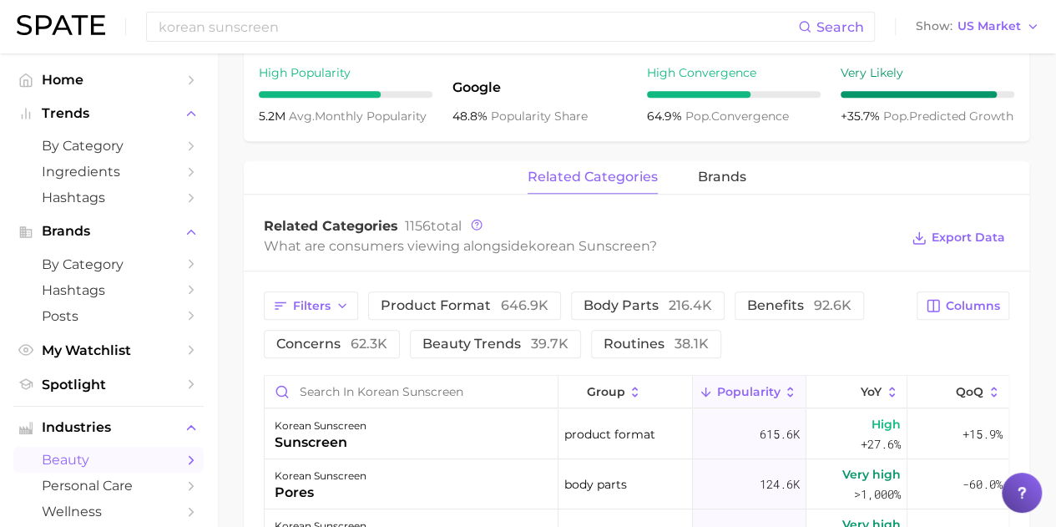
click at [706, 173] on span "brands" at bounding box center [722, 177] width 48 height 15
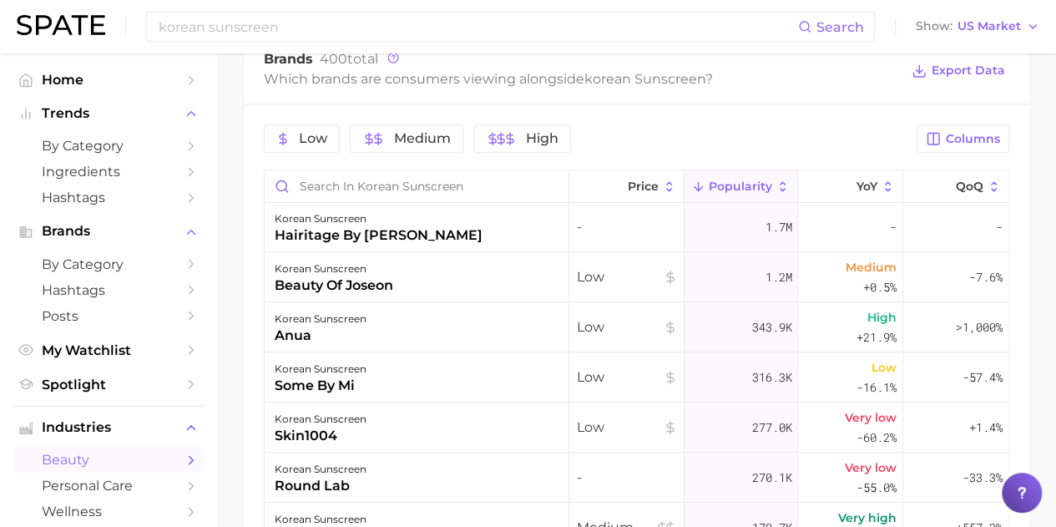
scroll to position [0, 0]
click at [401, 236] on div "hairitage by [PERSON_NAME]" at bounding box center [379, 237] width 208 height 20
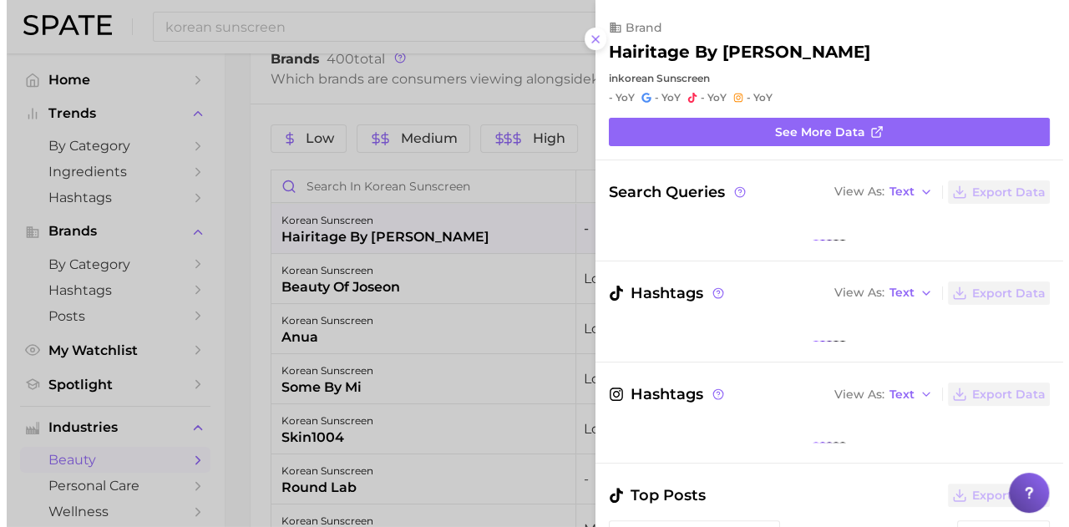
scroll to position [834, 0]
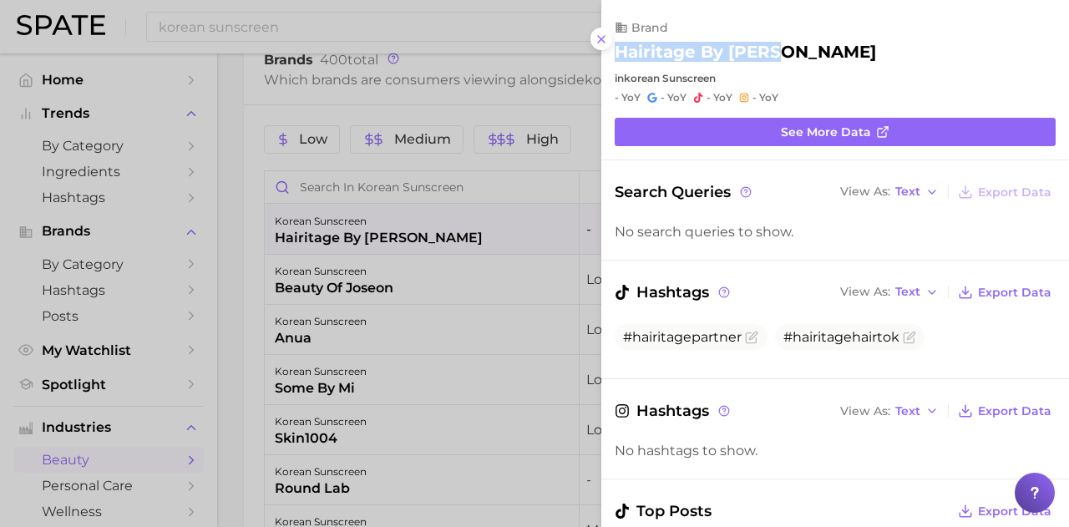
drag, startPoint x: 788, startPoint y: 57, endPoint x: 611, endPoint y: 53, distance: 177.1
click at [611, 53] on div "brand hairitage by [PERSON_NAME] in korean sunscreen - [PERSON_NAME]" at bounding box center [835, 62] width 468 height 84
copy h2 "hairitage by [PERSON_NAME]"
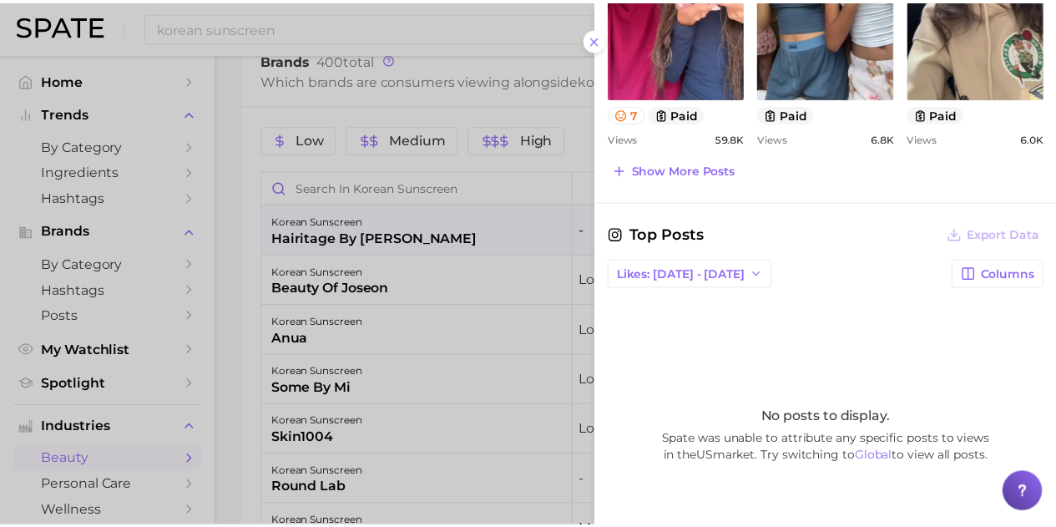
scroll to position [501, 0]
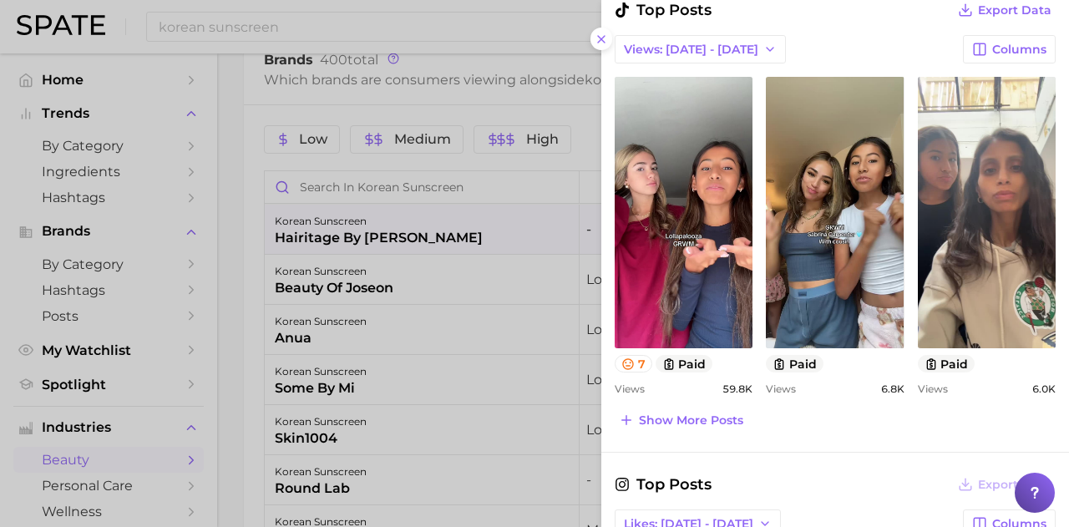
click at [701, 291] on link "view post on TikTok" at bounding box center [684, 212] width 138 height 271
click at [418, 244] on div at bounding box center [534, 263] width 1069 height 527
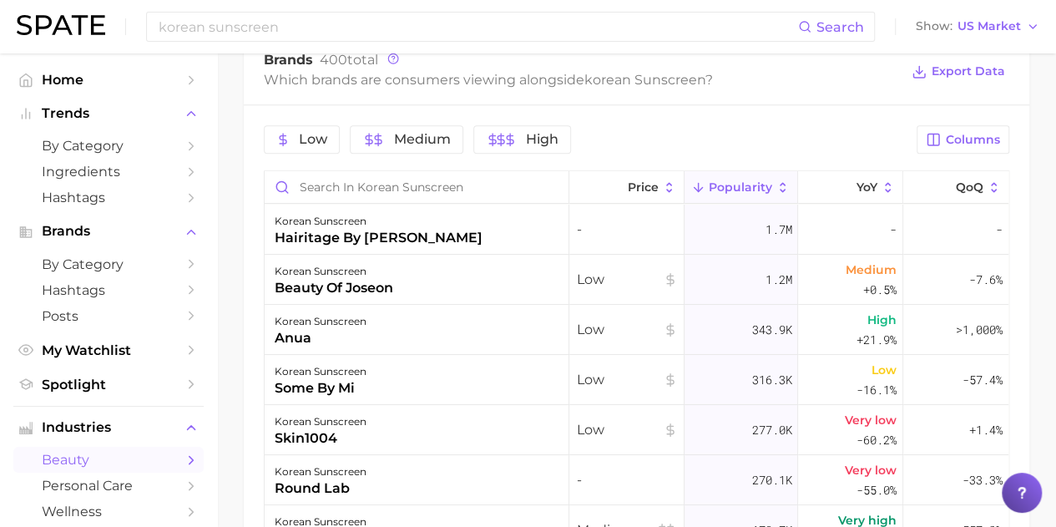
click at [347, 228] on div "hairitage by [PERSON_NAME]" at bounding box center [379, 238] width 208 height 20
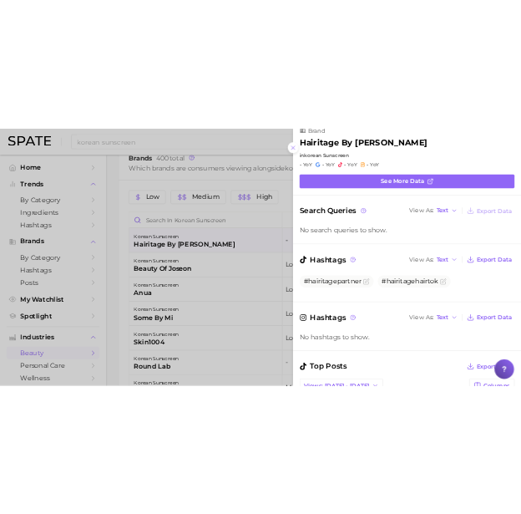
scroll to position [0, 0]
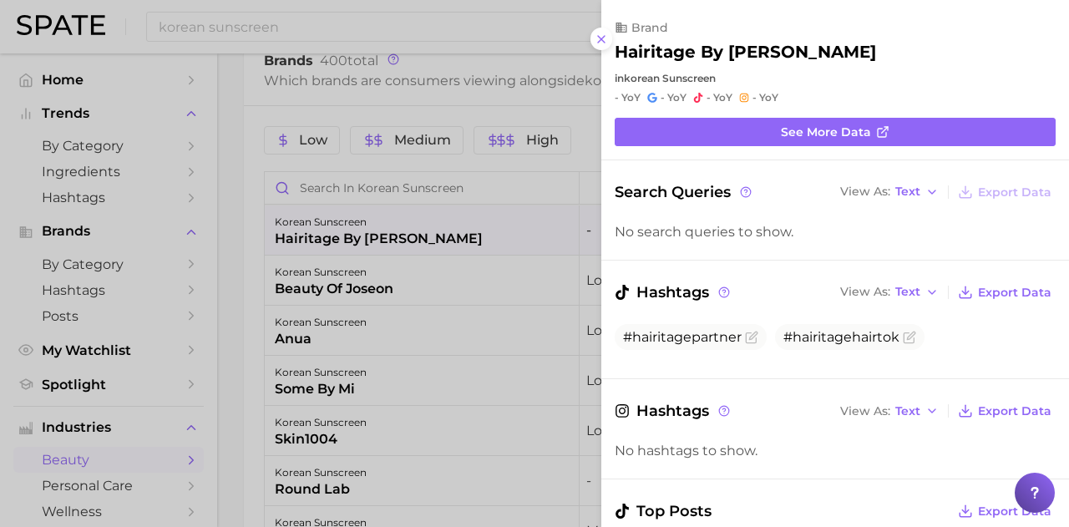
click at [252, 180] on div at bounding box center [534, 263] width 1069 height 527
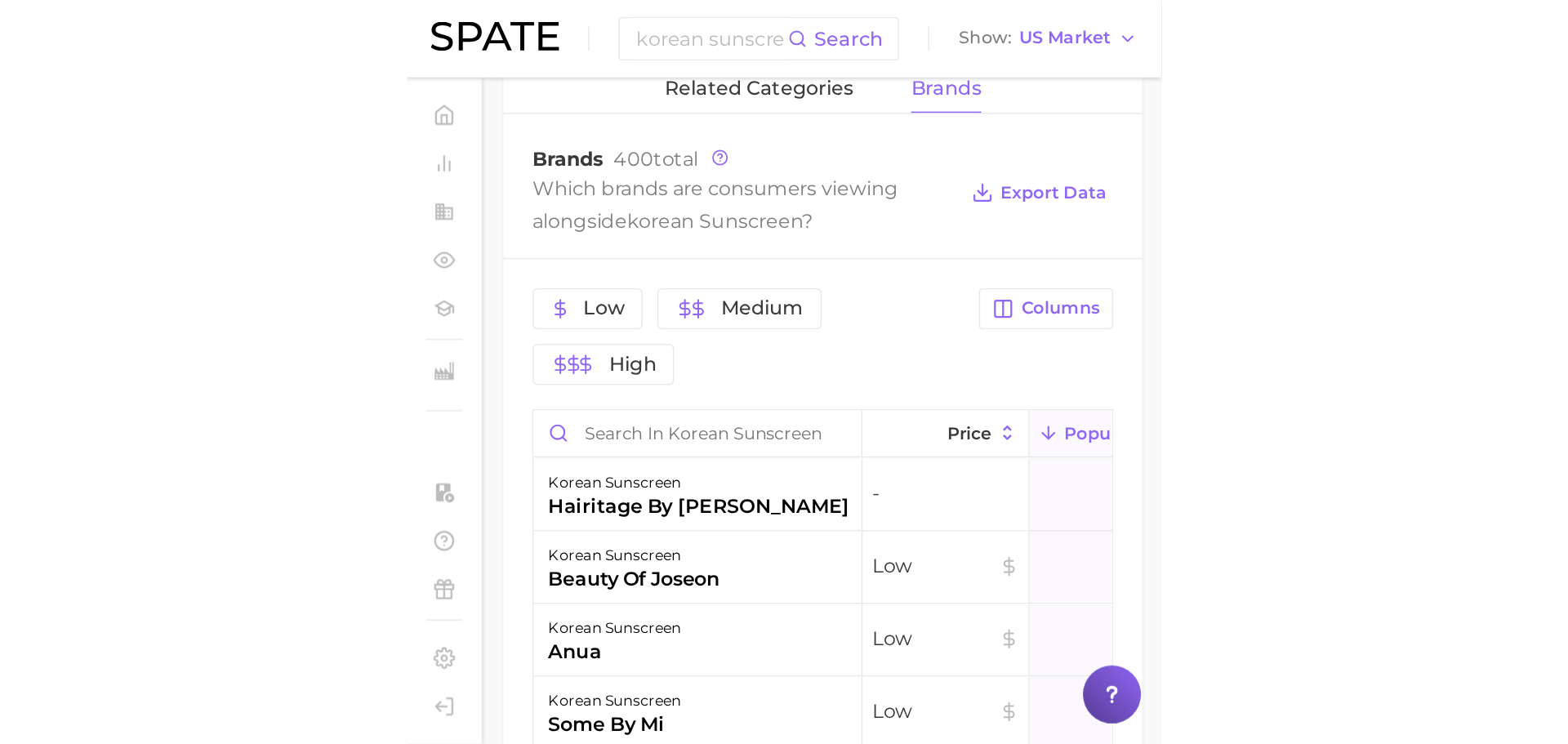
scroll to position [787, 0]
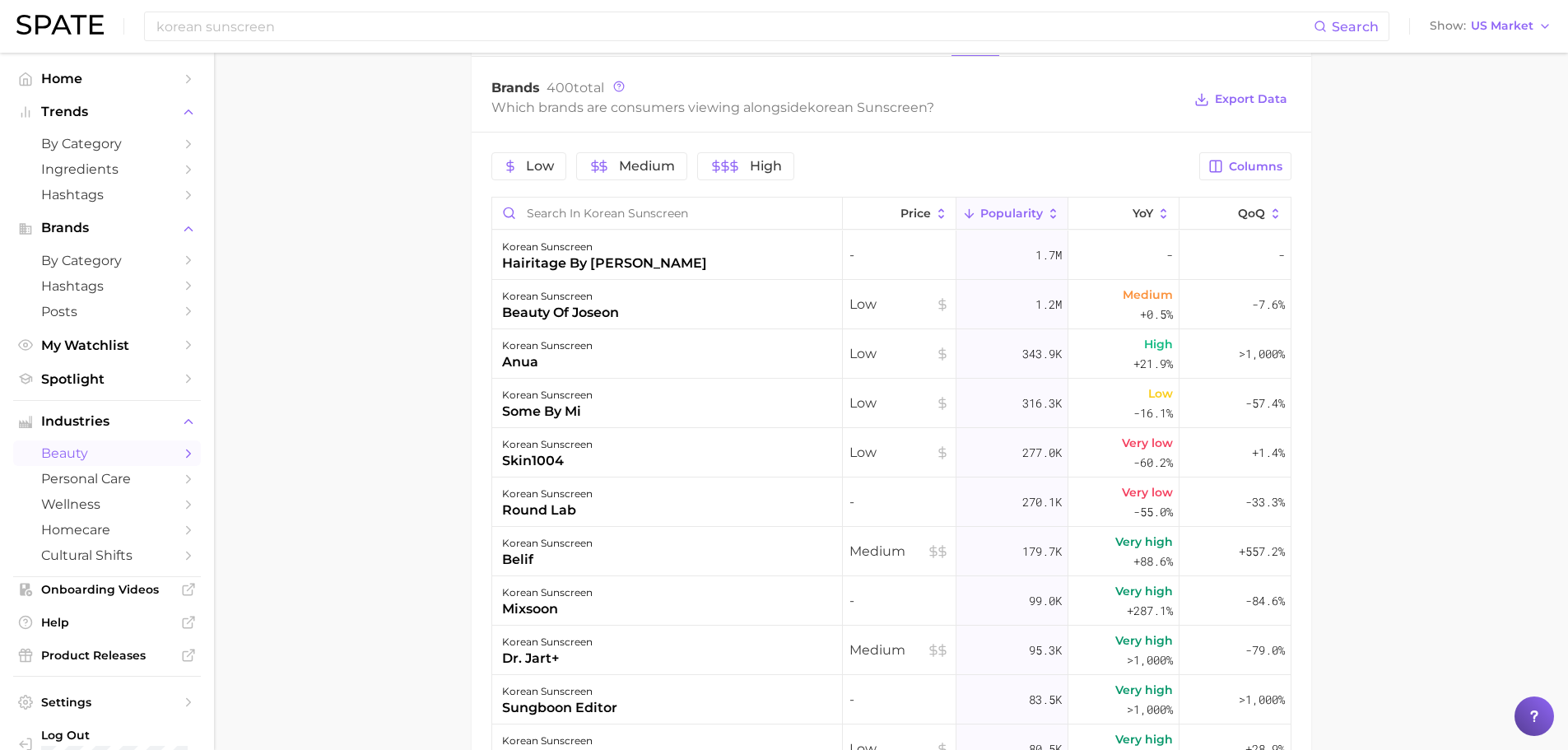
click at [581, 387] on div "korean sunscreen" at bounding box center [547, 395] width 91 height 20
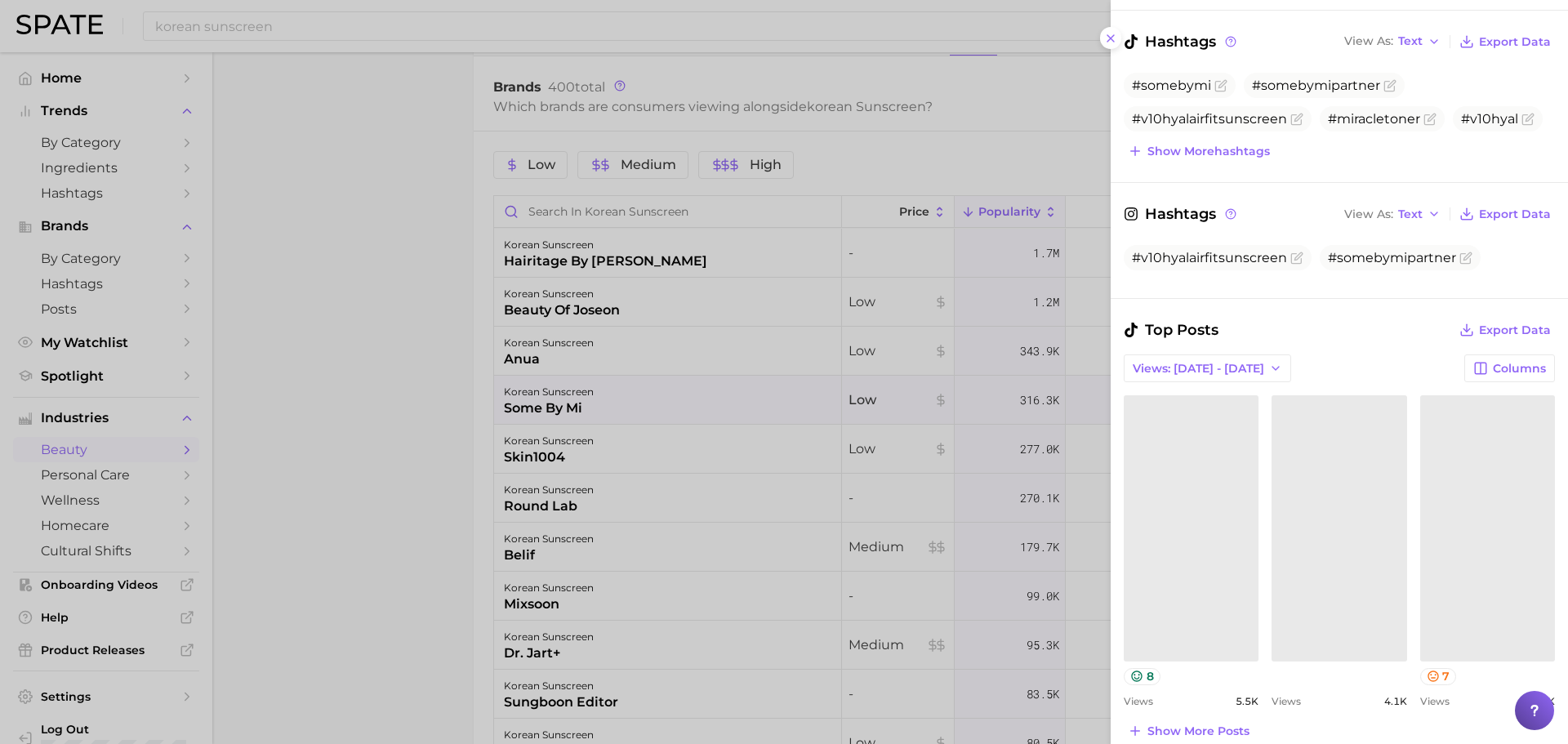
scroll to position [245, 0]
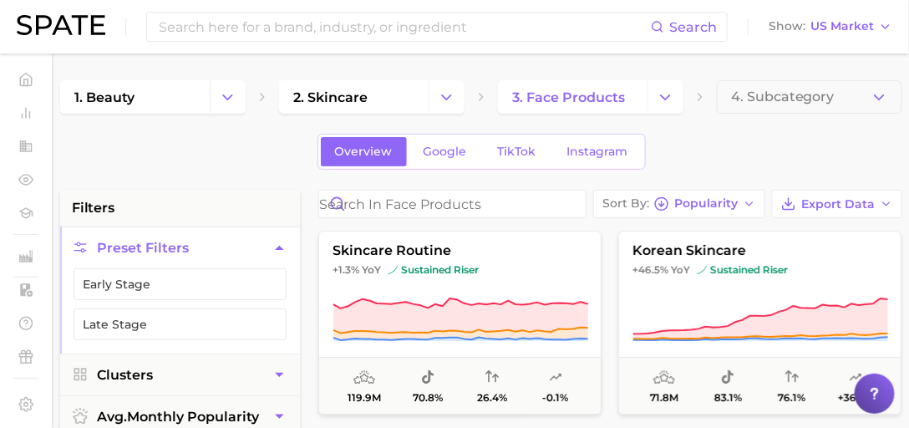
click at [668, 100] on icon "Change Category" at bounding box center [665, 98] width 18 height 18
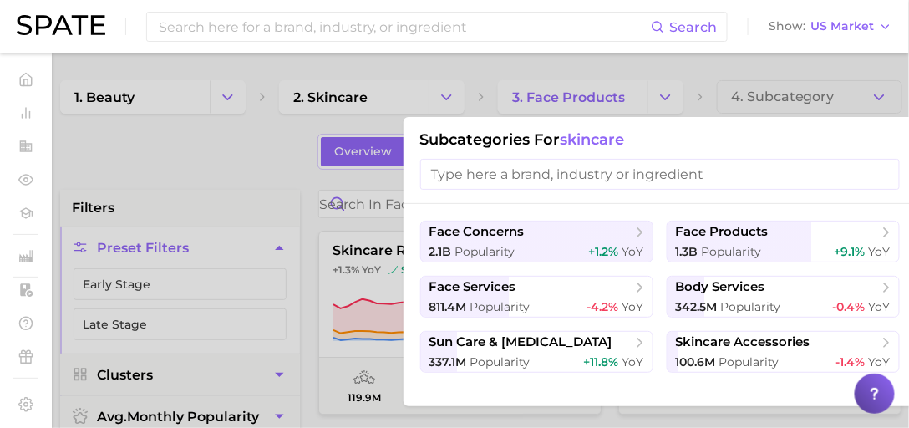
click at [522, 348] on span "sun care & [MEDICAL_DATA]" at bounding box center [520, 342] width 183 height 16
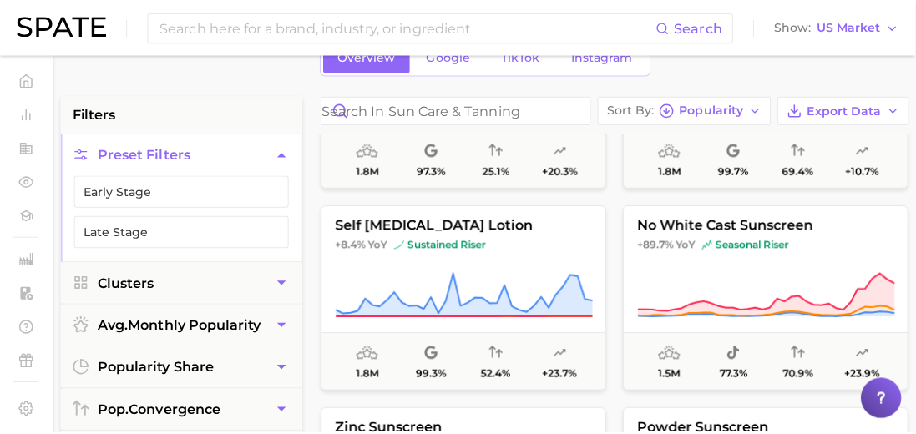
scroll to position [2958, 0]
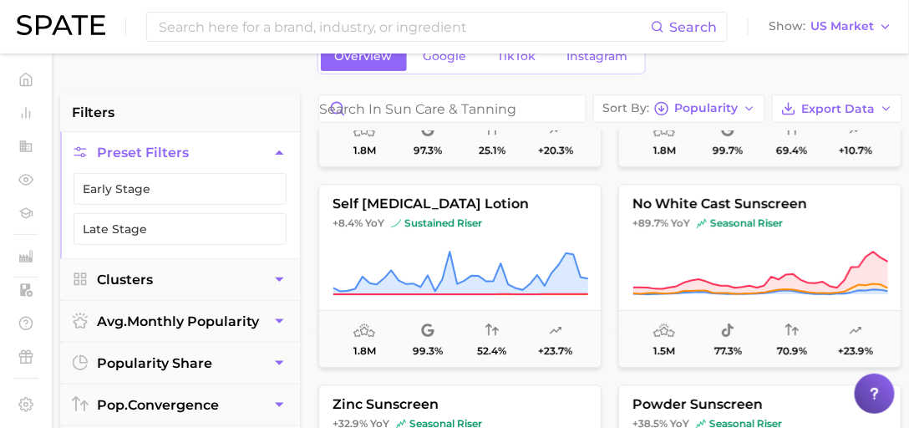
click at [655, 210] on button "no white cast sunscreen +89.7% YoY seasonal riser 1.5m 77.3% 70.9% +23.9%" at bounding box center [759, 276] width 283 height 184
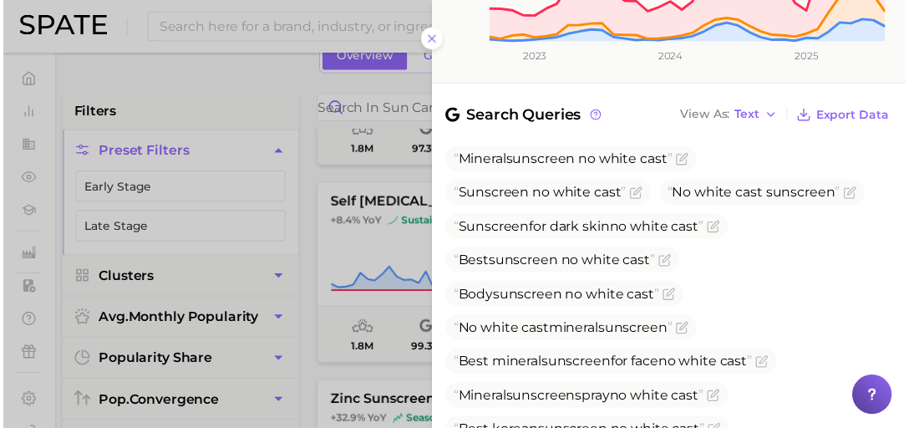
scroll to position [564, 0]
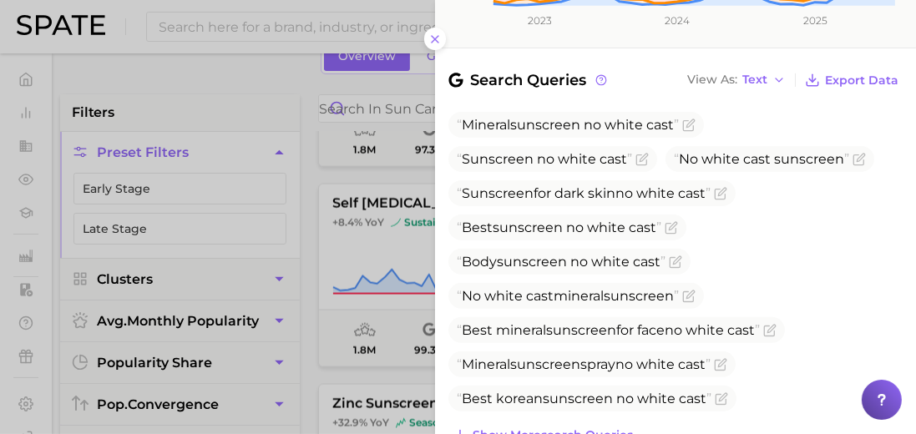
click at [312, 195] on div at bounding box center [458, 217] width 916 height 434
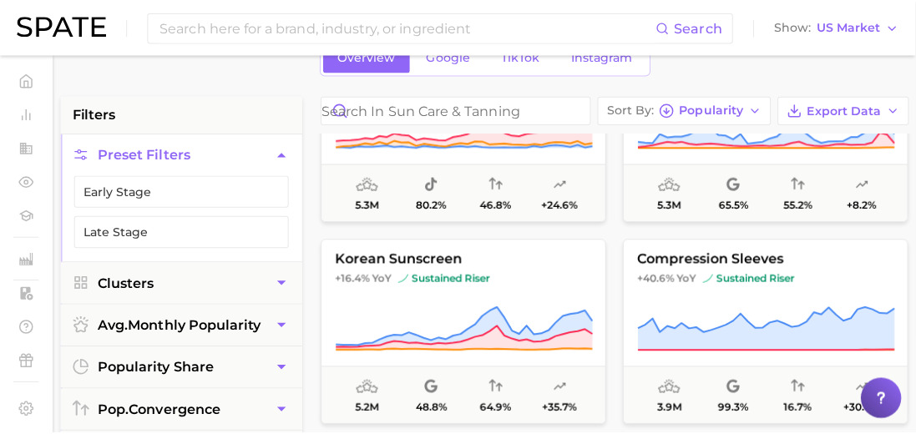
scroll to position [1097, 0]
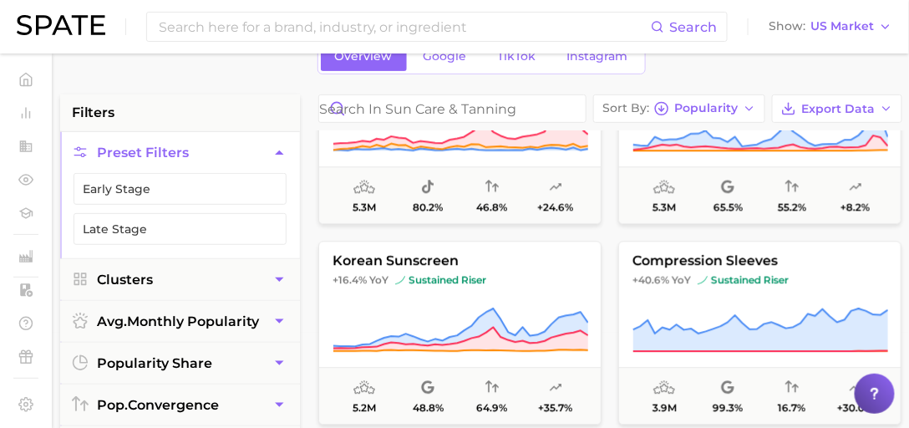
click at [477, 253] on span "korean sunscreen" at bounding box center [459, 260] width 281 height 15
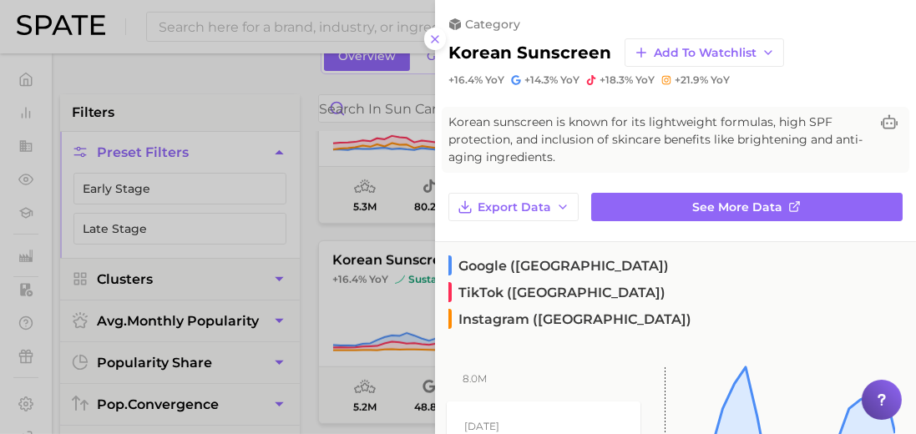
drag, startPoint x: 477, startPoint y: 251, endPoint x: 660, endPoint y: 342, distance: 204.7
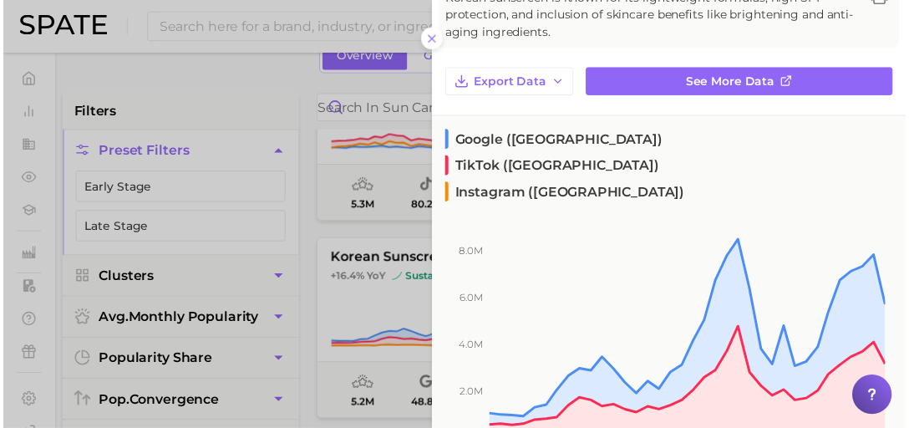
scroll to position [56, 0]
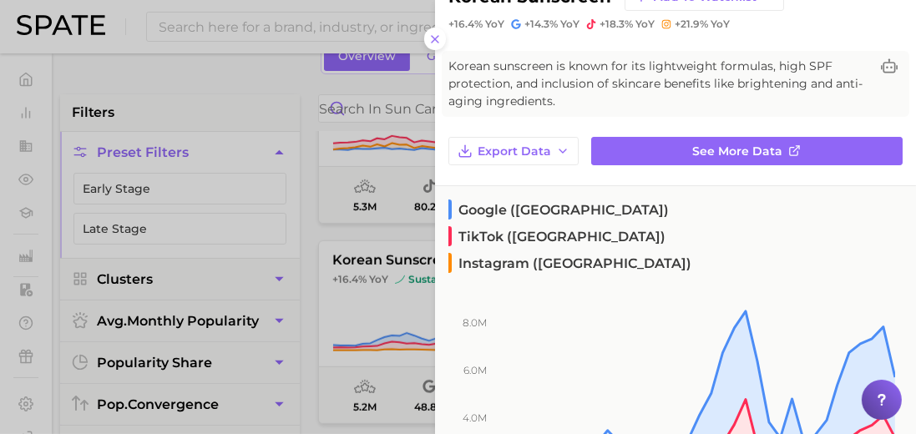
click at [384, 103] on div at bounding box center [458, 217] width 916 height 434
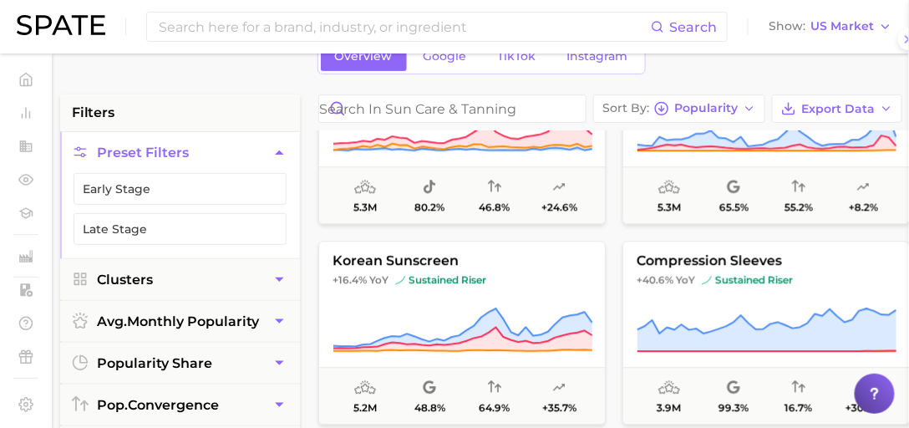
scroll to position [0, 0]
